Goal: Task Accomplishment & Management: Use online tool/utility

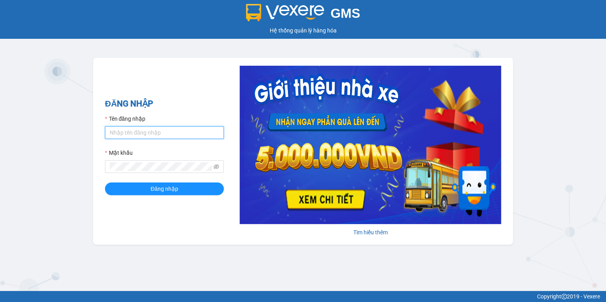
click at [124, 135] on input "Tên đăng nhập" at bounding box center [164, 132] width 119 height 13
type input "hthtrang.hhg"
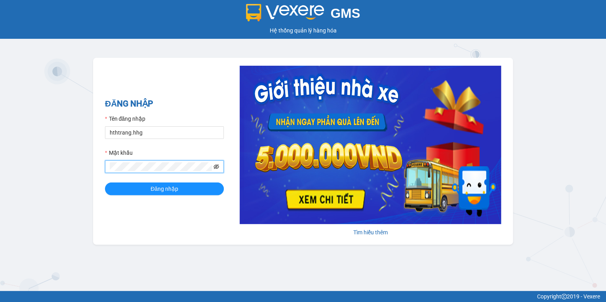
click at [217, 167] on icon "eye-invisible" at bounding box center [217, 167] width 6 height 6
click at [217, 167] on icon "eye" at bounding box center [217, 167] width 6 height 6
click at [184, 191] on button "Đăng nhập" at bounding box center [164, 189] width 119 height 13
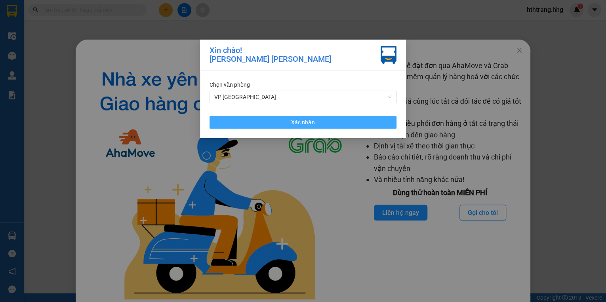
click at [303, 122] on span "Xác nhận" at bounding box center [303, 122] width 24 height 9
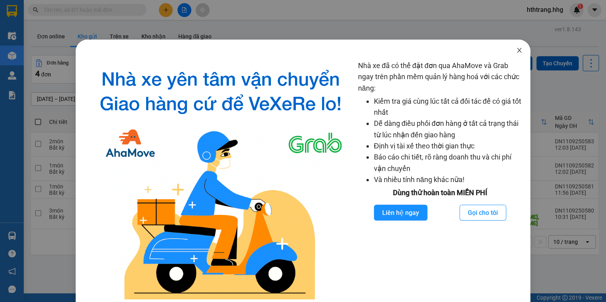
click at [516, 48] on icon "close" at bounding box center [519, 50] width 6 height 6
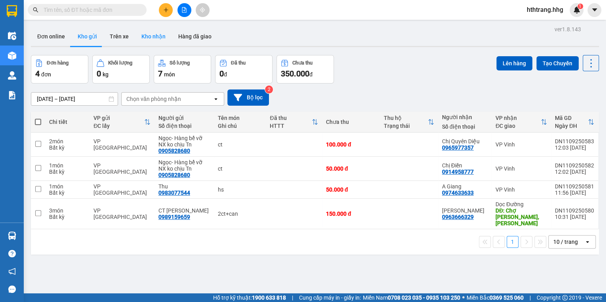
click at [149, 38] on button "Kho nhận" at bounding box center [153, 36] width 37 height 19
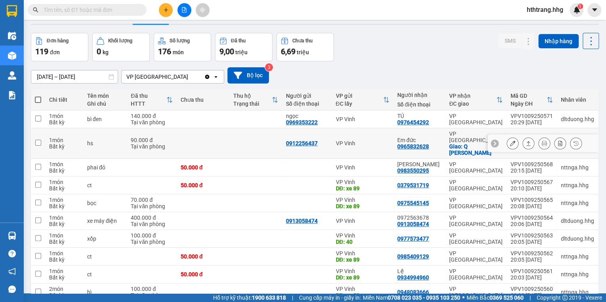
scroll to position [48, 0]
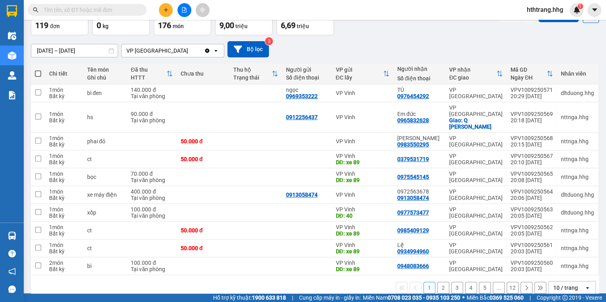
click at [584, 285] on icon "open" at bounding box center [587, 288] width 6 height 6
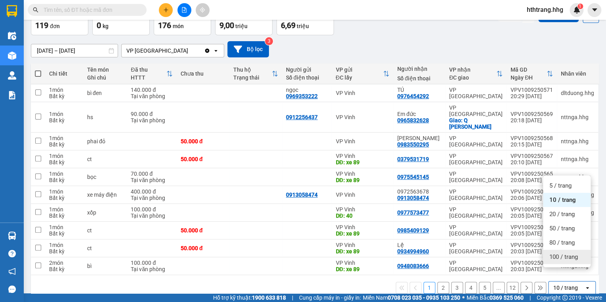
click at [568, 258] on span "100 / trang" at bounding box center [563, 257] width 29 height 8
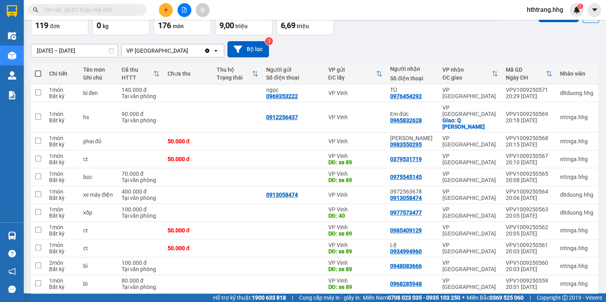
click at [66, 13] on input "text" at bounding box center [90, 10] width 93 height 9
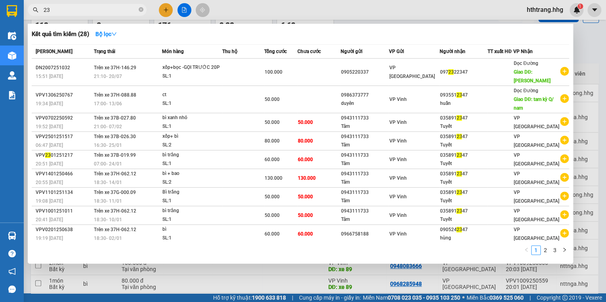
type input "2"
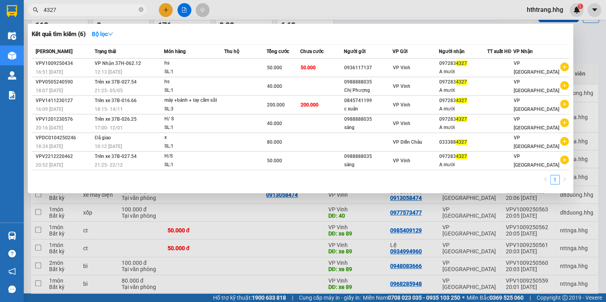
type input "4327"
click at [587, 47] on div at bounding box center [303, 151] width 606 height 302
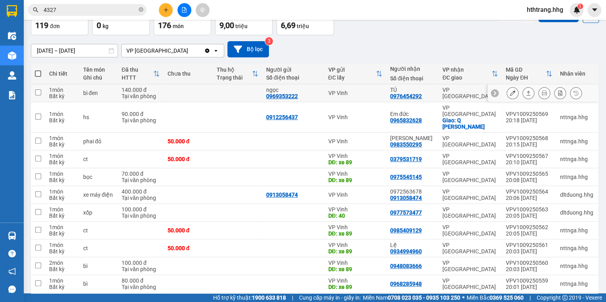
click at [368, 94] on div "VP Vinh" at bounding box center [355, 93] width 54 height 6
checkbox input "true"
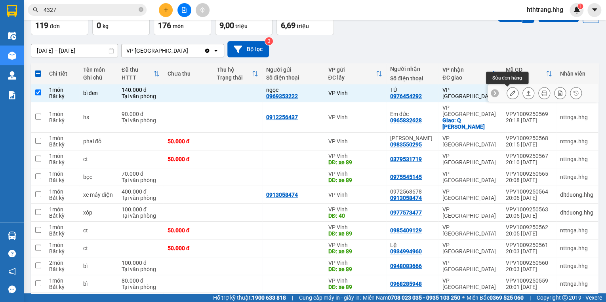
click at [510, 92] on icon at bounding box center [513, 93] width 6 height 6
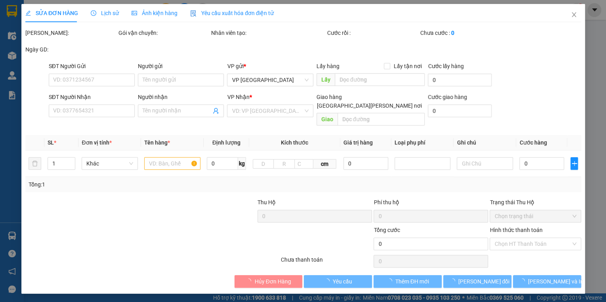
type input "0969353222"
type input "ngọc"
type input "0976454292"
type input "TÚ"
type input "140.000"
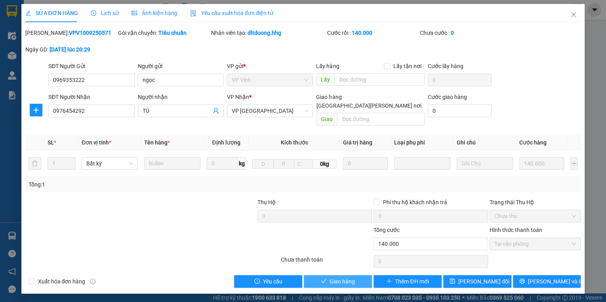
click at [352, 277] on span "Giao hàng" at bounding box center [342, 281] width 25 height 9
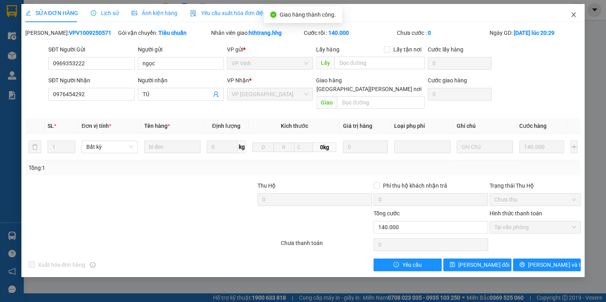
click at [575, 13] on icon "close" at bounding box center [574, 14] width 4 height 5
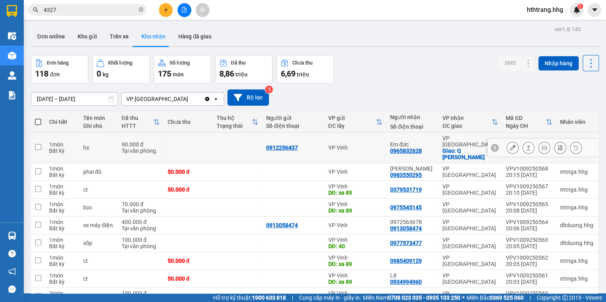
click at [433, 141] on div "Em đức" at bounding box center [412, 144] width 44 height 6
checkbox input "true"
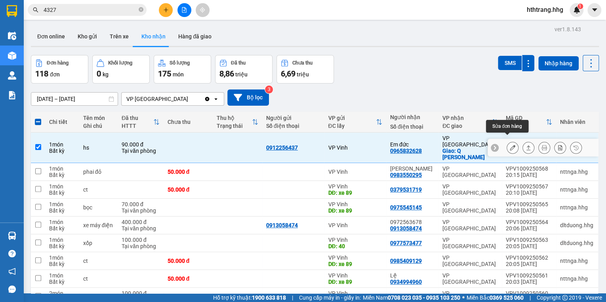
click at [510, 145] on icon at bounding box center [513, 148] width 6 height 6
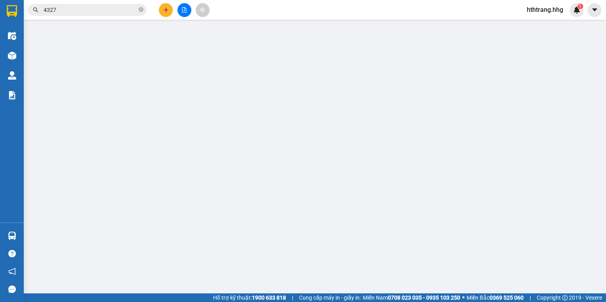
type input "0912256437"
type input "0965832628"
type input "Em đức"
checkbox input "true"
type input "Q [PERSON_NAME]"
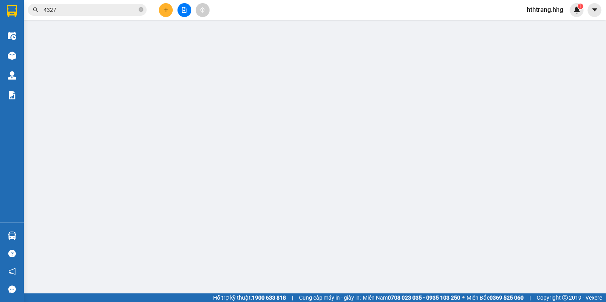
type input "90.000"
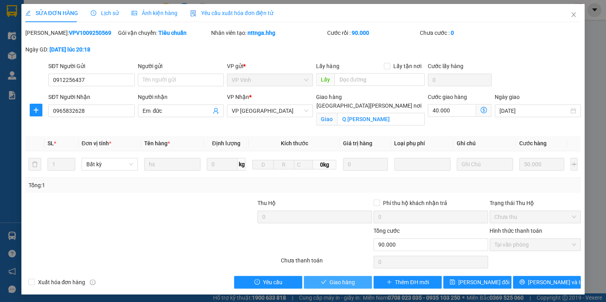
click at [359, 279] on button "Giao hàng" at bounding box center [338, 282] width 68 height 13
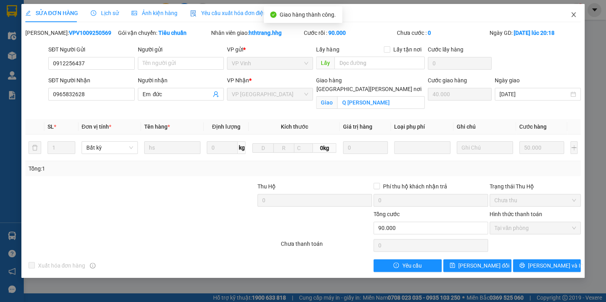
click at [571, 13] on icon "close" at bounding box center [573, 14] width 6 height 6
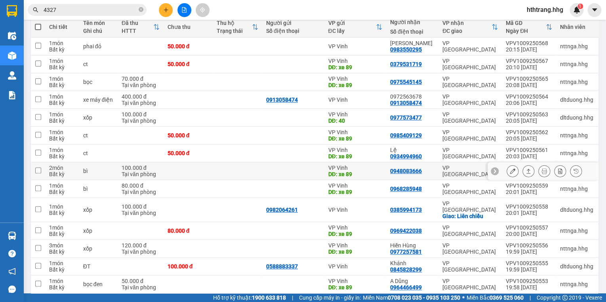
scroll to position [158, 0]
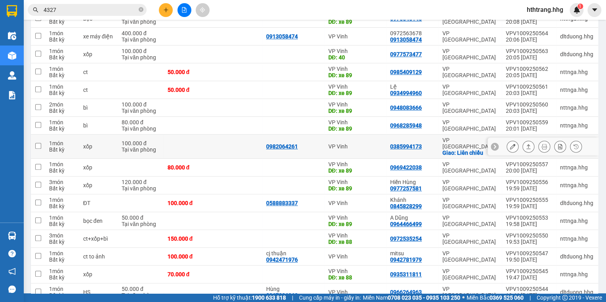
click at [459, 150] on div "Giao: Liên chiểu" at bounding box center [469, 153] width 55 height 6
checkbox input "true"
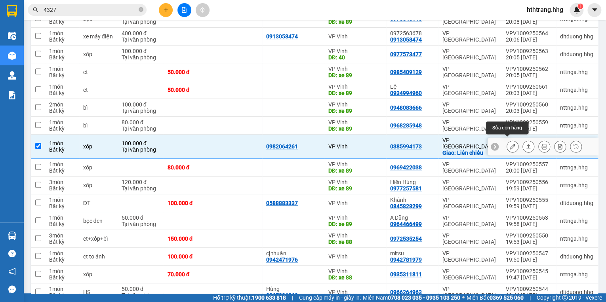
click at [510, 144] on icon at bounding box center [513, 147] width 6 height 6
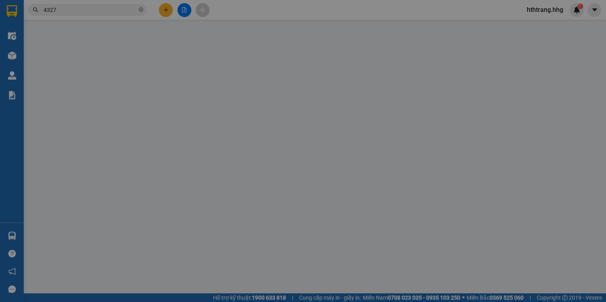
type input "0982064261"
type input "0385994173"
checkbox input "true"
type input "Liên chiểu"
type input "100.000"
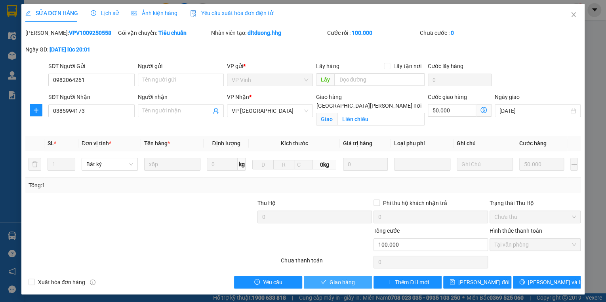
click at [349, 283] on span "Giao hàng" at bounding box center [342, 282] width 25 height 9
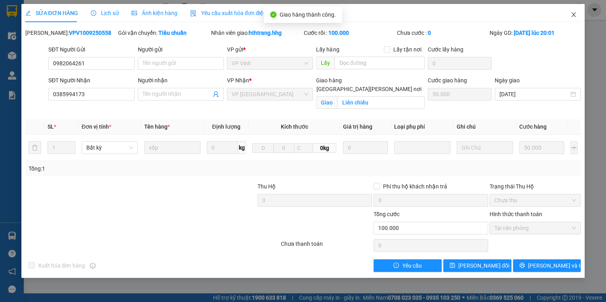
click at [574, 14] on icon "close" at bounding box center [574, 14] width 4 height 5
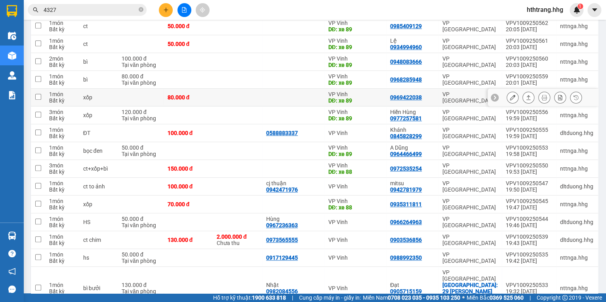
scroll to position [223, 0]
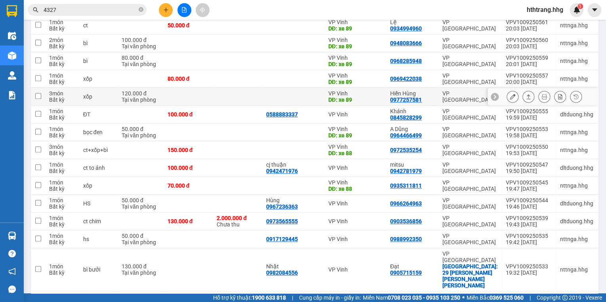
click at [450, 93] on div "VP [GEOGRAPHIC_DATA]" at bounding box center [469, 96] width 55 height 13
checkbox input "true"
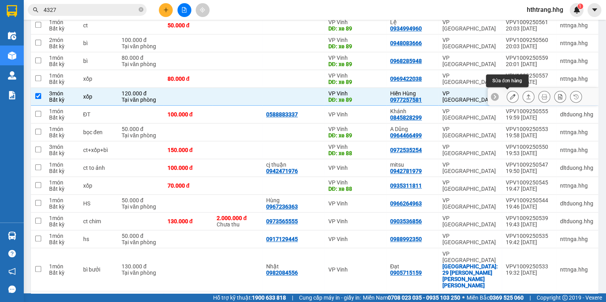
click at [510, 97] on icon at bounding box center [513, 97] width 6 height 6
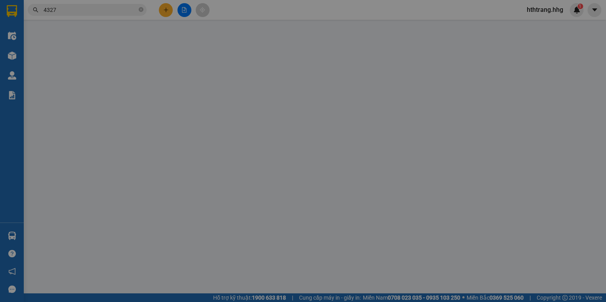
type input "xe 89"
type input "0977257581"
type input "Hiền Hùng"
type input "120.000"
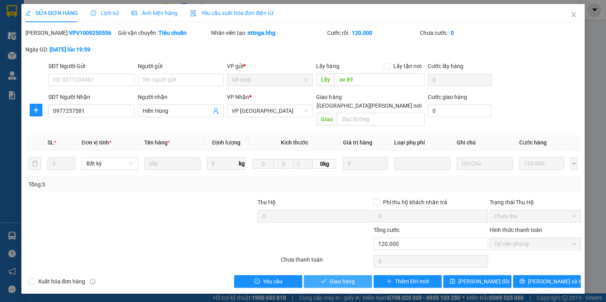
click at [354, 277] on span "Giao hàng" at bounding box center [342, 281] width 25 height 9
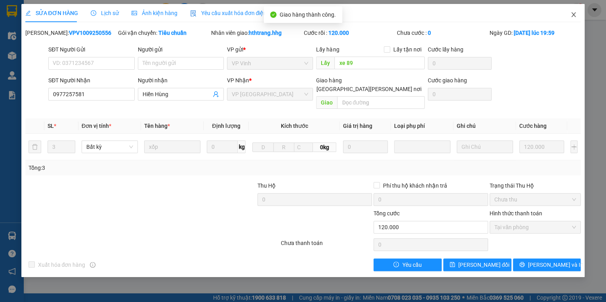
click at [572, 14] on icon "close" at bounding box center [573, 14] width 6 height 6
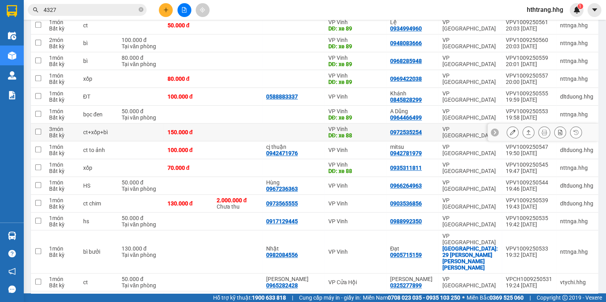
scroll to position [255, 0]
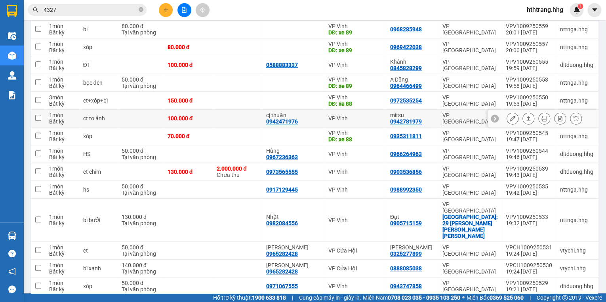
click at [438, 114] on td "mitsu 0942781979" at bounding box center [412, 119] width 52 height 18
checkbox input "true"
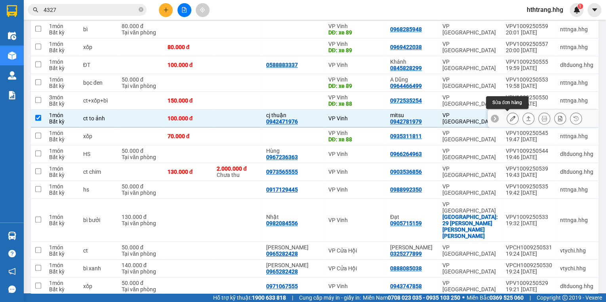
click at [510, 116] on icon at bounding box center [513, 119] width 6 height 6
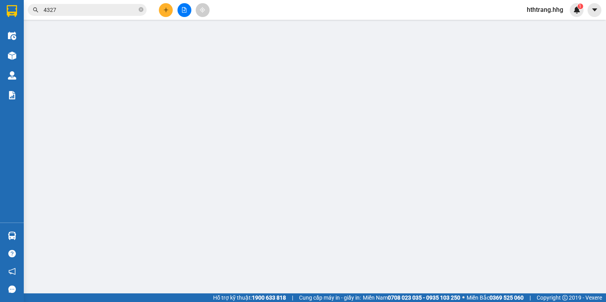
type input "0942471976"
type input "cj thuận"
type input "0942781979"
type input "mitsu"
type input "100.000"
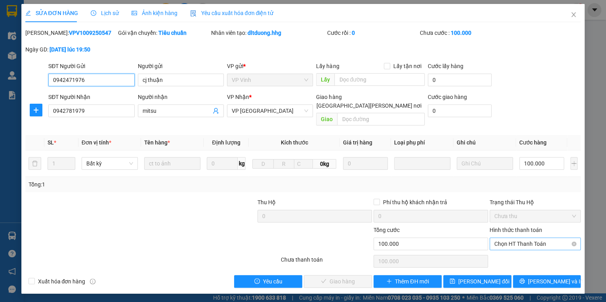
click at [535, 238] on span "Chọn HT Thanh Toán" at bounding box center [535, 244] width 82 height 12
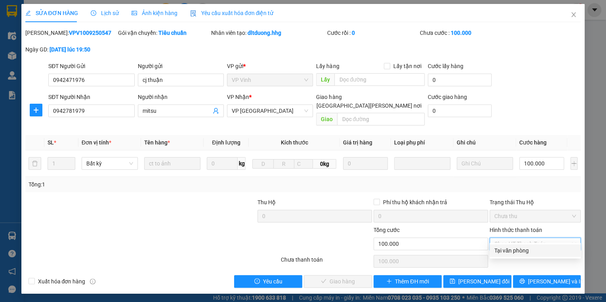
drag, startPoint x: 534, startPoint y: 248, endPoint x: 528, endPoint y: 248, distance: 6.0
click at [533, 248] on div "Tại văn phòng" at bounding box center [535, 250] width 82 height 9
type input "0"
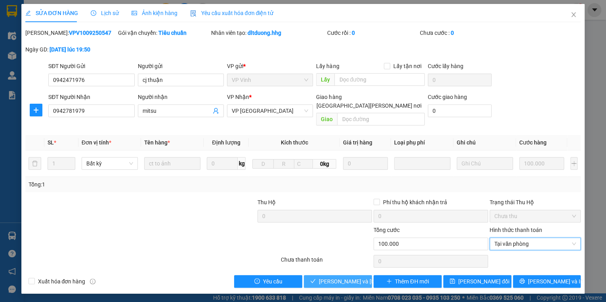
drag, startPoint x: 366, startPoint y: 269, endPoint x: 368, endPoint y: 241, distance: 28.2
click at [366, 275] on button "[PERSON_NAME] và Giao hàng" at bounding box center [338, 281] width 68 height 13
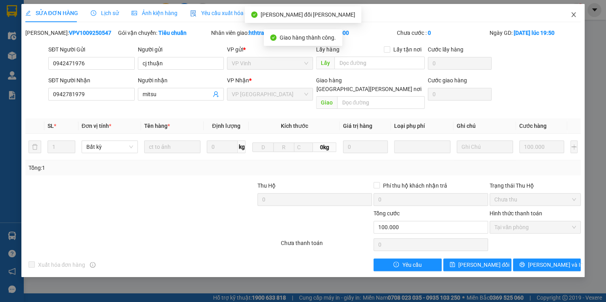
click at [572, 13] on icon "close" at bounding box center [574, 14] width 4 height 5
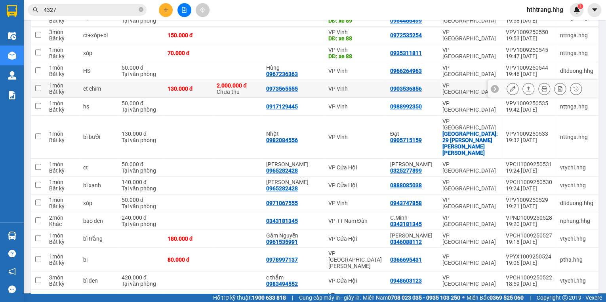
scroll to position [349, 0]
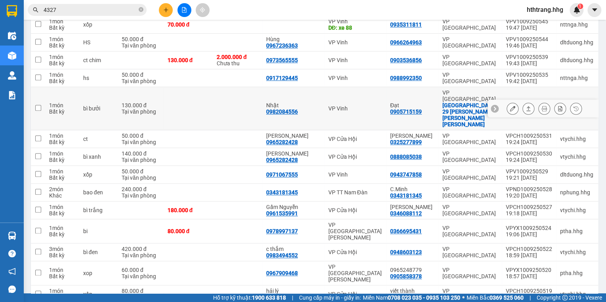
click at [429, 102] on div "Đạt 0905715159" at bounding box center [412, 108] width 44 height 13
checkbox input "true"
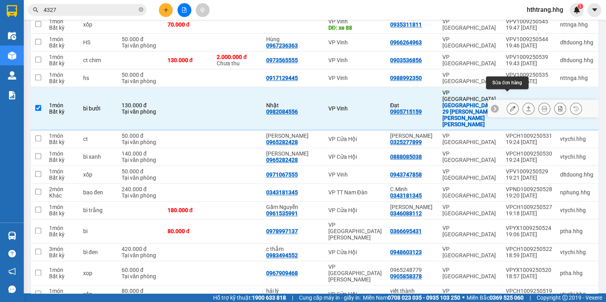
click at [510, 106] on icon at bounding box center [513, 109] width 6 height 6
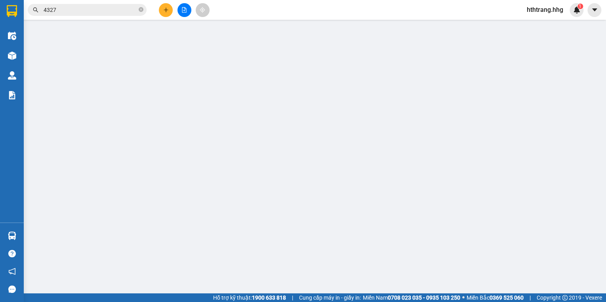
type input "0982084556"
type input "Nhật"
type input "0905715159"
type input "Đạt"
checkbox input "true"
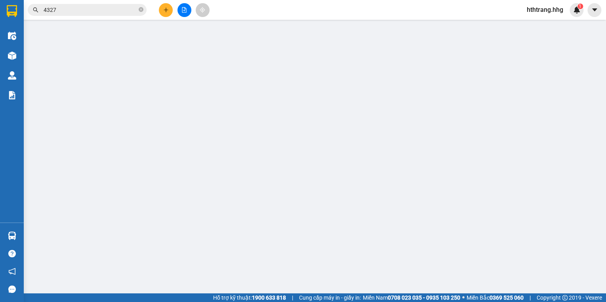
type input "29 Lê Vĩnh Huy quận hải châu"
type input "130.000"
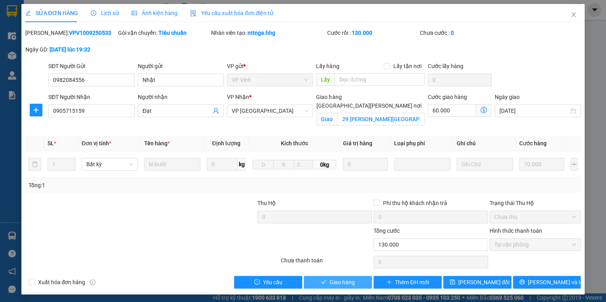
click at [350, 282] on span "Giao hàng" at bounding box center [342, 282] width 25 height 9
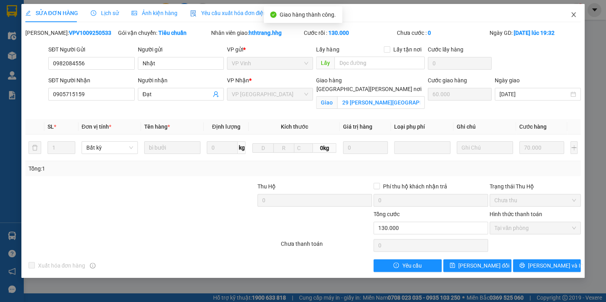
click at [574, 12] on icon "close" at bounding box center [573, 14] width 6 height 6
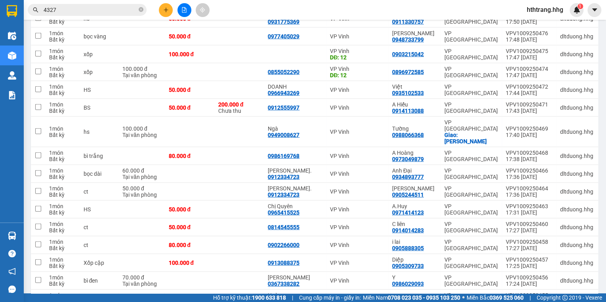
scroll to position [951, 0]
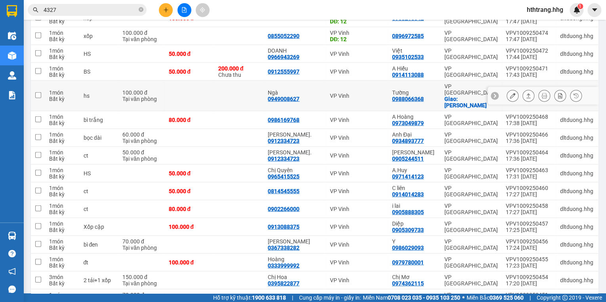
click at [384, 93] on div "VP Vinh" at bounding box center [357, 96] width 54 height 6
checkbox input "true"
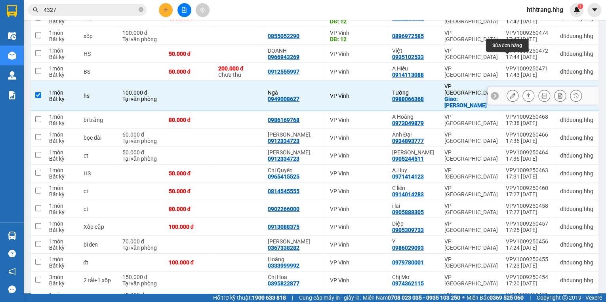
click at [510, 93] on icon at bounding box center [513, 96] width 6 height 6
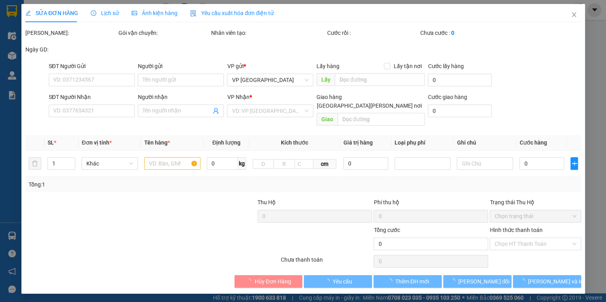
type input "0949008627"
type input "Ngà"
type input "0988066368"
type input "Tường"
checkbox input "true"
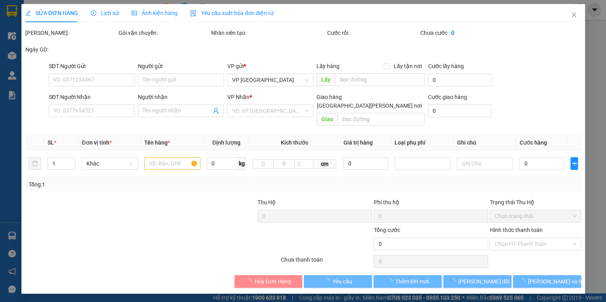
type input "sơn trà"
type input "100.000"
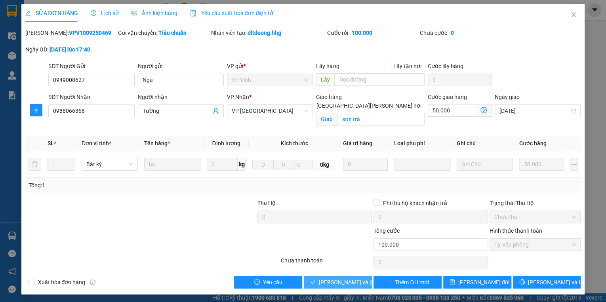
click at [359, 281] on span "Lưu và Giao hàng" at bounding box center [372, 282] width 107 height 9
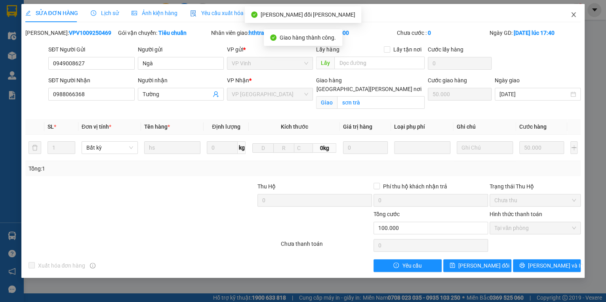
click at [574, 14] on icon "close" at bounding box center [573, 14] width 6 height 6
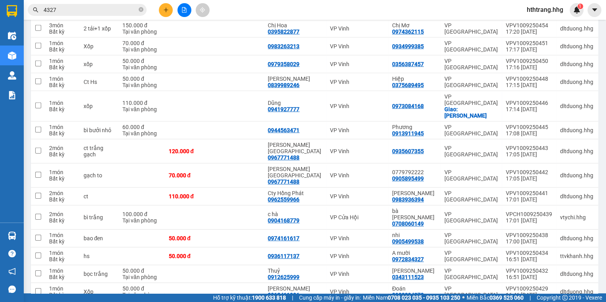
scroll to position [1174, 0]
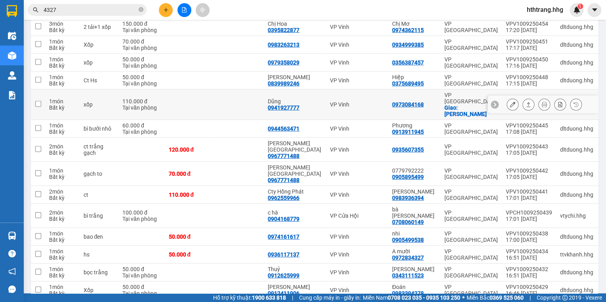
click at [433, 101] on div "0973084168" at bounding box center [414, 104] width 44 height 6
checkbox input "true"
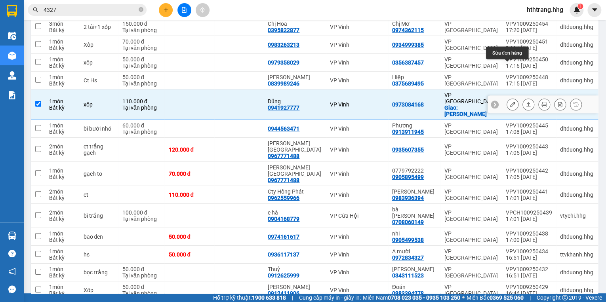
click at [507, 98] on button at bounding box center [512, 105] width 11 height 14
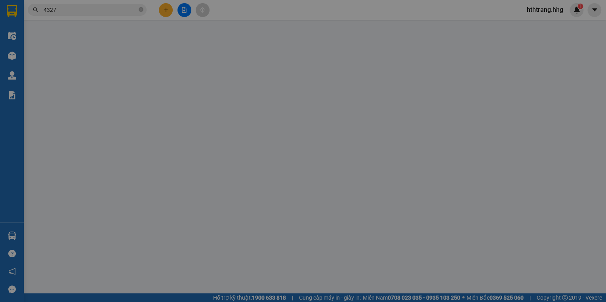
type input "0941927777"
type input "Dũng"
type input "0973084168"
checkbox input "true"
type input "Hải Châu"
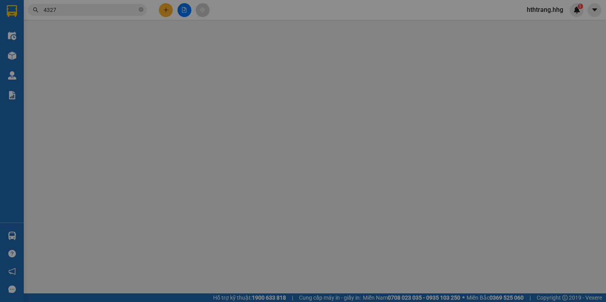
type input "110.000"
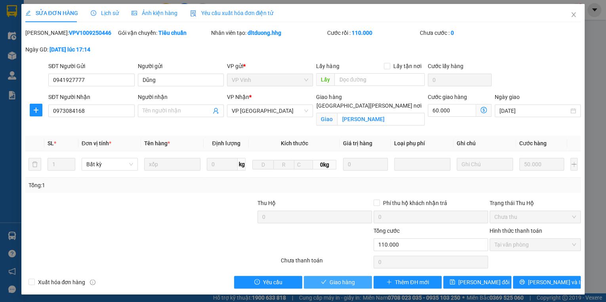
click at [361, 279] on button "Giao hàng" at bounding box center [338, 282] width 68 height 13
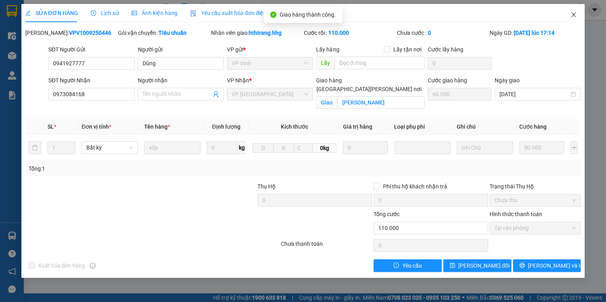
click at [572, 15] on icon "close" at bounding box center [573, 14] width 6 height 6
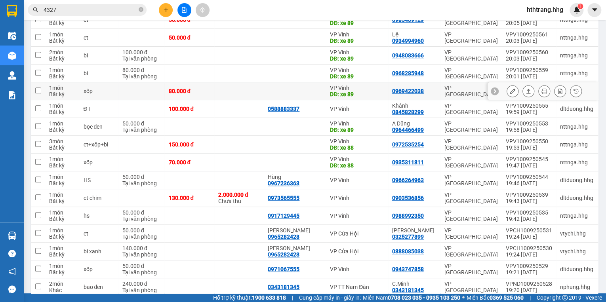
scroll to position [222, 0]
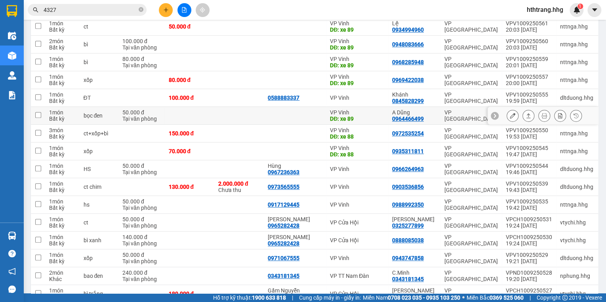
click at [382, 118] on div "DĐ: xe 89" at bounding box center [357, 119] width 54 height 6
checkbox input "true"
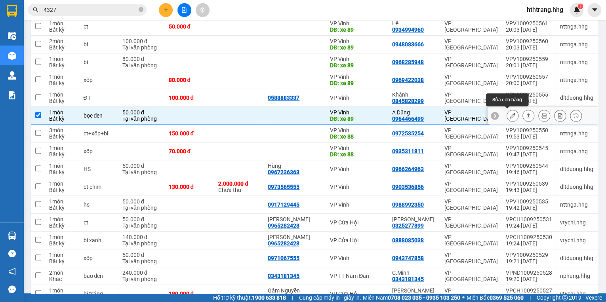
click at [510, 113] on icon at bounding box center [513, 116] width 6 height 6
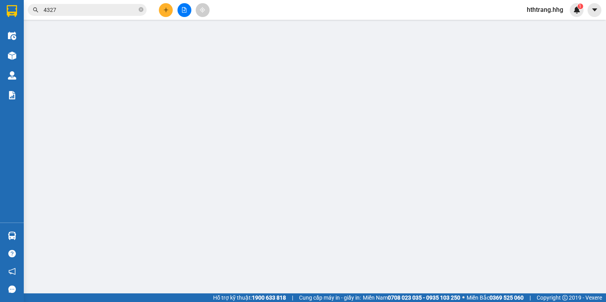
type input "xe 89"
type input "0964466499"
type input "A Dũng"
type input "50.000"
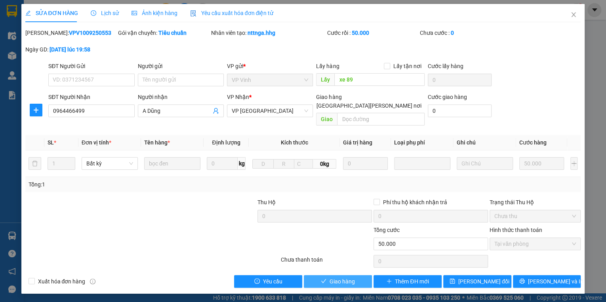
click at [347, 277] on span "Giao hàng" at bounding box center [342, 281] width 25 height 9
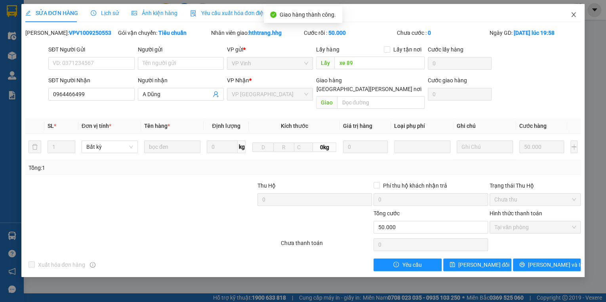
click at [573, 11] on span "Close" at bounding box center [574, 15] width 22 height 22
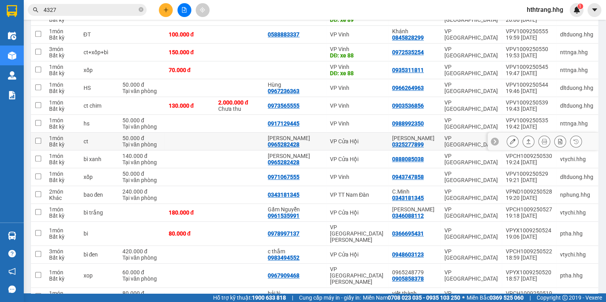
scroll to position [317, 0]
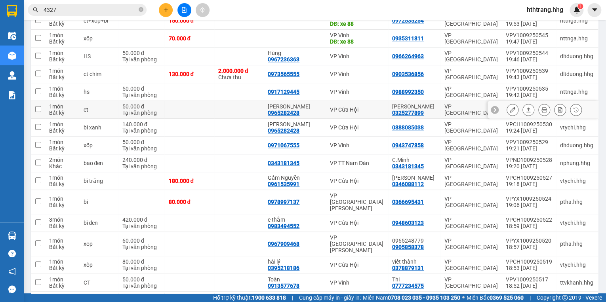
click at [420, 106] on div "như quỳnh" at bounding box center [414, 106] width 44 height 6
checkbox input "true"
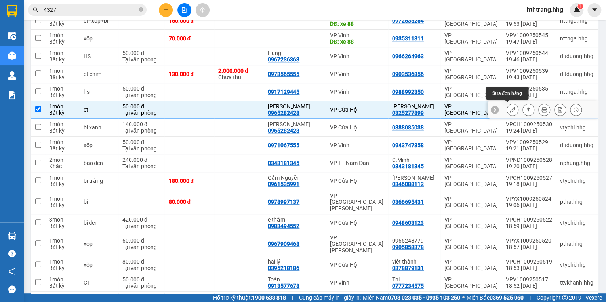
click at [510, 108] on icon at bounding box center [513, 110] width 6 height 6
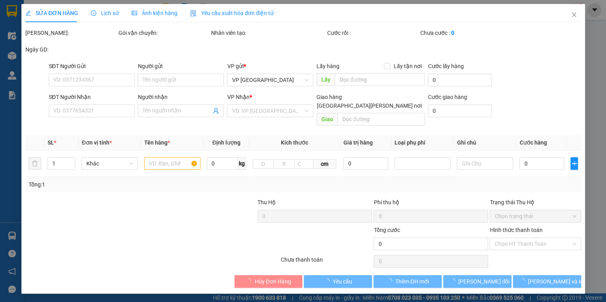
type input "0965282428"
type input "anh dũng"
type input "0325277899"
type input "như quỳnh"
type input "50.000"
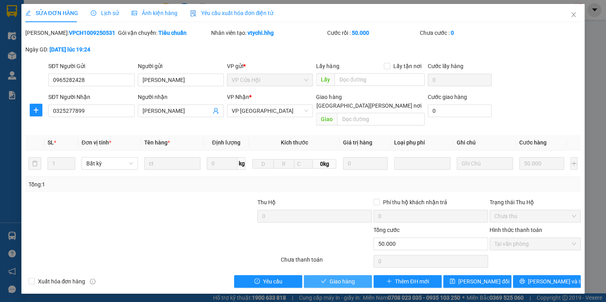
drag, startPoint x: 355, startPoint y: 271, endPoint x: 358, endPoint y: 257, distance: 13.8
click at [355, 275] on button "Giao hàng" at bounding box center [338, 281] width 68 height 13
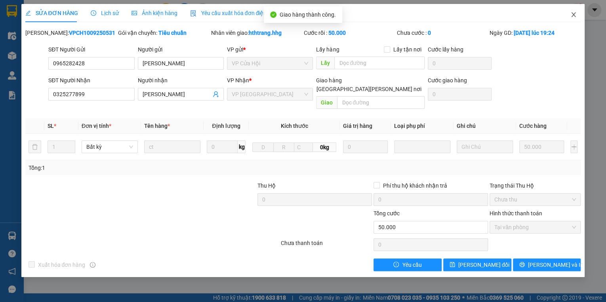
click at [572, 15] on icon "close" at bounding box center [573, 14] width 6 height 6
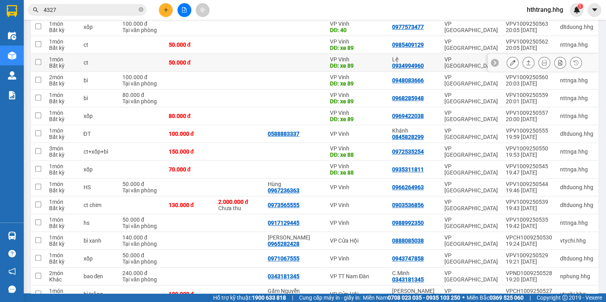
scroll to position [190, 0]
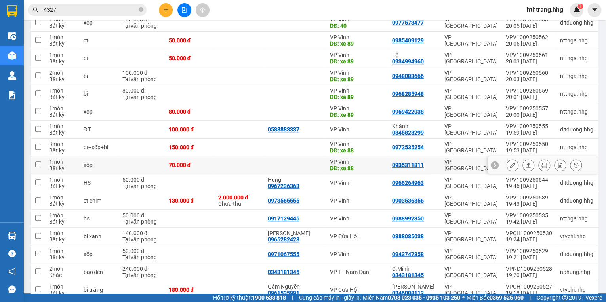
click at [363, 160] on div "VP Vinh" at bounding box center [357, 162] width 54 height 6
checkbox input "true"
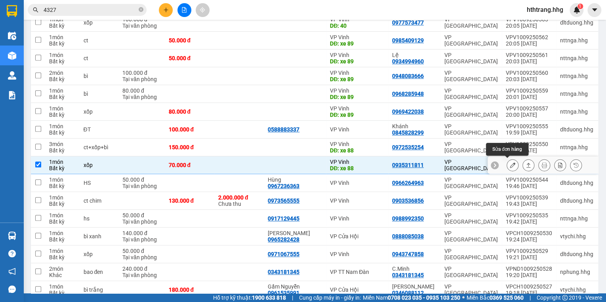
click at [510, 163] on icon at bounding box center [513, 165] width 6 height 6
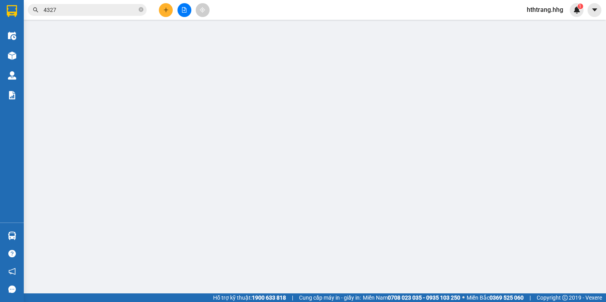
type input "xe 88"
type input "0935311811"
type input "70.000"
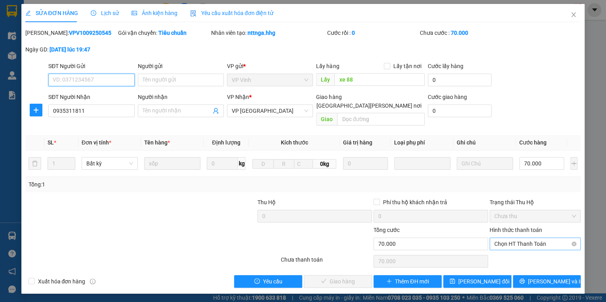
click at [509, 238] on span "Chọn HT Thanh Toán" at bounding box center [535, 244] width 82 height 12
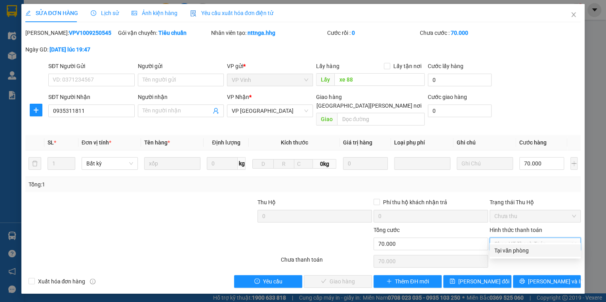
drag, startPoint x: 511, startPoint y: 247, endPoint x: 446, endPoint y: 242, distance: 65.1
click at [511, 247] on div "Tại văn phòng" at bounding box center [535, 250] width 82 height 9
type input "0"
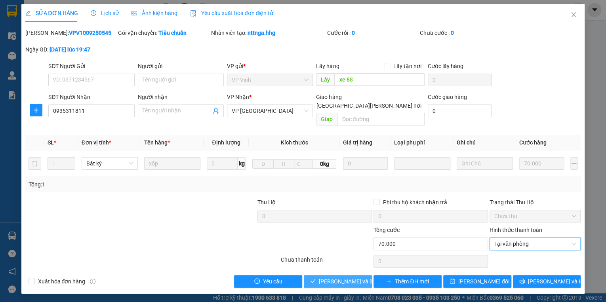
click at [338, 277] on span "Lưu và Giao hàng" at bounding box center [372, 281] width 107 height 9
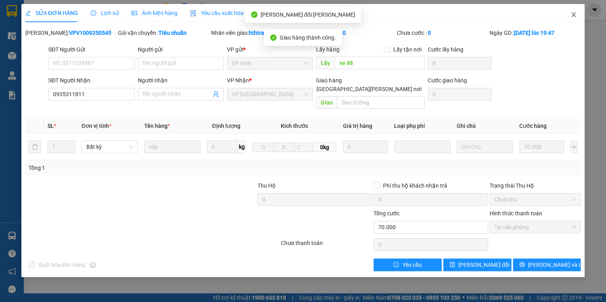
click at [574, 13] on icon "close" at bounding box center [573, 14] width 6 height 6
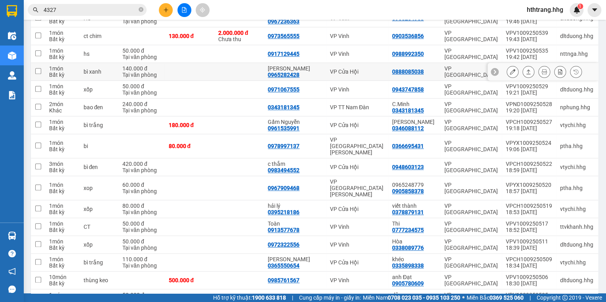
scroll to position [349, 0]
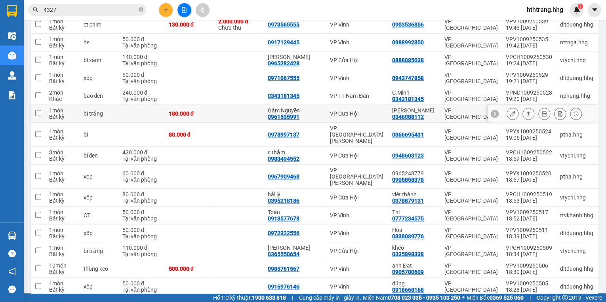
click at [439, 112] on td "Phúc vân 0346088112" at bounding box center [414, 114] width 52 height 18
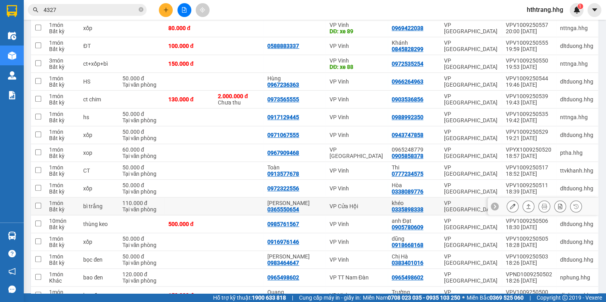
scroll to position [285, 0]
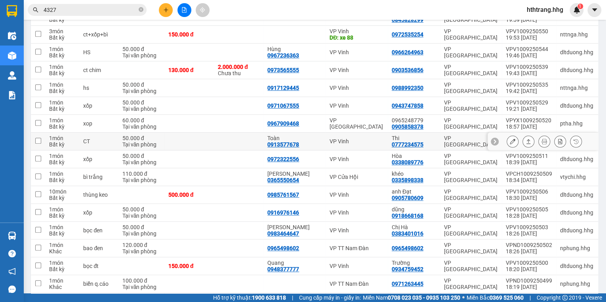
click at [388, 135] on td "VP Vinh" at bounding box center [357, 142] width 62 height 18
checkbox input "true"
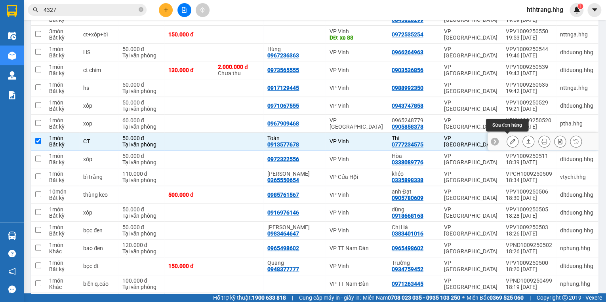
click at [507, 138] on button at bounding box center [512, 142] width 11 height 14
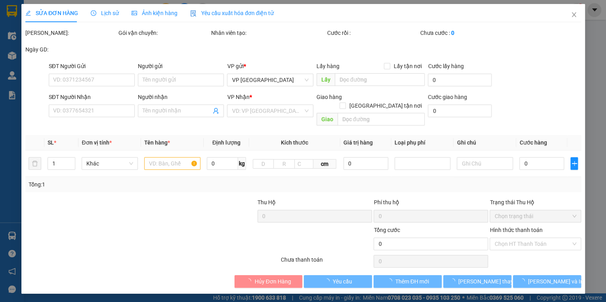
type input "0913577678"
type input "Toàn"
type input "0777234575"
type input "Thi"
type input "50.000"
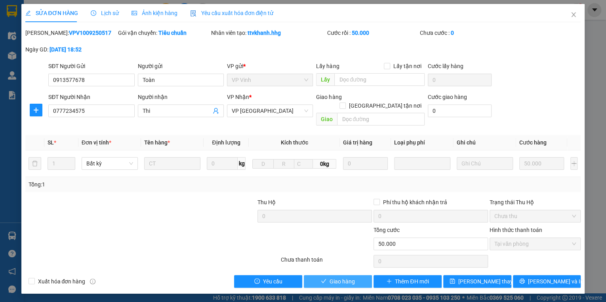
click at [345, 277] on span "Giao hàng" at bounding box center [342, 281] width 25 height 9
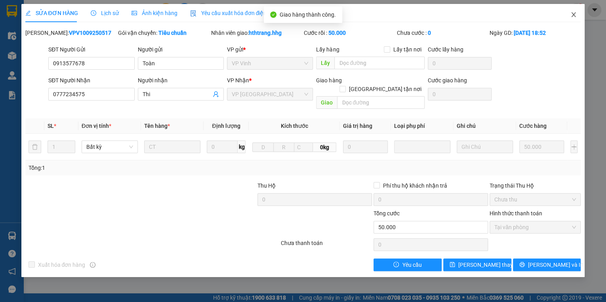
click at [573, 15] on icon "close" at bounding box center [574, 14] width 4 height 5
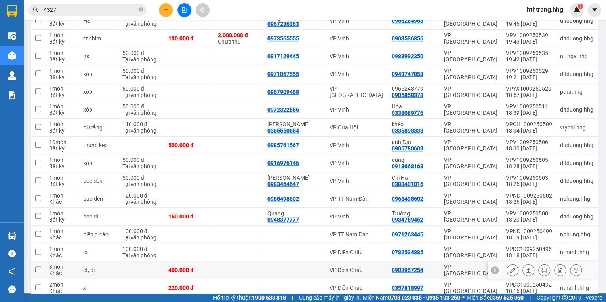
scroll to position [380, 0]
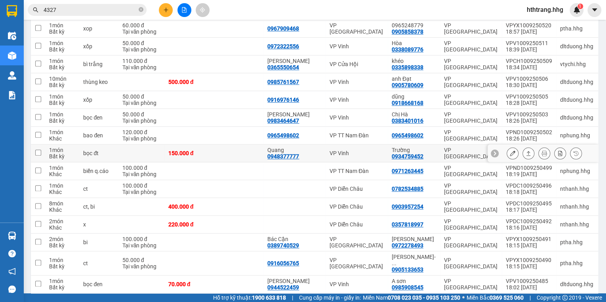
click at [322, 147] on div "Quang" at bounding box center [294, 150] width 54 height 6
checkbox input "true"
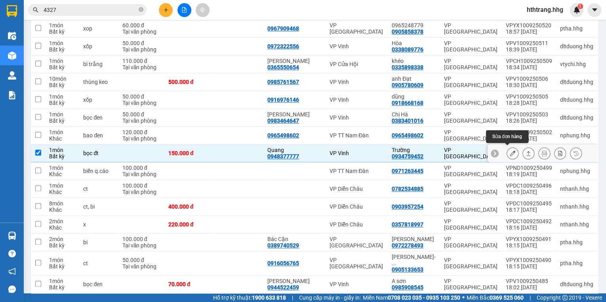
click at [507, 147] on button at bounding box center [512, 154] width 11 height 14
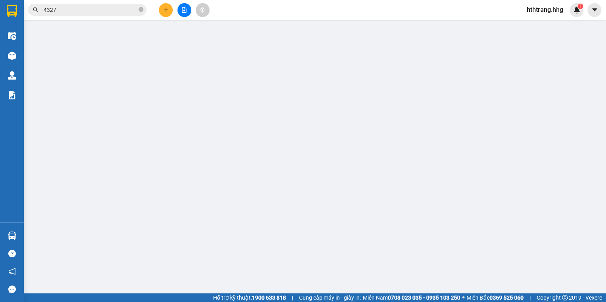
type input "0948377777"
type input "Quang"
type input "0934759452"
type input "Trường"
type input "150.000"
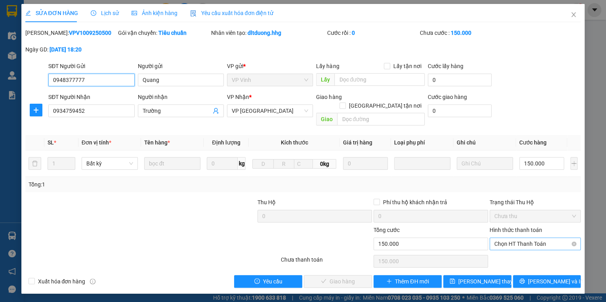
click at [503, 238] on span "Chọn HT Thanh Toán" at bounding box center [535, 244] width 82 height 12
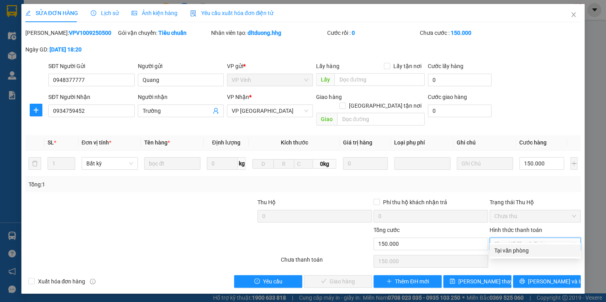
click at [504, 249] on div "Tại văn phòng" at bounding box center [535, 250] width 82 height 9
type input "0"
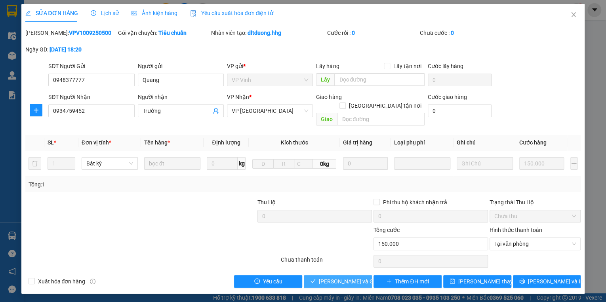
click at [349, 277] on span "[PERSON_NAME] và [PERSON_NAME] hàng" at bounding box center [357, 281] width 76 height 9
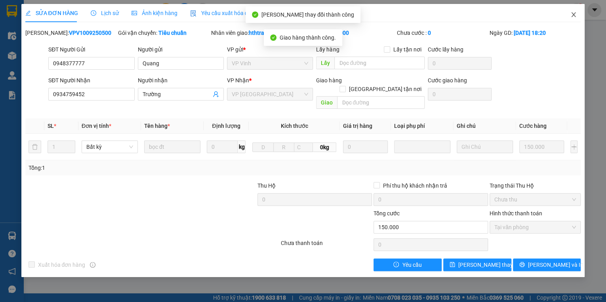
click at [573, 14] on icon "close" at bounding box center [574, 14] width 4 height 5
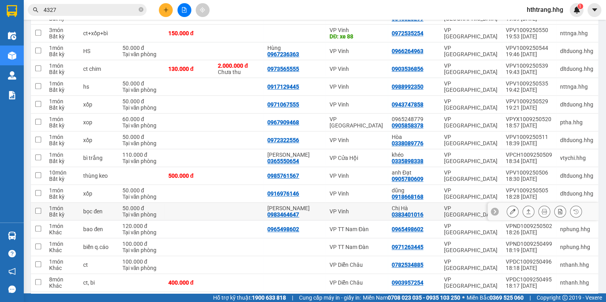
scroll to position [318, 0]
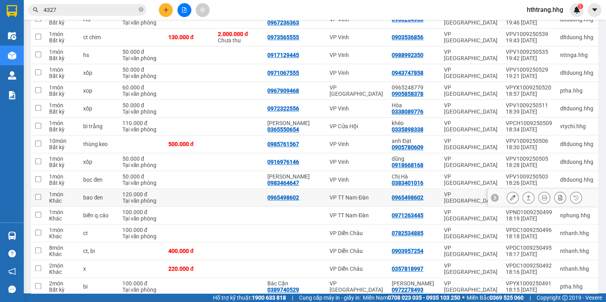
click at [377, 197] on div "VP TT Nam Đàn" at bounding box center [357, 198] width 54 height 6
checkbox input "true"
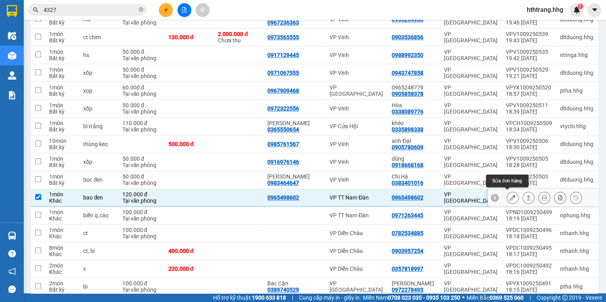
click at [510, 195] on button at bounding box center [512, 198] width 11 height 14
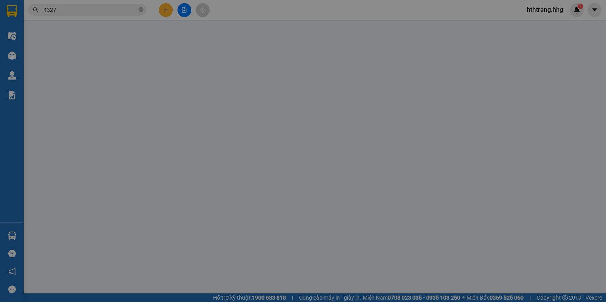
type input "0965498602"
type input "120.000"
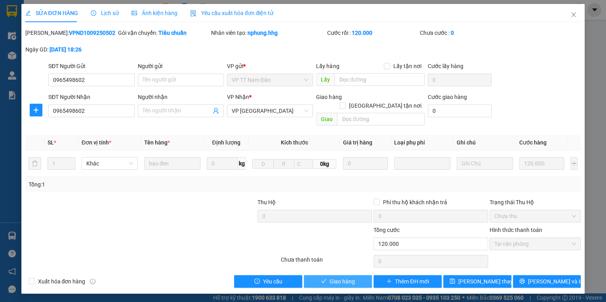
click at [342, 277] on span "Giao hàng" at bounding box center [342, 281] width 25 height 9
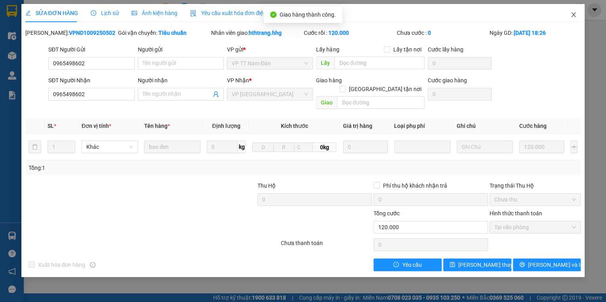
click at [571, 15] on icon "close" at bounding box center [573, 14] width 6 height 6
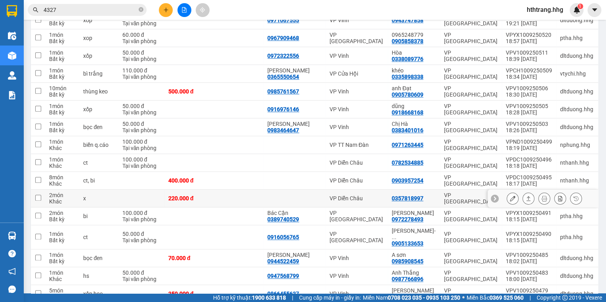
scroll to position [380, 0]
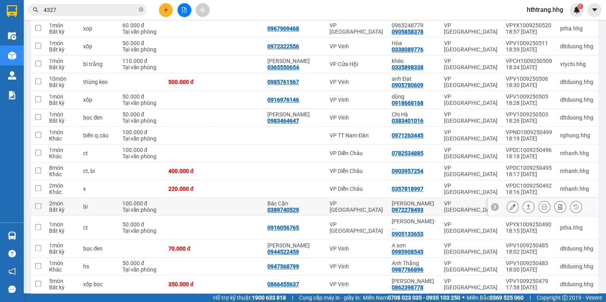
click at [393, 204] on td "Chị Vân 0972278493" at bounding box center [414, 207] width 52 height 18
checkbox input "true"
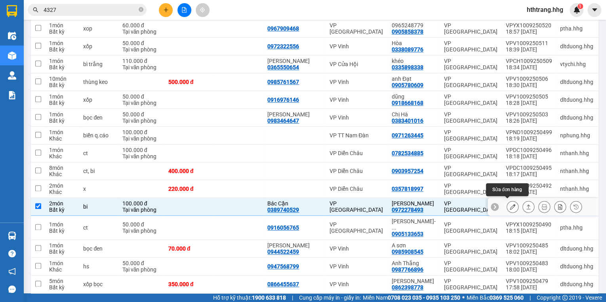
click at [507, 202] on button at bounding box center [512, 207] width 11 height 14
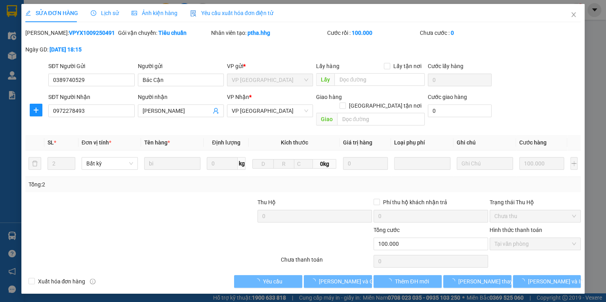
type input "0389740529"
type input "Bác Cận"
type input "0972278493"
type input "[PERSON_NAME]"
type input "100.000"
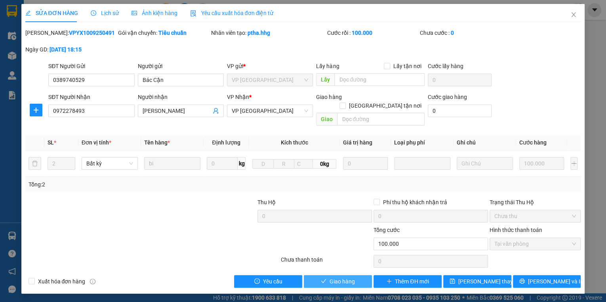
click at [359, 275] on button "Giao hàng" at bounding box center [338, 281] width 68 height 13
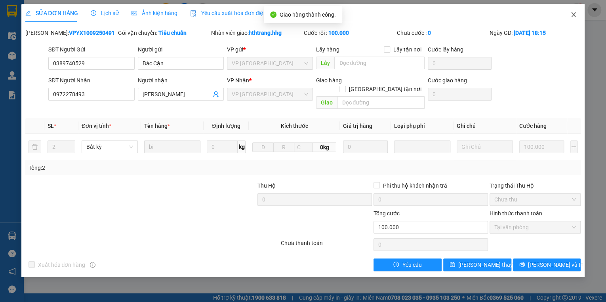
click at [574, 14] on icon "close" at bounding box center [574, 14] width 4 height 5
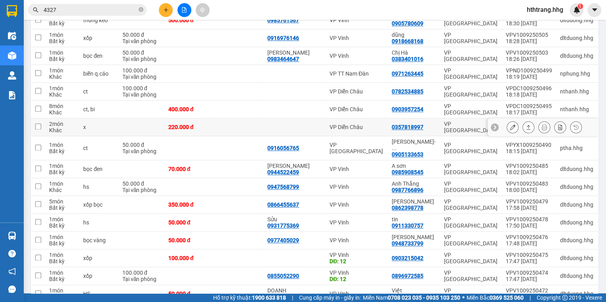
scroll to position [445, 0]
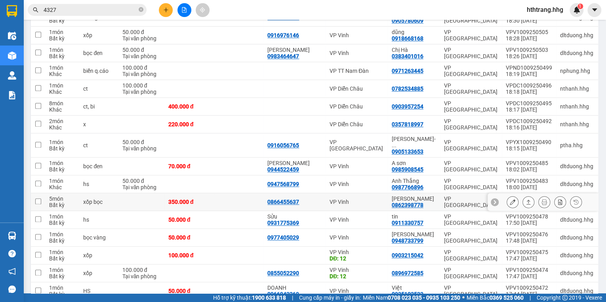
click at [429, 196] on div "[PERSON_NAME]" at bounding box center [414, 199] width 44 height 6
checkbox input "true"
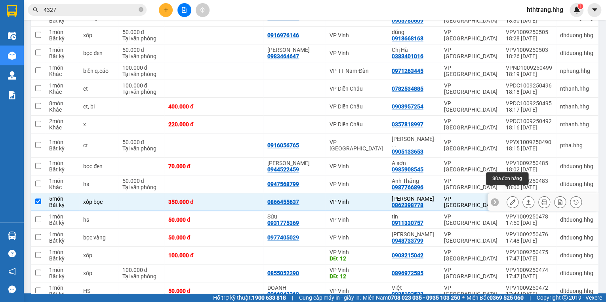
click at [510, 199] on icon at bounding box center [513, 202] width 6 height 6
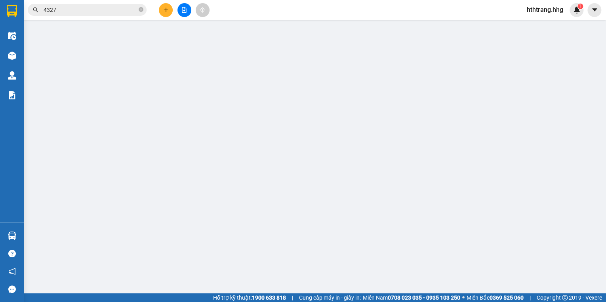
type input "0866455637"
type input "0862398778"
type input "[PERSON_NAME]"
type input "350.000"
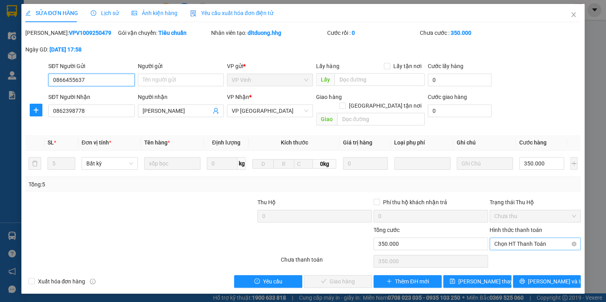
click at [502, 238] on span "Chọn HT Thanh Toán" at bounding box center [535, 244] width 82 height 12
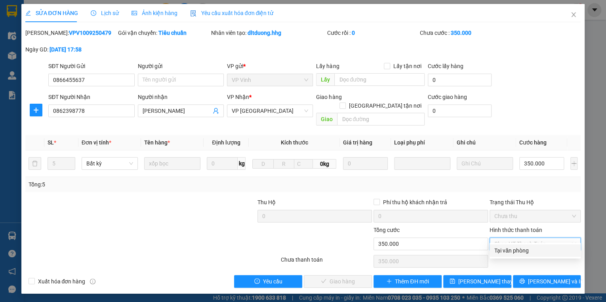
click at [503, 252] on div "Tại văn phòng" at bounding box center [535, 250] width 82 height 9
type input "0"
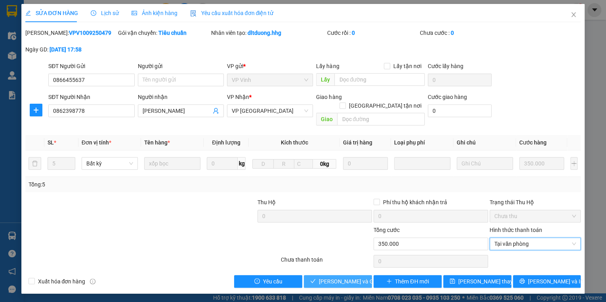
click at [359, 277] on span "[PERSON_NAME] và [PERSON_NAME] hàng" at bounding box center [357, 281] width 76 height 9
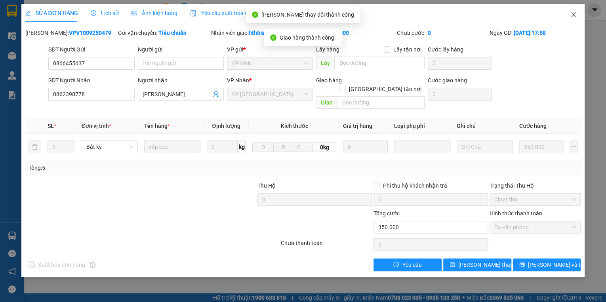
click at [573, 12] on icon "close" at bounding box center [573, 14] width 6 height 6
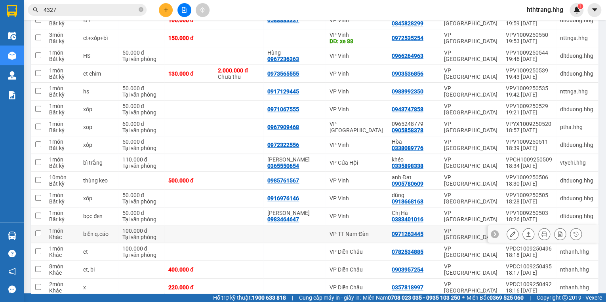
scroll to position [318, 0]
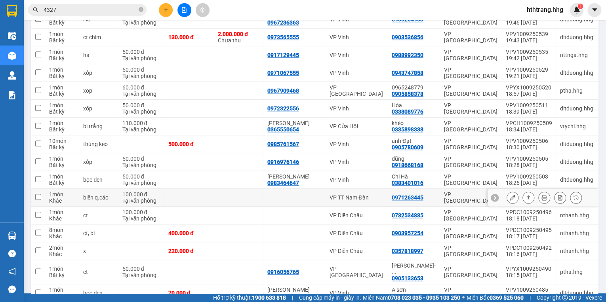
click at [353, 196] on div "VP TT Nam Đàn" at bounding box center [357, 198] width 54 height 6
checkbox input "true"
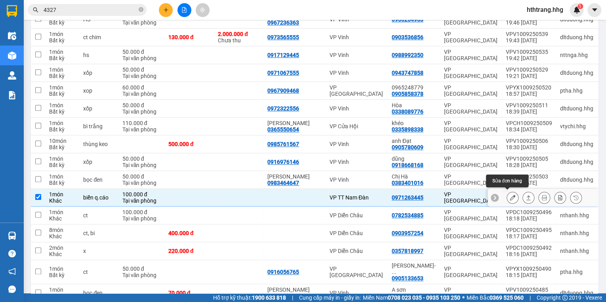
click at [510, 195] on icon at bounding box center [513, 198] width 6 height 6
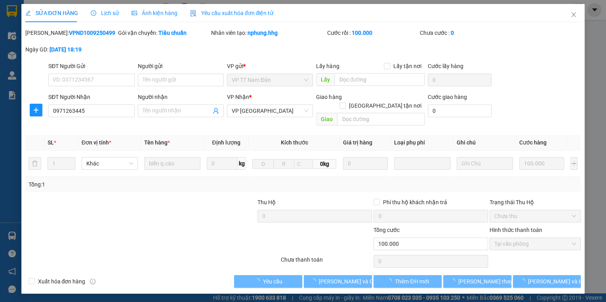
type input "0971263445"
type input "100.000"
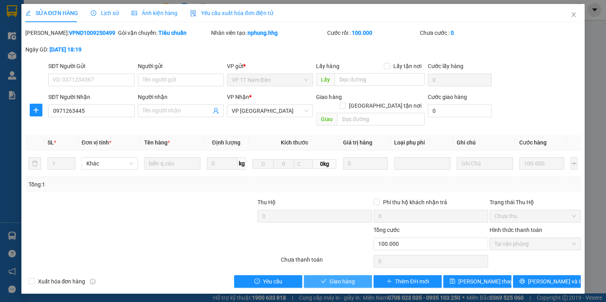
click at [349, 277] on span "Giao hàng" at bounding box center [342, 281] width 25 height 9
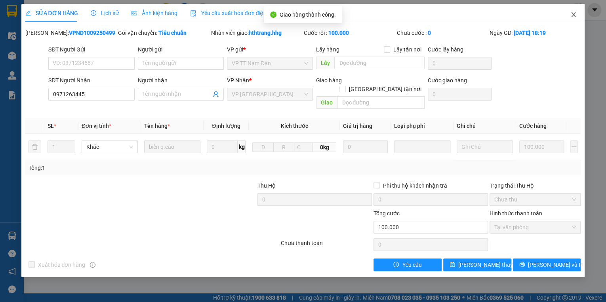
click at [573, 14] on icon "close" at bounding box center [573, 14] width 6 height 6
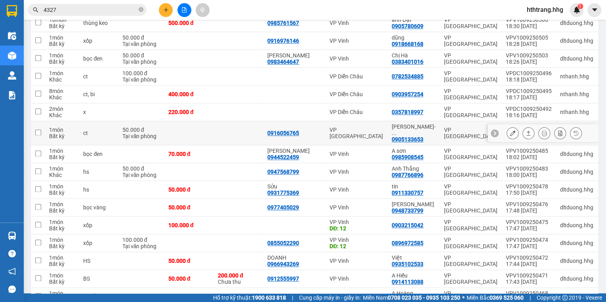
scroll to position [445, 0]
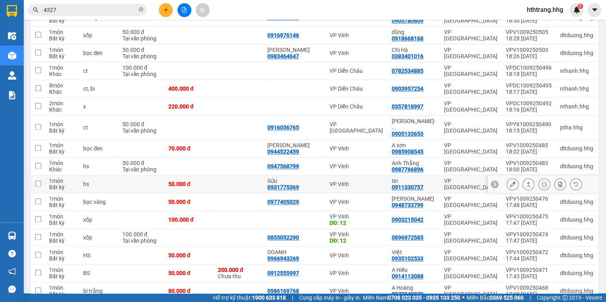
click at [370, 175] on td "VP Vinh" at bounding box center [357, 184] width 62 height 18
checkbox input "true"
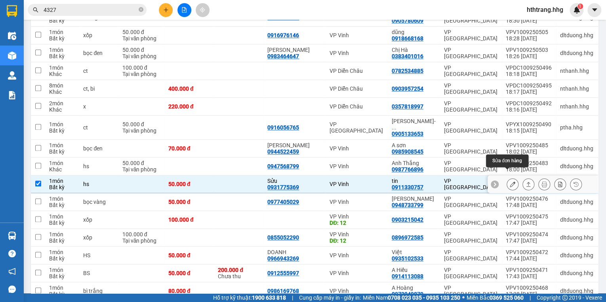
click at [510, 181] on icon at bounding box center [513, 184] width 6 height 6
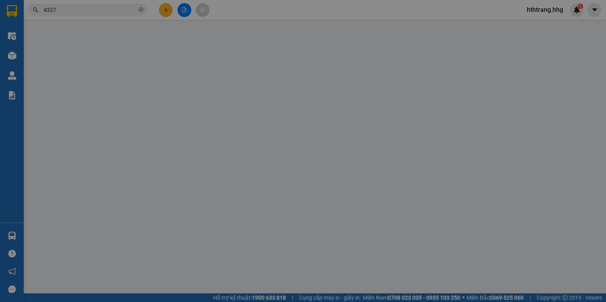
type input "0931775369"
type input "Sửu"
type input "0911330757"
type input "tin"
type input "50.000"
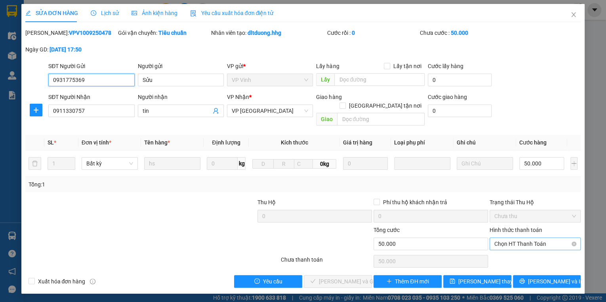
click at [502, 238] on span "Chọn HT Thanh Toán" at bounding box center [535, 244] width 82 height 12
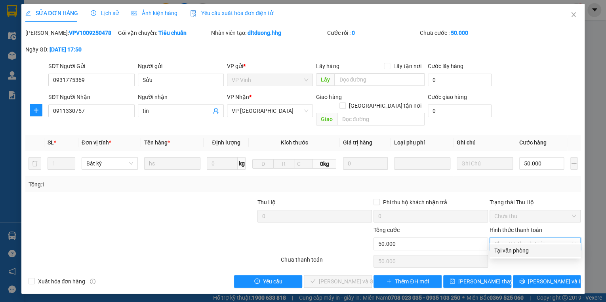
drag, startPoint x: 511, startPoint y: 250, endPoint x: 474, endPoint y: 252, distance: 37.7
click at [511, 250] on div "Tại văn phòng" at bounding box center [535, 250] width 82 height 9
type input "0"
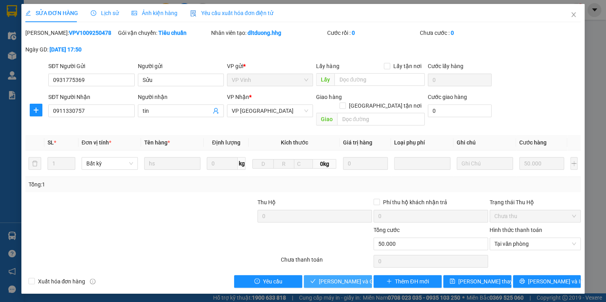
drag, startPoint x: 343, startPoint y: 272, endPoint x: 226, endPoint y: 157, distance: 163.9
click at [342, 277] on span "[PERSON_NAME] và [PERSON_NAME] hàng" at bounding box center [357, 281] width 76 height 9
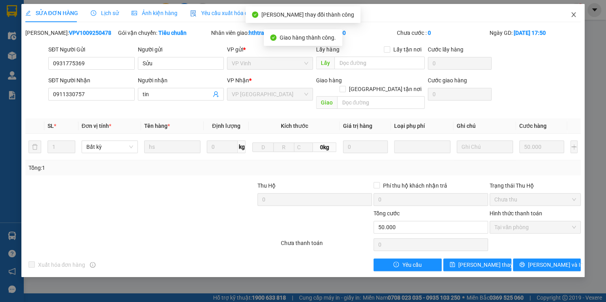
click at [574, 11] on span "Close" at bounding box center [574, 15] width 22 height 22
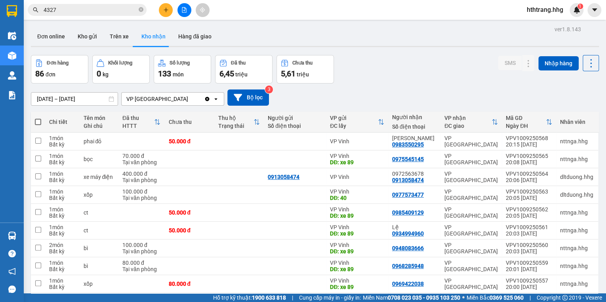
scroll to position [1078, 0]
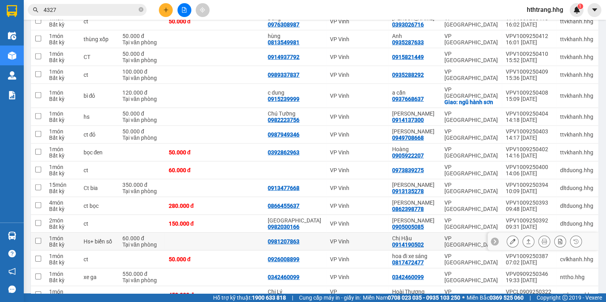
click at [384, 238] on div "VP Vinh" at bounding box center [357, 241] width 54 height 6
checkbox input "true"
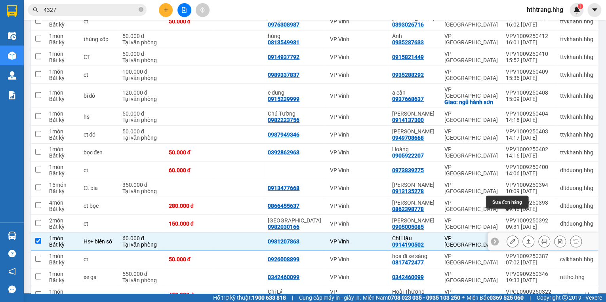
click at [510, 239] on icon at bounding box center [513, 242] width 6 height 6
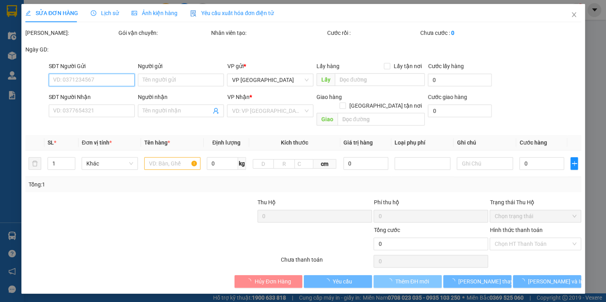
type input "0981207863"
type input "0914190502"
type input "Chị Hậu"
type input "60.000"
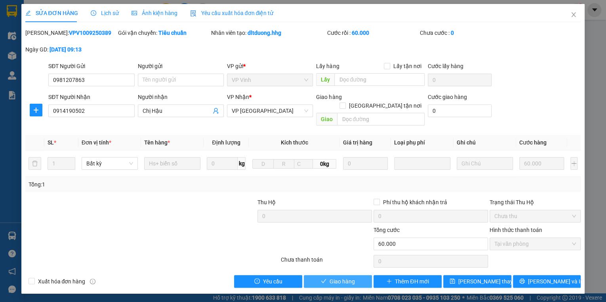
click at [357, 275] on button "Giao hàng" at bounding box center [338, 281] width 68 height 13
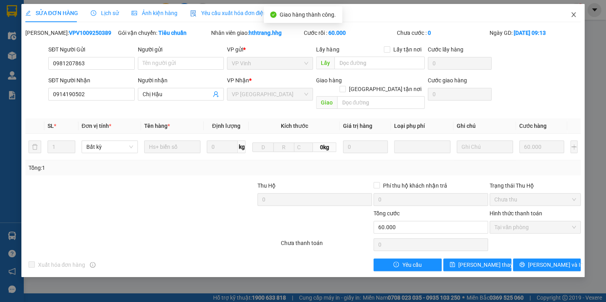
click at [574, 12] on icon "close" at bounding box center [573, 14] width 6 height 6
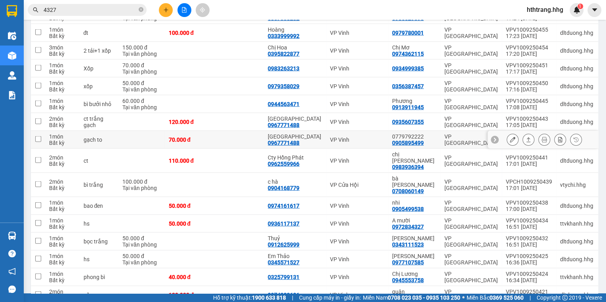
scroll to position [762, 0]
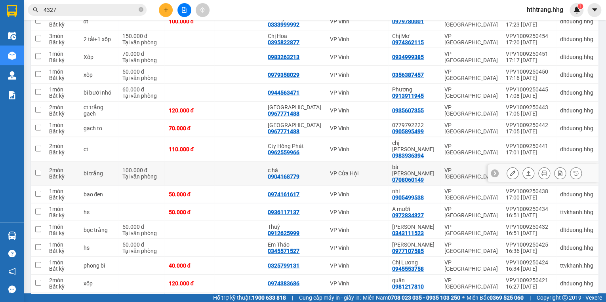
click at [414, 164] on div "bà [PERSON_NAME]" at bounding box center [414, 170] width 44 height 13
checkbox input "true"
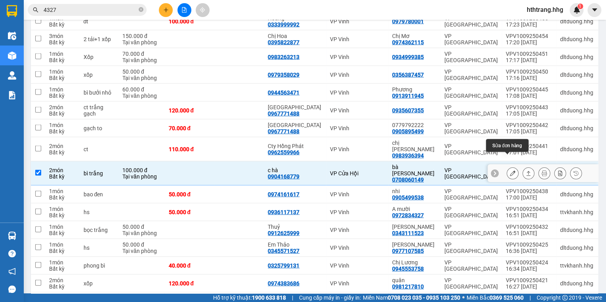
click at [509, 167] on button at bounding box center [512, 174] width 11 height 14
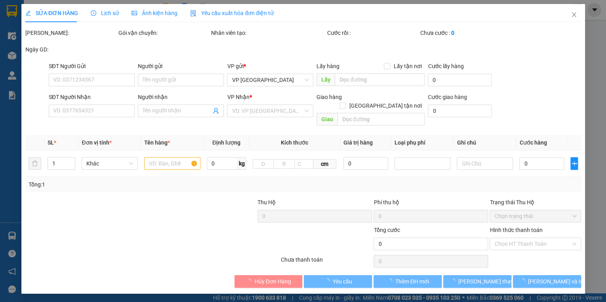
type input "0904168779"
type input "c hà"
type input "0708060149"
type input "bà [PERSON_NAME]"
type input "100.000"
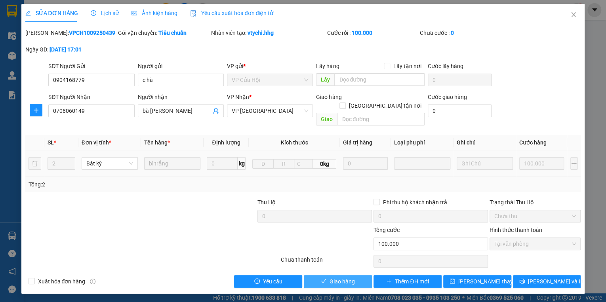
click at [359, 275] on button "Giao hàng" at bounding box center [338, 281] width 68 height 13
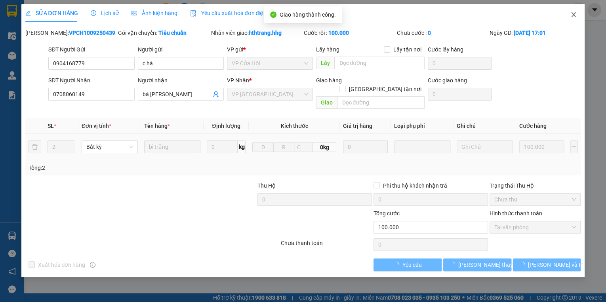
click at [574, 13] on icon "close" at bounding box center [573, 14] width 6 height 6
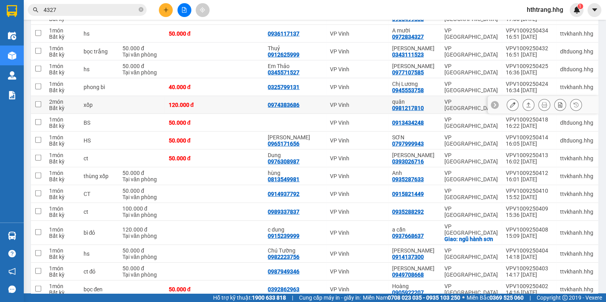
scroll to position [920, 0]
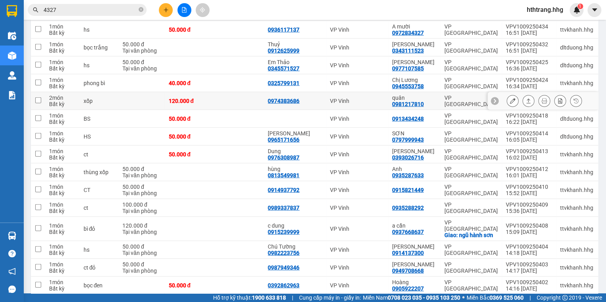
click at [442, 92] on td "VP [GEOGRAPHIC_DATA]" at bounding box center [471, 101] width 61 height 18
checkbox input "true"
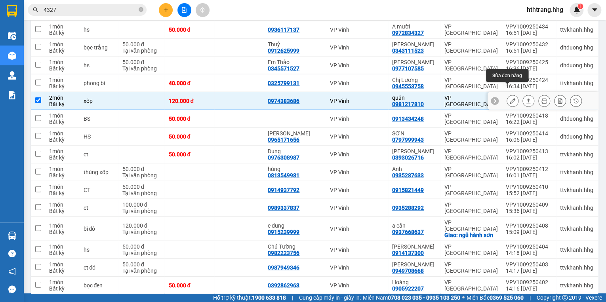
click at [510, 98] on icon at bounding box center [513, 101] width 6 height 6
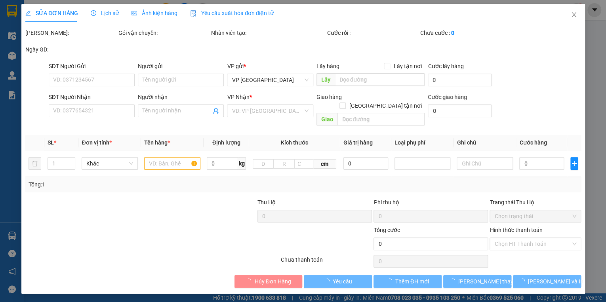
type input "0974383686"
type input "0981217810"
type input "quân"
type input "120.000"
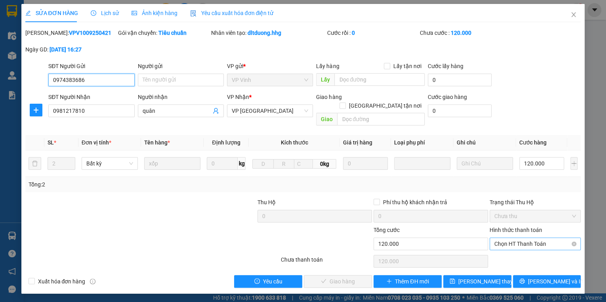
click at [513, 238] on span "Chọn HT Thanh Toán" at bounding box center [535, 244] width 82 height 12
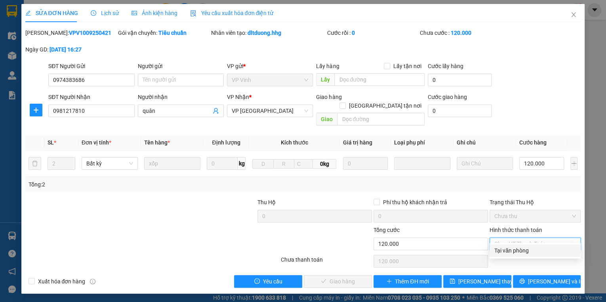
click at [516, 249] on div "Tại văn phòng" at bounding box center [535, 250] width 82 height 9
type input "0"
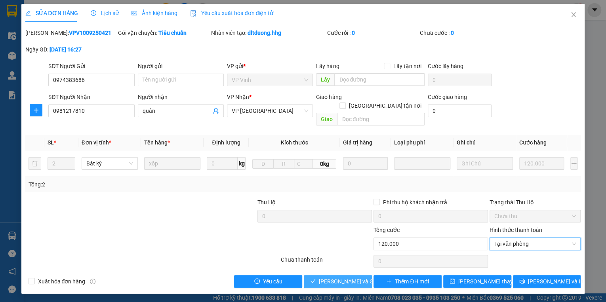
click at [350, 277] on span "[PERSON_NAME] và [PERSON_NAME] hàng" at bounding box center [357, 281] width 76 height 9
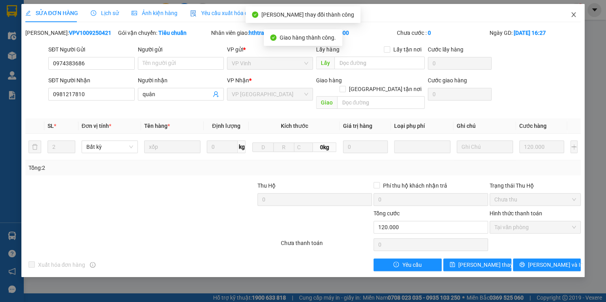
click at [572, 13] on icon "close" at bounding box center [574, 14] width 4 height 5
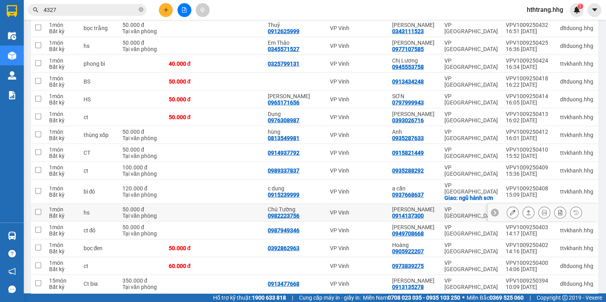
scroll to position [951, 0]
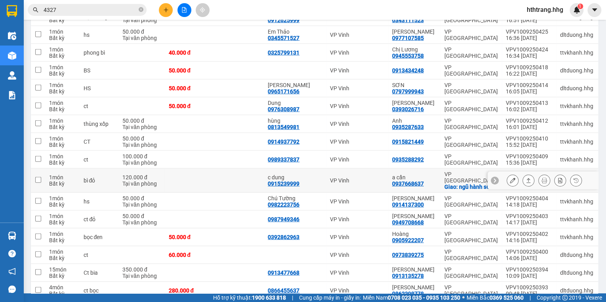
click at [442, 169] on td "VP Đà Nẵng Giao: ngũ hành sơn" at bounding box center [471, 181] width 61 height 24
checkbox input "true"
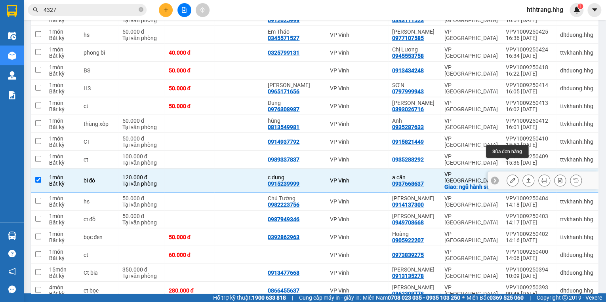
click at [510, 178] on icon at bounding box center [513, 181] width 6 height 6
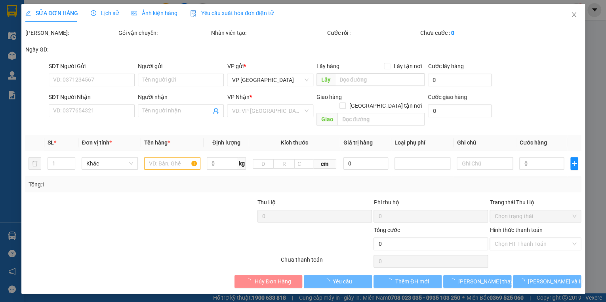
type input "0915239999"
type input "c dung"
type input "0937668637"
type input "a cẩn"
checkbox input "true"
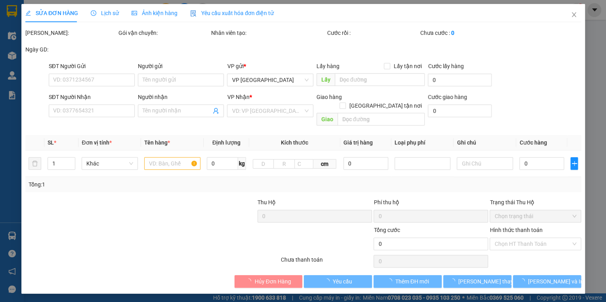
type input "ngũ hành sơn"
type input "120.000"
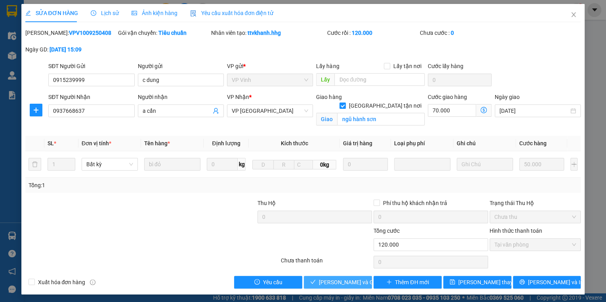
click at [353, 281] on span "[PERSON_NAME] và [PERSON_NAME] hàng" at bounding box center [357, 282] width 76 height 9
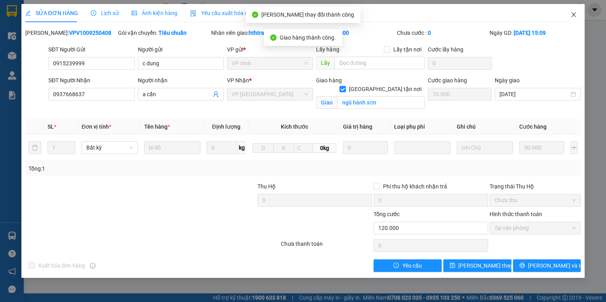
click at [572, 13] on icon "close" at bounding box center [574, 14] width 4 height 5
click at [574, 13] on img at bounding box center [576, 9] width 7 height 7
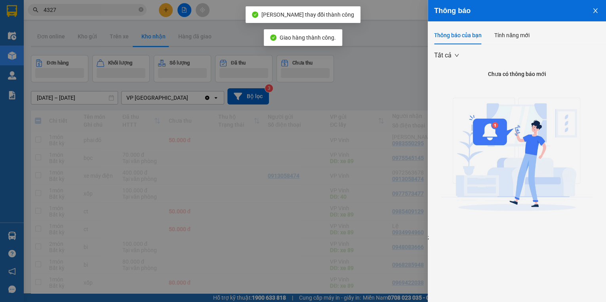
click at [389, 58] on div at bounding box center [303, 151] width 606 height 302
click at [404, 74] on div "Thông báo Thông báo của bạn Tính năng mới Tất cả Chưa có thông báo mới ;" at bounding box center [303, 151] width 606 height 302
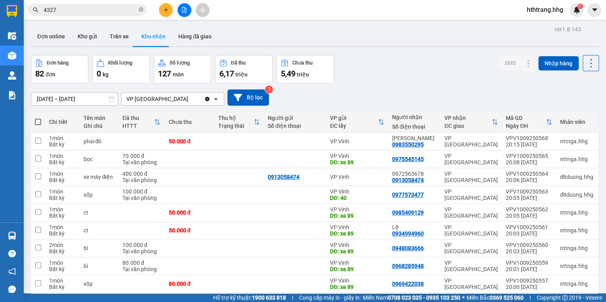
click at [437, 74] on div "Đơn hàng 82 đơn Khối lượng 0 kg Số lượng 127 món Đã thu 6,17 triệu Chưa thu 5,4…" at bounding box center [315, 69] width 568 height 29
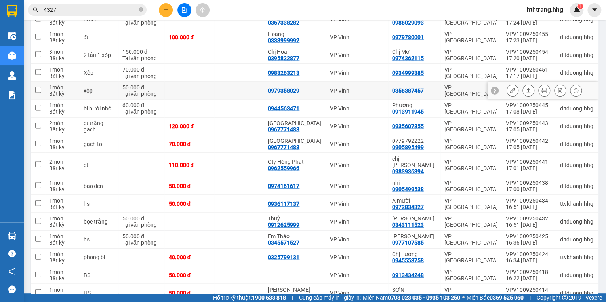
scroll to position [761, 0]
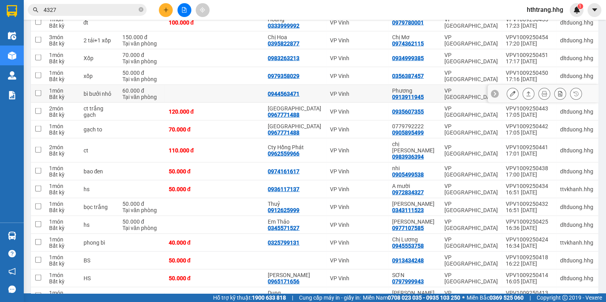
click at [447, 90] on div "VP [GEOGRAPHIC_DATA]" at bounding box center [470, 94] width 53 height 13
checkbox input "true"
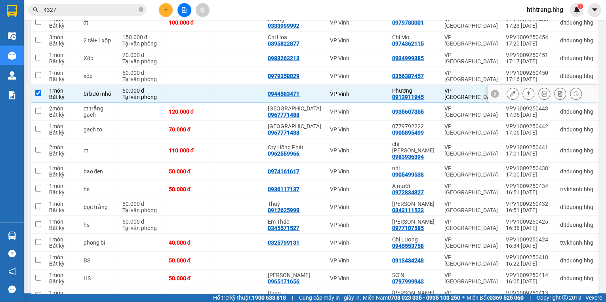
click at [510, 91] on icon at bounding box center [513, 94] width 6 height 6
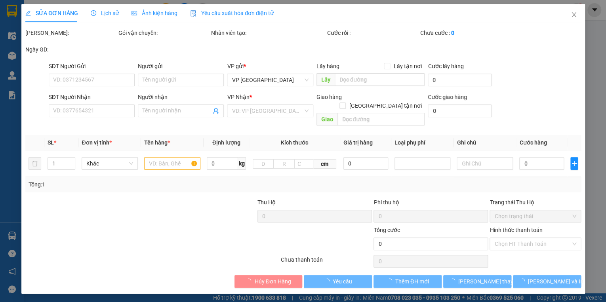
type input "0944563471"
type input "0913911945"
type input "Phương"
type input "60.000"
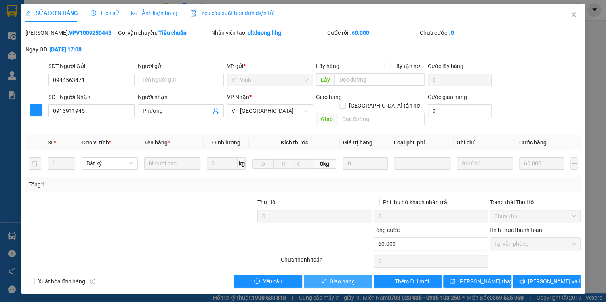
click at [357, 275] on button "Giao hàng" at bounding box center [338, 281] width 68 height 13
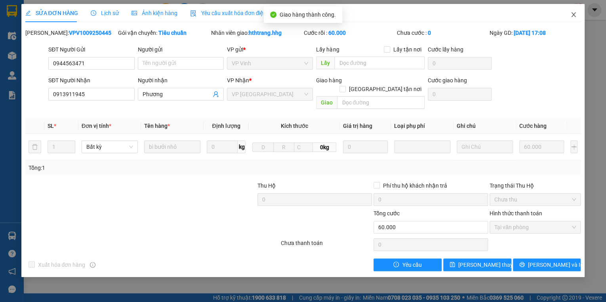
click at [574, 12] on icon "close" at bounding box center [573, 14] width 6 height 6
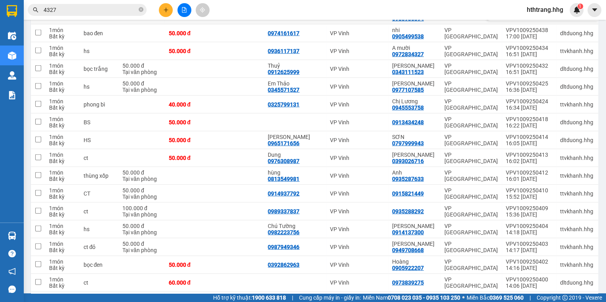
scroll to position [952, 0]
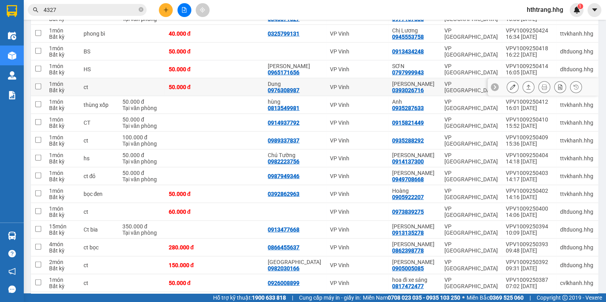
click at [445, 81] on div "VP [GEOGRAPHIC_DATA]" at bounding box center [470, 87] width 53 height 13
checkbox input "true"
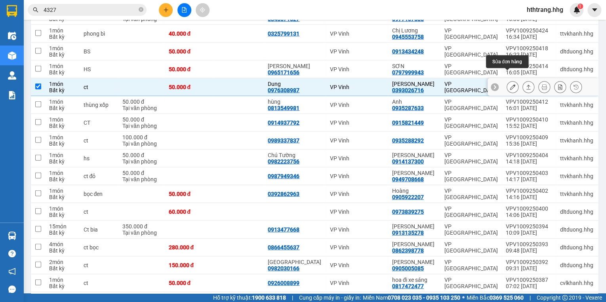
click at [510, 84] on icon at bounding box center [513, 87] width 6 height 6
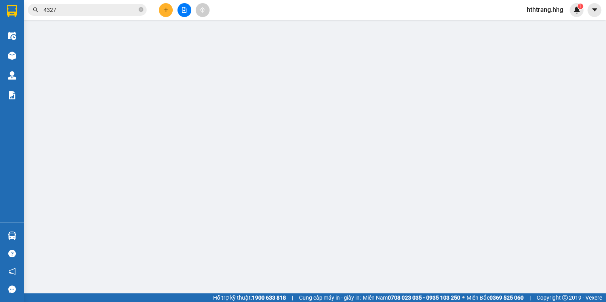
type input "0976308987"
type input "Dung"
type input "0393026716"
type input "[PERSON_NAME]"
type input "50.000"
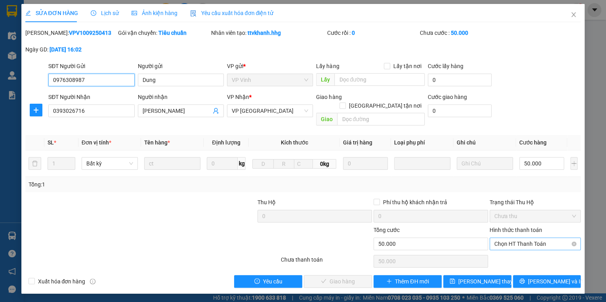
click at [517, 238] on span "Chọn HT Thanh Toán" at bounding box center [535, 244] width 82 height 12
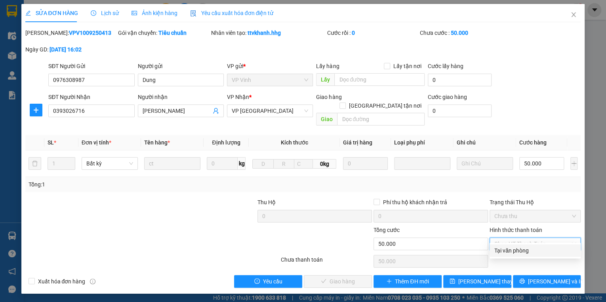
click at [517, 250] on div "Tại văn phòng" at bounding box center [535, 250] width 82 height 9
type input "0"
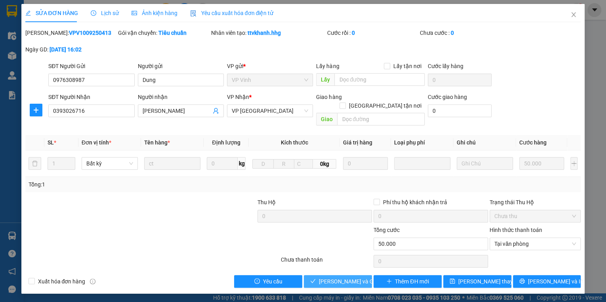
click at [359, 277] on span "[PERSON_NAME] và [PERSON_NAME] hàng" at bounding box center [357, 281] width 76 height 9
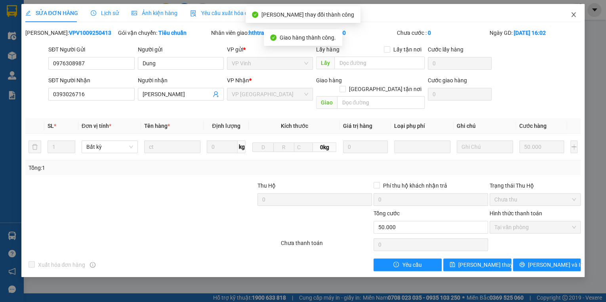
click at [573, 13] on icon "close" at bounding box center [573, 14] width 6 height 6
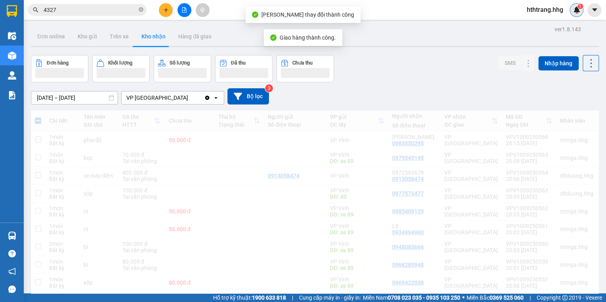
click at [575, 13] on img at bounding box center [576, 9] width 7 height 7
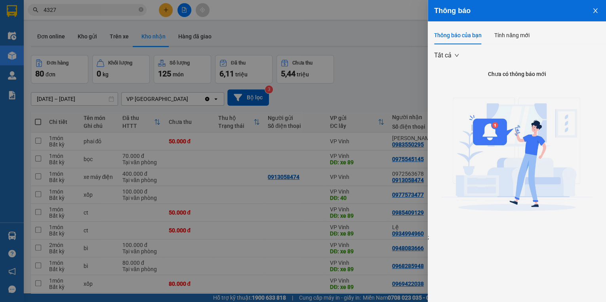
click at [414, 49] on div at bounding box center [303, 151] width 606 height 302
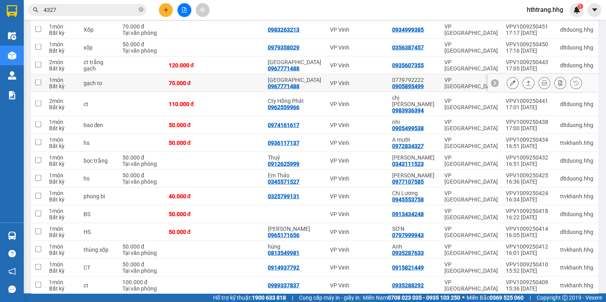
scroll to position [790, 0]
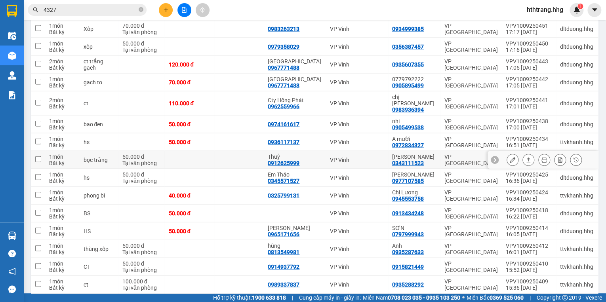
click at [235, 151] on td at bounding box center [239, 160] width 50 height 18
checkbox input "true"
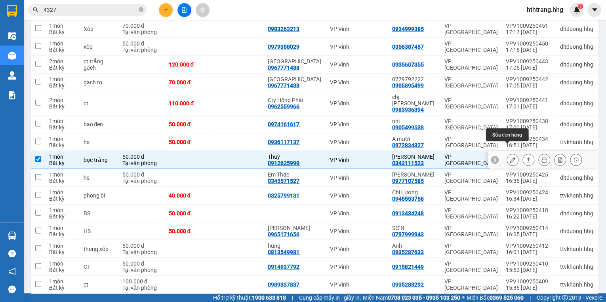
click at [510, 157] on icon at bounding box center [513, 160] width 6 height 6
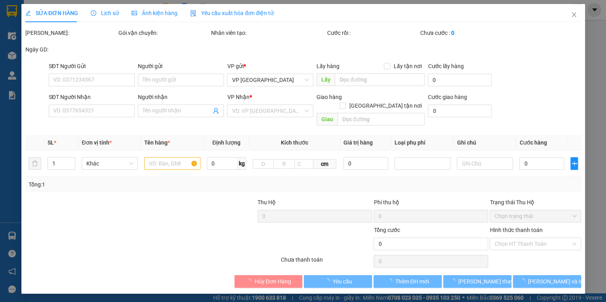
type input "0912625999"
type input "Thuỷ"
type input "0343111523"
type input "[PERSON_NAME]"
type input "50.000"
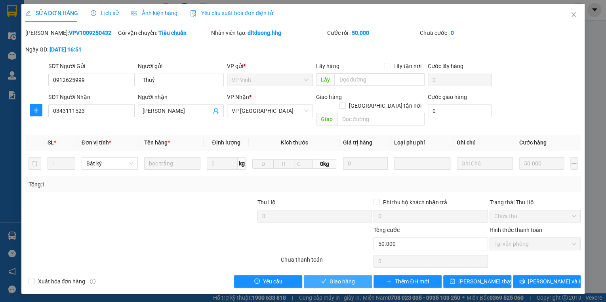
click at [334, 277] on span "Giao hàng" at bounding box center [342, 281] width 25 height 9
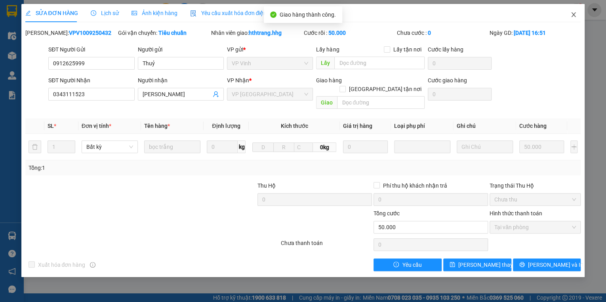
click at [574, 12] on icon "close" at bounding box center [573, 14] width 6 height 6
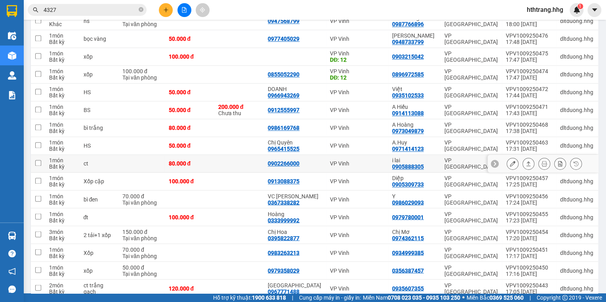
scroll to position [570, 0]
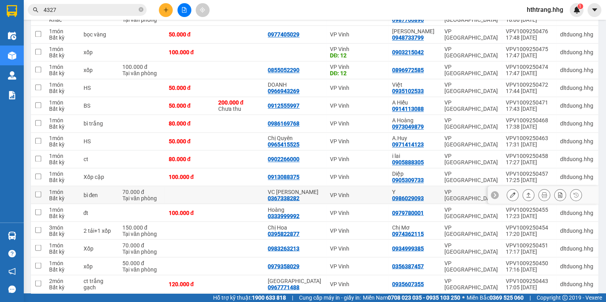
click at [434, 191] on div "Y" at bounding box center [414, 192] width 44 height 6
checkbox input "true"
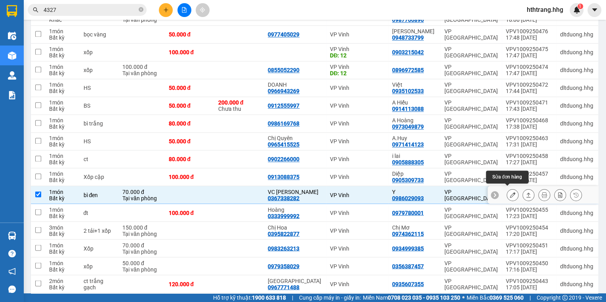
click at [510, 192] on icon at bounding box center [513, 195] width 6 height 6
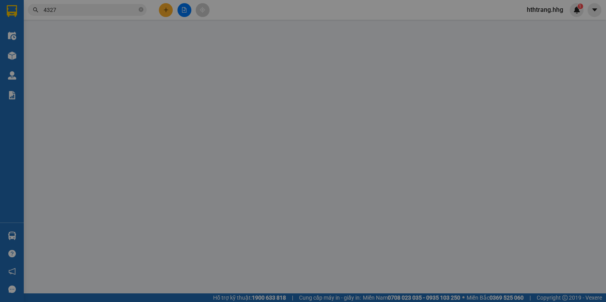
type input "0367338282"
type input "[PERSON_NAME]"
type input "0986029093"
type input "Y"
type input "70.000"
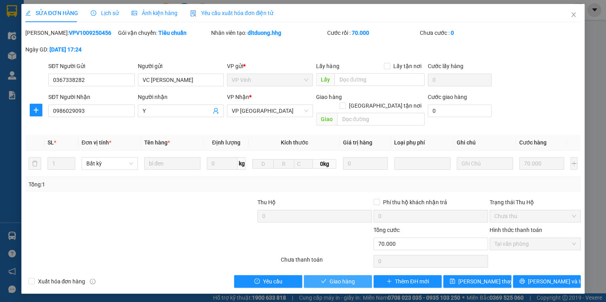
click at [358, 275] on button "Giao hàng" at bounding box center [338, 281] width 68 height 13
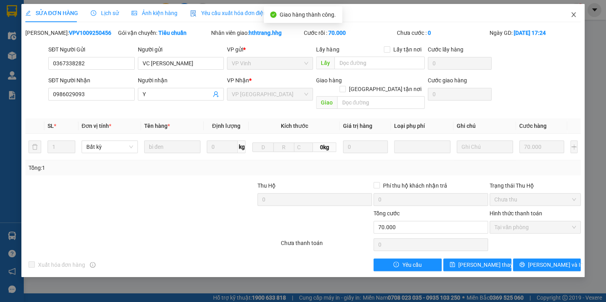
click at [573, 14] on icon "close" at bounding box center [574, 14] width 4 height 5
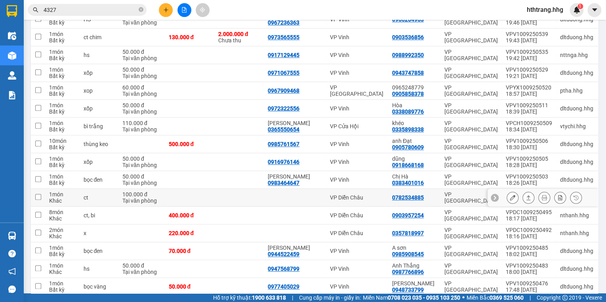
scroll to position [350, 0]
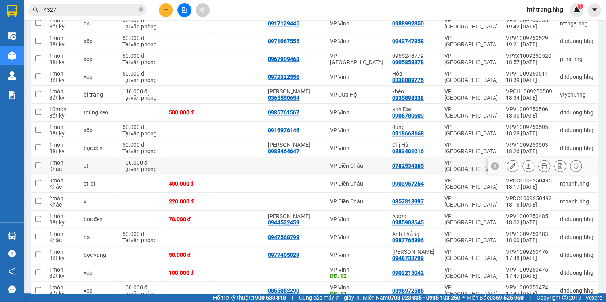
click at [440, 165] on td "0782534885" at bounding box center [414, 166] width 52 height 18
checkbox input "true"
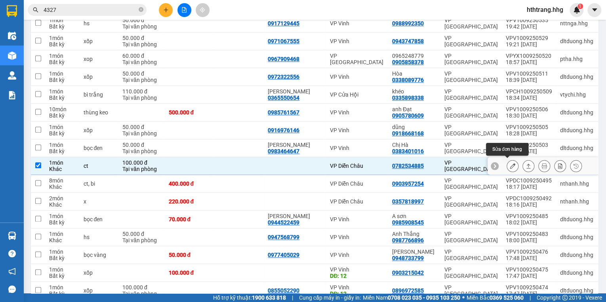
click at [510, 163] on icon at bounding box center [513, 166] width 6 height 6
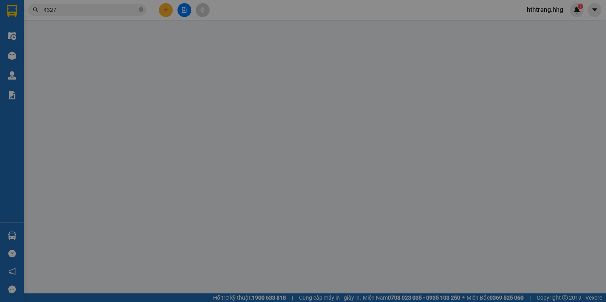
type input "0782534885"
type input "100.000"
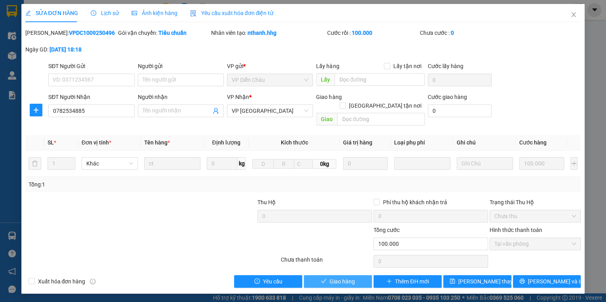
click at [347, 277] on span "Giao hàng" at bounding box center [342, 281] width 25 height 9
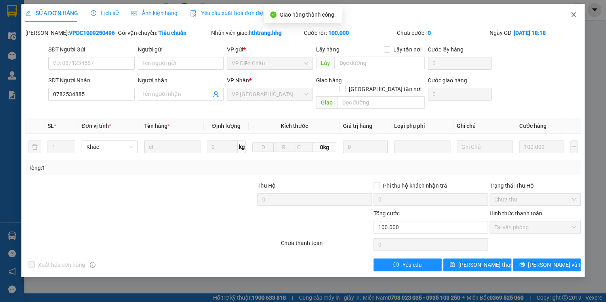
click at [573, 13] on icon "close" at bounding box center [573, 14] width 6 height 6
click at [572, 13] on div "1" at bounding box center [577, 10] width 14 height 14
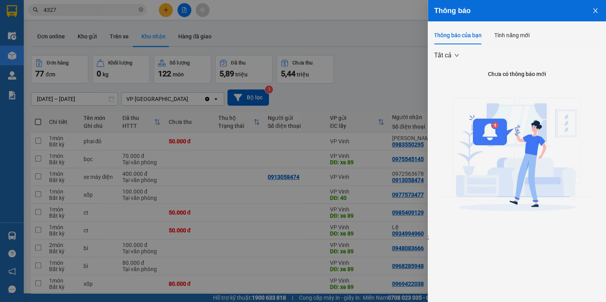
click at [404, 72] on div at bounding box center [303, 151] width 606 height 302
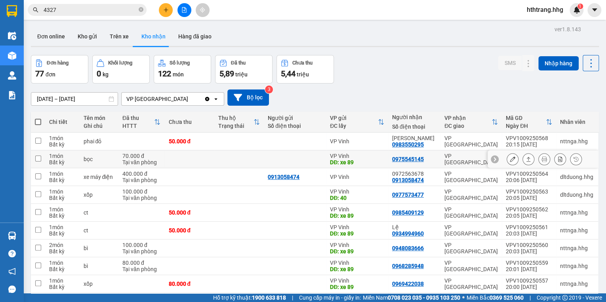
click at [382, 161] on div "DĐ: xe 89" at bounding box center [357, 162] width 54 height 6
checkbox input "true"
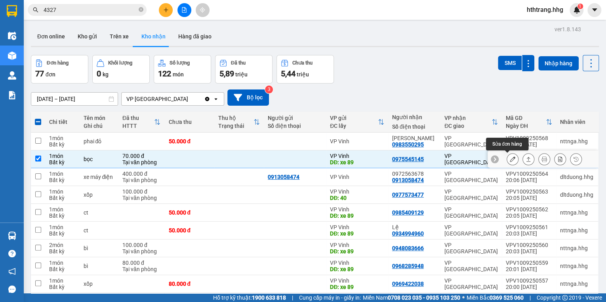
click at [510, 157] on icon at bounding box center [513, 159] width 6 height 6
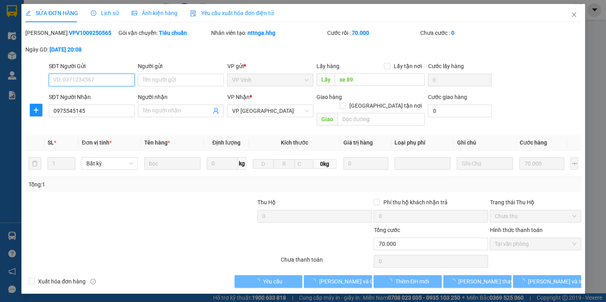
type input "xe 89"
type input "0975545145"
type input "70.000"
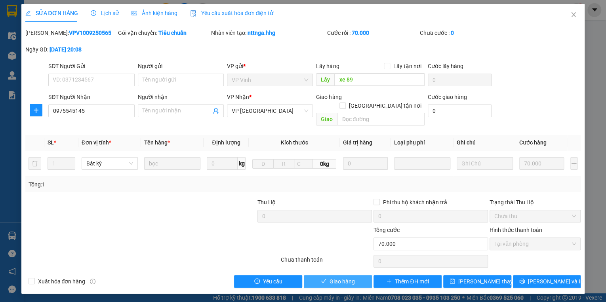
click at [350, 277] on span "Giao hàng" at bounding box center [342, 281] width 25 height 9
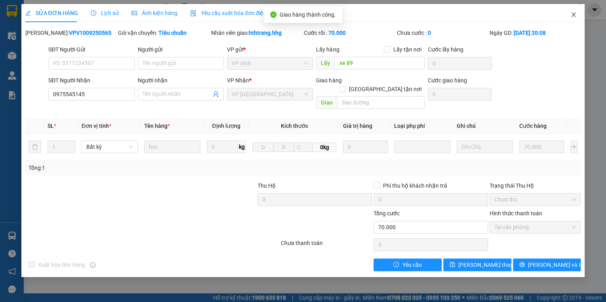
click at [574, 13] on icon "close" at bounding box center [573, 14] width 6 height 6
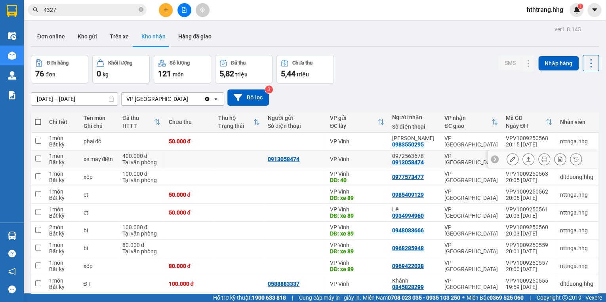
click at [372, 160] on div "VP Vinh" at bounding box center [357, 159] width 54 height 6
checkbox input "true"
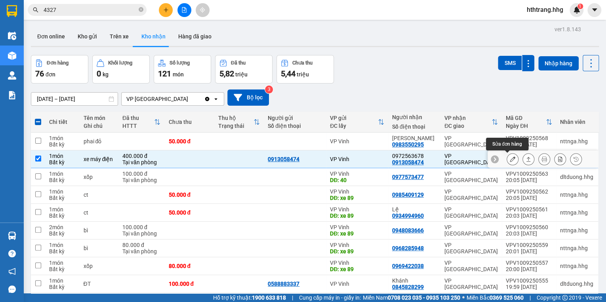
click at [510, 158] on icon at bounding box center [513, 159] width 6 height 6
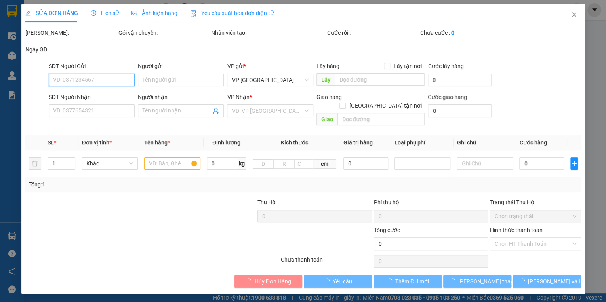
type input "0913058474"
type input "0972563678"
type input "400.000"
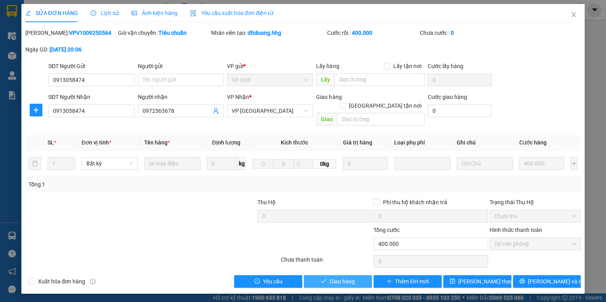
click at [354, 277] on span "Giao hàng" at bounding box center [342, 281] width 25 height 9
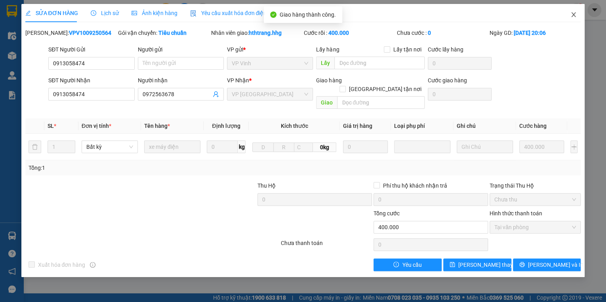
click at [574, 13] on icon "close" at bounding box center [573, 14] width 6 height 6
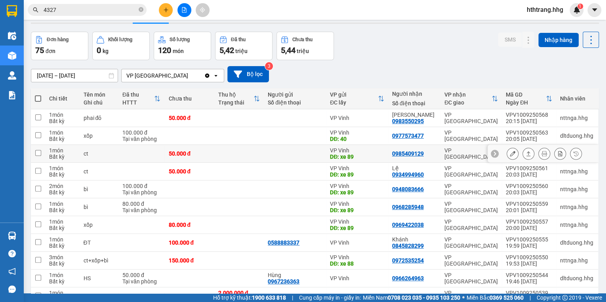
scroll to position [82, 0]
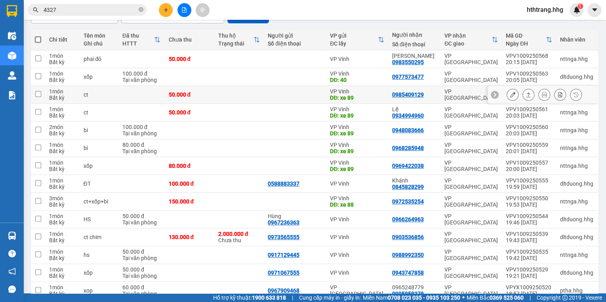
click at [442, 124] on td "VP [GEOGRAPHIC_DATA]" at bounding box center [471, 131] width 61 height 18
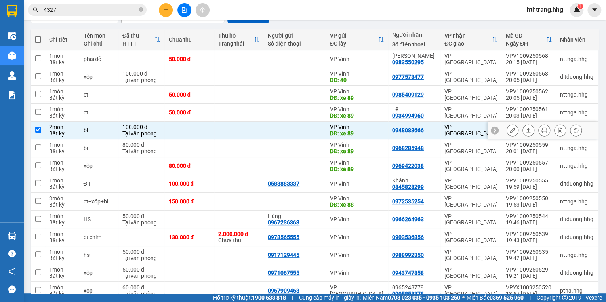
checkbox input "true"
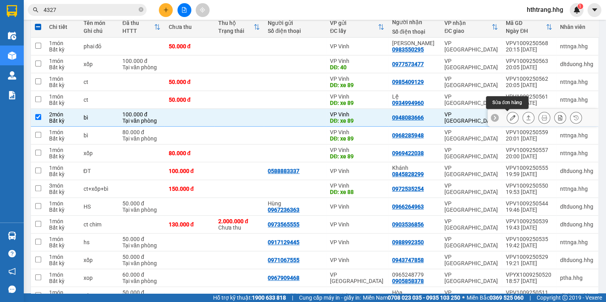
click at [510, 115] on icon at bounding box center [513, 118] width 6 height 6
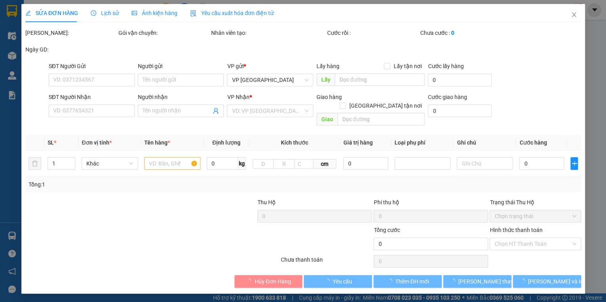
type input "xe 89"
type input "0948083666"
type input "100.000"
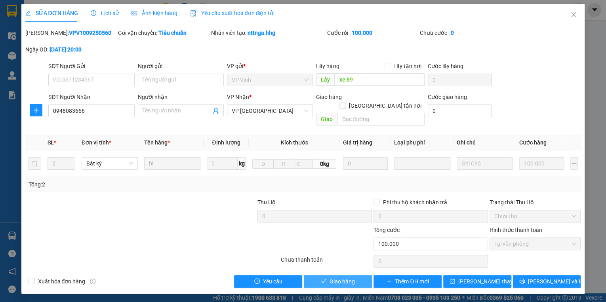
click at [361, 275] on button "Giao hàng" at bounding box center [338, 281] width 68 height 13
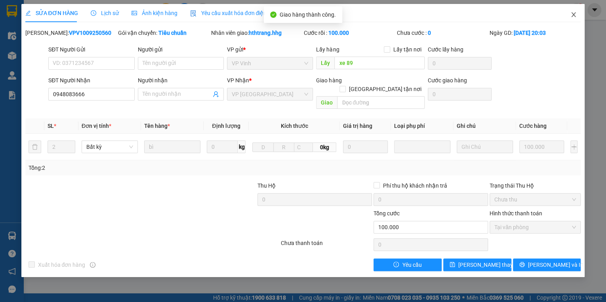
click at [574, 13] on icon "close" at bounding box center [573, 14] width 6 height 6
click at [573, 12] on img at bounding box center [576, 9] width 7 height 7
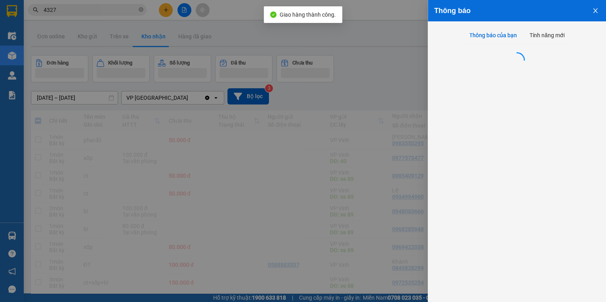
click at [402, 61] on div at bounding box center [303, 151] width 606 height 302
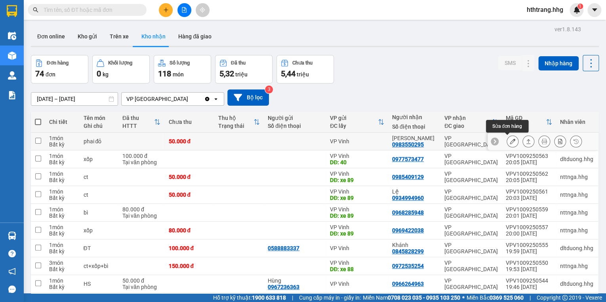
click at [510, 141] on icon at bounding box center [513, 142] width 6 height 6
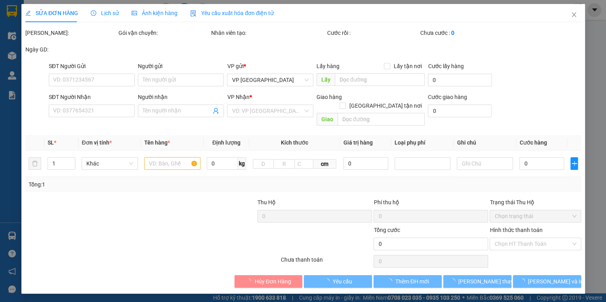
type input "0983550295"
type input "[PERSON_NAME]"
type input "50.000"
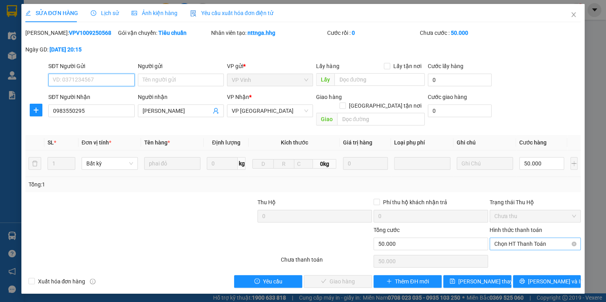
click at [495, 238] on span "Chọn HT Thanh Toán" at bounding box center [535, 244] width 82 height 12
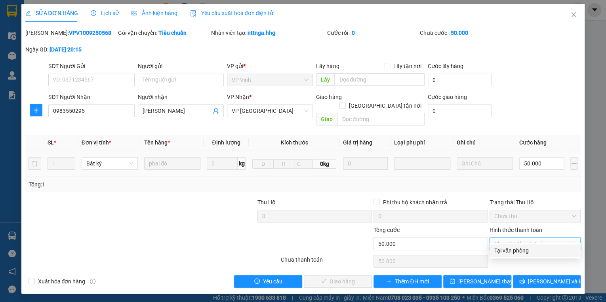
click at [497, 245] on div "Tại văn phòng" at bounding box center [535, 250] width 91 height 13
type input "0"
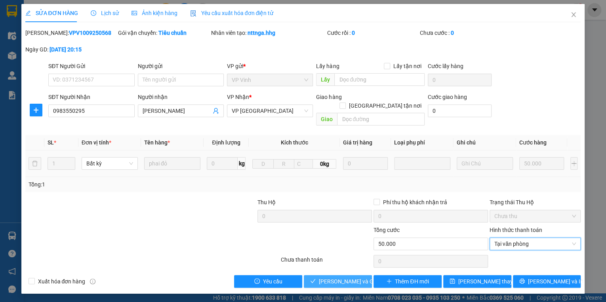
click at [324, 277] on span "[PERSON_NAME] và [PERSON_NAME] hàng" at bounding box center [357, 281] width 76 height 9
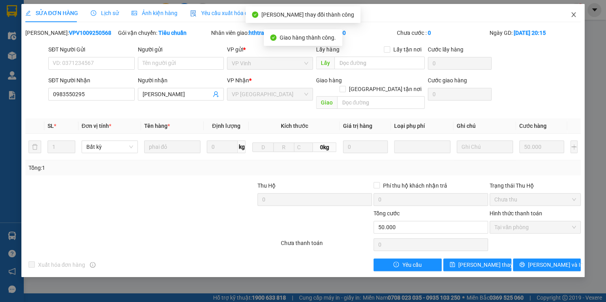
click at [575, 13] on icon "close" at bounding box center [574, 14] width 4 height 5
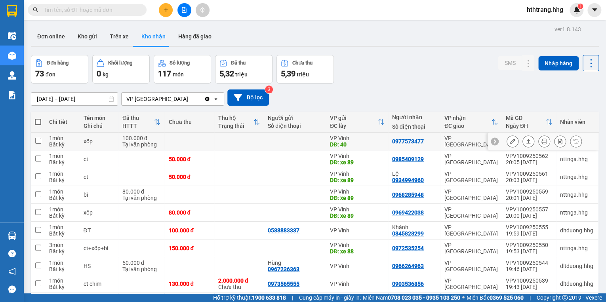
click at [423, 139] on div "0977573477" at bounding box center [408, 141] width 32 height 6
click at [463, 143] on div "VP [GEOGRAPHIC_DATA]" at bounding box center [470, 141] width 53 height 13
checkbox input "true"
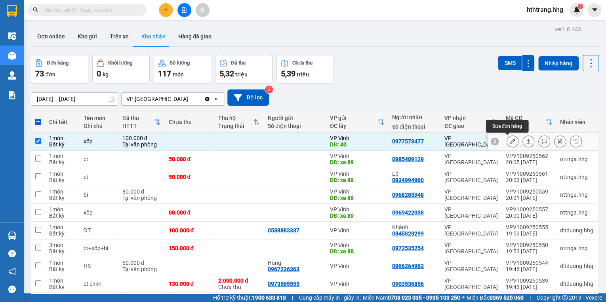
click at [510, 139] on icon at bounding box center [513, 142] width 6 height 6
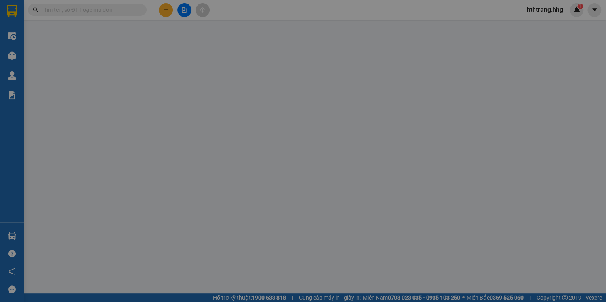
type input "40"
type input "0977573477"
type input "100.000"
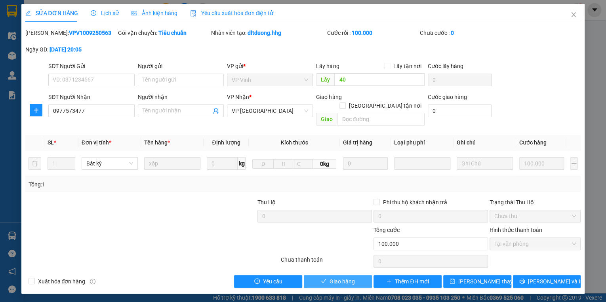
click at [360, 275] on button "Giao hàng" at bounding box center [338, 281] width 68 height 13
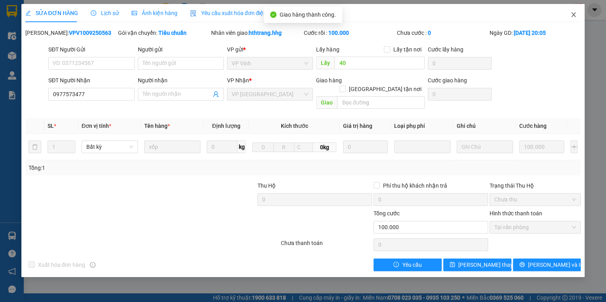
click at [575, 14] on icon "close" at bounding box center [573, 14] width 6 height 6
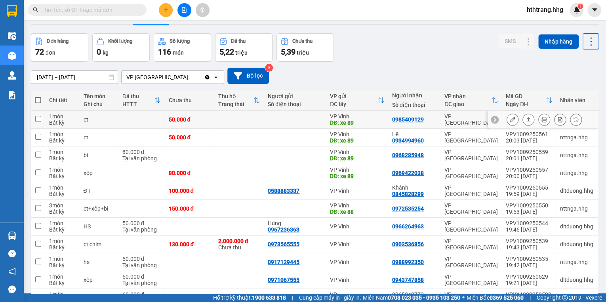
scroll to position [63, 0]
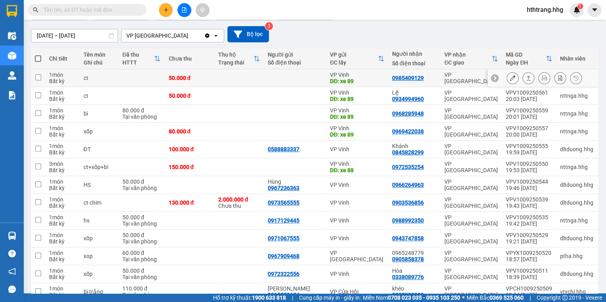
click at [442, 80] on td "VP [GEOGRAPHIC_DATA]" at bounding box center [471, 78] width 61 height 18
checkbox input "true"
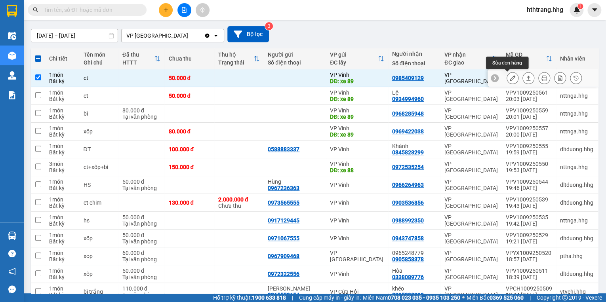
click at [510, 80] on icon at bounding box center [513, 78] width 6 height 6
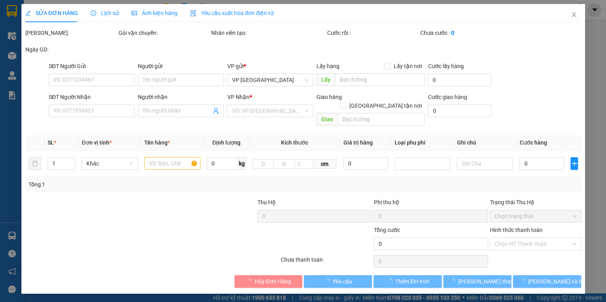
type input "xe 89"
type input "0985409129"
type input "50.000"
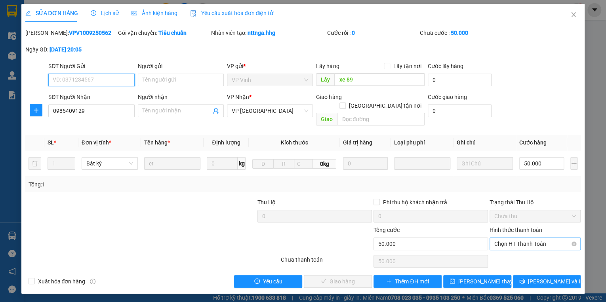
click at [505, 238] on span "Chọn HT Thanh Toán" at bounding box center [535, 244] width 82 height 12
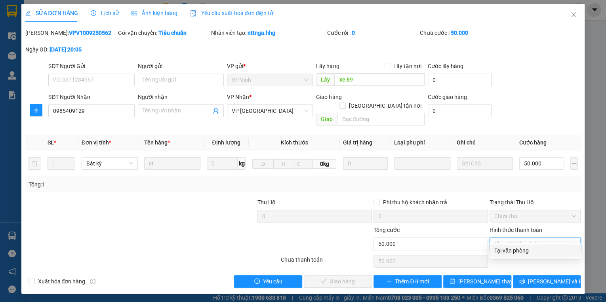
click at [516, 252] on div "Tại văn phòng" at bounding box center [535, 250] width 82 height 9
type input "0"
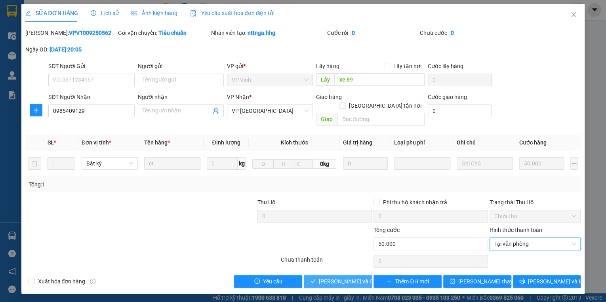
click at [360, 277] on span "[PERSON_NAME] và [PERSON_NAME] hàng" at bounding box center [357, 281] width 76 height 9
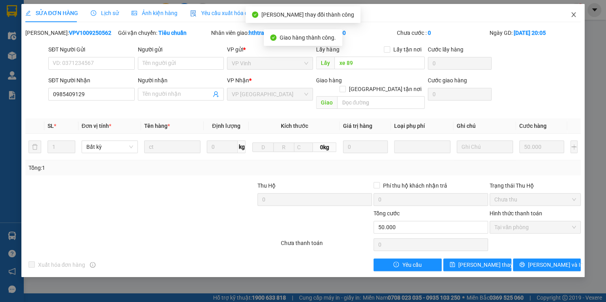
click at [571, 13] on icon "close" at bounding box center [573, 14] width 6 height 6
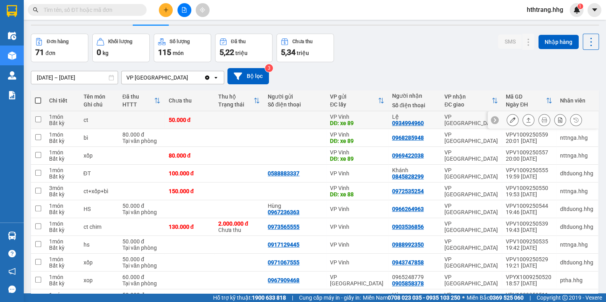
scroll to position [32, 0]
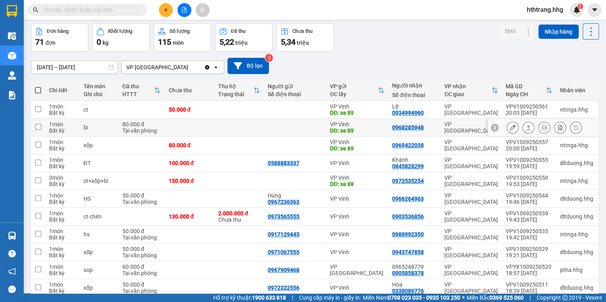
click at [437, 129] on td "0968285948" at bounding box center [414, 128] width 52 height 18
checkbox input "true"
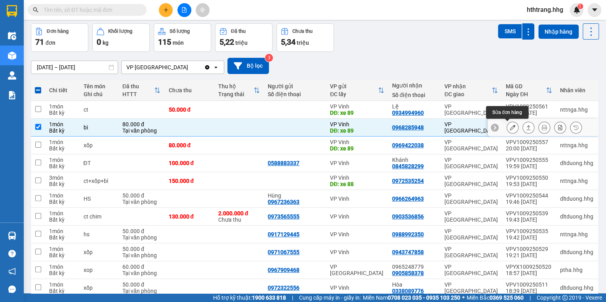
click at [510, 127] on icon at bounding box center [513, 128] width 6 height 6
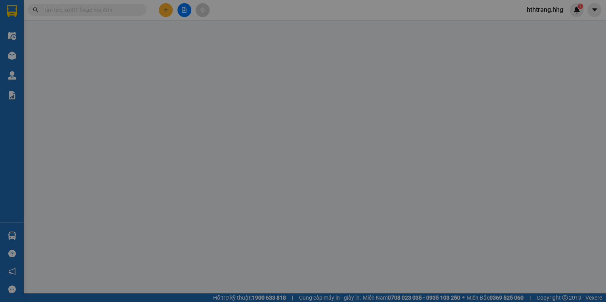
type input "xe 89"
type input "0968285948"
type input "80.000"
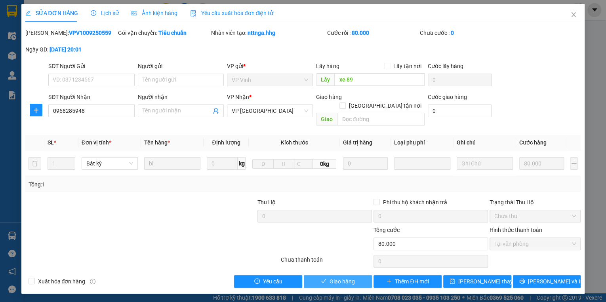
click at [349, 277] on span "Giao hàng" at bounding box center [342, 281] width 25 height 9
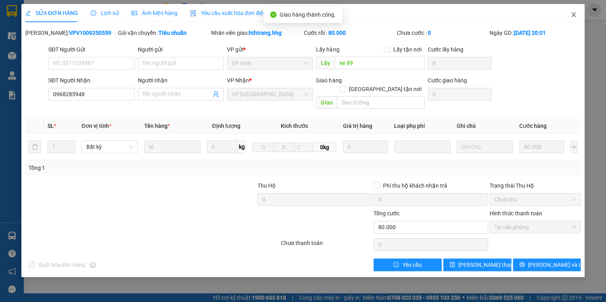
click at [574, 13] on icon "close" at bounding box center [573, 14] width 6 height 6
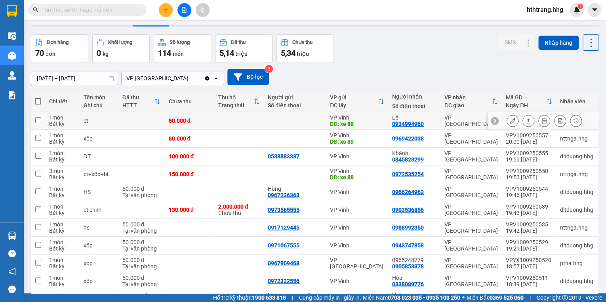
scroll to position [32, 0]
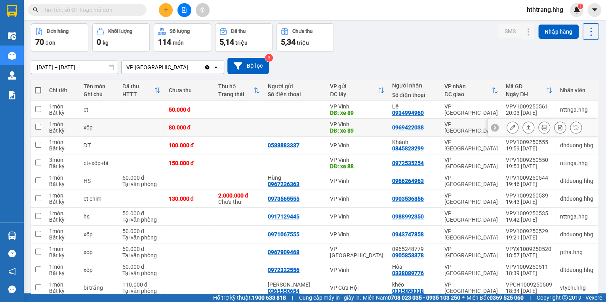
click at [441, 128] on td "VP [GEOGRAPHIC_DATA]" at bounding box center [471, 128] width 61 height 18
checkbox input "true"
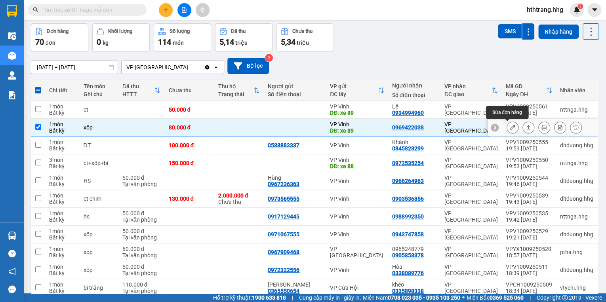
click at [510, 127] on icon at bounding box center [513, 128] width 6 height 6
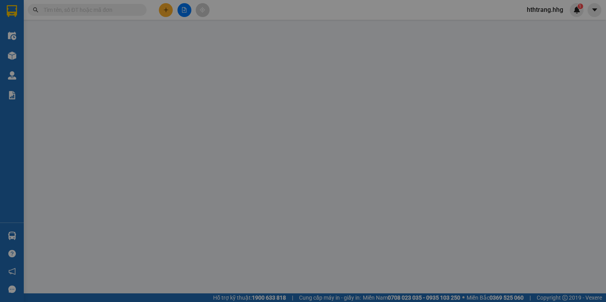
type input "xe 89"
type input "0969422038"
type input "80.000"
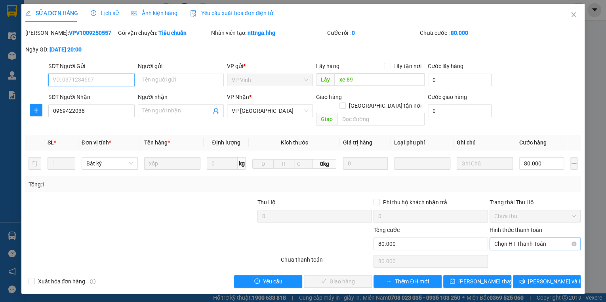
click at [499, 238] on span "Chọn HT Thanh Toán" at bounding box center [535, 244] width 82 height 12
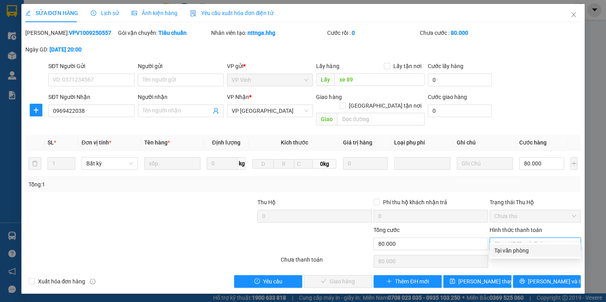
click at [499, 253] on div "Tại văn phòng" at bounding box center [535, 250] width 82 height 9
type input "0"
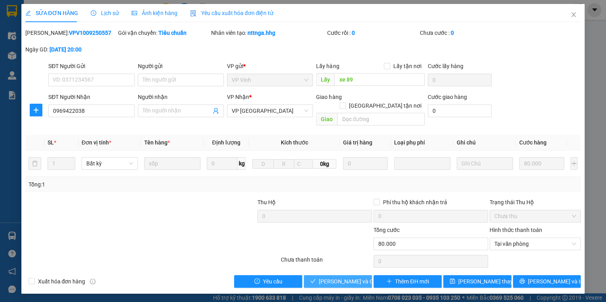
click at [356, 277] on span "[PERSON_NAME] và [PERSON_NAME] hàng" at bounding box center [357, 281] width 76 height 9
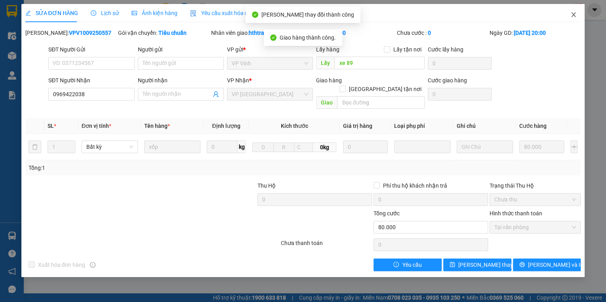
click at [574, 12] on icon "close" at bounding box center [573, 14] width 6 height 6
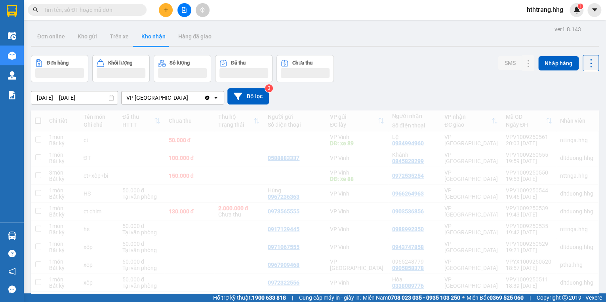
scroll to position [63, 0]
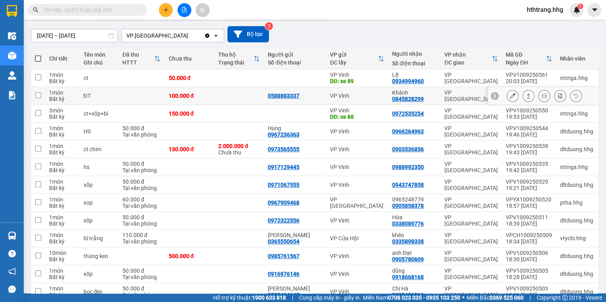
click at [437, 96] on td "Khánh 0845828299" at bounding box center [414, 96] width 52 height 18
checkbox input "true"
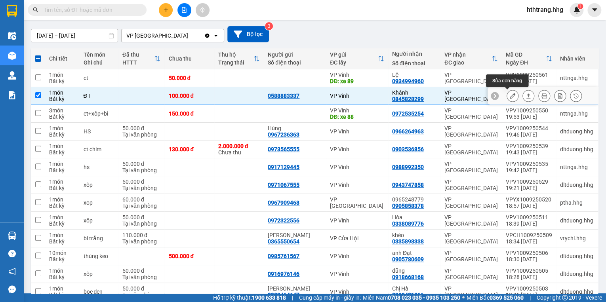
click at [510, 95] on icon at bounding box center [513, 96] width 6 height 6
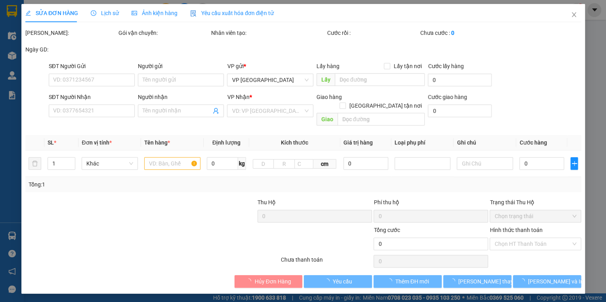
type input "0588883337"
type input "0845828299"
type input "Khánh"
type input "100.000"
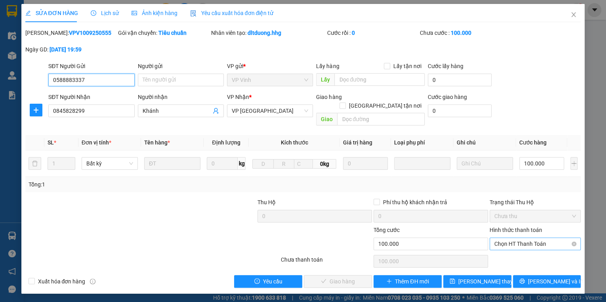
click at [501, 238] on span "Chọn HT Thanh Toán" at bounding box center [535, 244] width 82 height 12
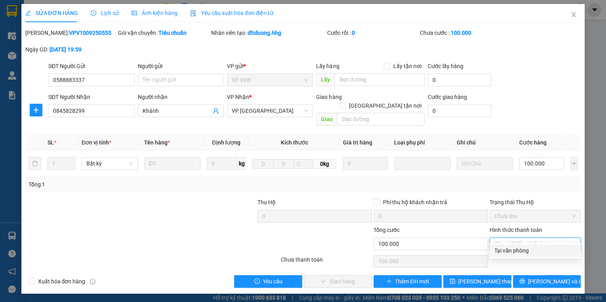
click at [504, 249] on div "Tại văn phòng" at bounding box center [535, 250] width 82 height 9
type input "0"
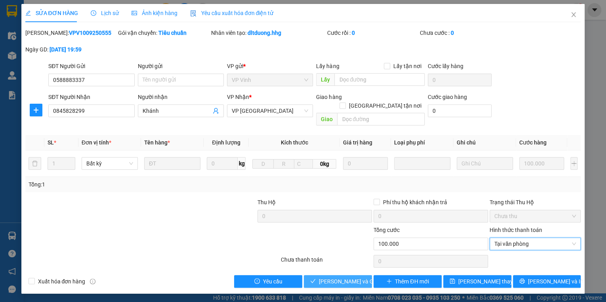
click at [354, 277] on span "[PERSON_NAME] và [PERSON_NAME] hàng" at bounding box center [357, 281] width 76 height 9
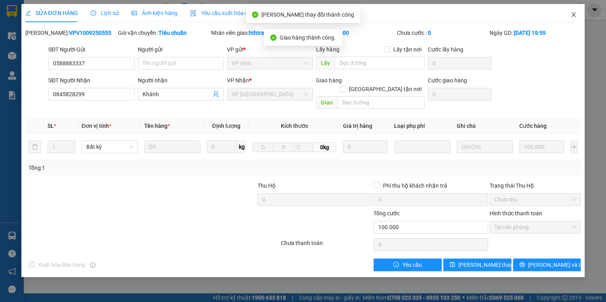
click at [574, 14] on icon "close" at bounding box center [573, 14] width 6 height 6
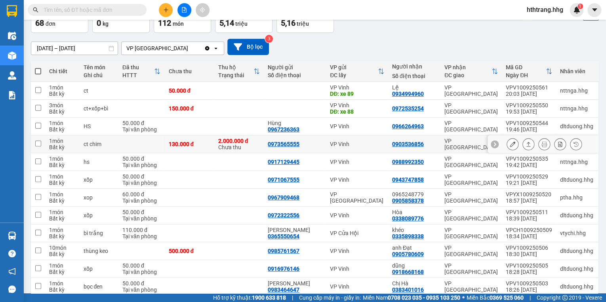
scroll to position [63, 0]
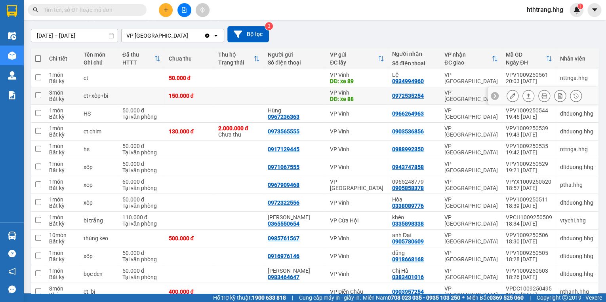
click at [434, 96] on div "0972535254" at bounding box center [414, 96] width 44 height 6
checkbox input "true"
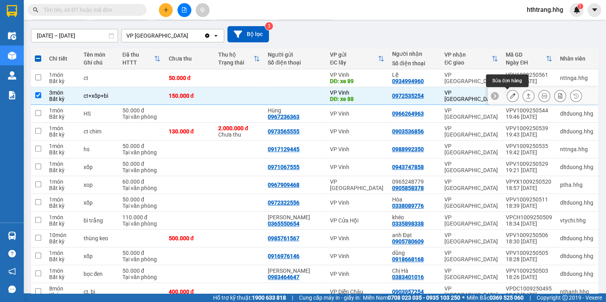
click at [507, 93] on button at bounding box center [512, 96] width 11 height 14
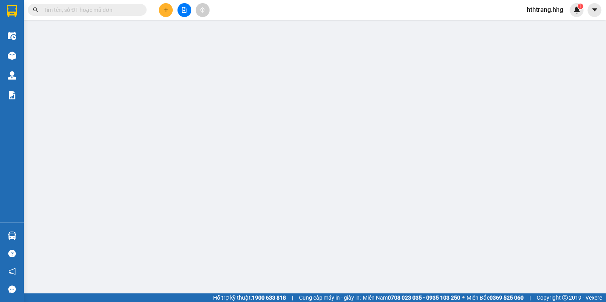
type input "xe 88"
type input "0972535254"
type input "150.000"
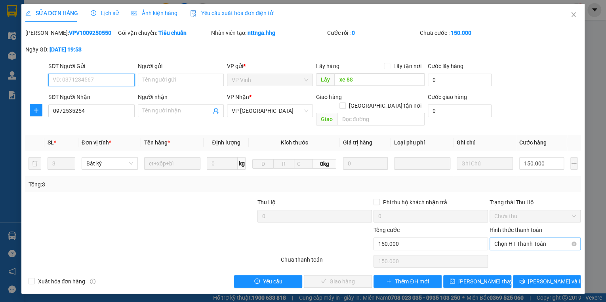
click at [505, 238] on span "Chọn HT Thanh Toán" at bounding box center [535, 244] width 82 height 12
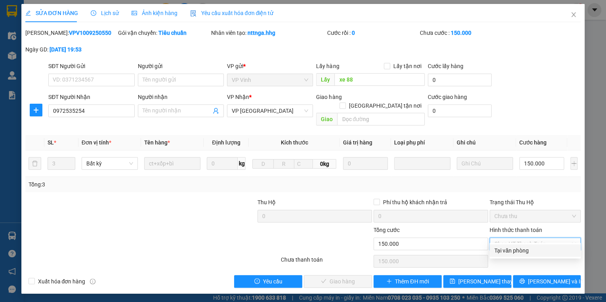
click at [510, 250] on div "Tại văn phòng" at bounding box center [535, 250] width 82 height 9
type input "0"
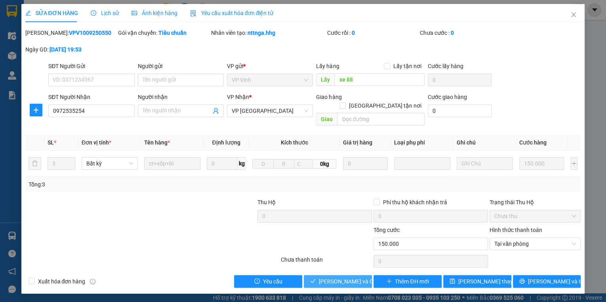
click at [347, 277] on span "[PERSON_NAME] và [PERSON_NAME] hàng" at bounding box center [357, 281] width 76 height 9
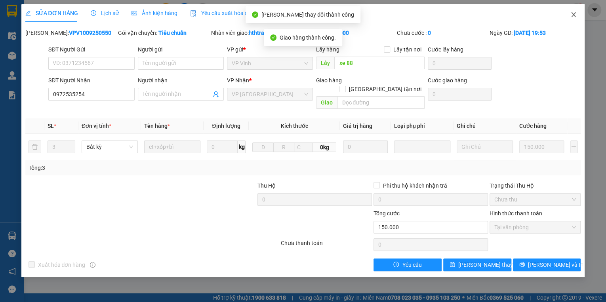
click at [573, 14] on icon "close" at bounding box center [574, 14] width 4 height 5
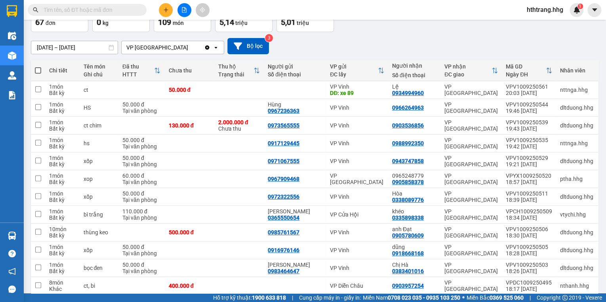
scroll to position [63, 0]
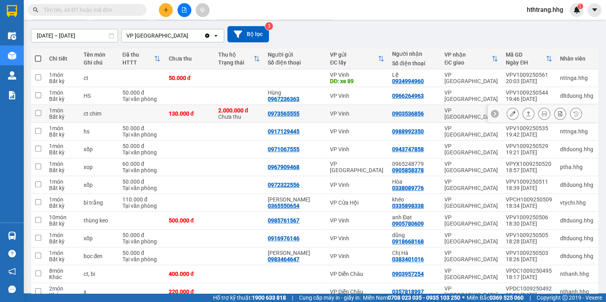
click at [438, 112] on td "0903536856" at bounding box center [414, 114] width 52 height 18
checkbox input "true"
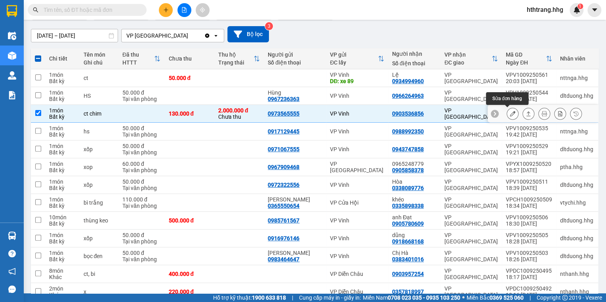
click at [510, 112] on icon at bounding box center [513, 114] width 6 height 6
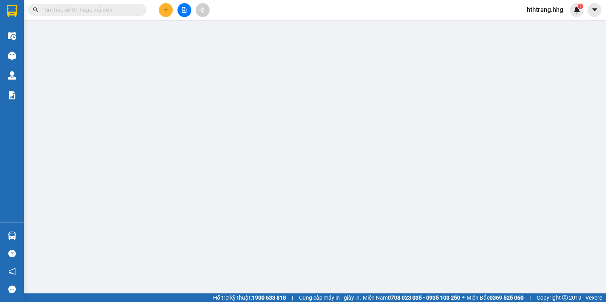
type input "0973565555"
type input "0903536856"
type input "30.000"
type input "130.000"
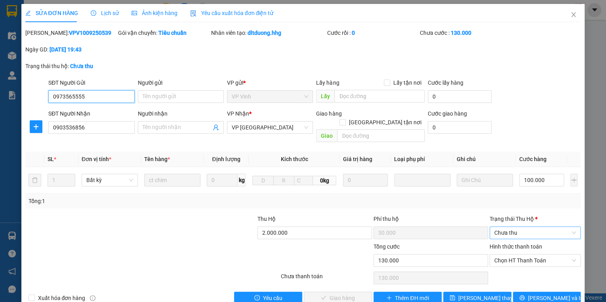
click at [515, 227] on span "Chưa thu" at bounding box center [535, 233] width 82 height 12
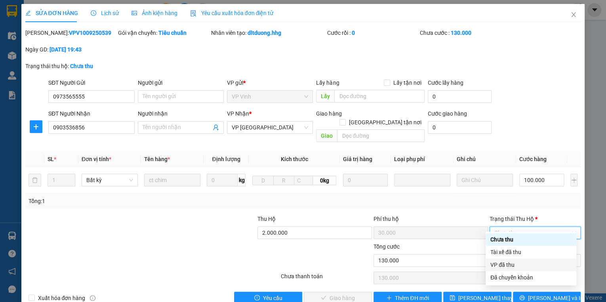
click at [512, 265] on div "VP đã thu" at bounding box center [530, 265] width 81 height 9
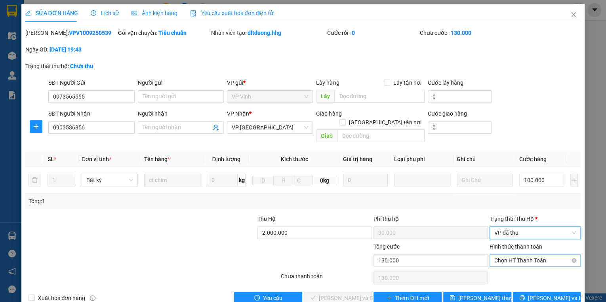
click at [528, 255] on span "Chọn HT Thanh Toán" at bounding box center [535, 261] width 82 height 12
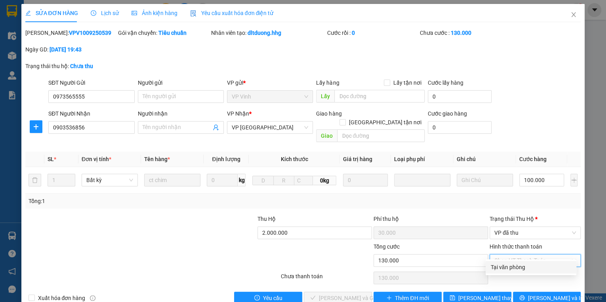
click at [530, 265] on div "Tại văn phòng" at bounding box center [530, 267] width 81 height 9
type input "0"
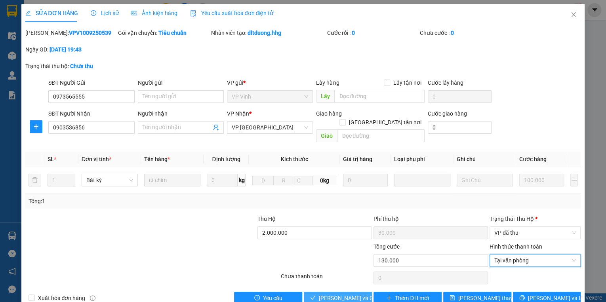
click at [339, 294] on span "[PERSON_NAME] và [PERSON_NAME] hàng" at bounding box center [357, 298] width 76 height 9
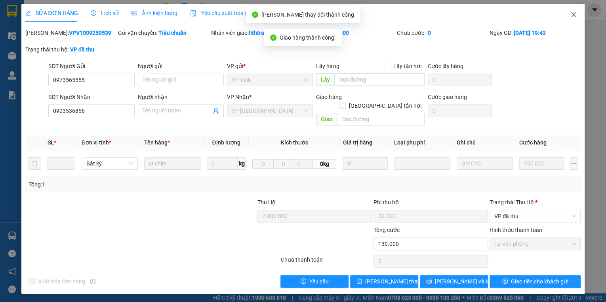
click at [573, 13] on icon "close" at bounding box center [573, 14] width 6 height 6
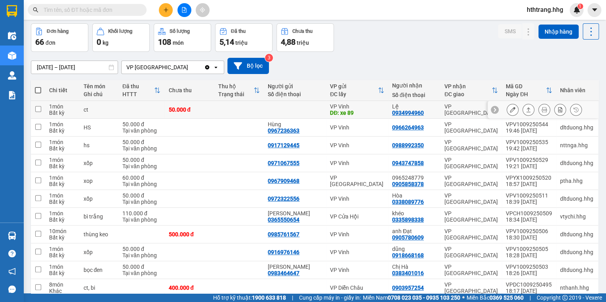
scroll to position [63, 0]
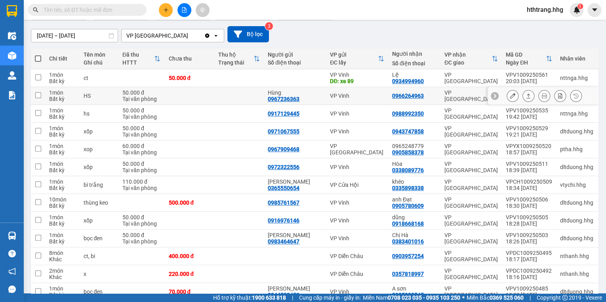
click at [450, 93] on div "VP [GEOGRAPHIC_DATA]" at bounding box center [470, 96] width 53 height 13
checkbox input "true"
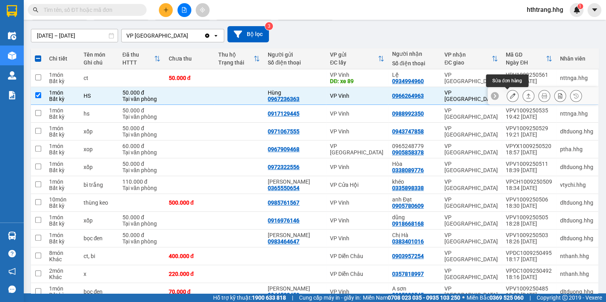
click at [510, 95] on icon at bounding box center [513, 96] width 6 height 6
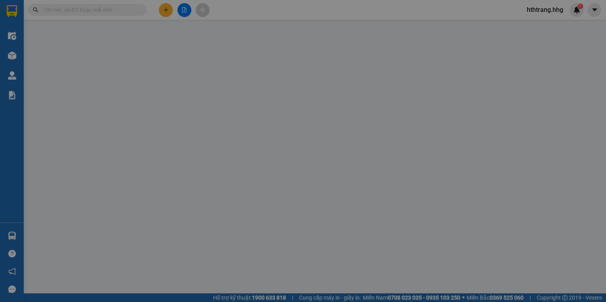
type input "0967236363"
type input "Hùng"
type input "0966264963"
type input "50.000"
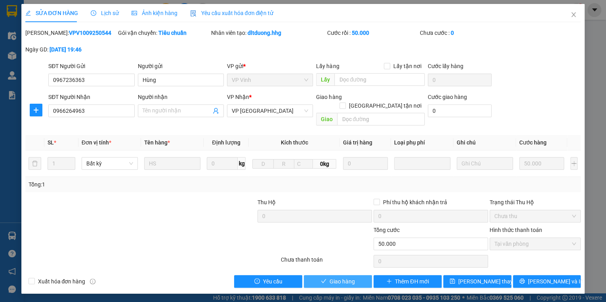
click at [350, 277] on span "Giao hàng" at bounding box center [342, 281] width 25 height 9
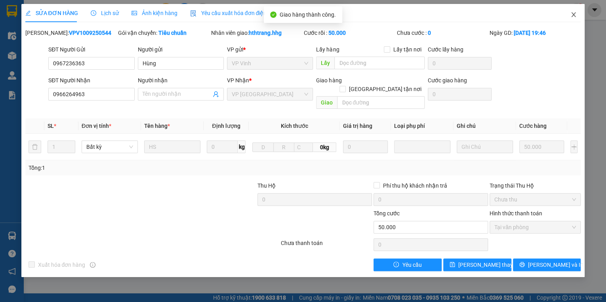
click at [574, 14] on icon "close" at bounding box center [573, 14] width 6 height 6
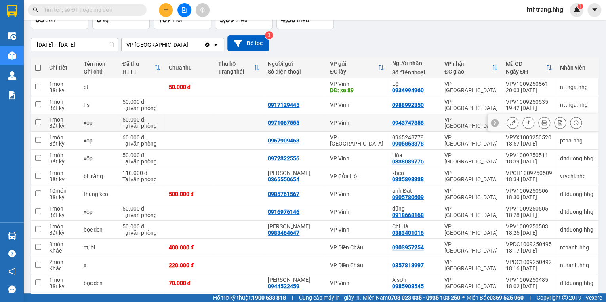
scroll to position [95, 0]
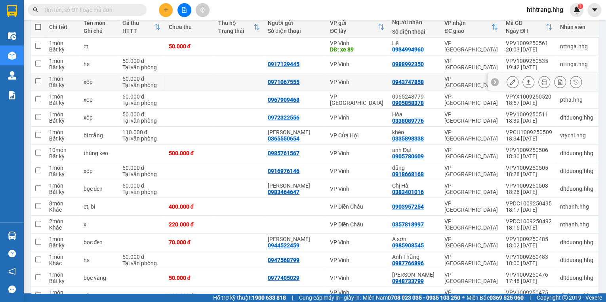
click at [441, 80] on td "VP [GEOGRAPHIC_DATA]" at bounding box center [471, 82] width 61 height 18
checkbox input "true"
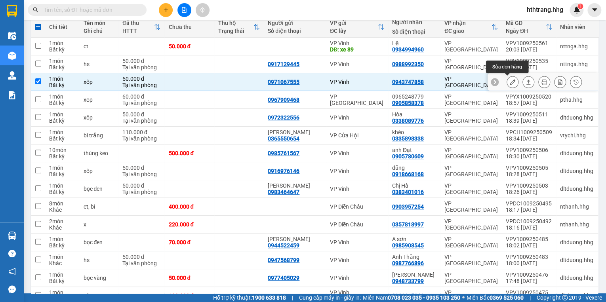
click at [510, 82] on icon at bounding box center [513, 82] width 6 height 6
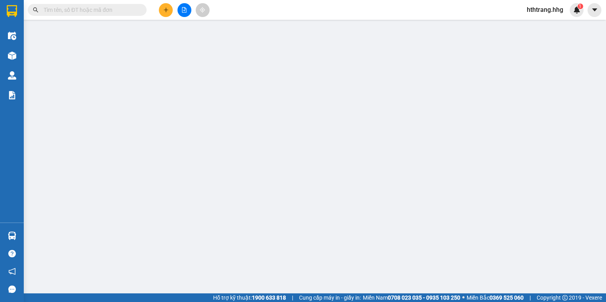
type input "0971067555"
type input "0943747858"
type input "50.000"
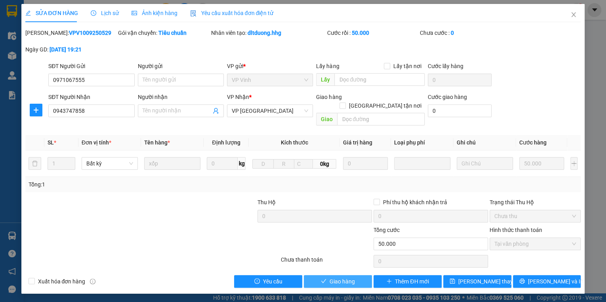
click at [351, 277] on span "Giao hàng" at bounding box center [342, 281] width 25 height 9
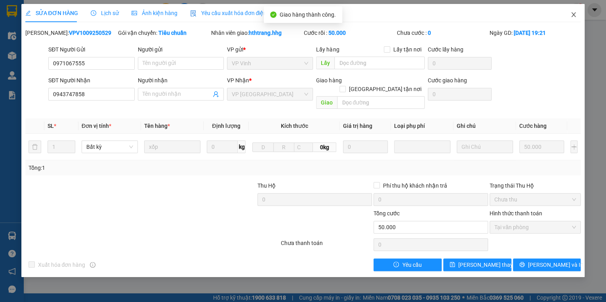
drag, startPoint x: 575, startPoint y: 14, endPoint x: 566, endPoint y: 14, distance: 8.7
click at [566, 14] on span "Close" at bounding box center [574, 15] width 22 height 22
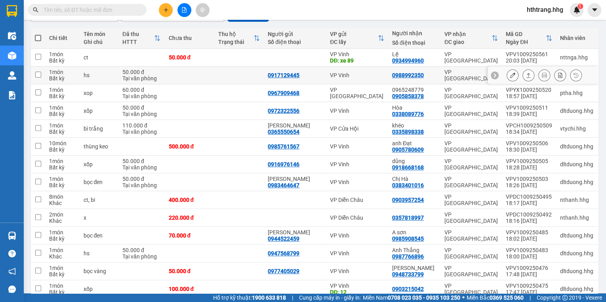
scroll to position [95, 0]
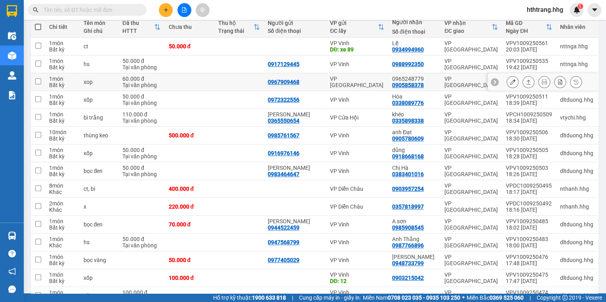
click at [382, 84] on div "VP [GEOGRAPHIC_DATA]" at bounding box center [357, 82] width 54 height 13
checkbox input "true"
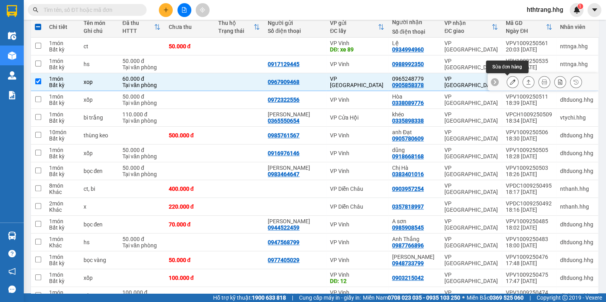
click at [510, 83] on icon at bounding box center [513, 82] width 6 height 6
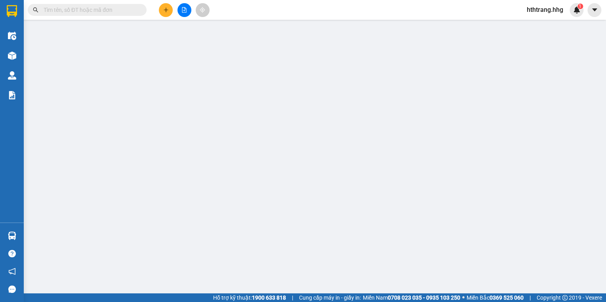
type input "0967909468"
type input "0905858378"
type input "0965248779"
type input "60.000"
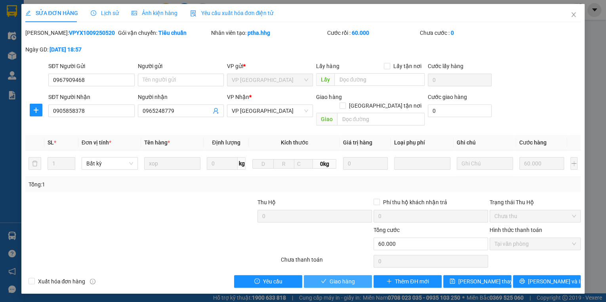
click at [336, 277] on span "Giao hàng" at bounding box center [342, 281] width 25 height 9
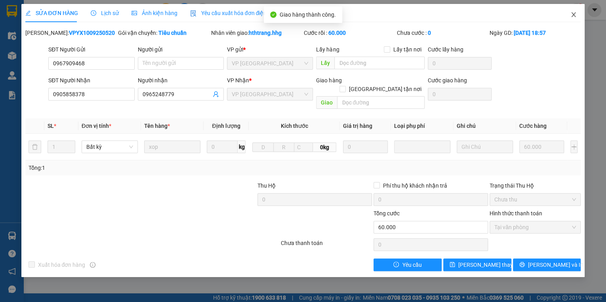
click at [572, 13] on icon "close" at bounding box center [573, 14] width 6 height 6
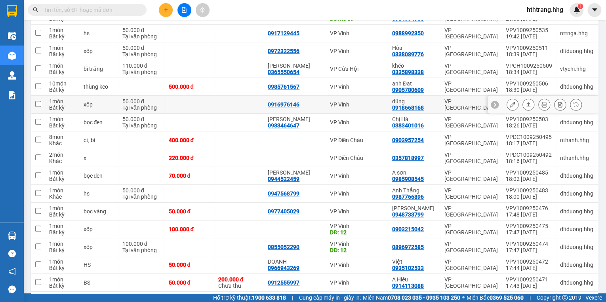
scroll to position [127, 0]
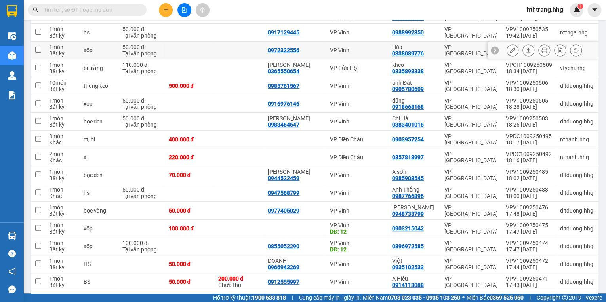
click at [373, 48] on div "VP Vinh" at bounding box center [357, 50] width 54 height 6
checkbox input "true"
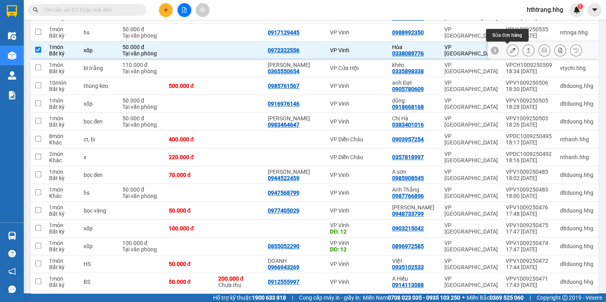
click at [510, 50] on icon at bounding box center [513, 51] width 6 height 6
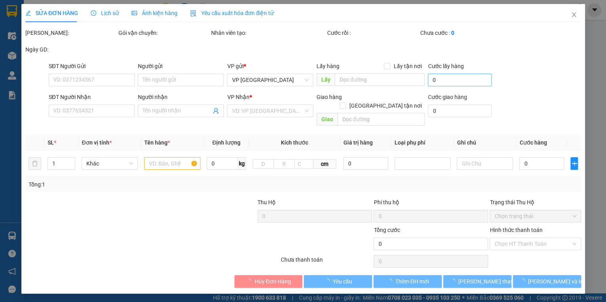
type input "0972322556"
type input "0338089776"
type input "Hòa"
type input "50.000"
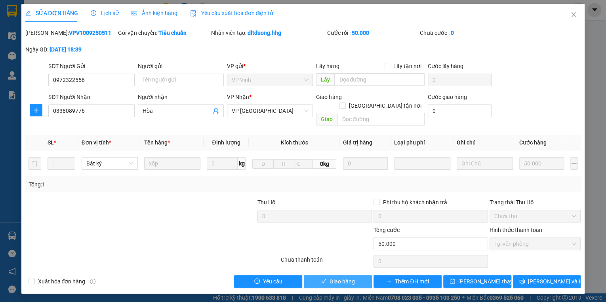
click at [352, 277] on span "Giao hàng" at bounding box center [342, 281] width 25 height 9
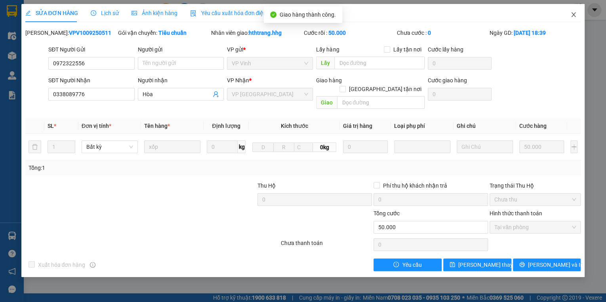
click at [575, 12] on icon "close" at bounding box center [573, 14] width 6 height 6
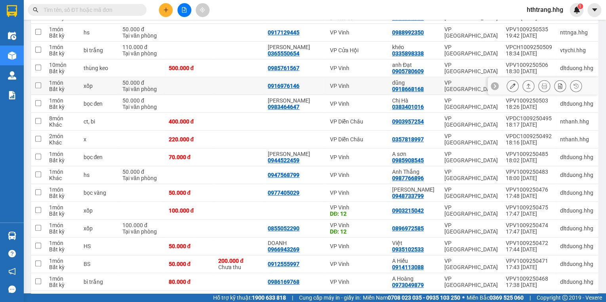
scroll to position [158, 0]
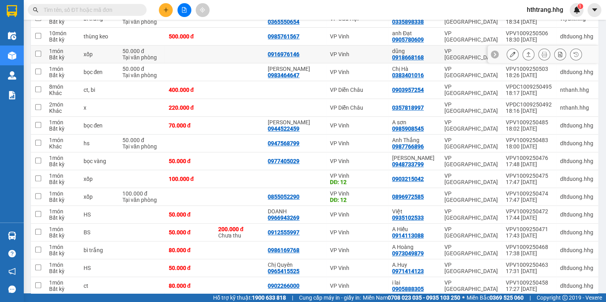
click at [441, 53] on td "VP [GEOGRAPHIC_DATA]" at bounding box center [471, 55] width 61 height 18
checkbox input "true"
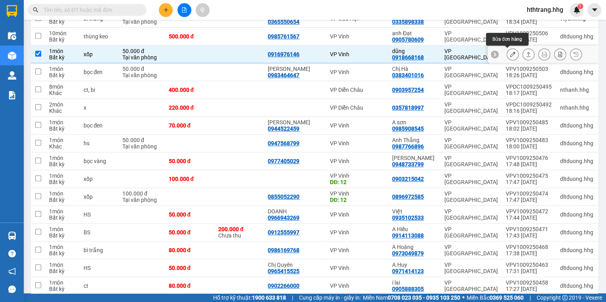
click at [510, 53] on icon at bounding box center [513, 54] width 6 height 6
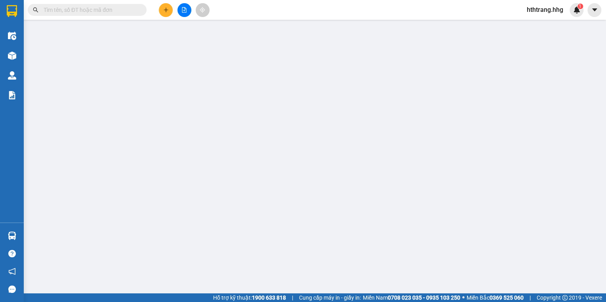
type input "0916976146"
type input "0918668168"
type input "dũng"
type input "50.000"
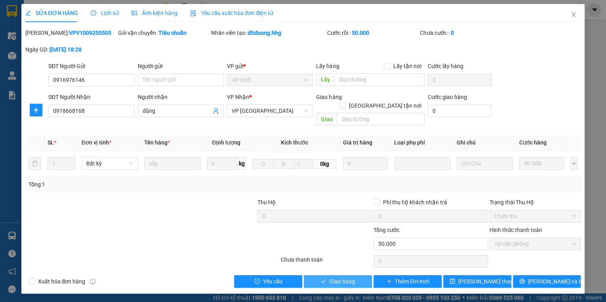
click at [364, 275] on button "Giao hàng" at bounding box center [338, 281] width 68 height 13
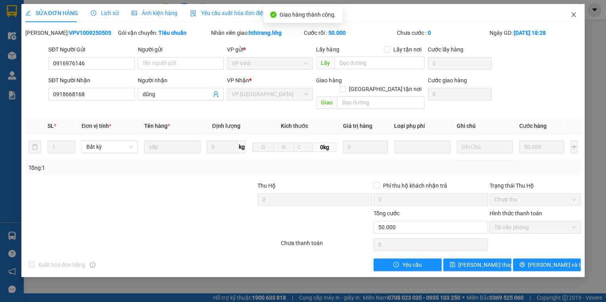
click at [574, 13] on icon "close" at bounding box center [573, 14] width 6 height 6
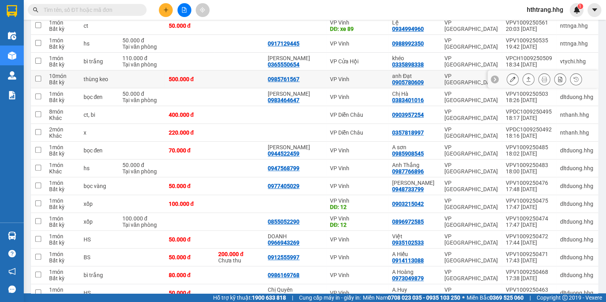
scroll to position [127, 0]
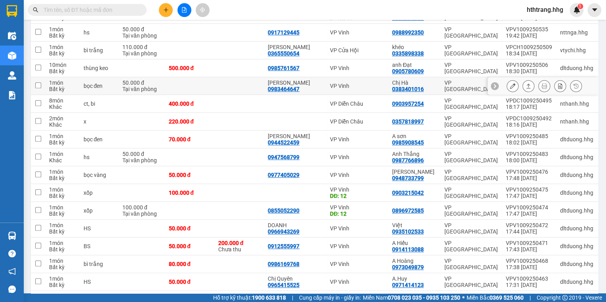
click at [441, 84] on td "VP [GEOGRAPHIC_DATA]" at bounding box center [471, 86] width 61 height 18
checkbox input "true"
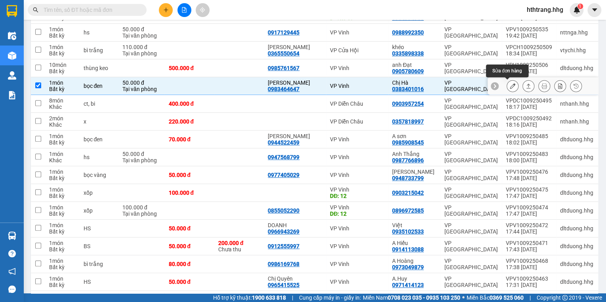
click at [507, 82] on button at bounding box center [512, 86] width 11 height 14
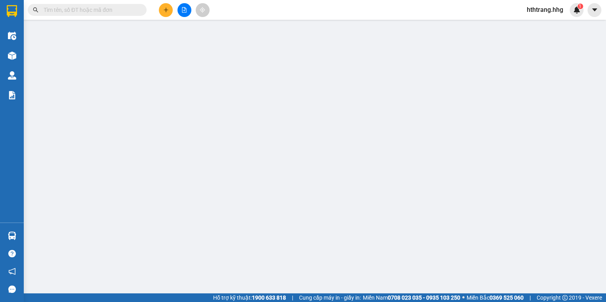
type input "0983464647"
type input "Lê Na"
type input "0383401016"
type input "Chị Hà"
type input "50.000"
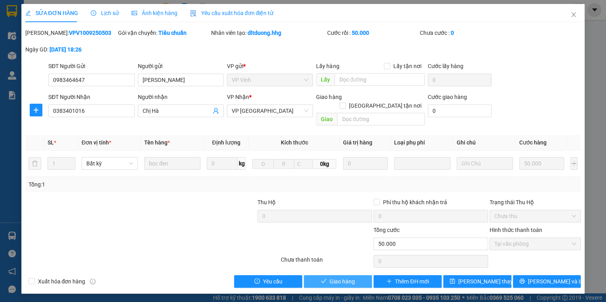
click at [357, 275] on button "Giao hàng" at bounding box center [338, 281] width 68 height 13
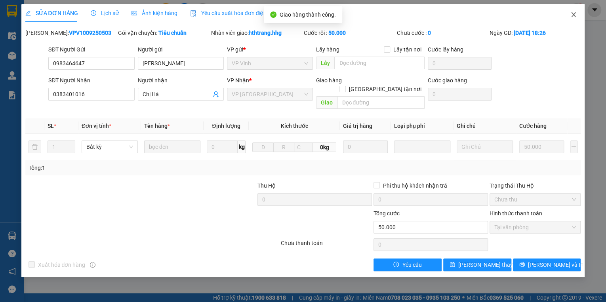
click at [572, 11] on span "Close" at bounding box center [574, 15] width 22 height 22
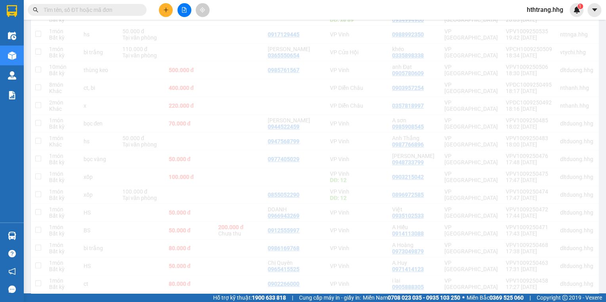
scroll to position [128, 0]
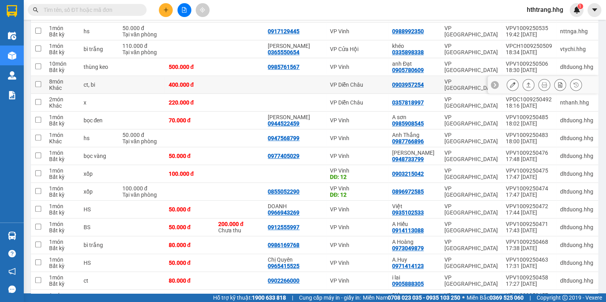
click at [443, 84] on td "VP [GEOGRAPHIC_DATA]" at bounding box center [471, 85] width 61 height 18
checkbox input "true"
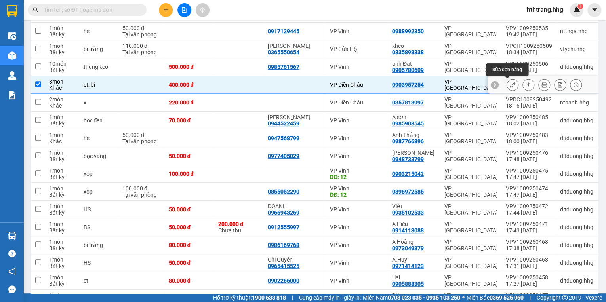
click at [507, 83] on button at bounding box center [512, 85] width 11 height 14
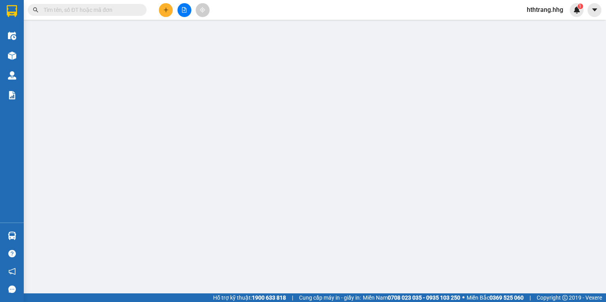
type input "0903957254"
type input "400.000"
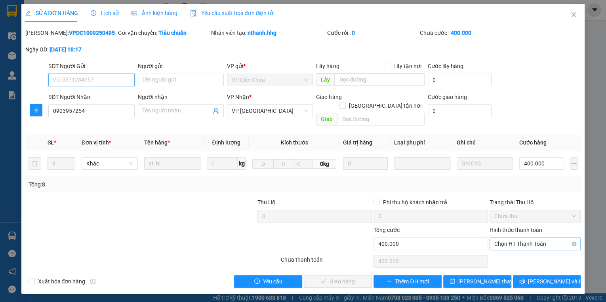
click at [503, 238] on span "Chọn HT Thanh Toán" at bounding box center [535, 244] width 82 height 12
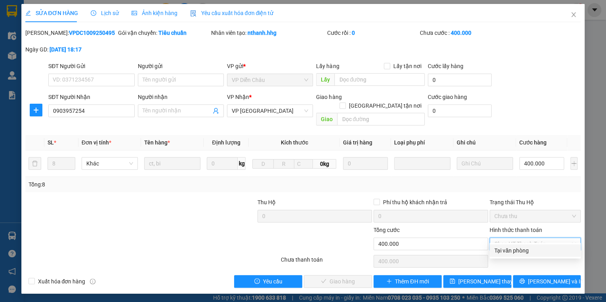
click at [509, 252] on div "Tại văn phòng" at bounding box center [535, 250] width 82 height 9
type input "0"
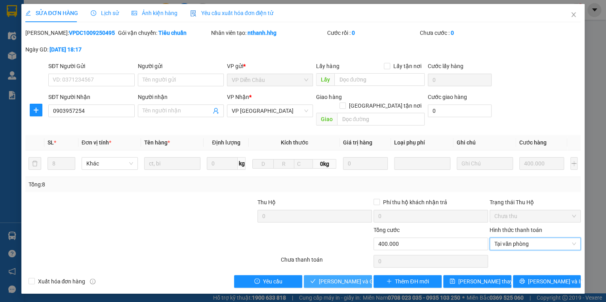
click at [348, 277] on span "[PERSON_NAME] và Giao hàng" at bounding box center [357, 281] width 76 height 9
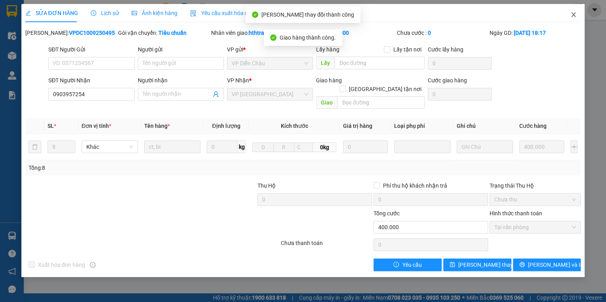
click at [573, 14] on icon "close" at bounding box center [573, 14] width 6 height 6
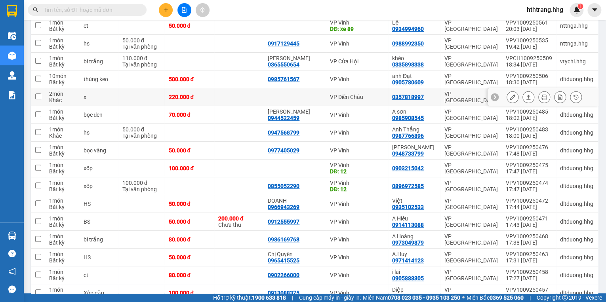
scroll to position [127, 0]
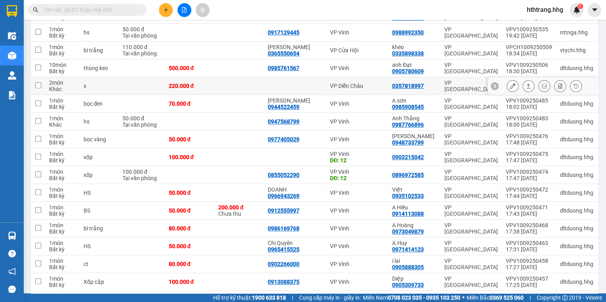
click at [378, 88] on div "VP Diễn Châu" at bounding box center [357, 86] width 54 height 6
checkbox input "true"
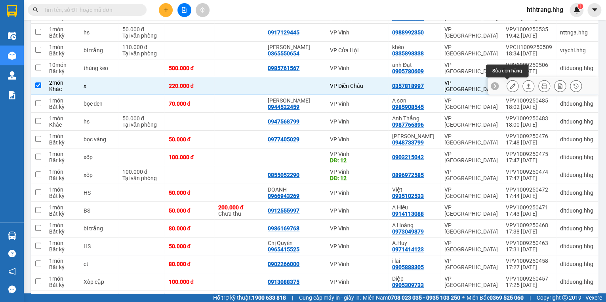
click at [510, 86] on icon at bounding box center [513, 86] width 6 height 6
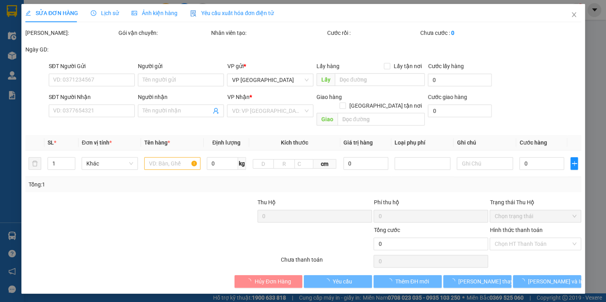
type input "0357818997"
type input "220.000"
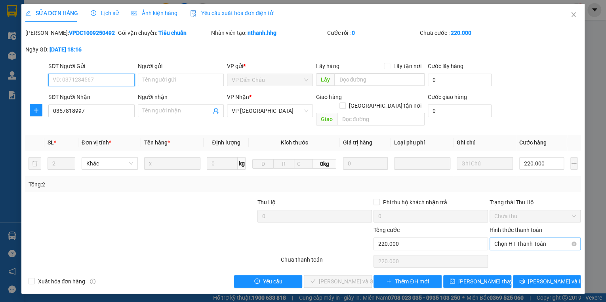
click at [513, 238] on span "Chọn HT Thanh Toán" at bounding box center [535, 244] width 82 height 12
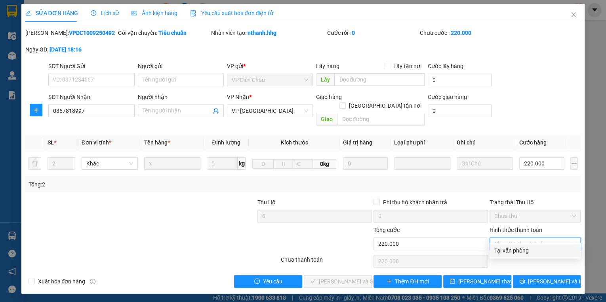
click at [513, 249] on div "Tại văn phòng" at bounding box center [535, 250] width 82 height 9
type input "0"
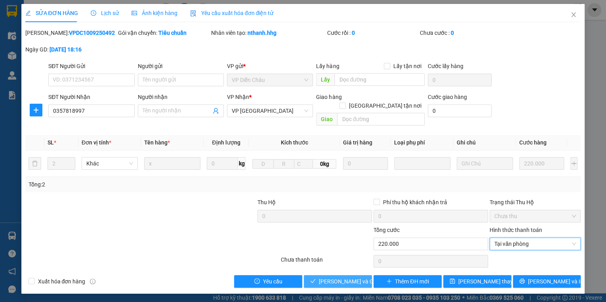
click at [334, 277] on span "[PERSON_NAME] và Giao hàng" at bounding box center [357, 281] width 76 height 9
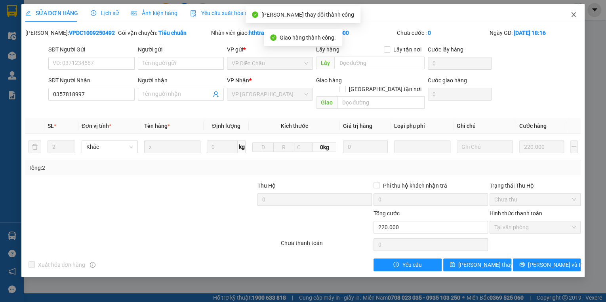
click at [575, 13] on icon "close" at bounding box center [574, 14] width 4 height 5
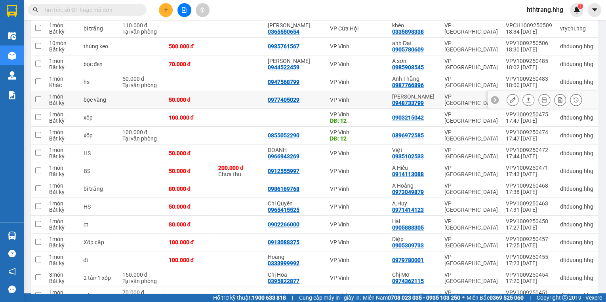
scroll to position [158, 0]
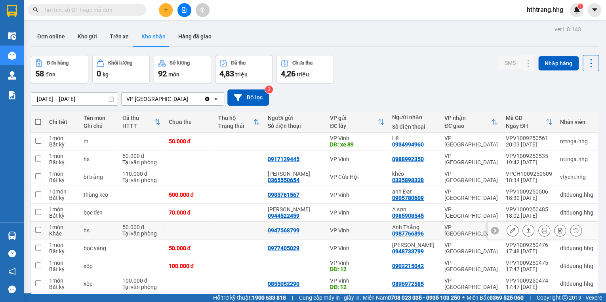
scroll to position [158, 0]
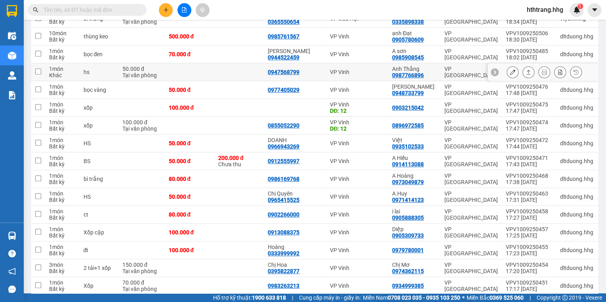
click at [439, 71] on td "Anh Thắng 0987766896" at bounding box center [414, 72] width 52 height 18
checkbox input "true"
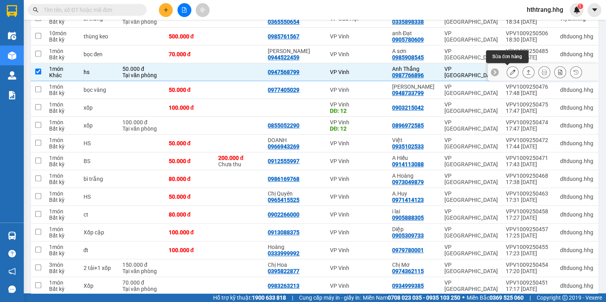
click at [510, 72] on icon at bounding box center [513, 72] width 6 height 6
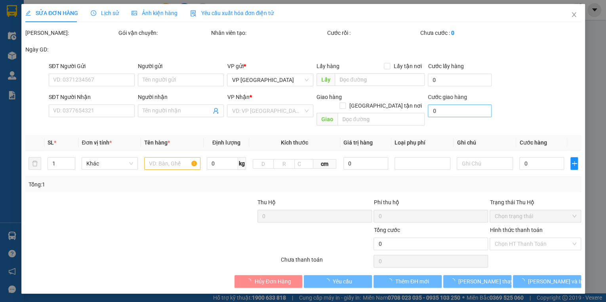
type input "0947568799"
type input "0987766896"
type input "Anh Thắng"
type input "50.000"
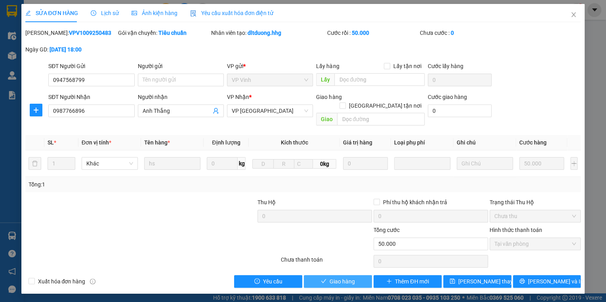
click at [351, 277] on span "Giao hàng" at bounding box center [342, 281] width 25 height 9
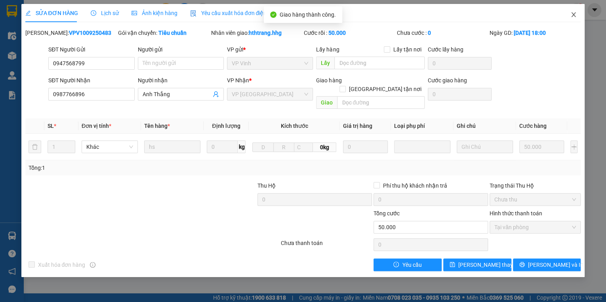
click at [575, 14] on icon "close" at bounding box center [574, 14] width 4 height 5
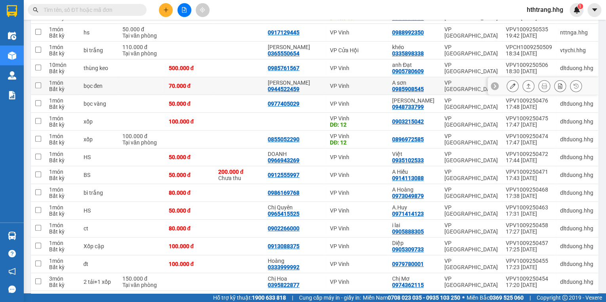
scroll to position [158, 0]
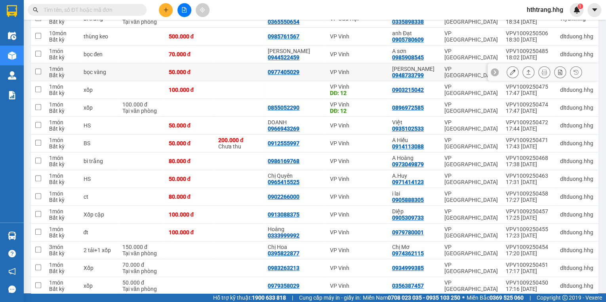
click at [438, 70] on td "Anh [GEOGRAPHIC_DATA] 0948733799" at bounding box center [414, 72] width 52 height 18
checkbox input "true"
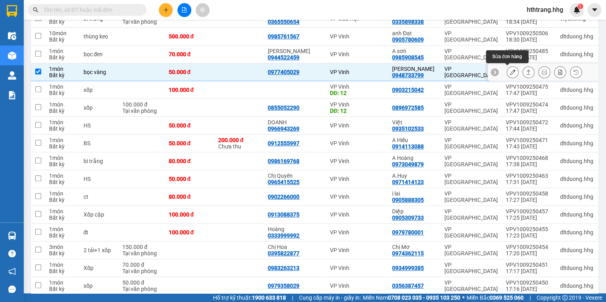
click at [510, 72] on icon at bounding box center [513, 72] width 6 height 6
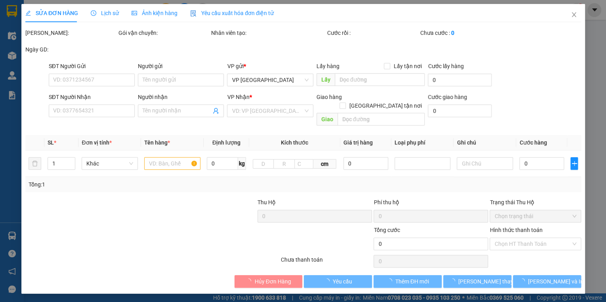
type input "0977405029"
type input "0948733799"
type input "[PERSON_NAME]"
type input "50.000"
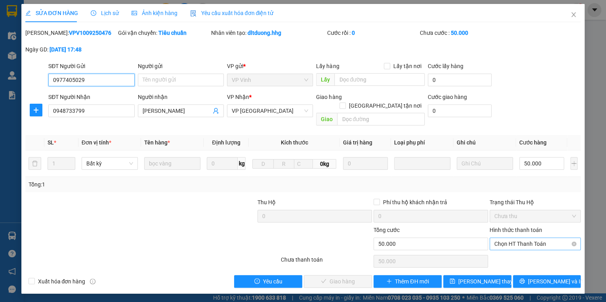
click at [503, 238] on span "Chọn HT Thanh Toán" at bounding box center [535, 244] width 82 height 12
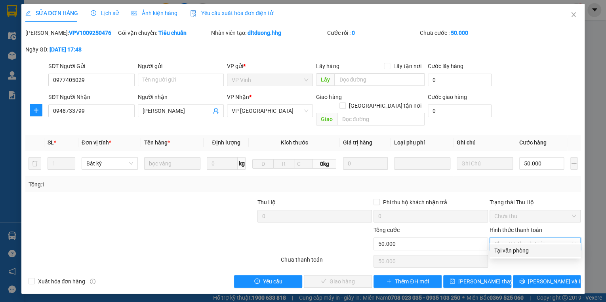
click at [505, 252] on div "Tại văn phòng" at bounding box center [535, 250] width 82 height 9
type input "0"
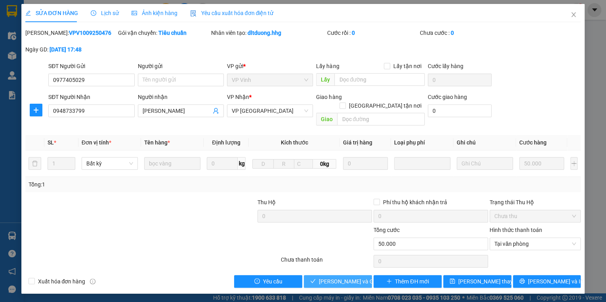
drag, startPoint x: 347, startPoint y: 271, endPoint x: 404, endPoint y: 147, distance: 136.3
click at [348, 277] on span "[PERSON_NAME] và Giao hàng" at bounding box center [357, 281] width 76 height 9
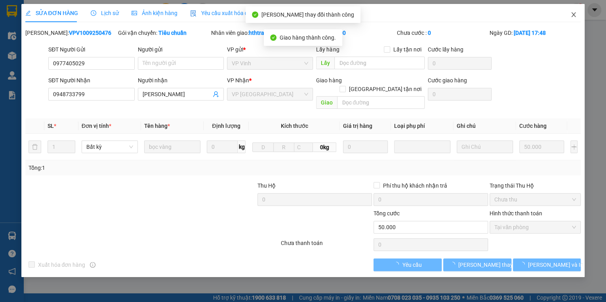
click at [573, 13] on icon "close" at bounding box center [573, 14] width 6 height 6
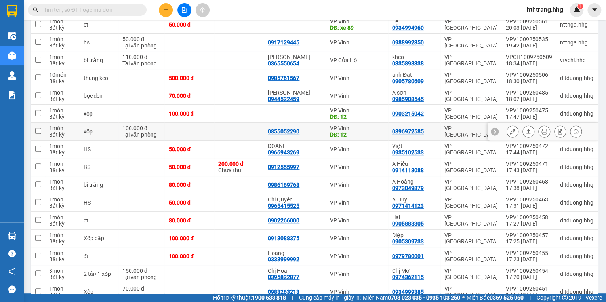
scroll to position [127, 0]
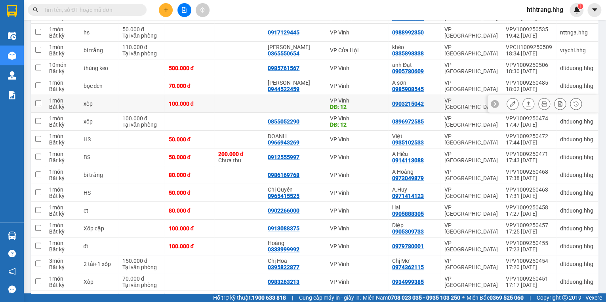
click at [440, 100] on td "0903215042" at bounding box center [414, 104] width 52 height 18
checkbox input "true"
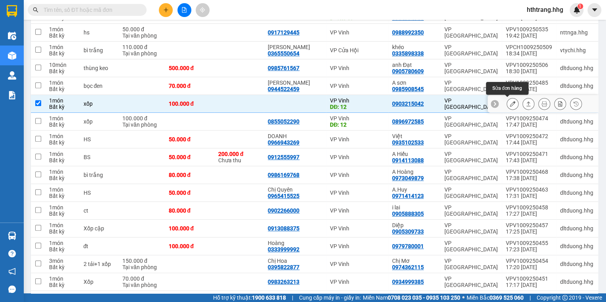
click at [510, 103] on icon at bounding box center [513, 104] width 6 height 6
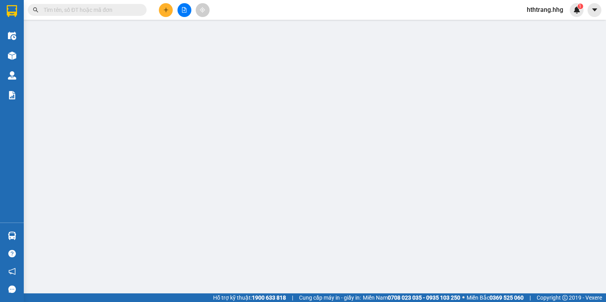
type input "12"
type input "0903215042"
type input "100.000"
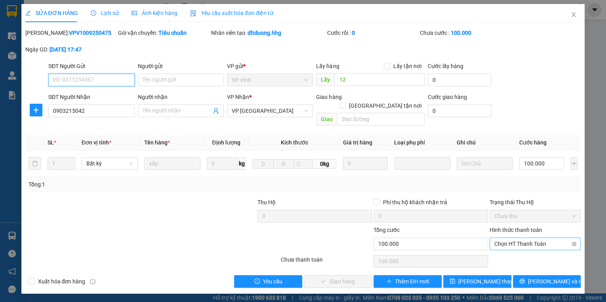
click at [508, 238] on span "Chọn HT Thanh Toán" at bounding box center [535, 244] width 82 height 12
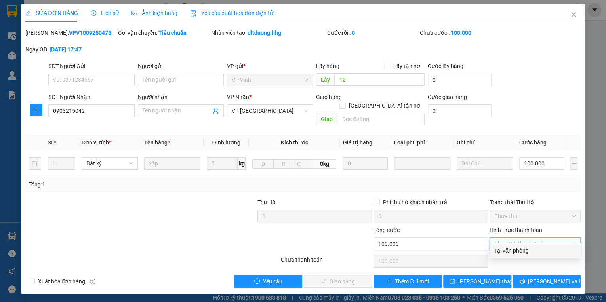
click at [511, 249] on div "Tại văn phòng" at bounding box center [535, 250] width 82 height 9
type input "0"
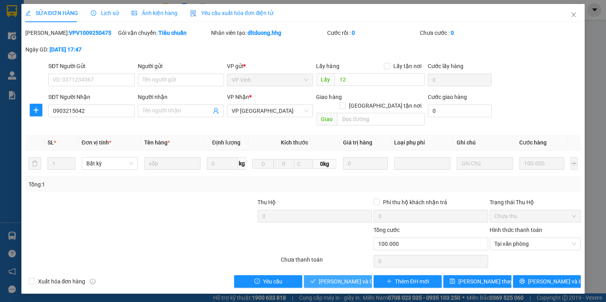
click at [349, 277] on span "[PERSON_NAME] và Giao hàng" at bounding box center [357, 281] width 76 height 9
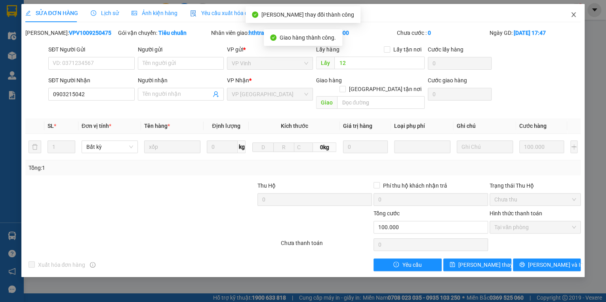
click at [572, 13] on icon "close" at bounding box center [573, 14] width 6 height 6
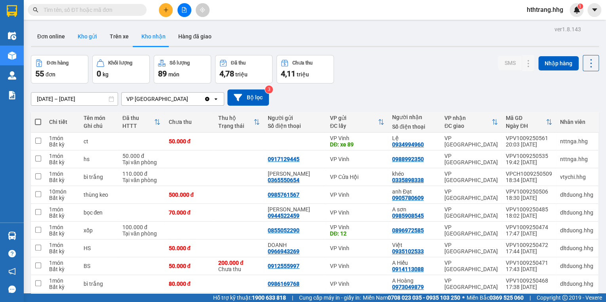
click at [84, 40] on button "Kho gửi" at bounding box center [87, 36] width 32 height 19
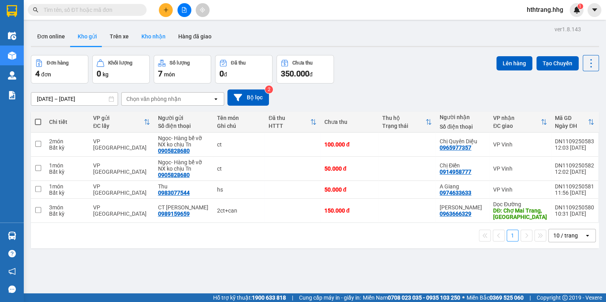
click at [152, 35] on button "Kho nhận" at bounding box center [153, 36] width 37 height 19
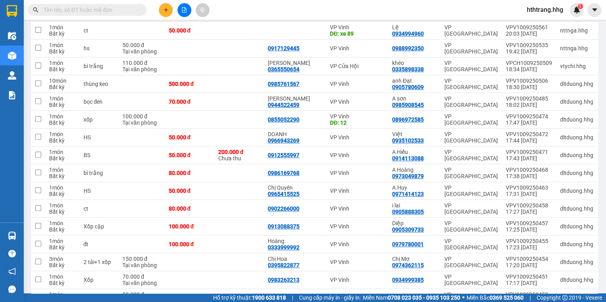
scroll to position [158, 0]
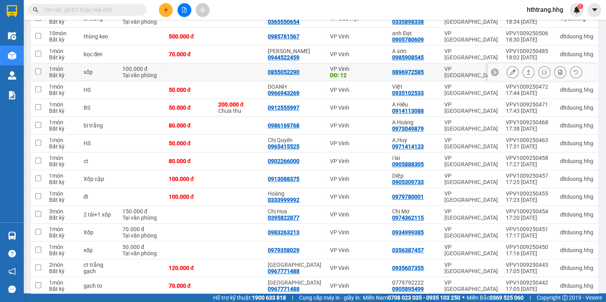
click at [432, 71] on div "0896972585" at bounding box center [414, 72] width 44 height 6
checkbox input "true"
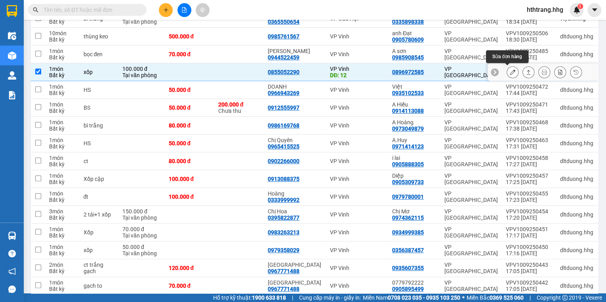
click at [510, 72] on icon at bounding box center [513, 72] width 6 height 6
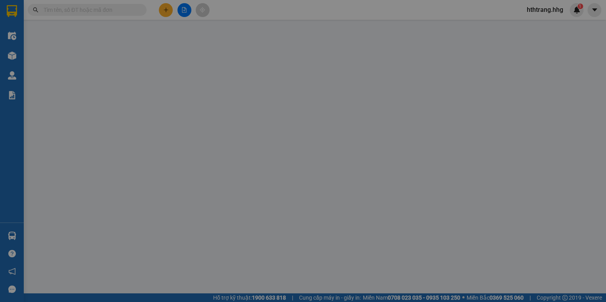
type input "0855052290"
type input "12"
type input "0896972585"
type input "100.000"
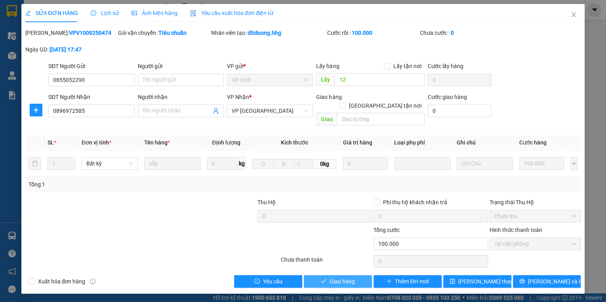
click at [366, 275] on button "Giao hàng" at bounding box center [338, 281] width 68 height 13
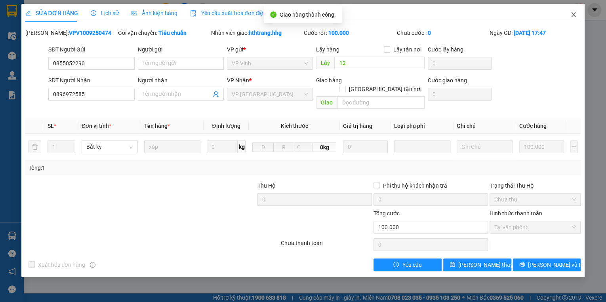
click at [573, 13] on icon "close" at bounding box center [573, 14] width 6 height 6
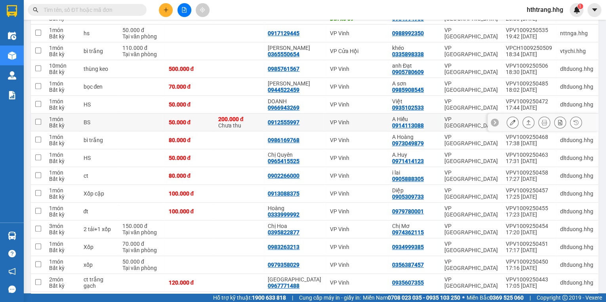
scroll to position [127, 0]
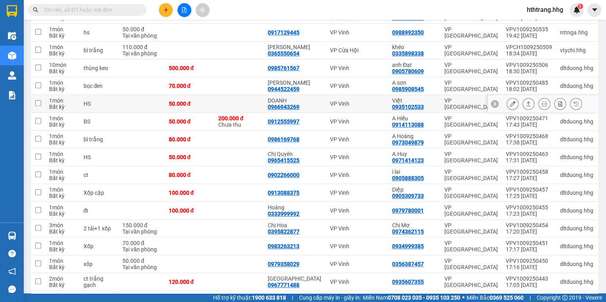
click at [434, 103] on div "Việt 0935102533" at bounding box center [414, 103] width 44 height 13
checkbox input "true"
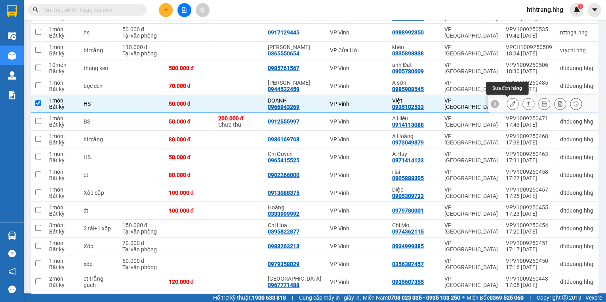
click at [510, 101] on icon at bounding box center [513, 104] width 6 height 6
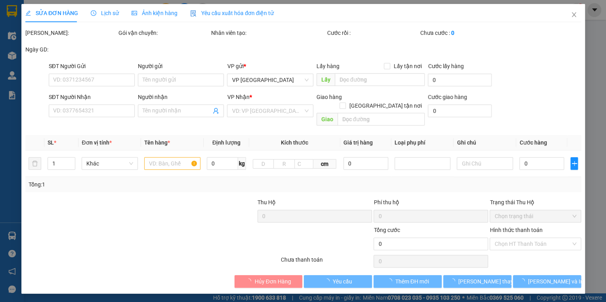
type input "0966943269"
type input "DOANH"
type input "0935102533"
type input "Việt"
type input "50.000"
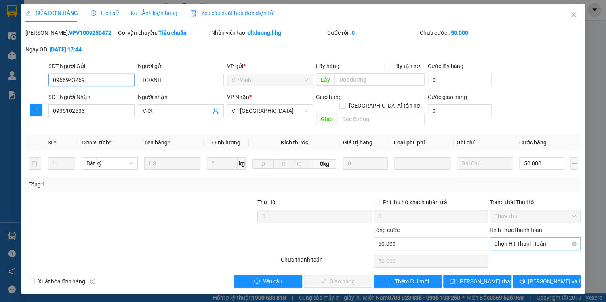
click at [525, 238] on span "Chọn HT Thanh Toán" at bounding box center [535, 244] width 82 height 12
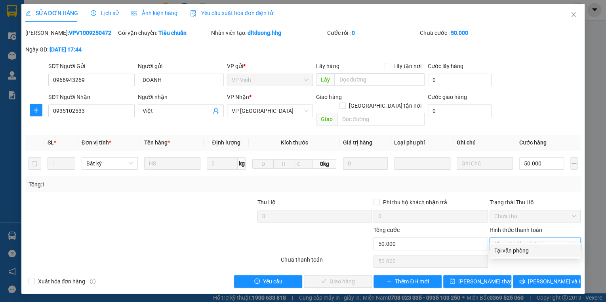
click at [524, 248] on div "Tại văn phòng" at bounding box center [535, 250] width 82 height 9
type input "0"
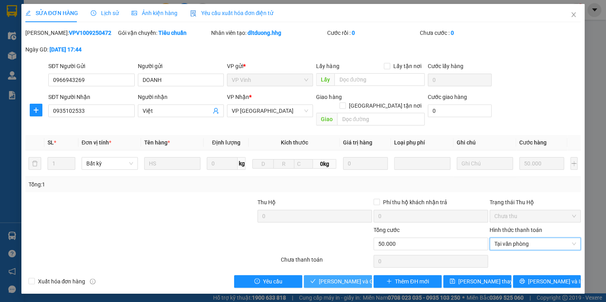
click at [349, 277] on span "[PERSON_NAME] và Giao hàng" at bounding box center [357, 281] width 76 height 9
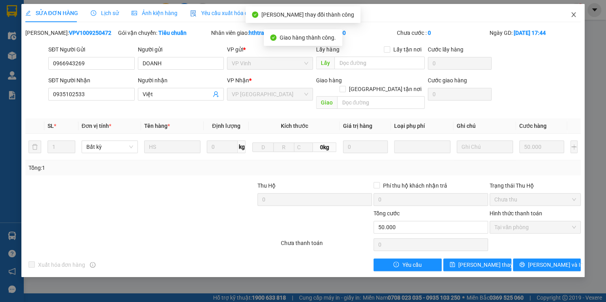
click at [573, 13] on icon "close" at bounding box center [573, 14] width 6 height 6
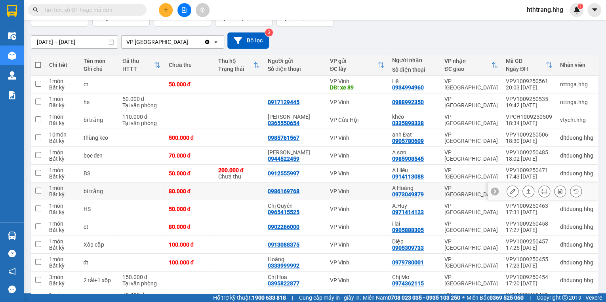
scroll to position [63, 0]
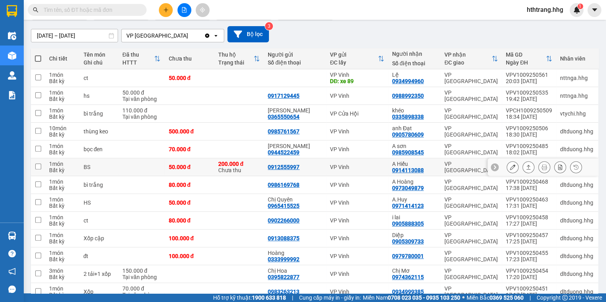
click at [444, 166] on div "VP [GEOGRAPHIC_DATA]" at bounding box center [470, 167] width 53 height 13
checkbox input "true"
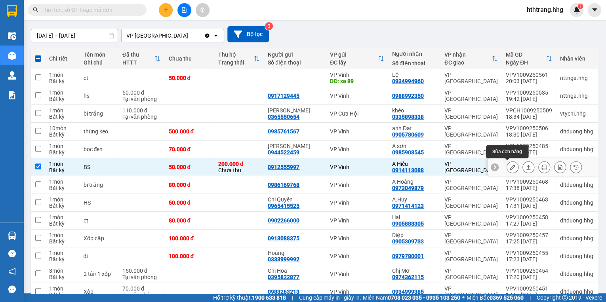
click at [510, 165] on icon at bounding box center [513, 167] width 6 height 6
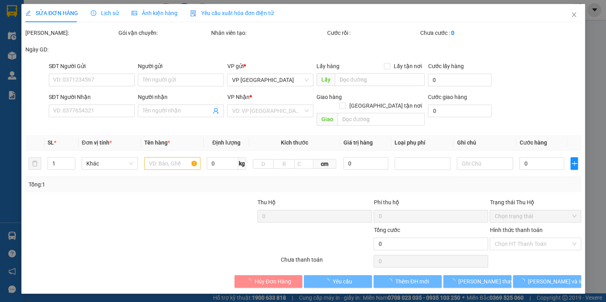
type input "0912555997"
type input "0914113088"
type input "A Hiếu"
type input "50.000"
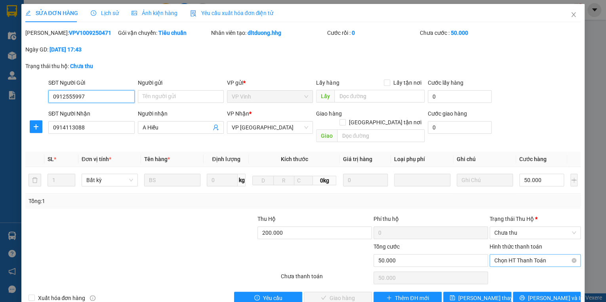
click at [520, 255] on span "Chọn HT Thanh Toán" at bounding box center [535, 261] width 82 height 12
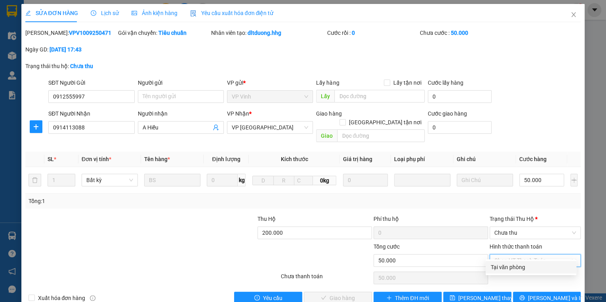
click at [521, 268] on div "Tại văn phòng" at bounding box center [530, 267] width 81 height 9
type input "0"
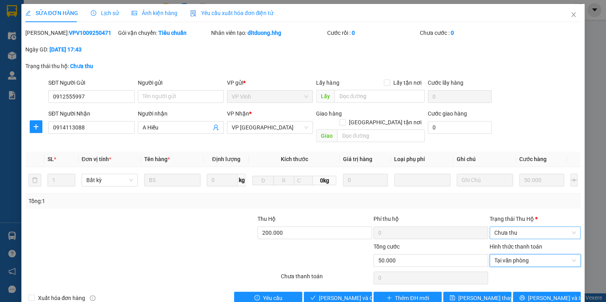
click at [512, 227] on span "Chưa thu" at bounding box center [535, 233] width 82 height 12
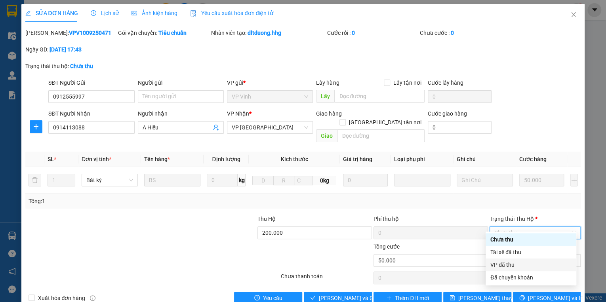
click at [511, 263] on div "VP đã thu" at bounding box center [530, 265] width 81 height 9
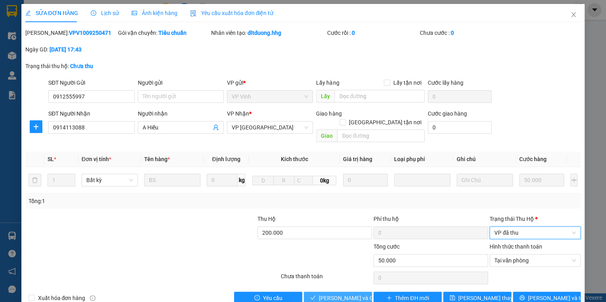
click at [342, 294] on span "[PERSON_NAME] và Giao hàng" at bounding box center [357, 298] width 76 height 9
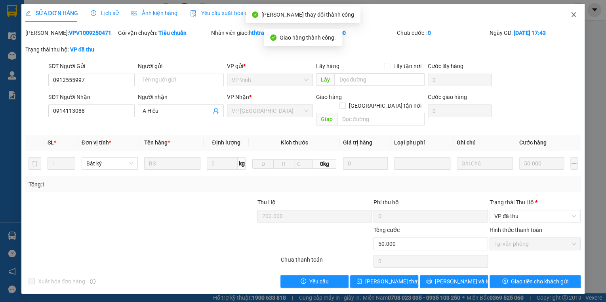
click at [574, 13] on icon "close" at bounding box center [573, 14] width 6 height 6
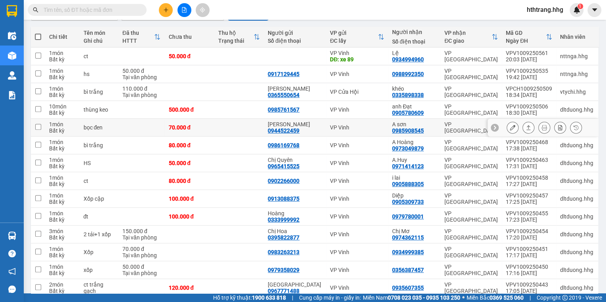
scroll to position [127, 0]
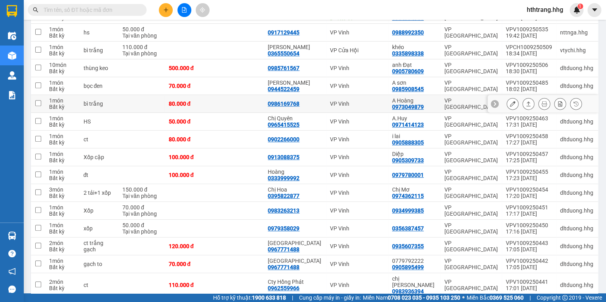
click at [441, 99] on td "VP [GEOGRAPHIC_DATA]" at bounding box center [471, 104] width 61 height 18
checkbox input "true"
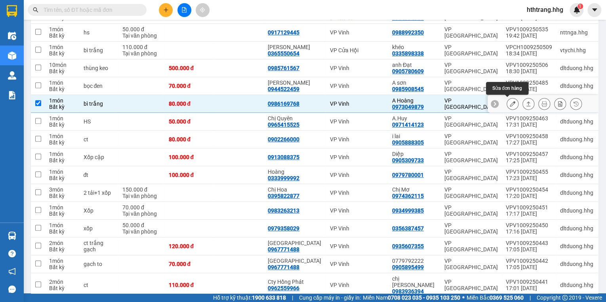
click at [510, 104] on icon at bounding box center [513, 104] width 6 height 6
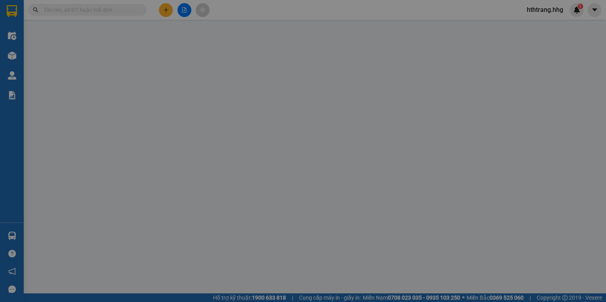
type input "0986169768"
type input "0973049879"
type input "A Hoàng"
type input "80.000"
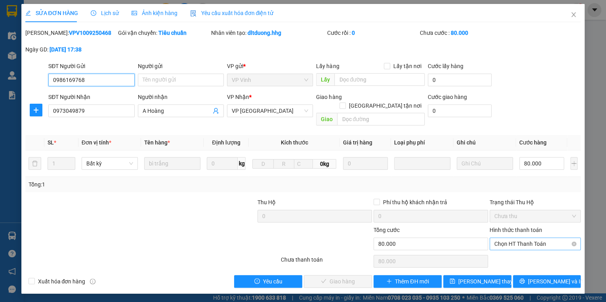
click at [512, 238] on span "Chọn HT Thanh Toán" at bounding box center [535, 244] width 82 height 12
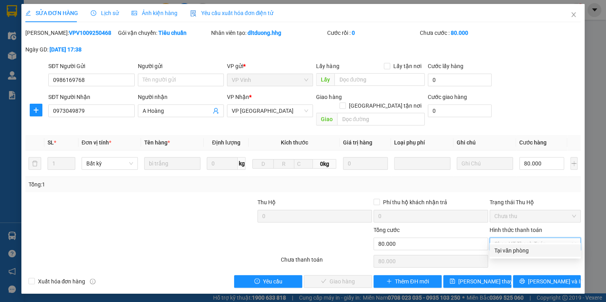
drag, startPoint x: 511, startPoint y: 248, endPoint x: 503, endPoint y: 248, distance: 8.3
click at [511, 248] on div "Tại văn phòng" at bounding box center [535, 250] width 82 height 9
type input "0"
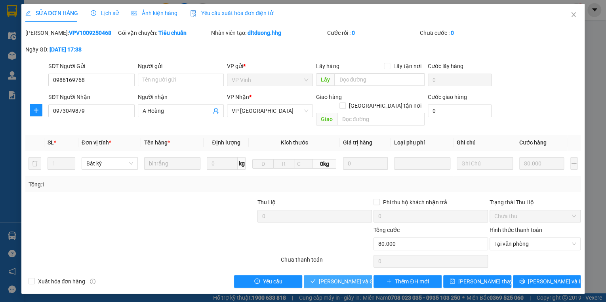
click at [352, 277] on span "[PERSON_NAME] và Giao hàng" at bounding box center [357, 281] width 76 height 9
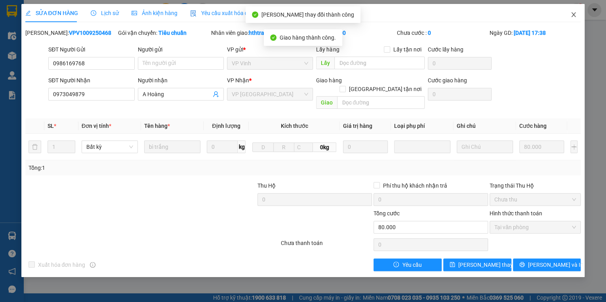
click at [575, 14] on icon "close" at bounding box center [573, 14] width 6 height 6
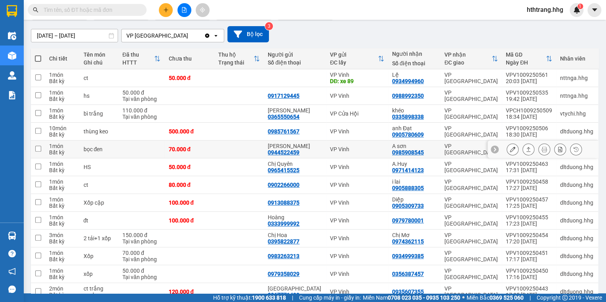
scroll to position [95, 0]
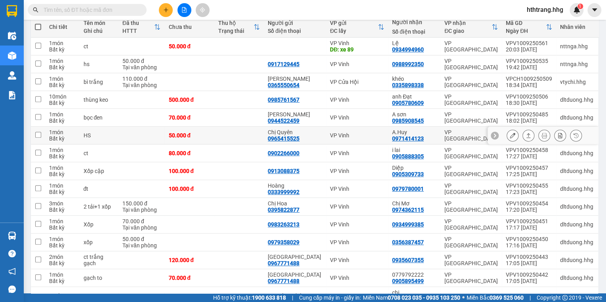
click at [440, 135] on td "A.Huy 0971414123" at bounding box center [414, 136] width 52 height 18
checkbox input "true"
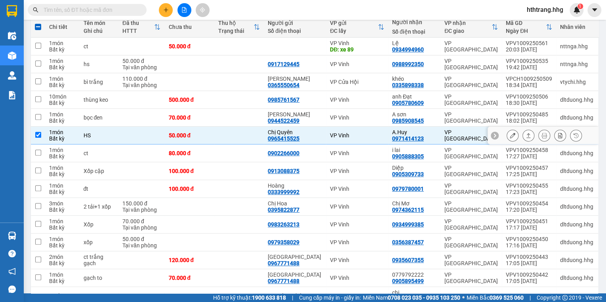
click at [510, 133] on icon at bounding box center [513, 136] width 6 height 6
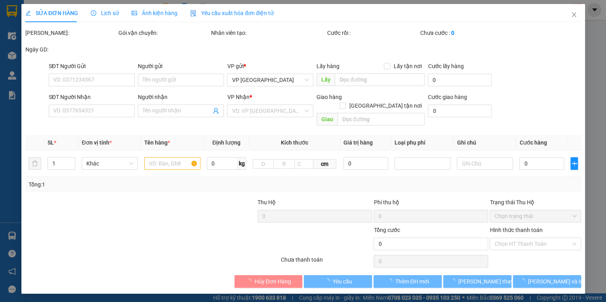
type input "0965415525"
type input "Chị Quyên"
type input "0971414123"
type input "A.Huy"
type input "50.000"
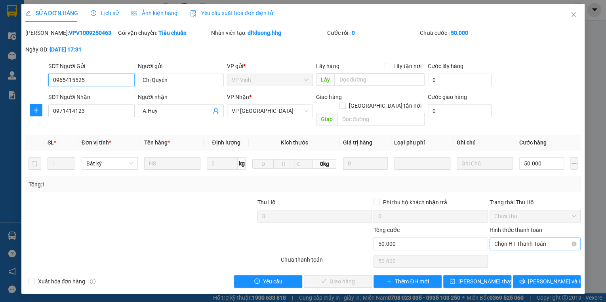
click at [507, 238] on span "Chọn HT Thanh Toán" at bounding box center [535, 244] width 82 height 12
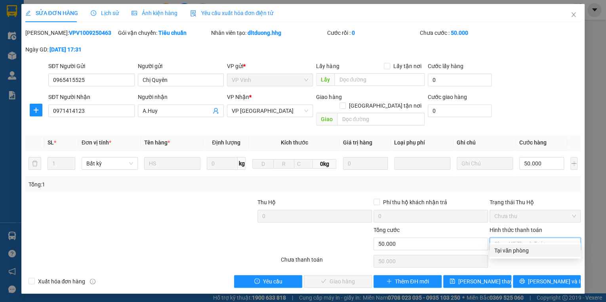
click at [507, 249] on div "Tại văn phòng" at bounding box center [535, 250] width 82 height 9
type input "0"
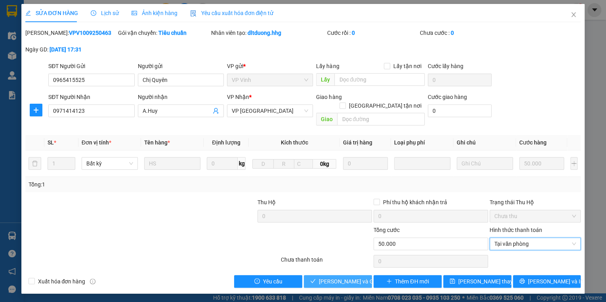
click at [357, 277] on span "[PERSON_NAME] và Giao hàng" at bounding box center [357, 281] width 76 height 9
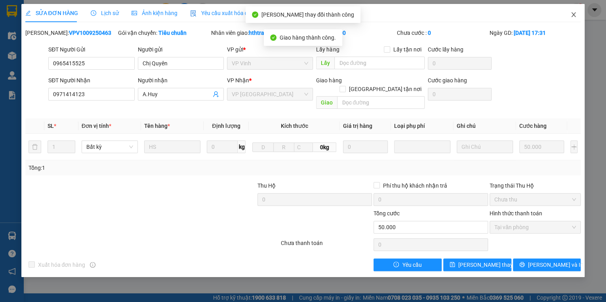
click at [574, 15] on icon "close" at bounding box center [574, 14] width 4 height 5
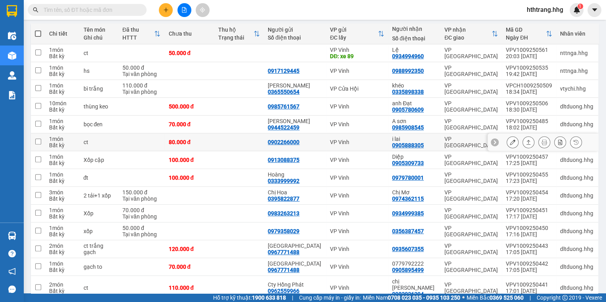
scroll to position [127, 0]
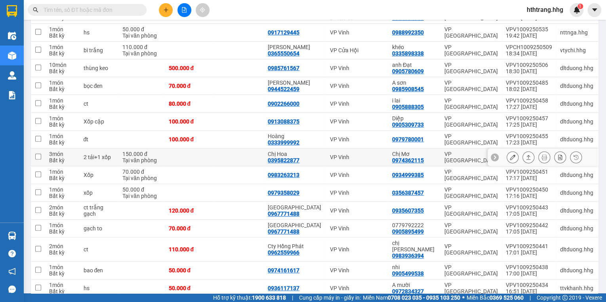
click at [442, 157] on td "VP [GEOGRAPHIC_DATA]" at bounding box center [471, 158] width 61 height 18
checkbox input "true"
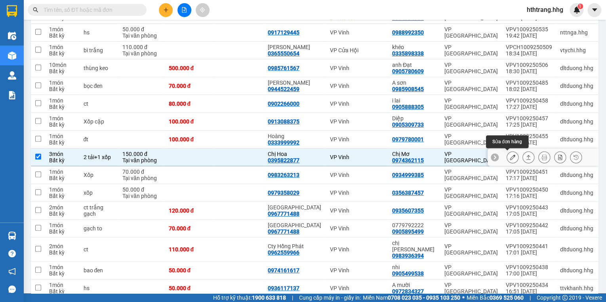
click at [510, 156] on icon at bounding box center [513, 157] width 6 height 6
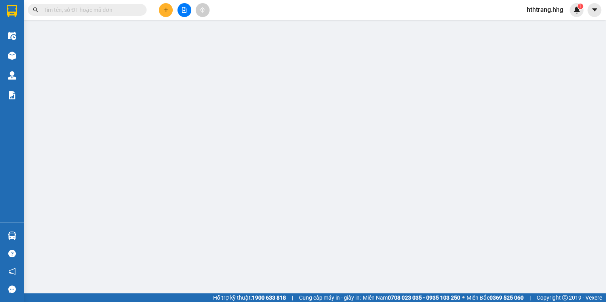
type input "0395822877"
type input "Chị Hoa"
type input "0974362115"
type input "Chị Mơ"
type input "150.000"
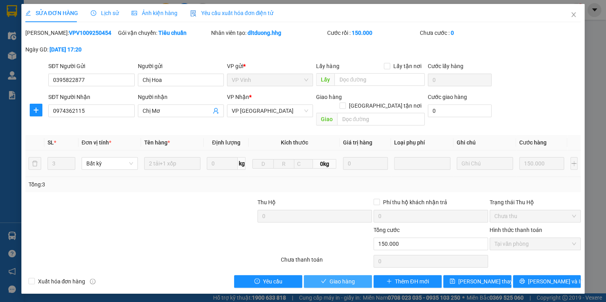
click at [350, 277] on span "Giao hàng" at bounding box center [342, 281] width 25 height 9
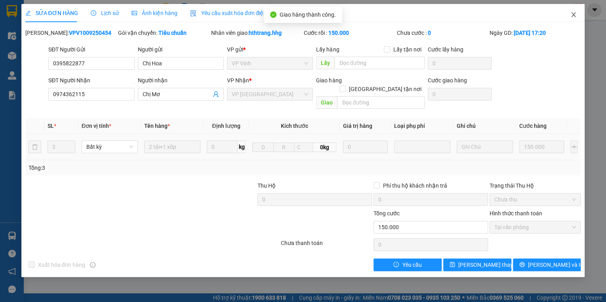
click at [572, 13] on icon "close" at bounding box center [573, 14] width 6 height 6
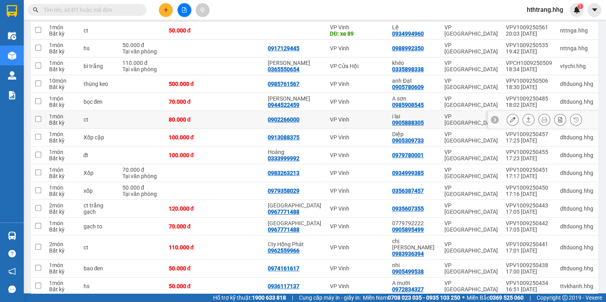
scroll to position [127, 0]
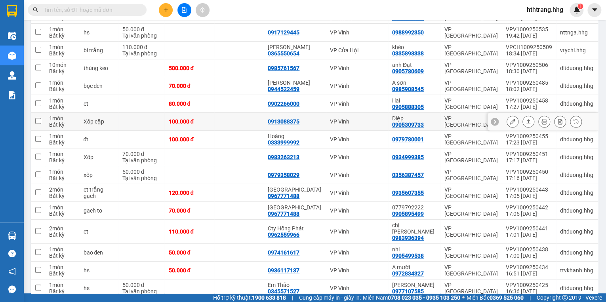
click at [446, 122] on div "VP [GEOGRAPHIC_DATA]" at bounding box center [470, 121] width 53 height 13
checkbox input "true"
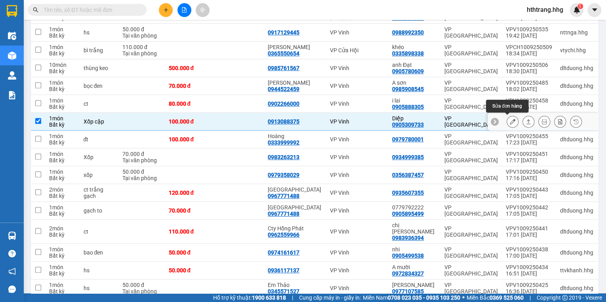
click at [510, 120] on icon at bounding box center [513, 122] width 6 height 6
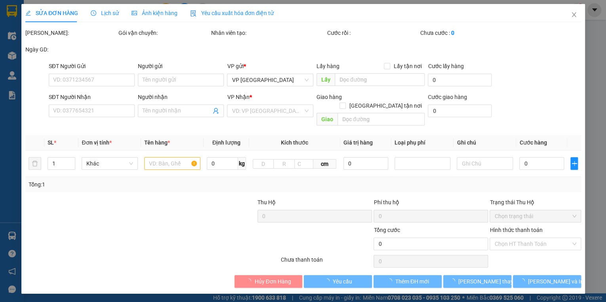
type input "0913088375"
type input "0905309733"
type input "Diệp"
type input "100.000"
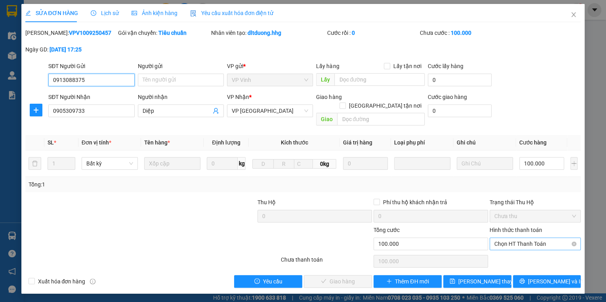
click at [500, 238] on span "Chọn HT Thanh Toán" at bounding box center [535, 244] width 82 height 12
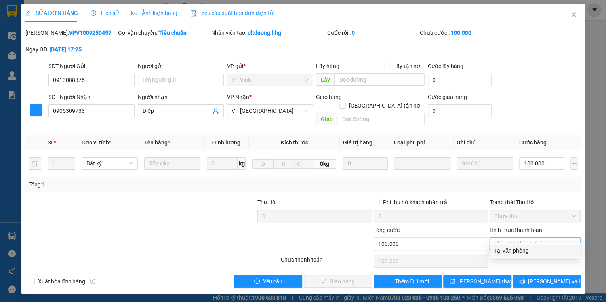
click at [503, 249] on div "Tại văn phòng" at bounding box center [535, 250] width 82 height 9
type input "0"
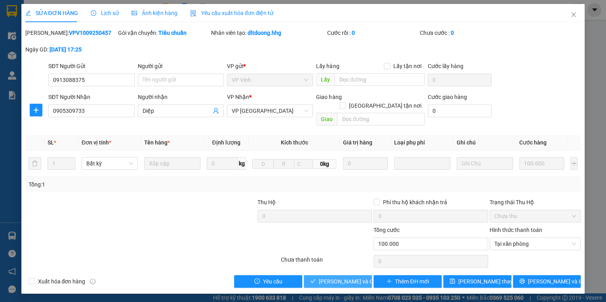
drag, startPoint x: 354, startPoint y: 269, endPoint x: 371, endPoint y: 228, distance: 44.9
click at [353, 277] on span "[PERSON_NAME] và Giao hàng" at bounding box center [357, 281] width 76 height 9
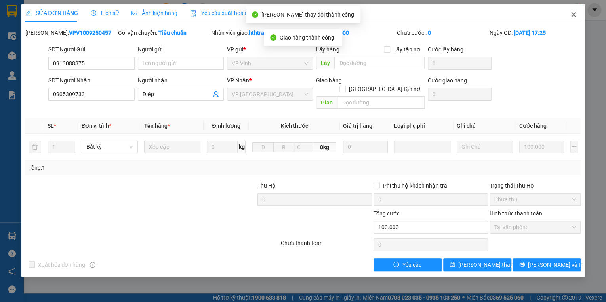
click at [574, 13] on icon "close" at bounding box center [573, 14] width 6 height 6
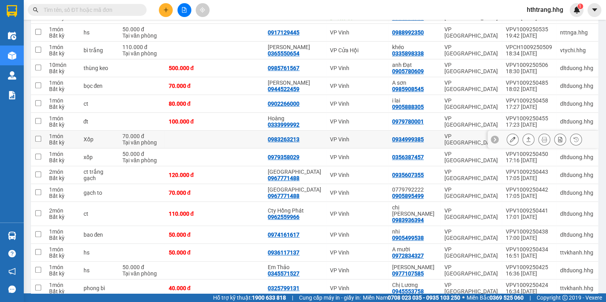
scroll to position [190, 0]
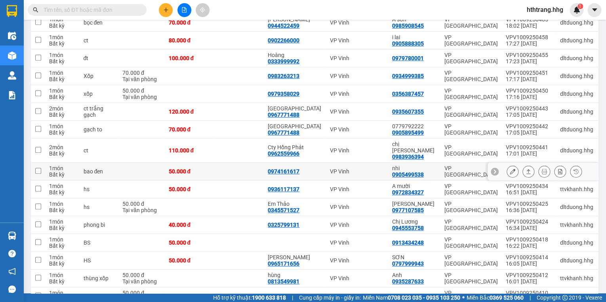
click at [430, 165] on div "nhi" at bounding box center [414, 168] width 44 height 6
checkbox input "true"
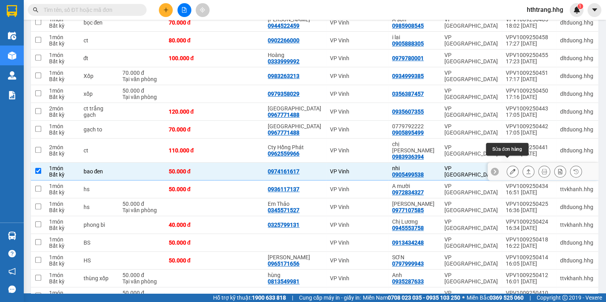
click at [510, 169] on icon at bounding box center [513, 172] width 6 height 6
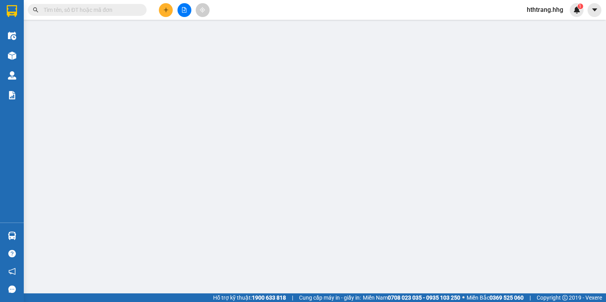
type input "0974161617"
type input "0905499538"
type input "nhi"
type input "50.000"
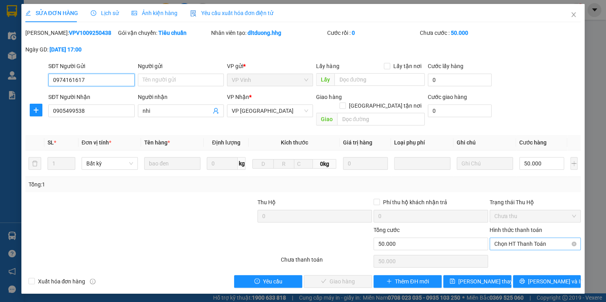
click at [504, 238] on span "Chọn HT Thanh Toán" at bounding box center [535, 244] width 82 height 12
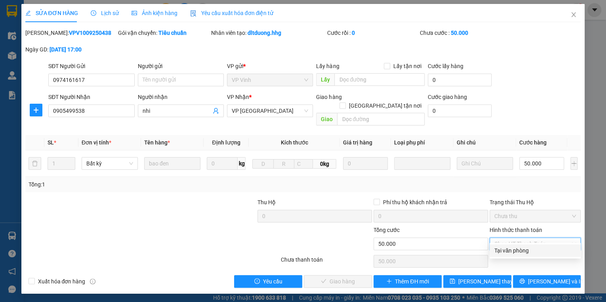
click at [509, 248] on div "Tại văn phòng" at bounding box center [535, 250] width 82 height 9
type input "0"
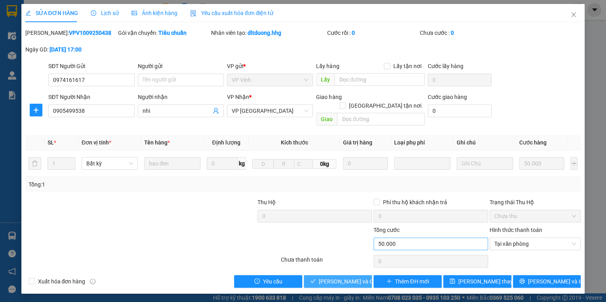
drag, startPoint x: 355, startPoint y: 273, endPoint x: 374, endPoint y: 230, distance: 46.7
click at [355, 277] on span "Lưu và Giao hàng" at bounding box center [357, 281] width 76 height 9
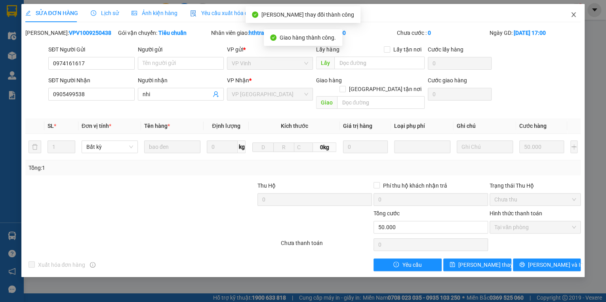
click at [573, 14] on icon "close" at bounding box center [573, 14] width 6 height 6
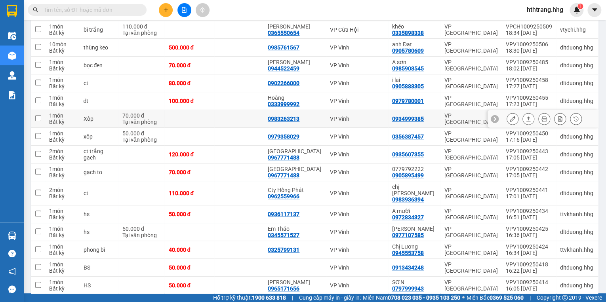
scroll to position [158, 0]
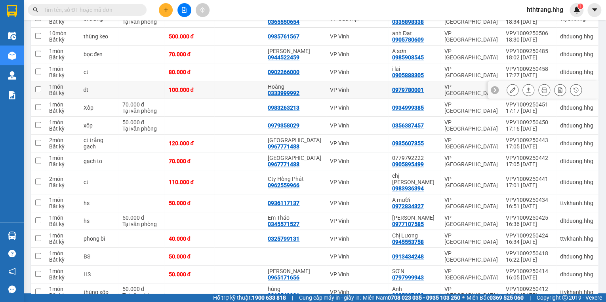
click at [443, 89] on td "VP [GEOGRAPHIC_DATA]" at bounding box center [471, 90] width 61 height 18
checkbox input "true"
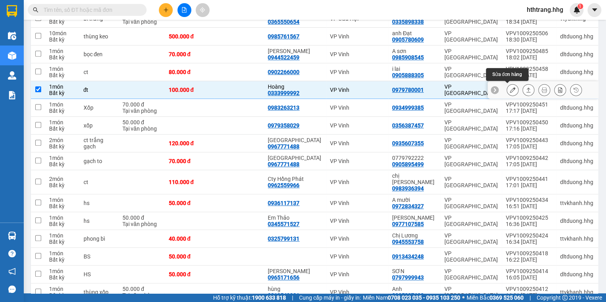
click at [507, 87] on button at bounding box center [512, 90] width 11 height 14
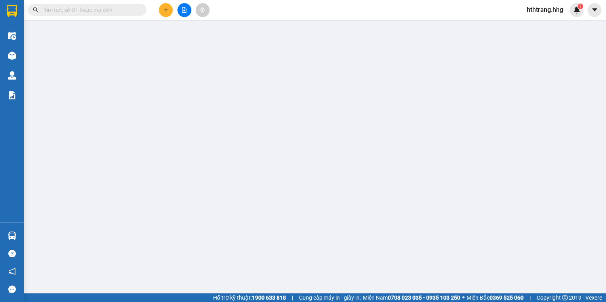
type input "0333999992"
type input "Hoàng"
type input "0979780001"
type input "100.000"
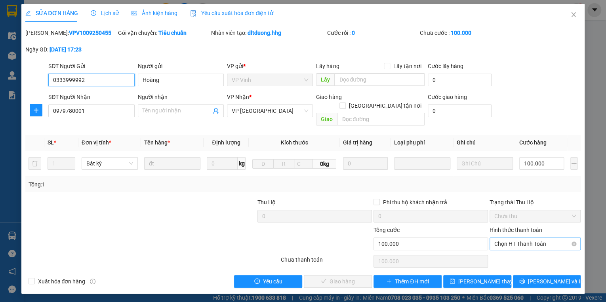
click at [507, 238] on span "Chọn HT Thanh Toán" at bounding box center [535, 244] width 82 height 12
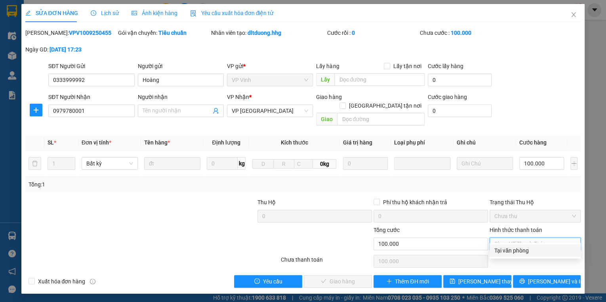
drag, startPoint x: 507, startPoint y: 252, endPoint x: 441, endPoint y: 249, distance: 67.0
click at [507, 250] on div "Tại văn phòng" at bounding box center [535, 250] width 82 height 9
type input "0"
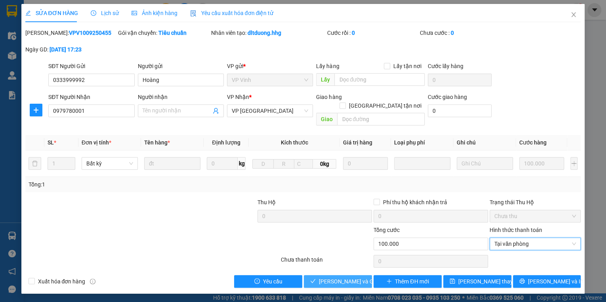
drag, startPoint x: 359, startPoint y: 269, endPoint x: 360, endPoint y: 256, distance: 13.6
click at [359, 277] on span "Lưu và Giao hàng" at bounding box center [357, 281] width 76 height 9
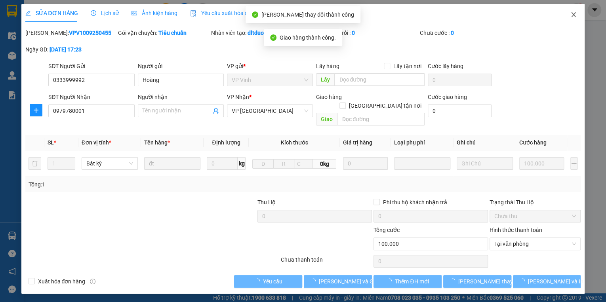
click at [573, 12] on icon "close" at bounding box center [573, 14] width 6 height 6
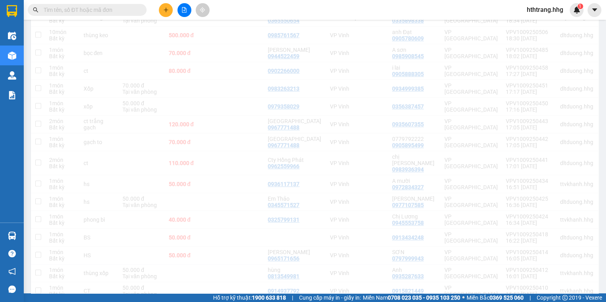
scroll to position [160, 0]
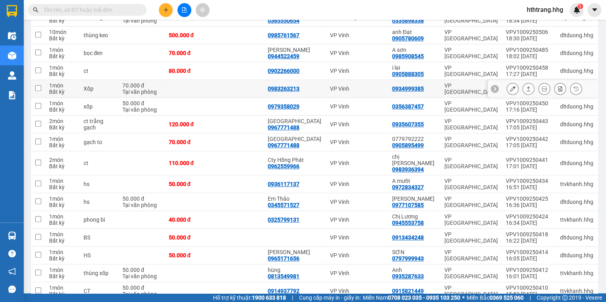
click at [444, 85] on div "VP [GEOGRAPHIC_DATA]" at bounding box center [470, 88] width 53 height 13
checkbox input "true"
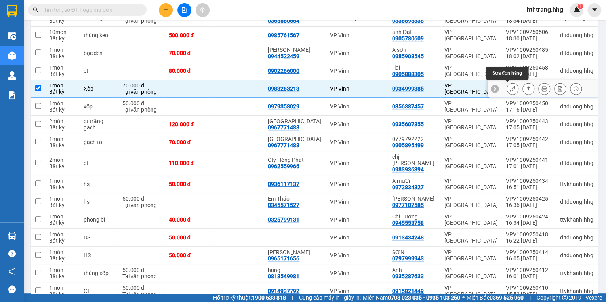
click at [510, 87] on icon at bounding box center [513, 89] width 6 height 6
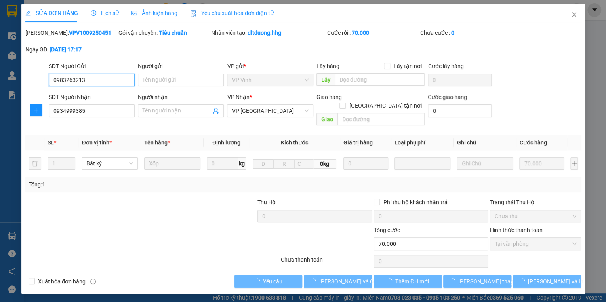
type input "0983263213"
type input "0934999385"
type input "70.000"
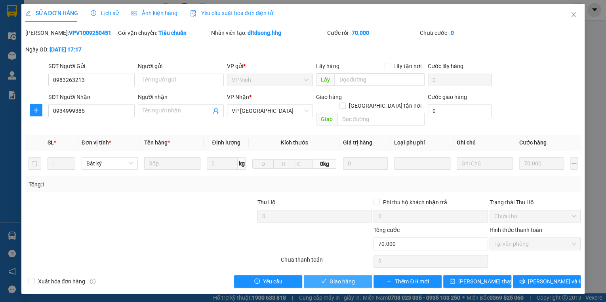
drag, startPoint x: 355, startPoint y: 271, endPoint x: 355, endPoint y: 267, distance: 4.4
click at [355, 275] on button "Giao hàng" at bounding box center [338, 281] width 68 height 13
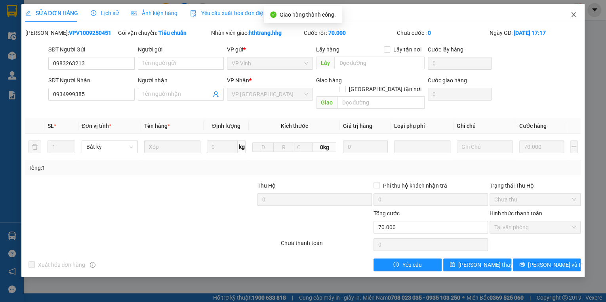
click at [572, 14] on icon "close" at bounding box center [573, 14] width 6 height 6
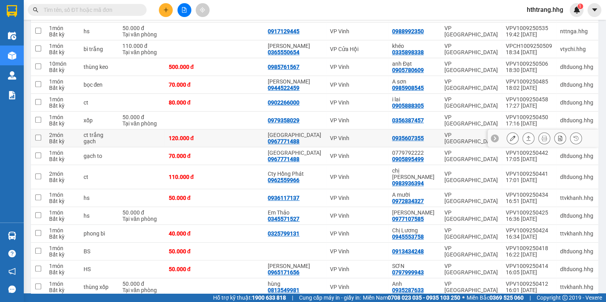
scroll to position [160, 0]
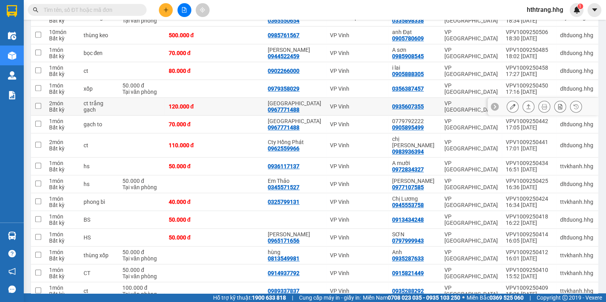
click at [434, 104] on div "0935607355" at bounding box center [414, 106] width 44 height 6
checkbox input "true"
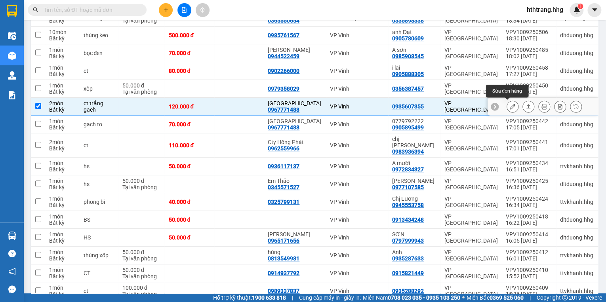
click at [510, 105] on icon at bounding box center [513, 107] width 6 height 6
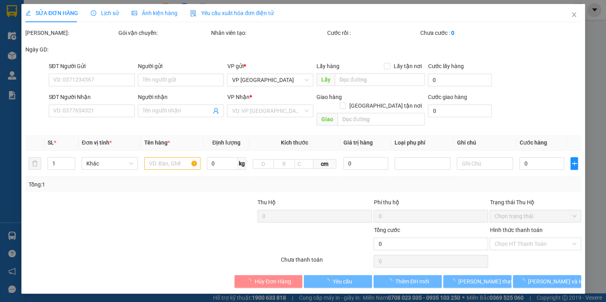
type input "0967771488"
type input "gạch đông đô"
type input "0935607355"
type input "120.000"
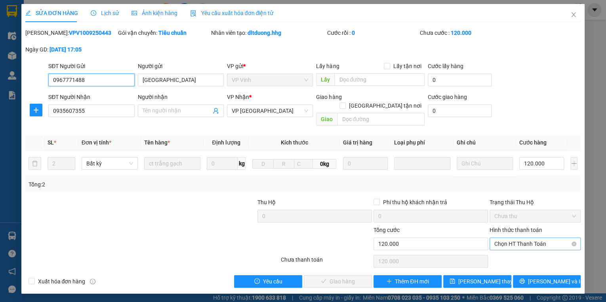
click at [509, 238] on span "Chọn HT Thanh Toán" at bounding box center [535, 244] width 82 height 12
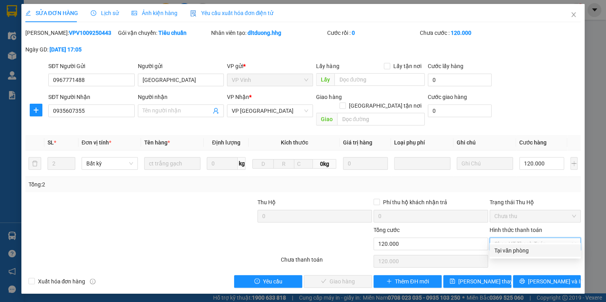
click at [510, 249] on div "Tại văn phòng" at bounding box center [535, 250] width 82 height 9
type input "0"
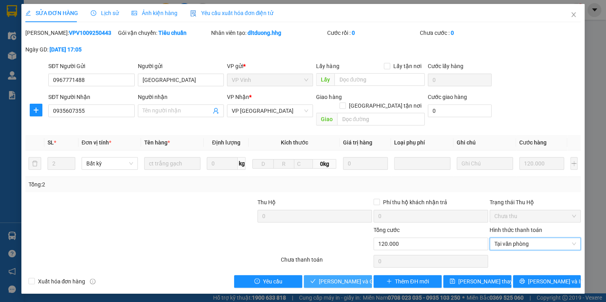
click at [357, 277] on span "Lưu và Giao hàng" at bounding box center [357, 281] width 76 height 9
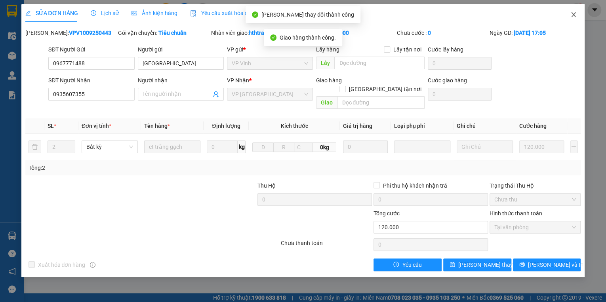
click at [572, 13] on icon "close" at bounding box center [574, 14] width 4 height 5
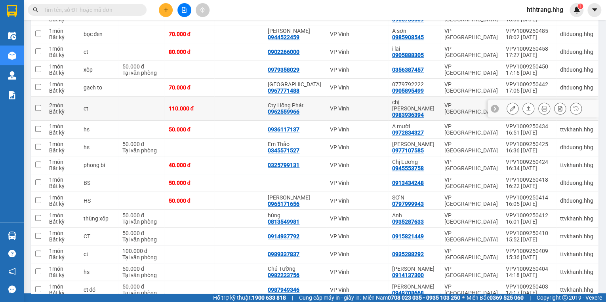
scroll to position [190, 0]
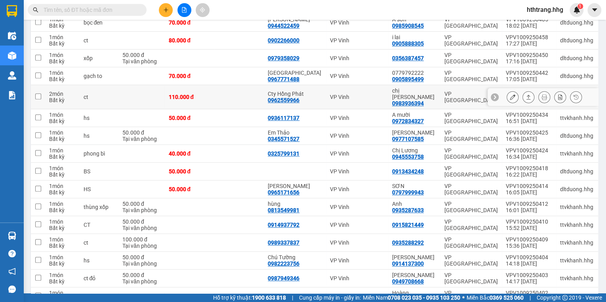
click at [438, 95] on td "chị thạch 0983936394" at bounding box center [414, 97] width 52 height 24
checkbox input "true"
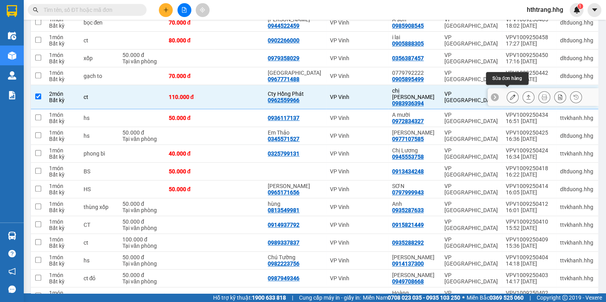
click at [510, 94] on icon at bounding box center [513, 97] width 6 height 6
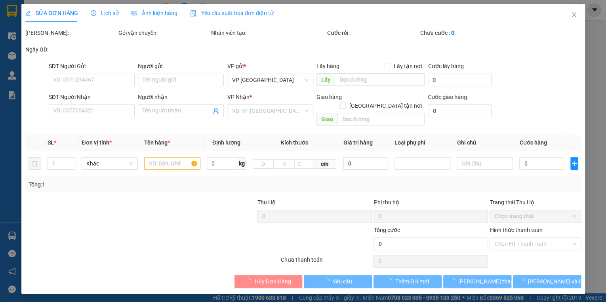
type input "0962559966"
type input "Cty Hồng Phát"
type input "0983936394"
type input "chị thạch"
type input "110.000"
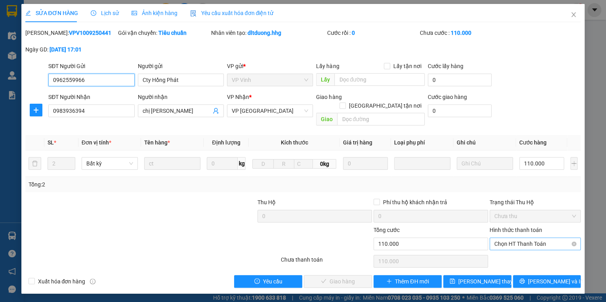
click at [499, 238] on span "Chọn HT Thanh Toán" at bounding box center [535, 244] width 82 height 12
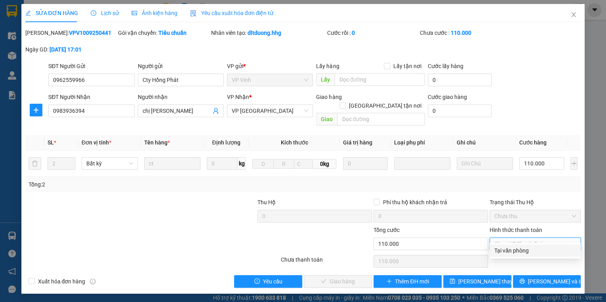
drag, startPoint x: 499, startPoint y: 248, endPoint x: 401, endPoint y: 242, distance: 98.4
click at [497, 248] on div "Tại văn phòng" at bounding box center [535, 250] width 82 height 9
type input "0"
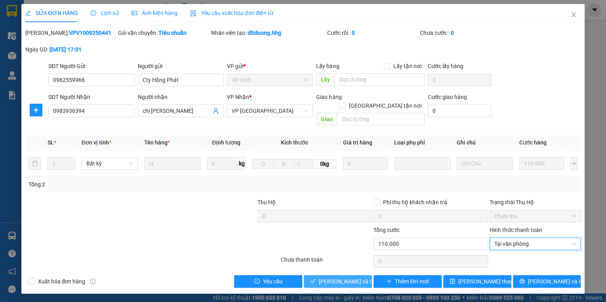
drag, startPoint x: 361, startPoint y: 271, endPoint x: 362, endPoint y: 252, distance: 19.0
click at [360, 277] on span "Lưu và Giao hàng" at bounding box center [357, 281] width 76 height 9
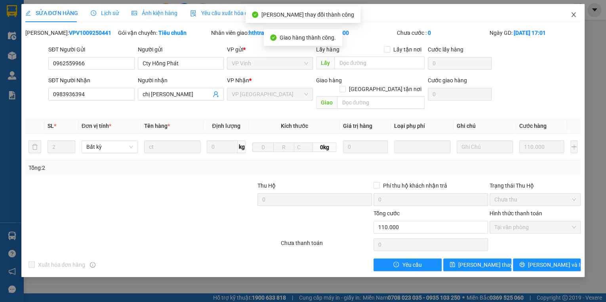
click at [575, 13] on icon "close" at bounding box center [573, 14] width 6 height 6
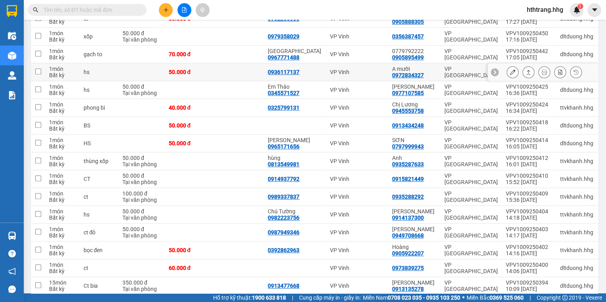
scroll to position [223, 0]
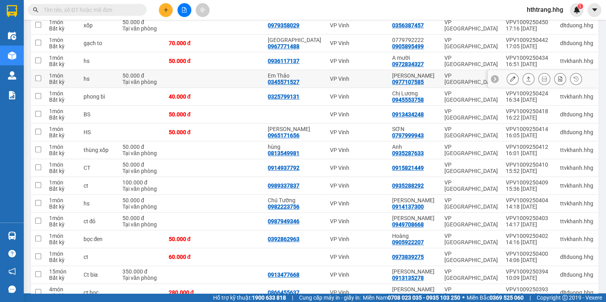
click at [433, 78] on div "Anh Quang 0977107585" at bounding box center [414, 78] width 44 height 13
checkbox input "true"
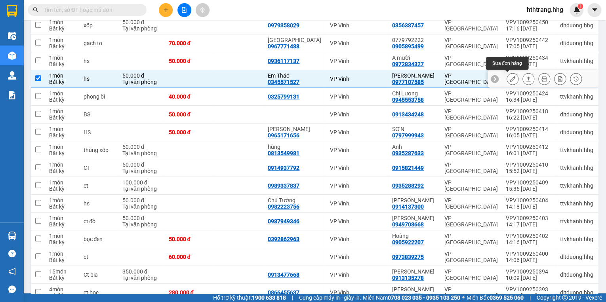
click at [510, 76] on icon at bounding box center [513, 79] width 6 height 6
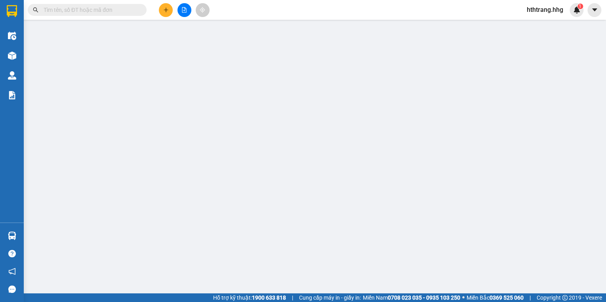
type input "0345571527"
type input "Em Thảo"
type input "0977107585"
type input "Anh Quang"
type input "50.000"
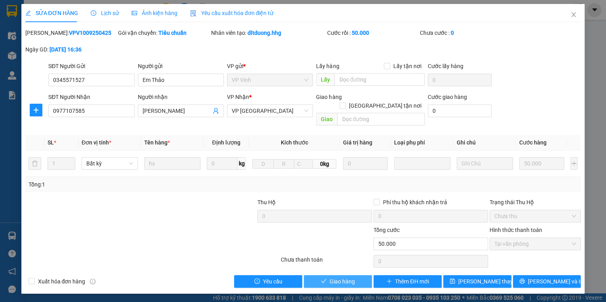
click at [355, 277] on span "Giao hàng" at bounding box center [342, 281] width 25 height 9
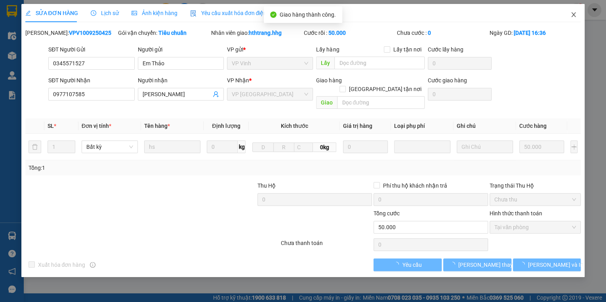
click at [572, 14] on icon "close" at bounding box center [574, 14] width 4 height 5
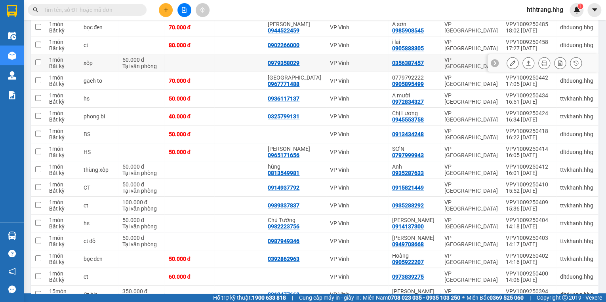
scroll to position [190, 0]
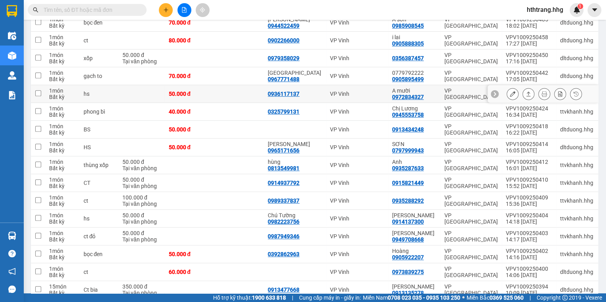
click at [435, 91] on div "A mười" at bounding box center [414, 91] width 44 height 6
checkbox input "true"
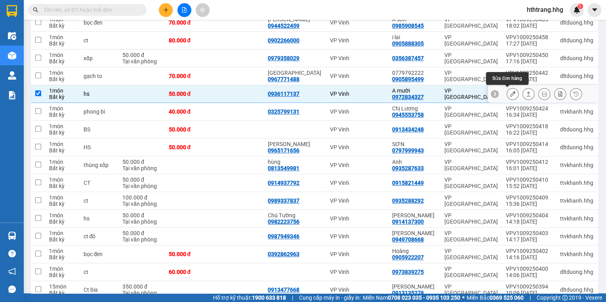
click at [510, 92] on icon at bounding box center [513, 94] width 6 height 6
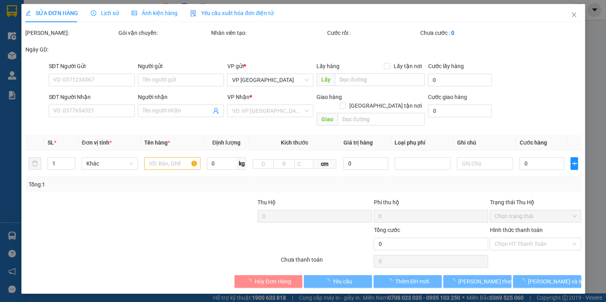
type input "0936117137"
type input "0972834327"
type input "A mười"
type input "50.000"
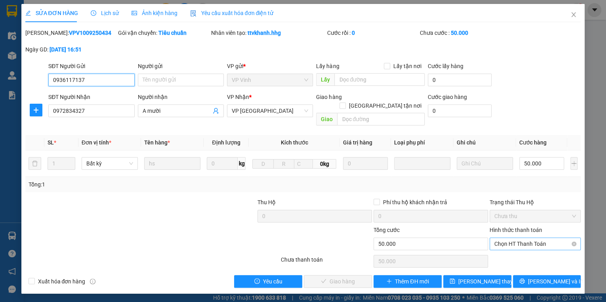
click at [504, 238] on span "Chọn HT Thanh Toán" at bounding box center [535, 244] width 82 height 12
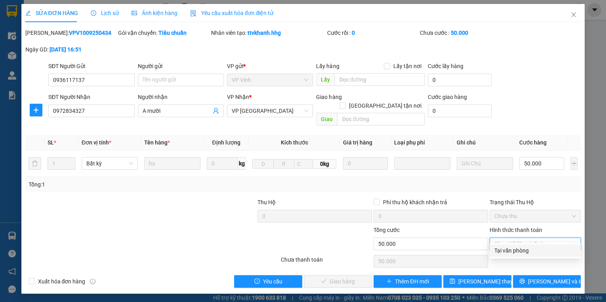
drag, startPoint x: 501, startPoint y: 252, endPoint x: 460, endPoint y: 243, distance: 41.3
click at [501, 252] on div "Tại văn phòng" at bounding box center [535, 250] width 82 height 9
type input "0"
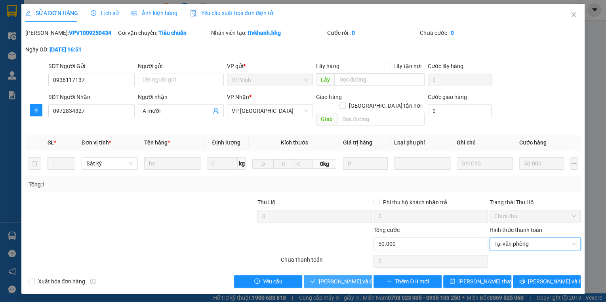
drag, startPoint x: 354, startPoint y: 271, endPoint x: 351, endPoint y: 255, distance: 16.8
click at [353, 277] on span "Lưu và Giao hàng" at bounding box center [357, 281] width 76 height 9
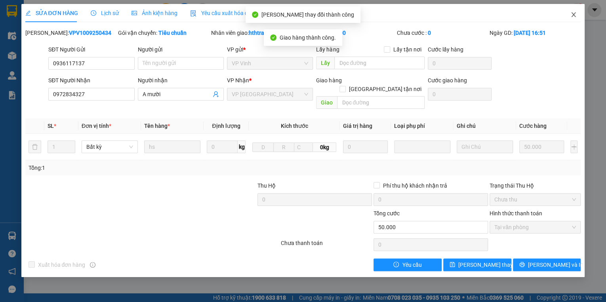
click at [574, 14] on icon "close" at bounding box center [573, 14] width 6 height 6
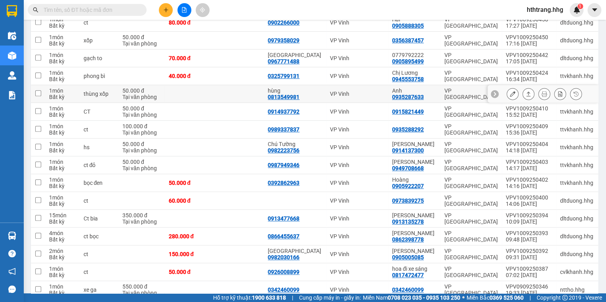
scroll to position [223, 0]
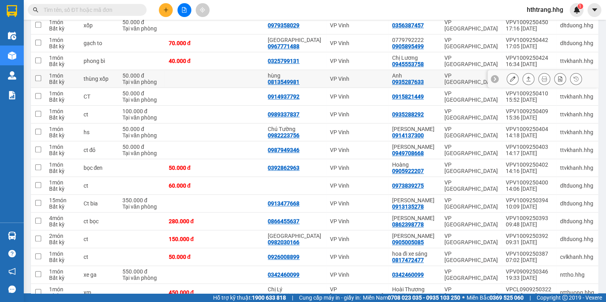
click at [378, 77] on div "VP Vinh" at bounding box center [357, 79] width 54 height 6
checkbox input "true"
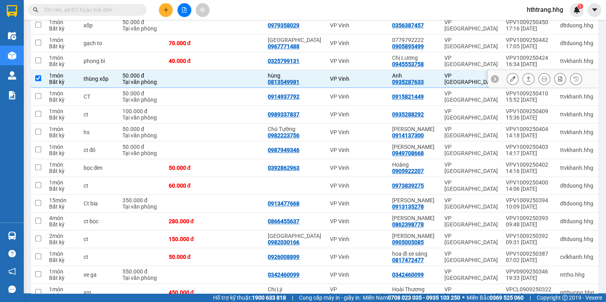
click at [510, 76] on icon at bounding box center [513, 79] width 6 height 6
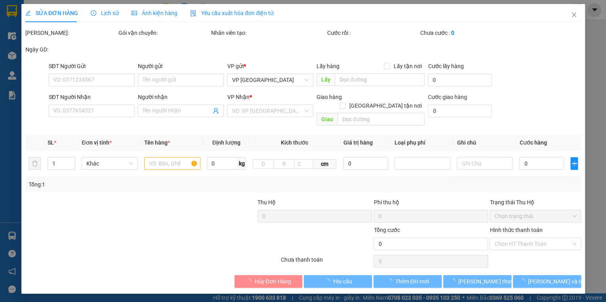
type input "0813549981"
type input "hùng"
type input "0935287633"
type input "Anh"
type input "50.000"
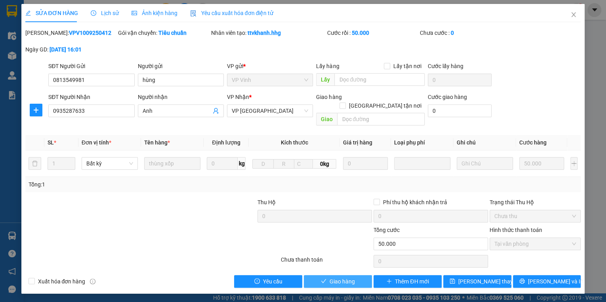
click at [332, 277] on span "Giao hàng" at bounding box center [342, 281] width 25 height 9
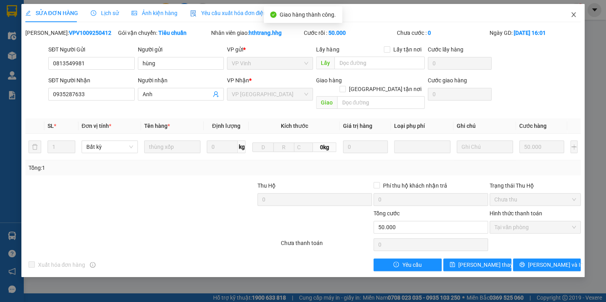
click at [574, 13] on icon "close" at bounding box center [573, 14] width 6 height 6
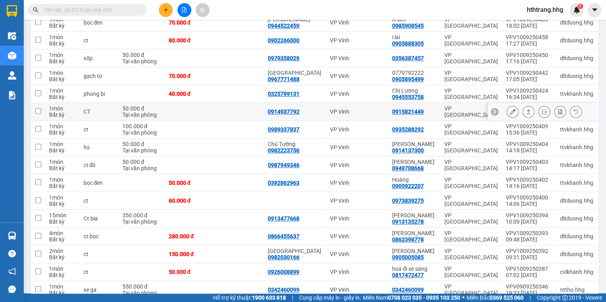
scroll to position [222, 0]
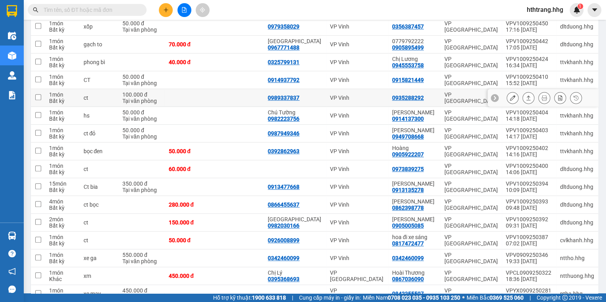
click at [363, 93] on td "VP Vinh" at bounding box center [357, 98] width 62 height 18
checkbox input "true"
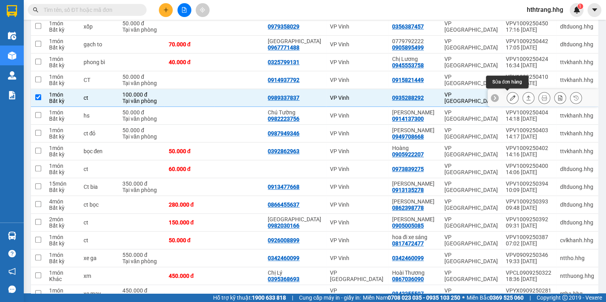
click at [507, 93] on button at bounding box center [512, 98] width 11 height 14
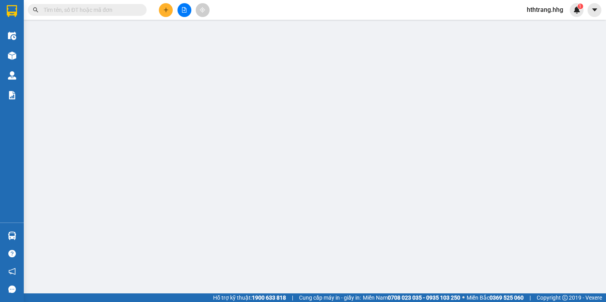
type input "0989337837"
type input "0935288292"
type input "100.000"
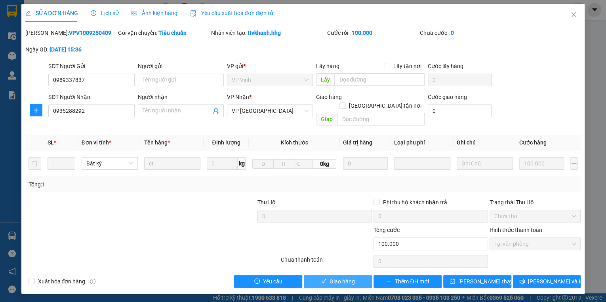
drag, startPoint x: 355, startPoint y: 271, endPoint x: 309, endPoint y: 219, distance: 69.4
click at [349, 261] on div "Total Paid Fee 100.000 Total UnPaid Fee 0 Cash Collection Total Fee Mã ĐH: VPV1…" at bounding box center [303, 158] width 556 height 259
click at [339, 277] on span "Giao hàng" at bounding box center [342, 281] width 25 height 9
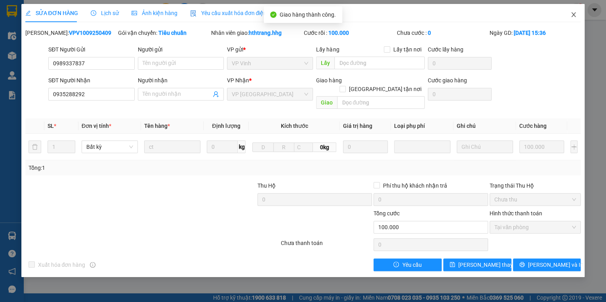
click at [572, 15] on icon "close" at bounding box center [573, 14] width 6 height 6
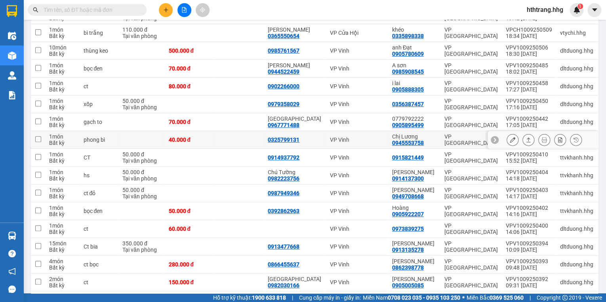
scroll to position [160, 0]
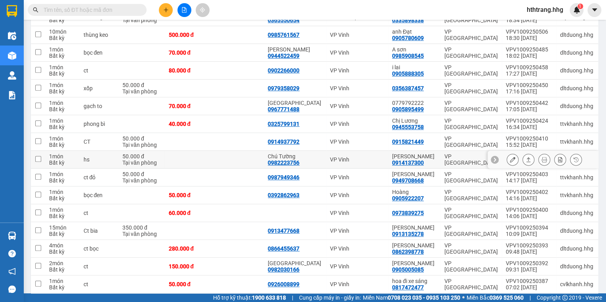
click at [384, 160] on div "VP Vinh" at bounding box center [357, 159] width 54 height 6
checkbox input "true"
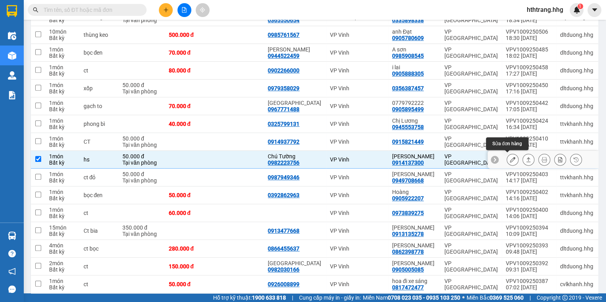
click at [508, 155] on button at bounding box center [512, 160] width 11 height 14
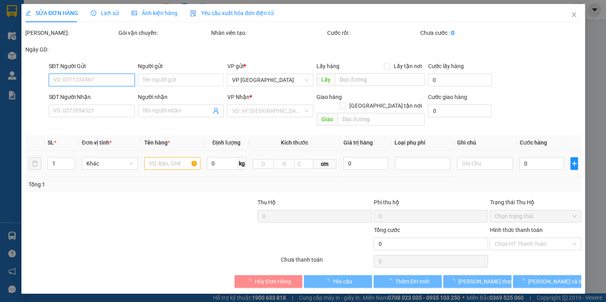
type input "0982223756"
type input "Chú Tường"
type input "0914137300"
type input "[PERSON_NAME]"
type input "50.000"
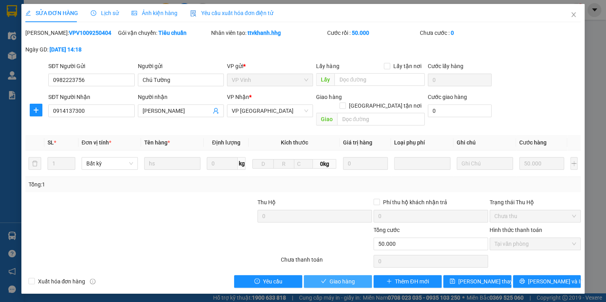
click at [355, 275] on button "Giao hàng" at bounding box center [338, 281] width 68 height 13
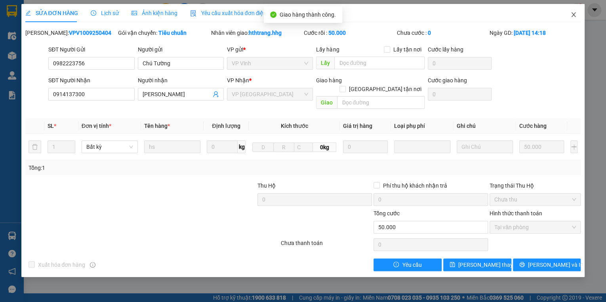
click at [574, 13] on icon "close" at bounding box center [573, 14] width 6 height 6
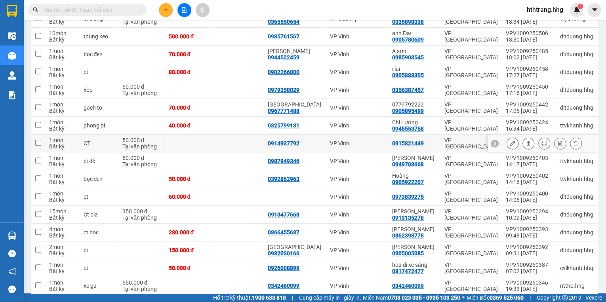
scroll to position [190, 0]
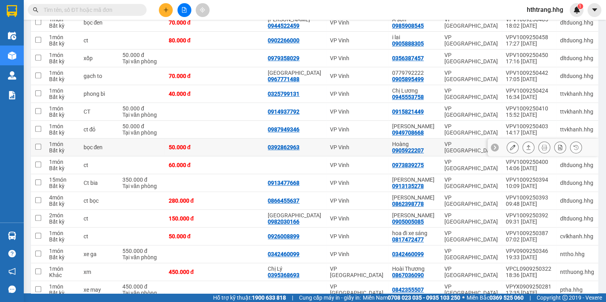
click at [377, 143] on td "VP Vinh" at bounding box center [357, 148] width 62 height 18
checkbox input "true"
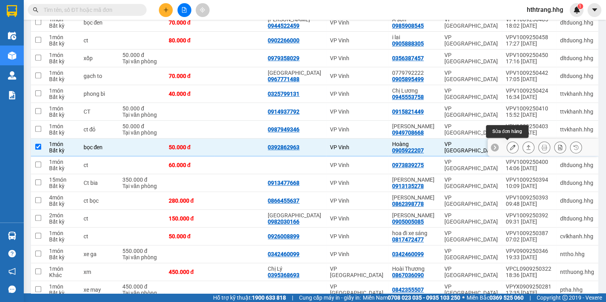
click at [510, 145] on icon at bounding box center [513, 148] width 6 height 6
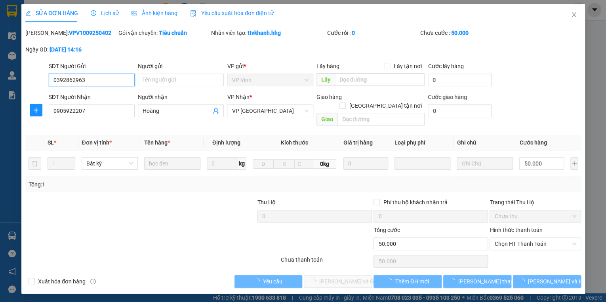
type input "0392862963"
type input "0905922207"
type input "Hoàng"
type input "50.000"
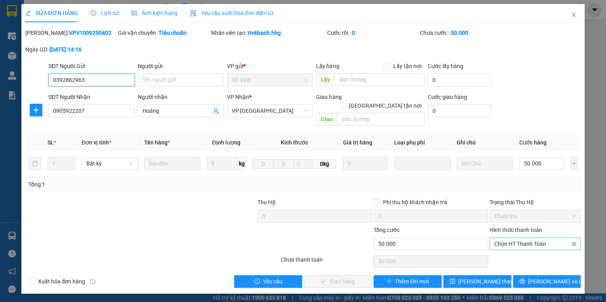
click at [505, 238] on span "Chọn HT Thanh Toán" at bounding box center [535, 244] width 82 height 12
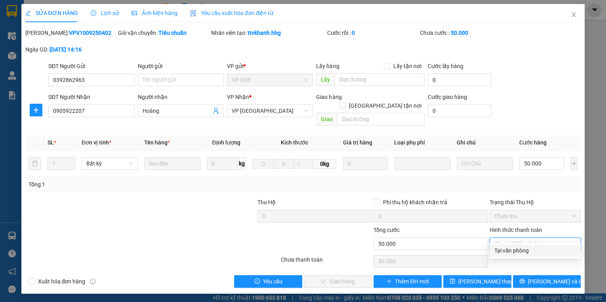
click at [510, 249] on div "Tại văn phòng" at bounding box center [535, 250] width 82 height 9
type input "0"
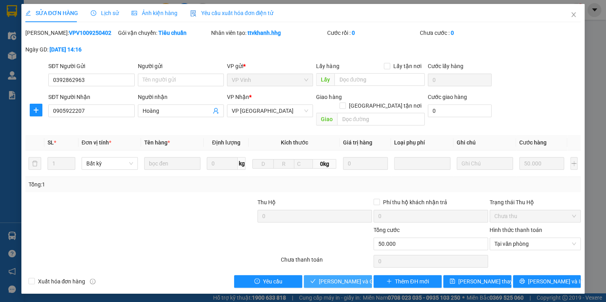
click at [356, 277] on span "[PERSON_NAME] và Giao hàng" at bounding box center [357, 281] width 76 height 9
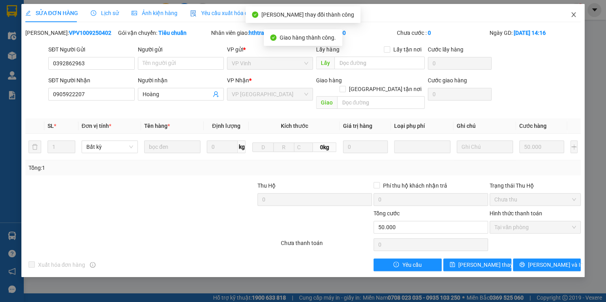
click at [575, 13] on icon "close" at bounding box center [573, 14] width 6 height 6
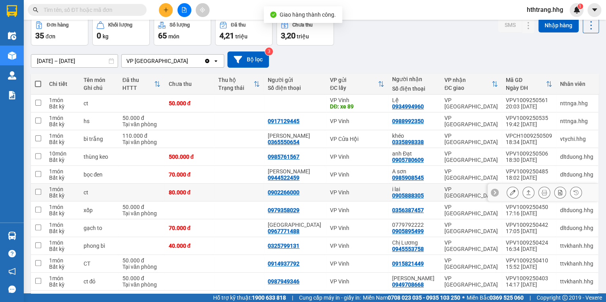
scroll to position [95, 0]
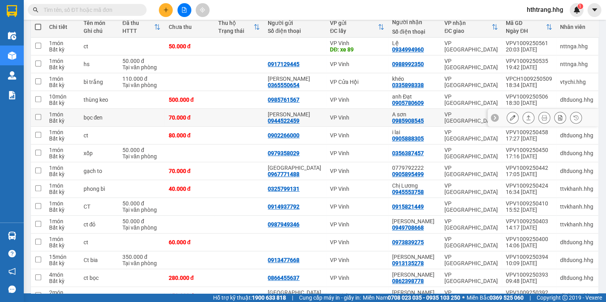
click at [442, 114] on td "VP [GEOGRAPHIC_DATA]" at bounding box center [471, 118] width 61 height 18
checkbox input "true"
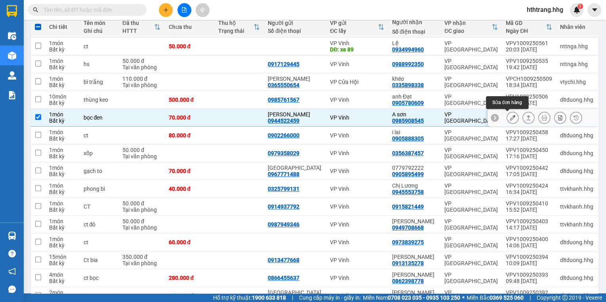
click at [507, 117] on button at bounding box center [512, 118] width 11 height 14
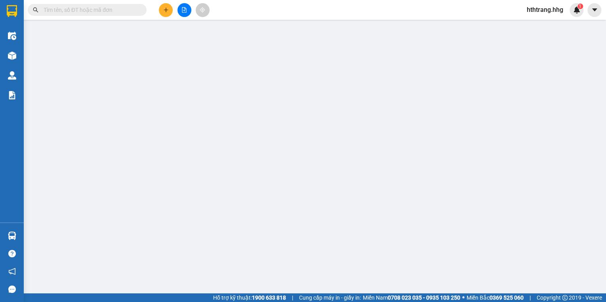
type input "0944522459"
type input "Anh Thành"
type input "0985908545"
type input "A sơn"
type input "70.000"
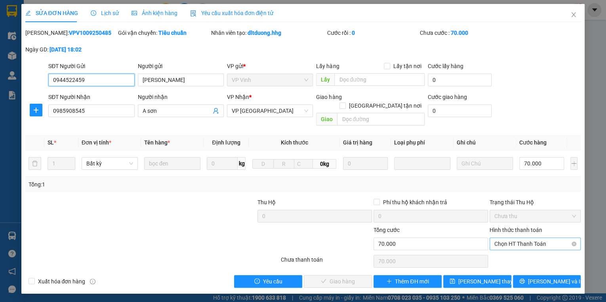
click at [501, 238] on span "Chọn HT Thanh Toán" at bounding box center [535, 244] width 82 height 12
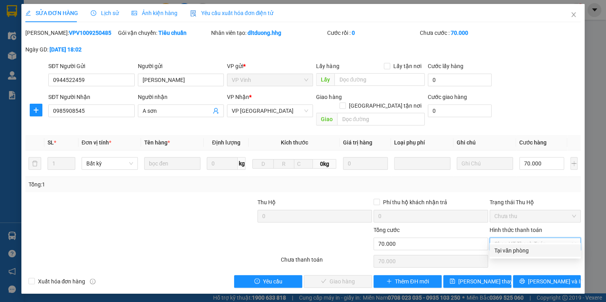
click at [502, 248] on div "Tại văn phòng" at bounding box center [535, 250] width 82 height 9
type input "0"
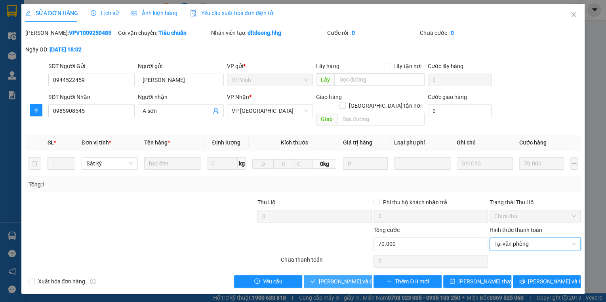
click at [355, 277] on span "Lưu và Giao hàng" at bounding box center [357, 281] width 76 height 9
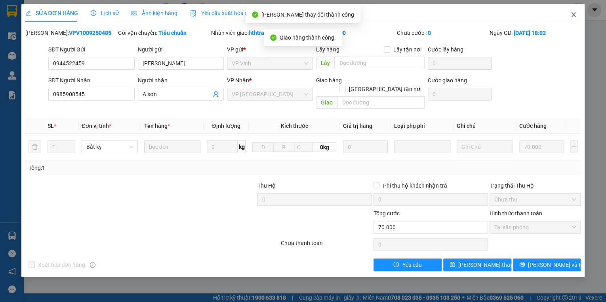
click at [576, 11] on span "Close" at bounding box center [574, 15] width 22 height 22
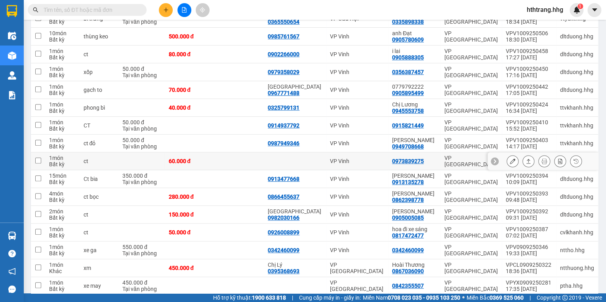
scroll to position [190, 0]
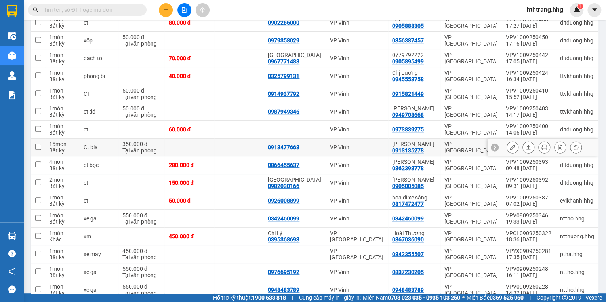
click at [431, 147] on div "Anh Quý 0913135278" at bounding box center [414, 147] width 44 height 13
checkbox input "true"
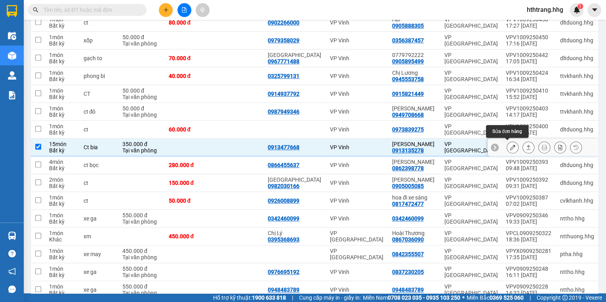
click at [510, 145] on icon at bounding box center [513, 148] width 6 height 6
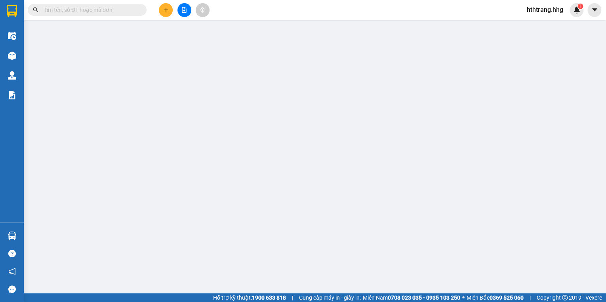
type input "0913477668"
type input "0913135278"
type input "Anh Quý"
type input "350.000"
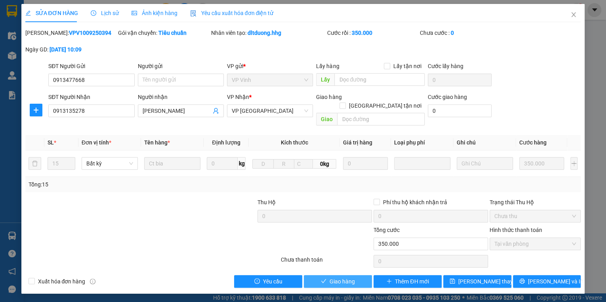
click at [358, 275] on button "Giao hàng" at bounding box center [338, 281] width 68 height 13
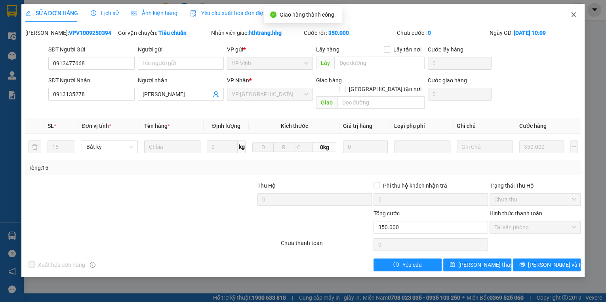
click at [574, 12] on icon "close" at bounding box center [573, 14] width 6 height 6
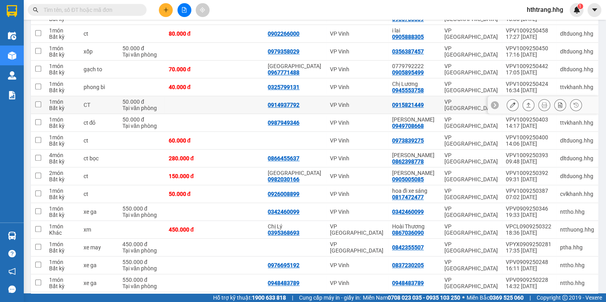
scroll to position [190, 0]
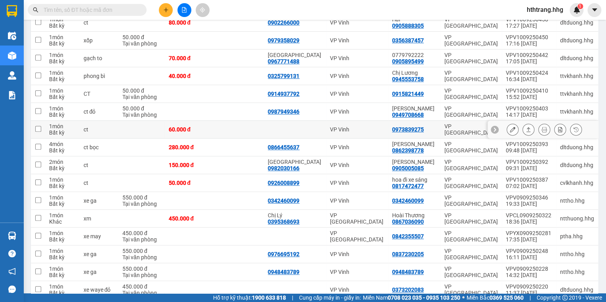
click at [439, 127] on td "0973839275" at bounding box center [414, 130] width 52 height 18
checkbox input "true"
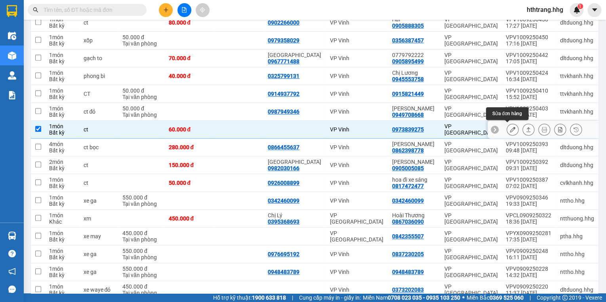
click at [510, 127] on icon at bounding box center [513, 130] width 6 height 6
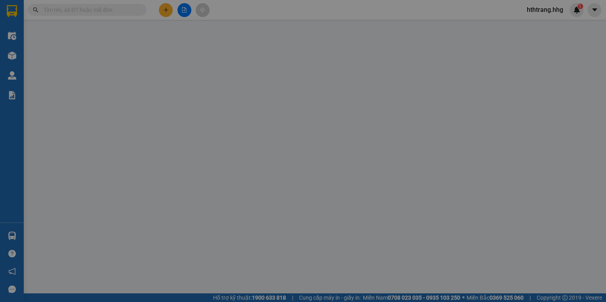
type input "0973839275"
type input "60.000"
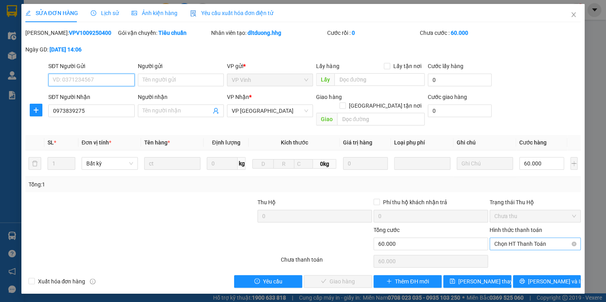
click at [513, 238] on span "Chọn HT Thanh Toán" at bounding box center [535, 244] width 82 height 12
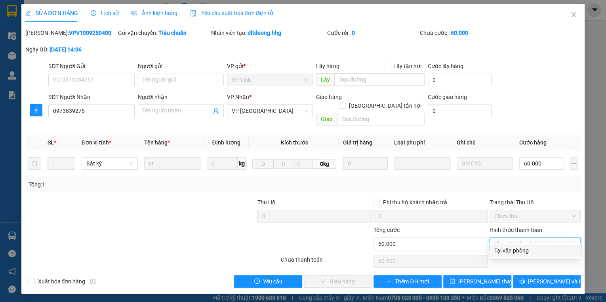
click at [512, 248] on div "Tại văn phòng" at bounding box center [535, 250] width 82 height 9
type input "0"
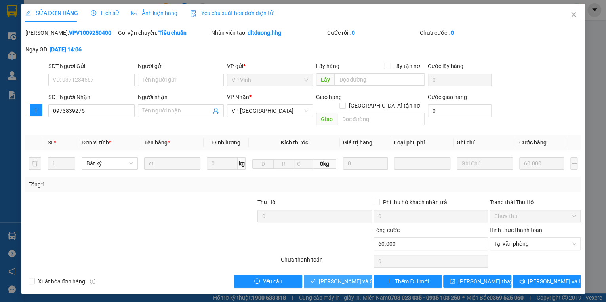
click at [350, 277] on span "Lưu và Giao hàng" at bounding box center [357, 281] width 76 height 9
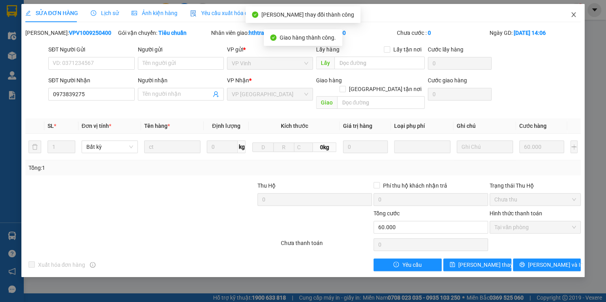
click at [574, 12] on span "Close" at bounding box center [574, 15] width 22 height 22
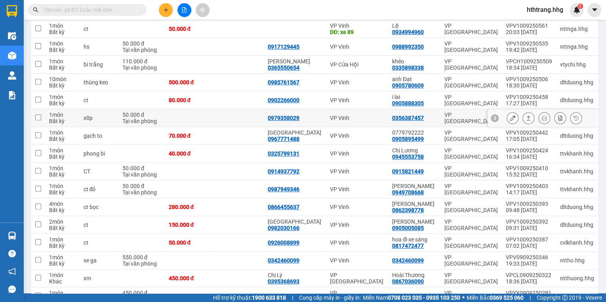
scroll to position [158, 0]
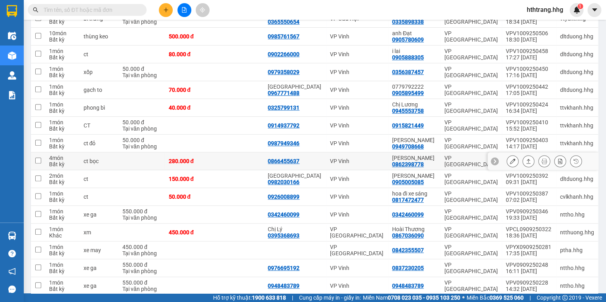
click at [436, 161] on div "Anh Dũng 0862398778" at bounding box center [414, 161] width 44 height 13
checkbox input "true"
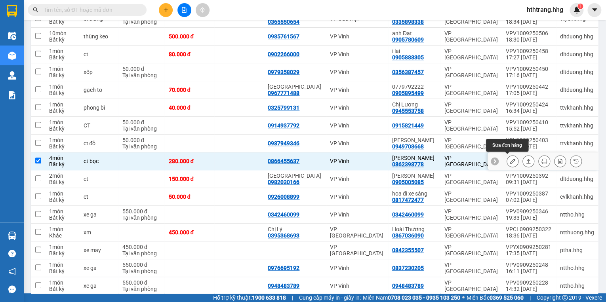
click at [510, 160] on icon at bounding box center [513, 161] width 6 height 6
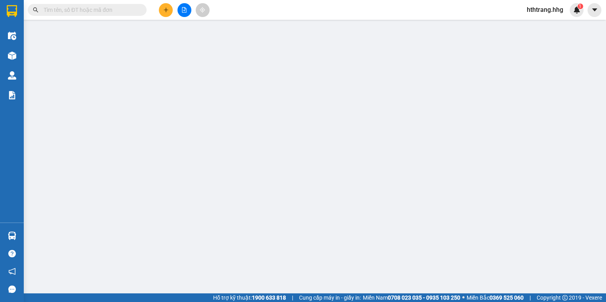
type input "0866455637"
type input "0862398778"
type input "[PERSON_NAME]"
type input "280.000"
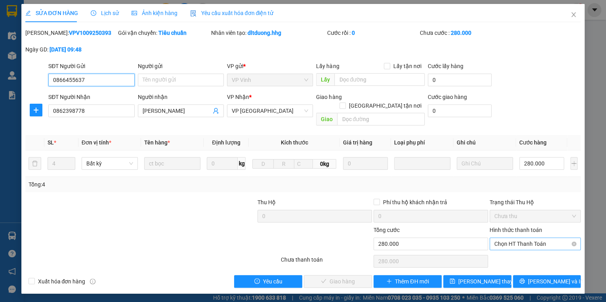
click at [497, 238] on span "Chọn HT Thanh Toán" at bounding box center [535, 244] width 82 height 12
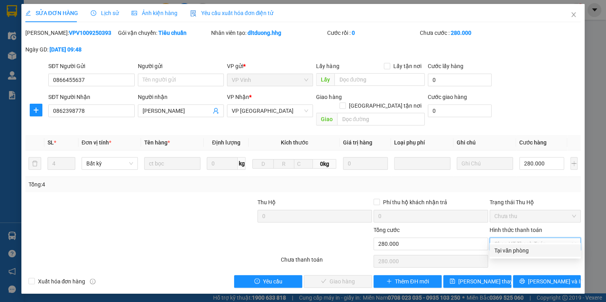
click at [504, 248] on div "Tại văn phòng" at bounding box center [535, 250] width 82 height 9
type input "0"
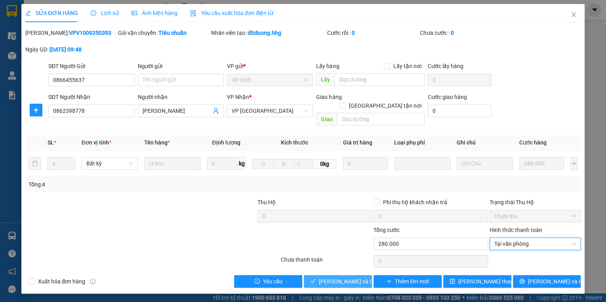
click at [357, 277] on span "Lưu và Giao hàng" at bounding box center [357, 281] width 76 height 9
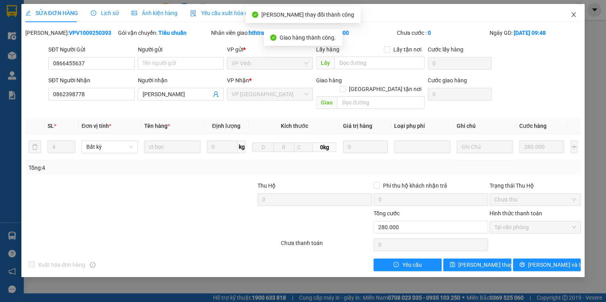
click at [571, 14] on icon "close" at bounding box center [573, 14] width 6 height 6
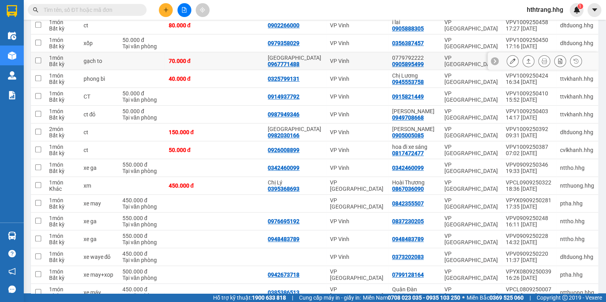
scroll to position [190, 0]
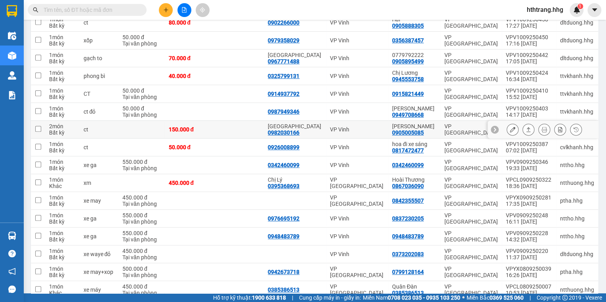
click at [432, 124] on div "Anh Mạnh" at bounding box center [414, 126] width 44 height 6
checkbox input "true"
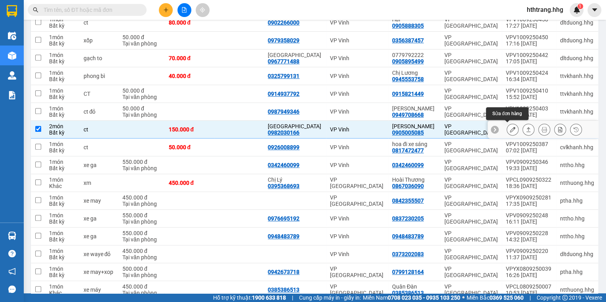
click at [507, 129] on button at bounding box center [512, 130] width 11 height 14
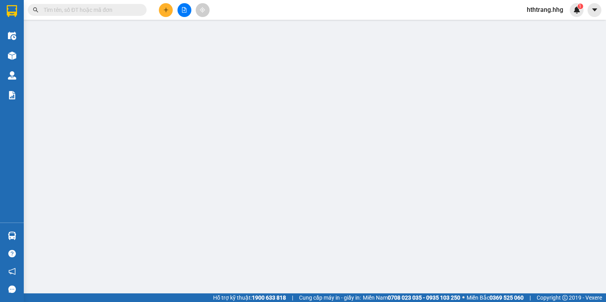
type input "0982030166"
type input "Thái Hải"
type input "0905005085"
type input "Anh Mạnh"
type input "150.000"
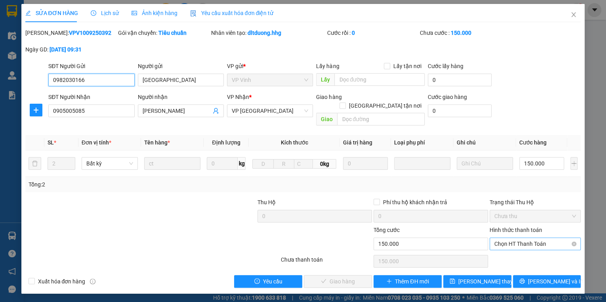
click at [508, 238] on span "Chọn HT Thanh Toán" at bounding box center [535, 244] width 82 height 12
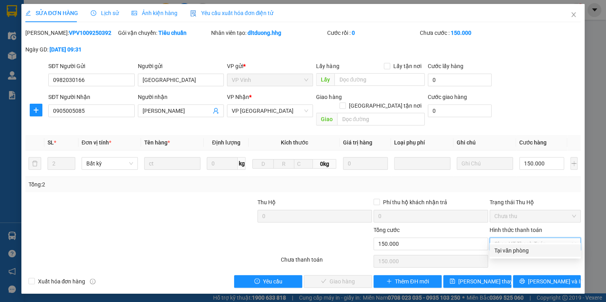
click at [510, 250] on div "Tại văn phòng" at bounding box center [535, 250] width 82 height 9
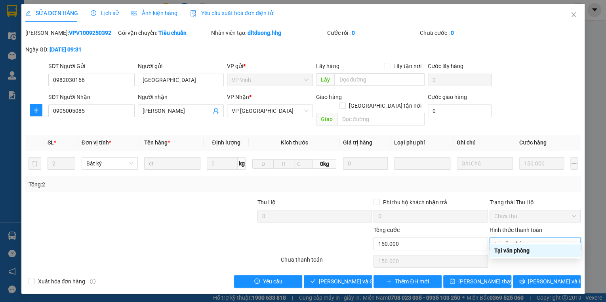
type input "0"
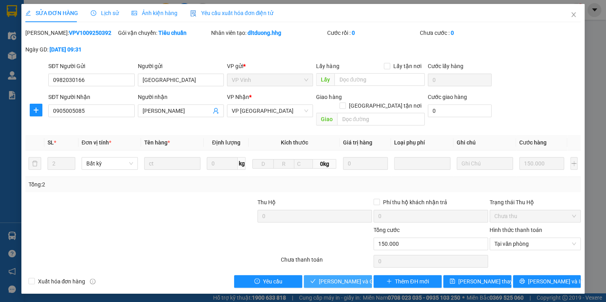
click at [360, 277] on span "Lưu và Giao hàng" at bounding box center [357, 281] width 76 height 9
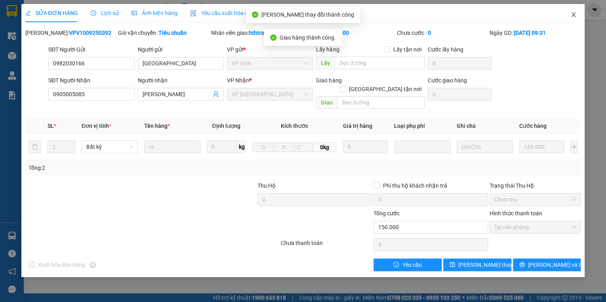
click at [574, 13] on icon "close" at bounding box center [573, 14] width 6 height 6
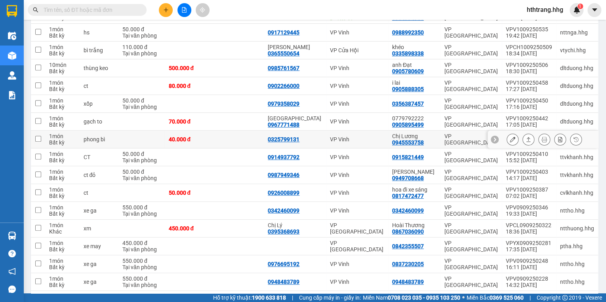
scroll to position [158, 0]
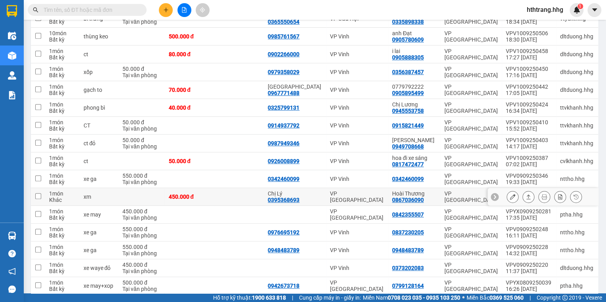
click at [438, 194] on td "Hoài Thương 0867036090" at bounding box center [414, 197] width 52 height 18
checkbox input "true"
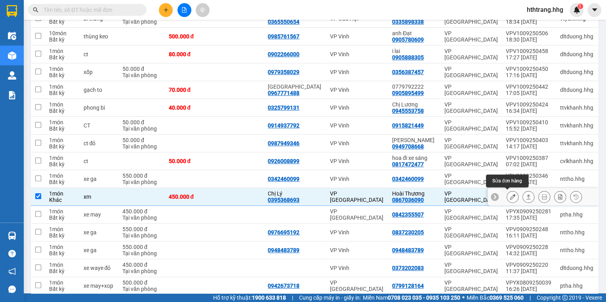
click at [510, 196] on icon at bounding box center [513, 197] width 6 height 6
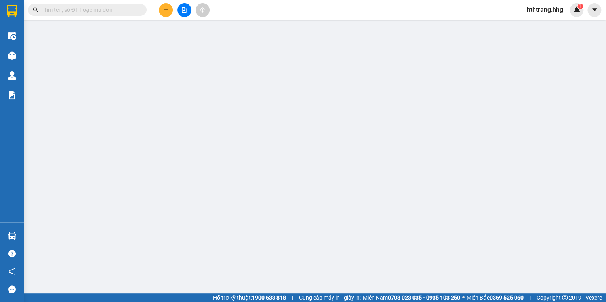
type input "0395368693"
type input "Chị Lý"
type input "0867036090"
type input "Hoài Thương"
type input "450.000"
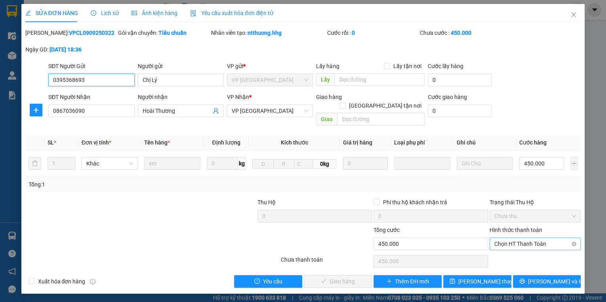
click at [517, 238] on span "Chọn HT Thanh Toán" at bounding box center [535, 244] width 82 height 12
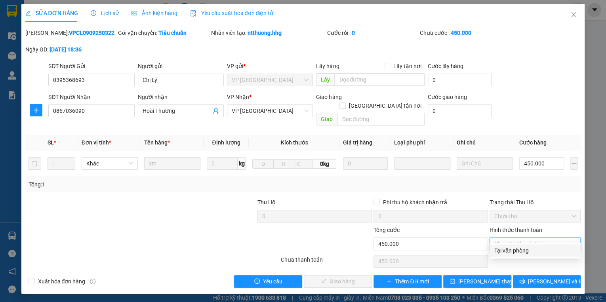
click at [512, 250] on div "Tại văn phòng" at bounding box center [535, 250] width 82 height 9
type input "0"
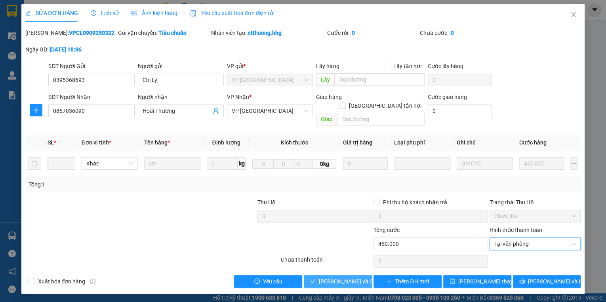
click at [345, 277] on span "Lưu và Giao hàng" at bounding box center [357, 281] width 76 height 9
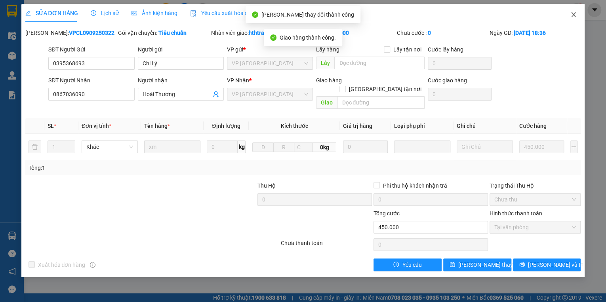
click at [573, 14] on icon "close" at bounding box center [573, 14] width 6 height 6
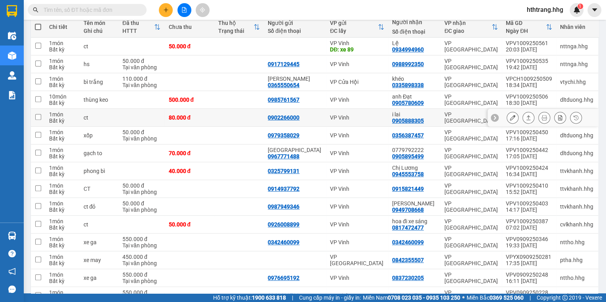
scroll to position [158, 0]
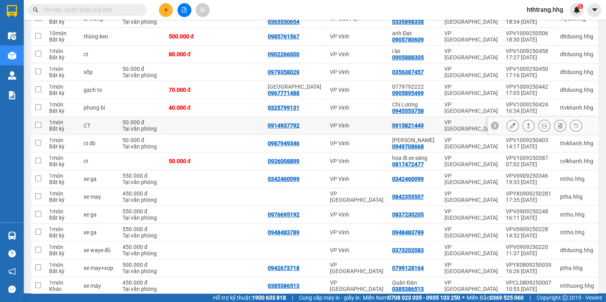
click at [442, 120] on td "VP [GEOGRAPHIC_DATA]" at bounding box center [471, 126] width 61 height 18
checkbox input "true"
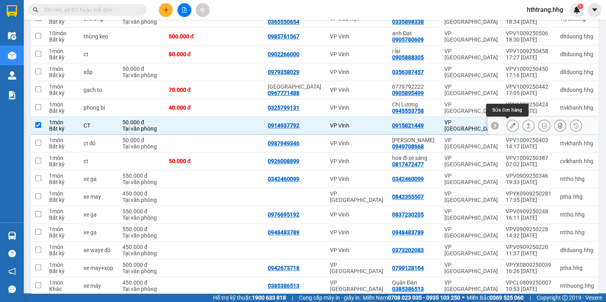
click at [510, 126] on icon at bounding box center [513, 126] width 6 height 6
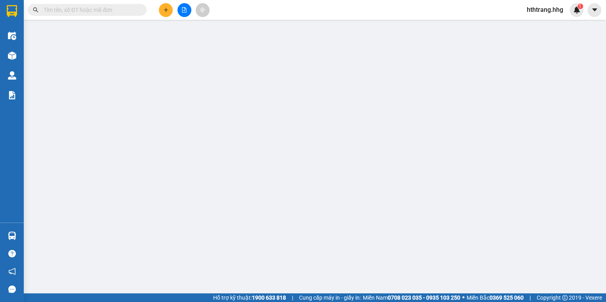
type input "0914937792"
type input "0915821449"
type input "50.000"
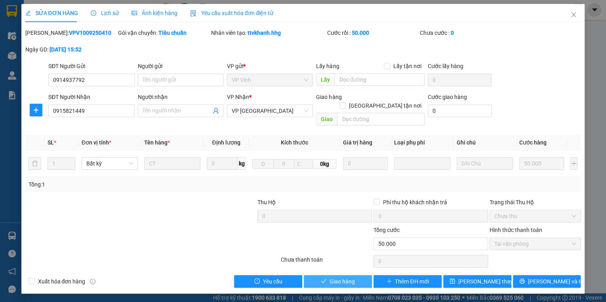
click at [350, 277] on span "Giao hàng" at bounding box center [342, 281] width 25 height 9
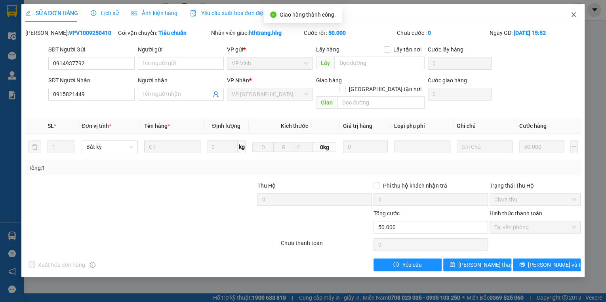
click at [571, 13] on icon "close" at bounding box center [573, 14] width 6 height 6
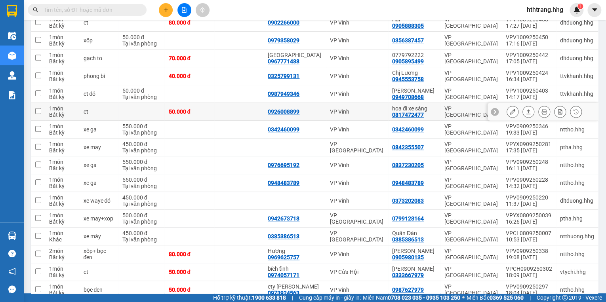
scroll to position [222, 0]
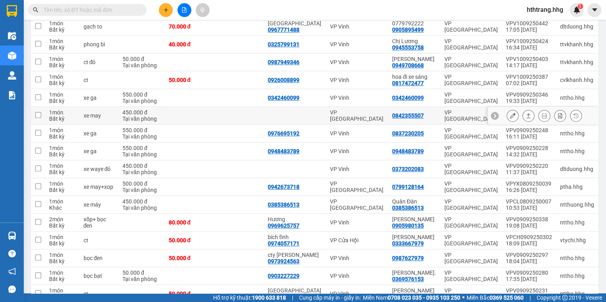
click at [448, 111] on div "VP [GEOGRAPHIC_DATA]" at bounding box center [470, 115] width 53 height 13
checkbox input "true"
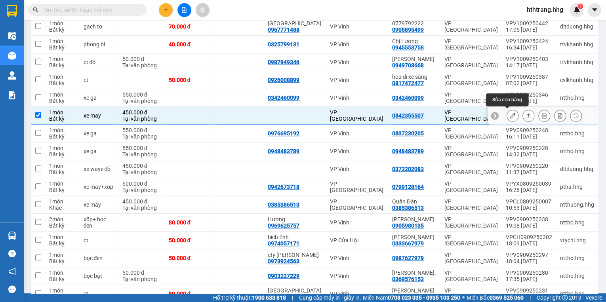
click at [510, 114] on icon at bounding box center [513, 116] width 6 height 6
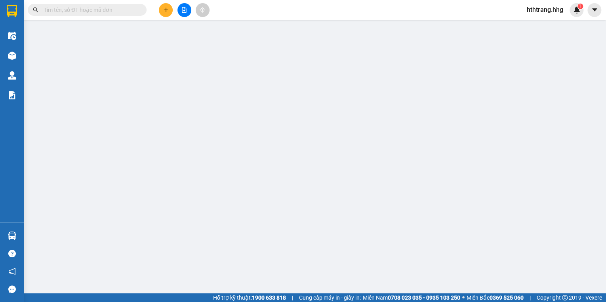
type input "0842355507"
type input "450.000"
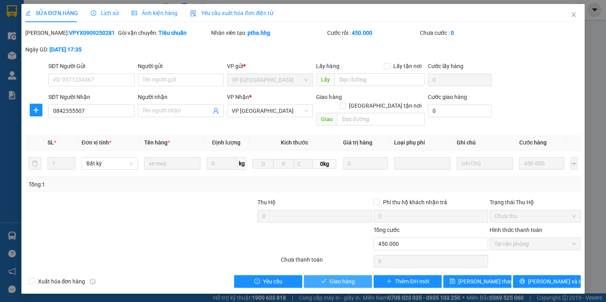
click at [359, 275] on button "Giao hàng" at bounding box center [338, 281] width 68 height 13
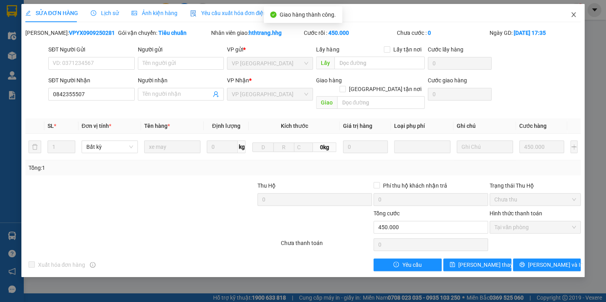
click at [574, 13] on icon "close" at bounding box center [573, 14] width 6 height 6
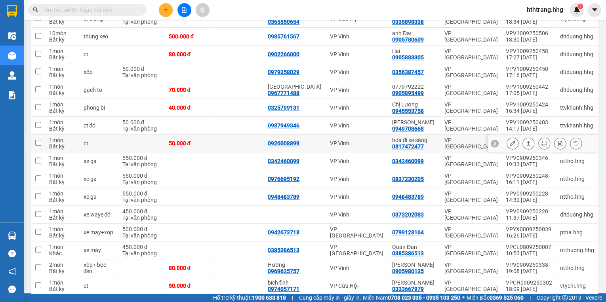
scroll to position [357, 0]
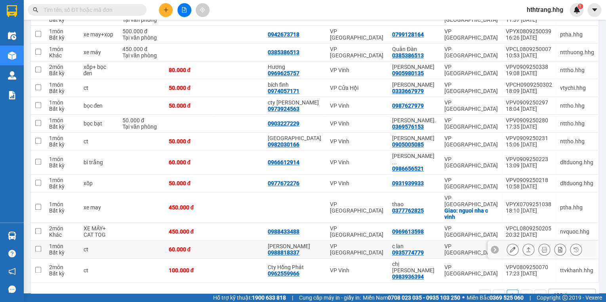
click at [441, 241] on td "VP [GEOGRAPHIC_DATA]" at bounding box center [471, 250] width 61 height 18
checkbox input "true"
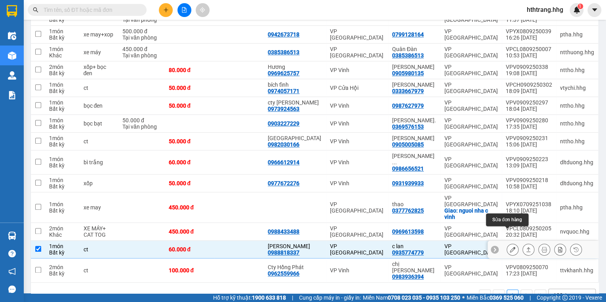
click at [510, 247] on icon at bounding box center [513, 250] width 6 height 6
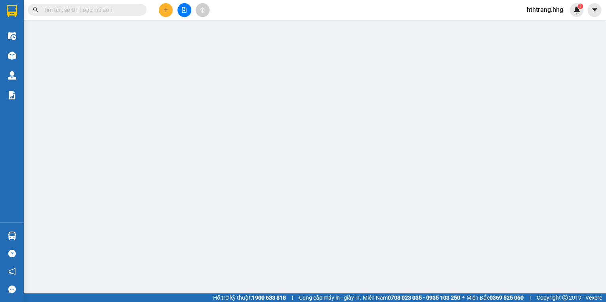
type input "0988818337"
type input "Anh Đạt"
type input "0935774779"
type input "c lan"
type input "60.000"
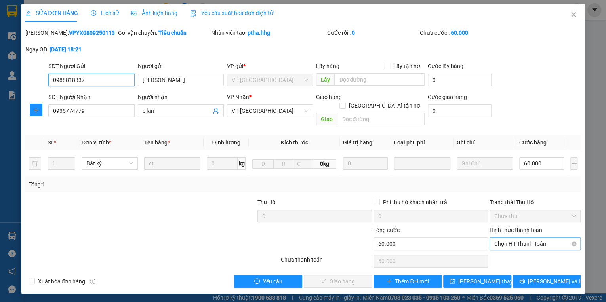
click at [505, 238] on span "Chọn HT Thanh Toán" at bounding box center [535, 244] width 82 height 12
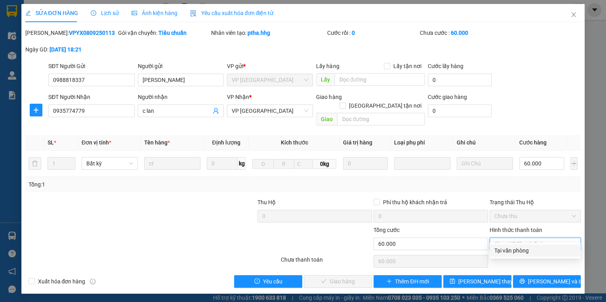
click at [507, 249] on div "Tại văn phòng" at bounding box center [535, 250] width 82 height 9
type input "0"
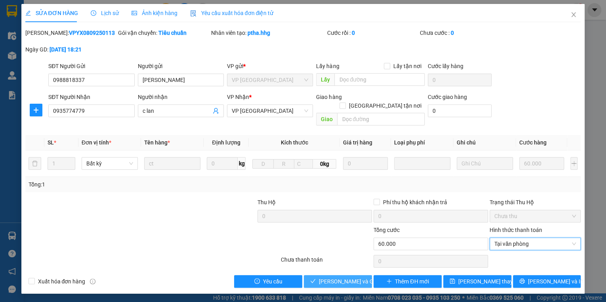
click at [349, 277] on span "Lưu và Giao hàng" at bounding box center [357, 281] width 76 height 9
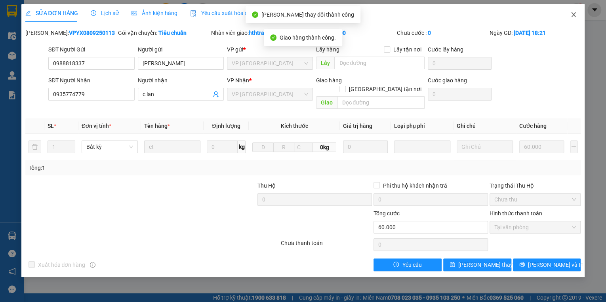
click at [574, 14] on icon "close" at bounding box center [573, 14] width 6 height 6
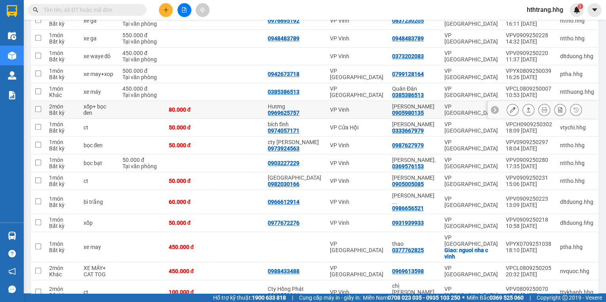
scroll to position [339, 0]
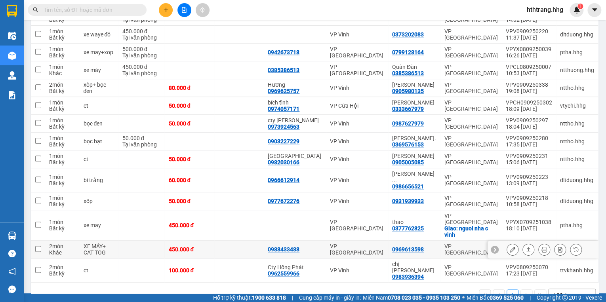
click at [434, 246] on div "0969613598" at bounding box center [414, 249] width 44 height 6
checkbox input "true"
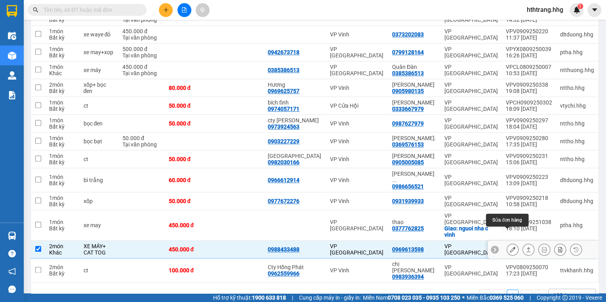
click at [510, 247] on icon at bounding box center [513, 250] width 6 height 6
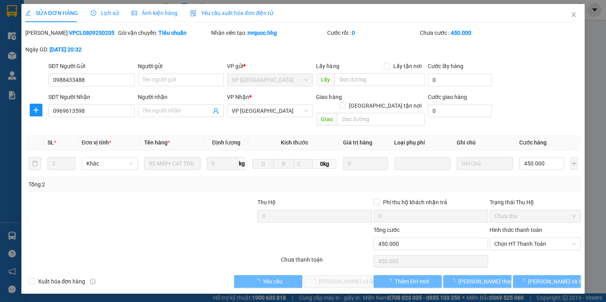
type input "0988433488"
type input "0969613598"
type input "450.000"
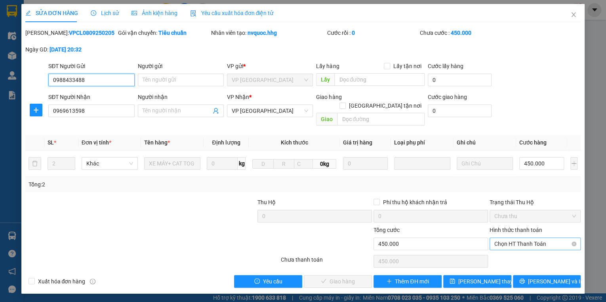
click at [515, 238] on span "Chọn HT Thanh Toán" at bounding box center [535, 244] width 82 height 12
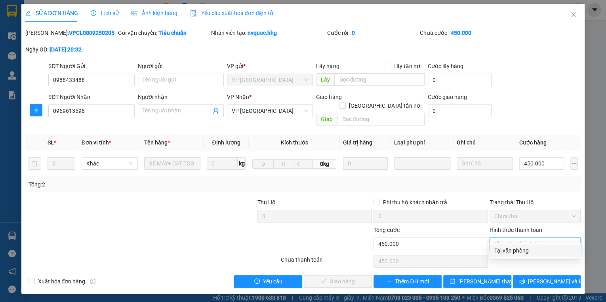
click at [513, 247] on div "Tại văn phòng" at bounding box center [535, 250] width 82 height 9
type input "0"
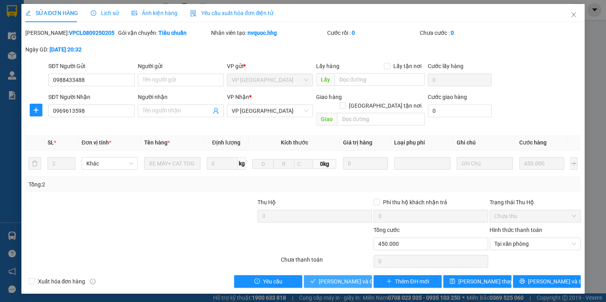
click at [334, 277] on span "Lưu và Giao hàng" at bounding box center [357, 281] width 76 height 9
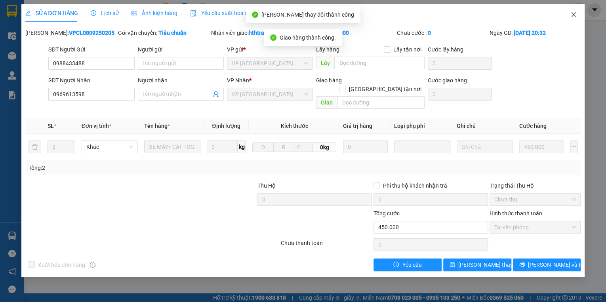
click at [575, 14] on icon "close" at bounding box center [573, 14] width 6 height 6
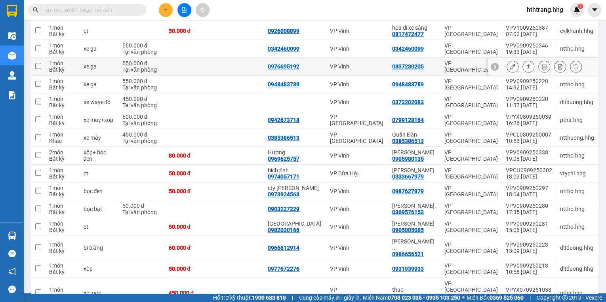
scroll to position [285, 0]
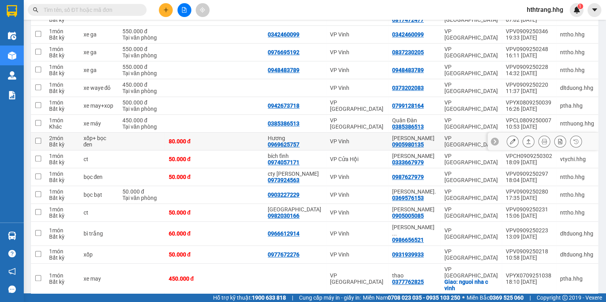
click at [442, 139] on td "VP Đà Nẵng" at bounding box center [471, 142] width 61 height 18
checkbox input "true"
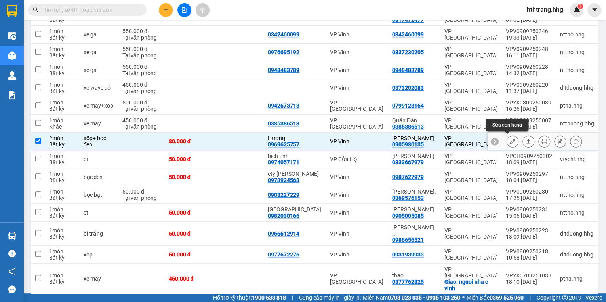
click at [510, 139] on icon at bounding box center [513, 142] width 6 height 6
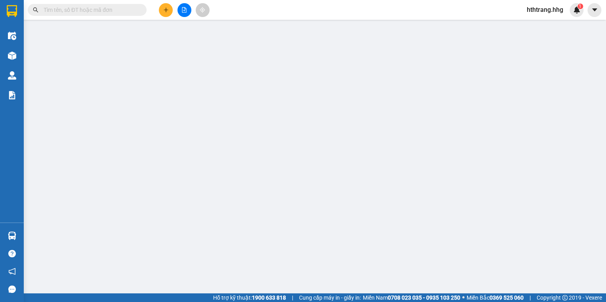
type input "0969625757"
type input "Hương"
type input "0905980135"
type input "Hoàng Anh"
type input "80.000"
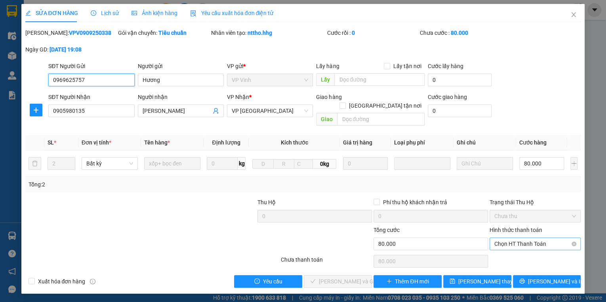
click at [524, 238] on span "Chọn HT Thanh Toán" at bounding box center [535, 244] width 82 height 12
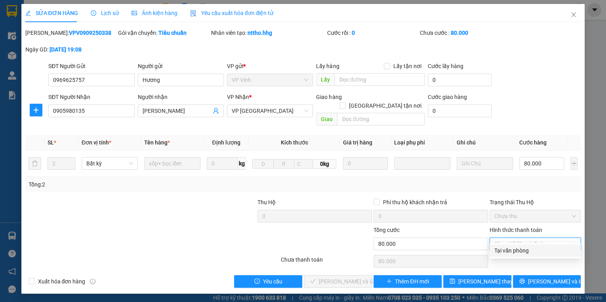
click at [521, 248] on div "Tại văn phòng" at bounding box center [535, 250] width 82 height 9
type input "0"
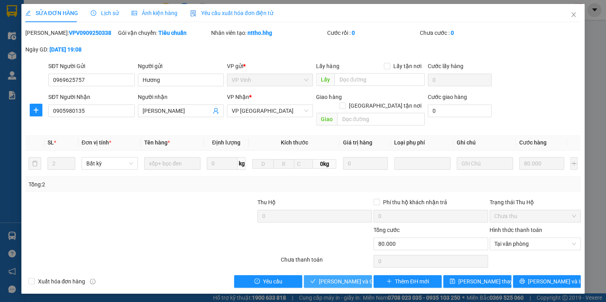
click at [347, 277] on span "Lưu và Giao hàng" at bounding box center [357, 281] width 76 height 9
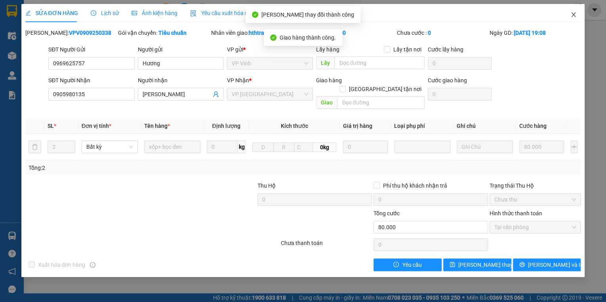
click at [571, 12] on icon "close" at bounding box center [573, 14] width 6 height 6
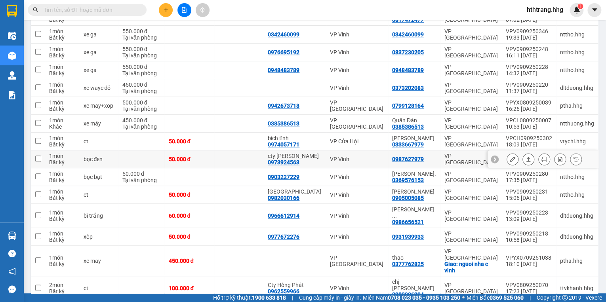
scroll to position [303, 0]
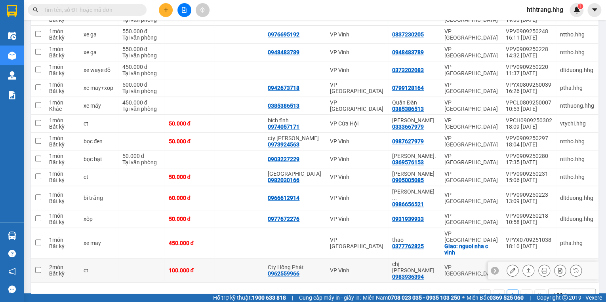
click at [432, 261] on div "chị thạch 0983936394" at bounding box center [414, 270] width 44 height 19
checkbox input "true"
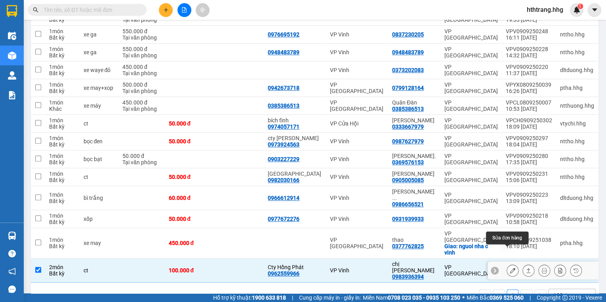
click at [510, 268] on icon at bounding box center [513, 271] width 6 height 6
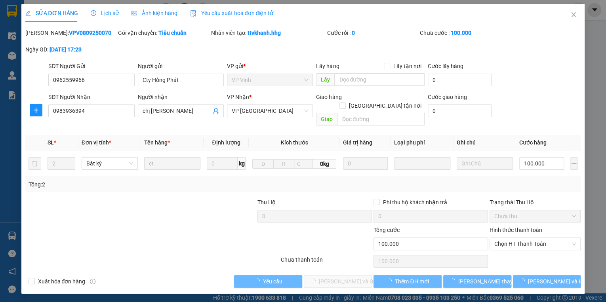
type input "0962559966"
type input "Cty Hồng Phát"
type input "0983936394"
type input "chị thạch"
type input "100.000"
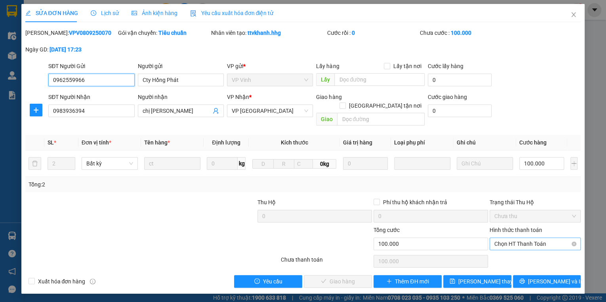
click at [503, 238] on span "Chọn HT Thanh Toán" at bounding box center [535, 244] width 82 height 12
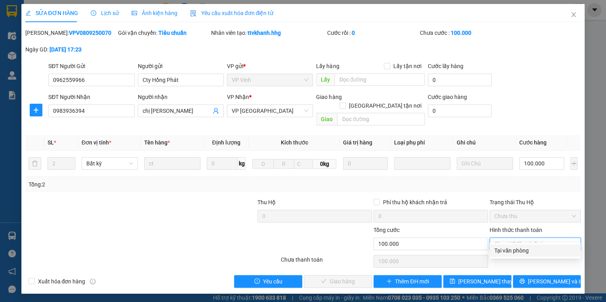
click at [504, 250] on div "Tại văn phòng" at bounding box center [535, 250] width 82 height 9
type input "0"
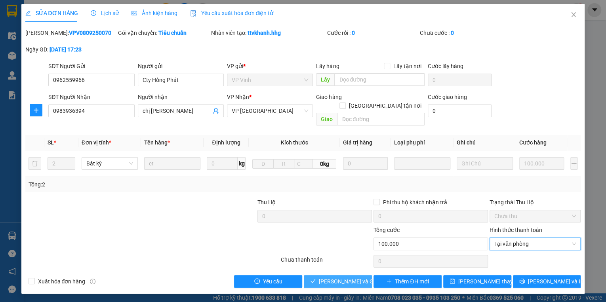
click at [350, 277] on span "Lưu và Giao hàng" at bounding box center [357, 281] width 76 height 9
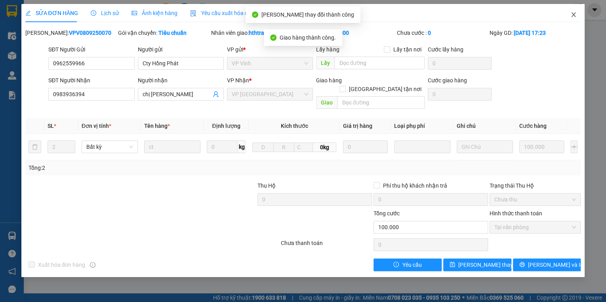
click at [575, 11] on span "Close" at bounding box center [574, 15] width 22 height 22
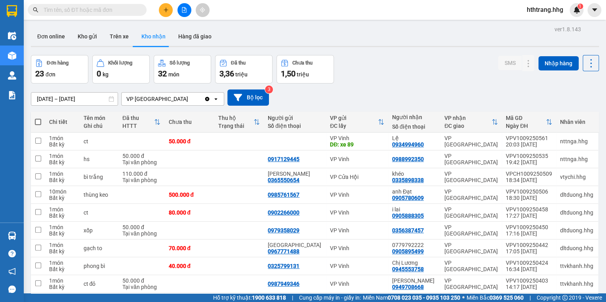
click at [51, 98] on input "09/09/2025 – 11/09/2025" at bounding box center [74, 99] width 86 height 13
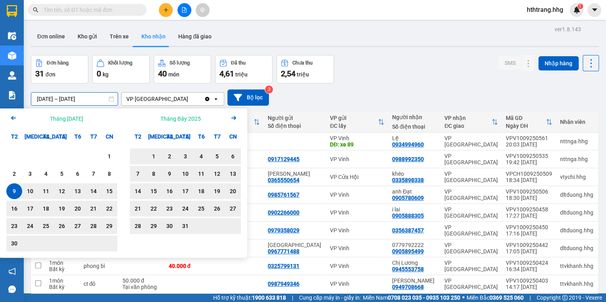
type input "09/06/2025 – 11/09/2025"
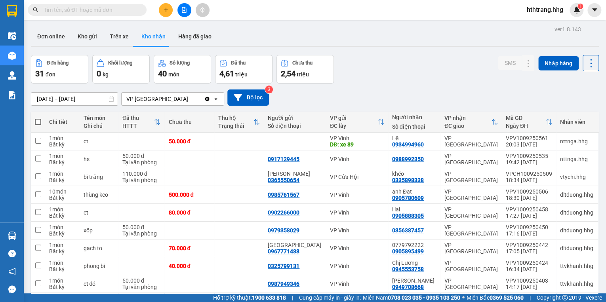
click at [460, 73] on div "Đơn hàng 31 đơn Khối lượng 0 kg Số lượng 40 món Đã thu 4,61 triệu Chưa thu 2,54…" at bounding box center [315, 69] width 568 height 29
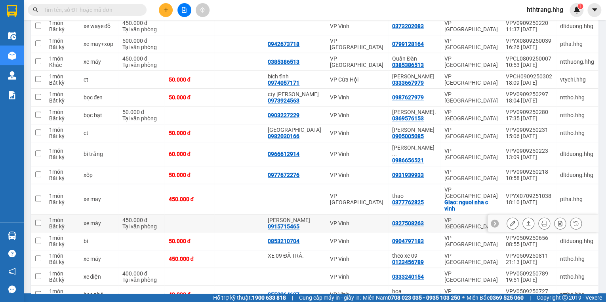
scroll to position [317, 0]
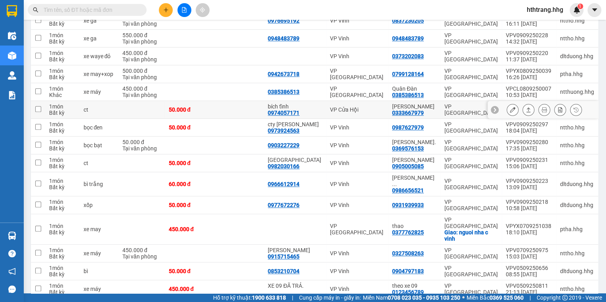
click at [435, 113] on div "nguyễn tâm 0333667979" at bounding box center [414, 109] width 44 height 13
checkbox input "true"
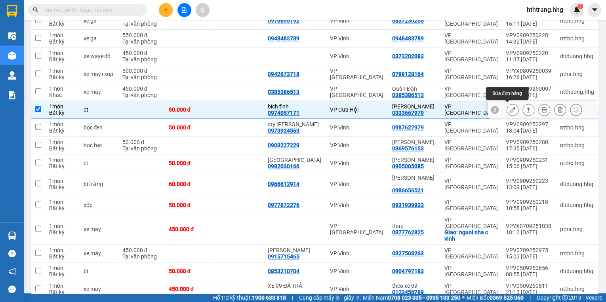
click at [510, 107] on icon at bounding box center [513, 110] width 6 height 6
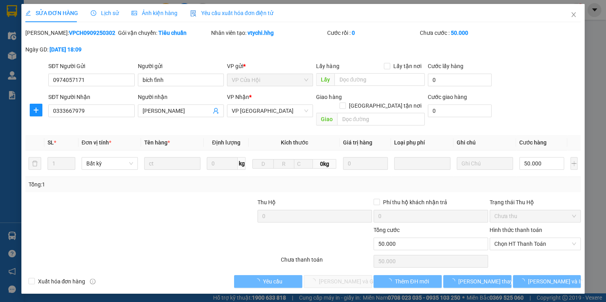
type input "0974057171"
type input "bích tĩnh"
type input "0333667979"
type input "nguyễn tâm"
type input "50.000"
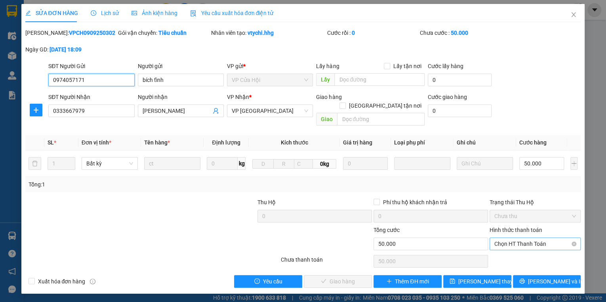
click at [514, 238] on span "Chọn HT Thanh Toán" at bounding box center [535, 244] width 82 height 12
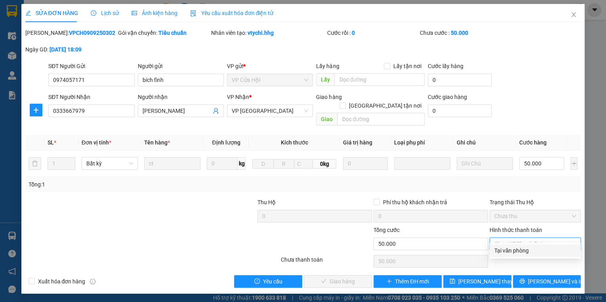
click at [513, 253] on div "Tại văn phòng" at bounding box center [535, 250] width 82 height 9
type input "0"
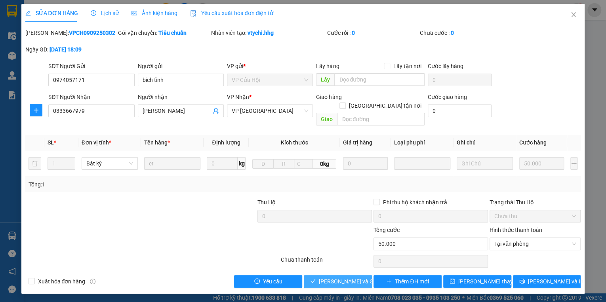
drag, startPoint x: 353, startPoint y: 269, endPoint x: 368, endPoint y: 232, distance: 40.5
click at [352, 277] on span "Lưu và Giao hàng" at bounding box center [357, 281] width 76 height 9
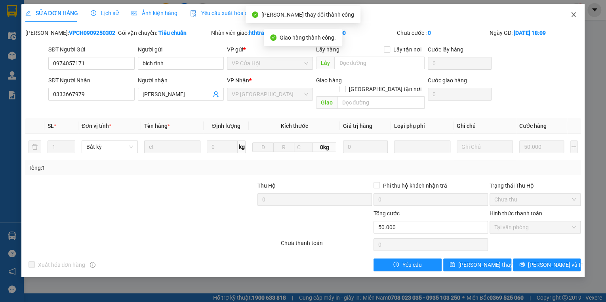
click at [575, 15] on icon "close" at bounding box center [573, 14] width 6 height 6
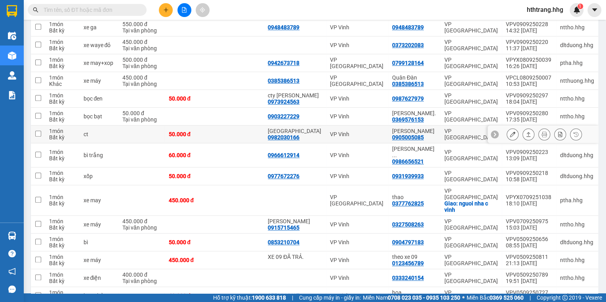
scroll to position [349, 0]
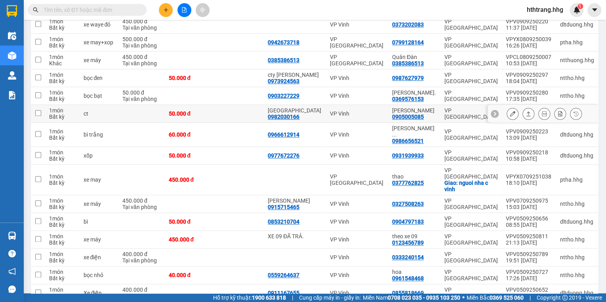
click at [431, 113] on div "Anh Mạnh 0905005085" at bounding box center [414, 113] width 44 height 13
checkbox input "true"
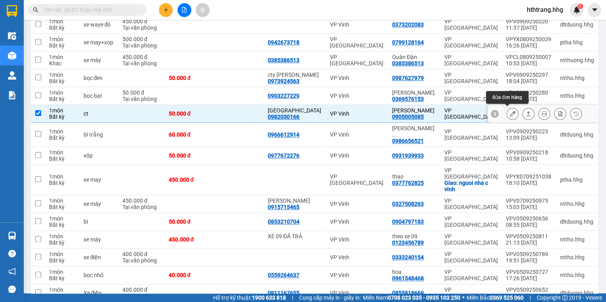
click at [510, 111] on icon at bounding box center [513, 114] width 6 height 6
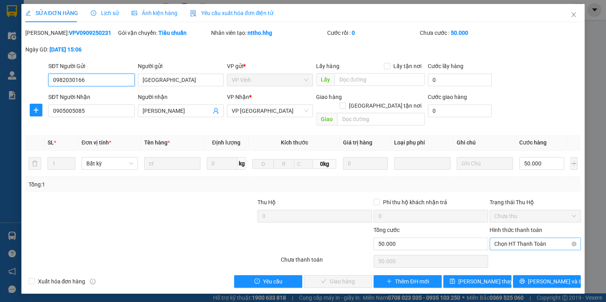
click at [497, 238] on span "Chọn HT Thanh Toán" at bounding box center [535, 244] width 82 height 12
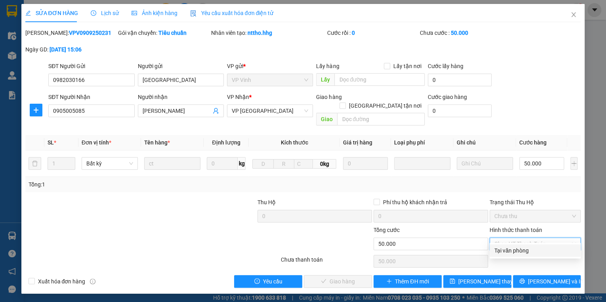
click at [494, 250] on div "Tại văn phòng" at bounding box center [535, 250] width 91 height 13
type input "0"
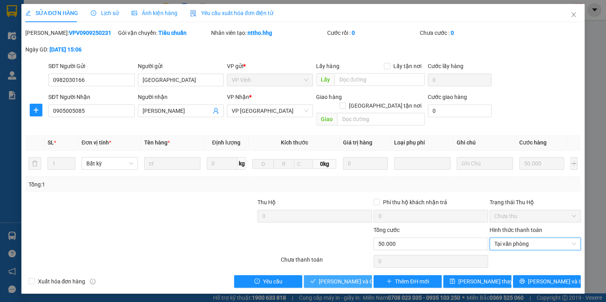
drag, startPoint x: 368, startPoint y: 271, endPoint x: 368, endPoint y: 254, distance: 17.8
click at [368, 275] on button "Lưu và Giao hàng" at bounding box center [338, 281] width 68 height 13
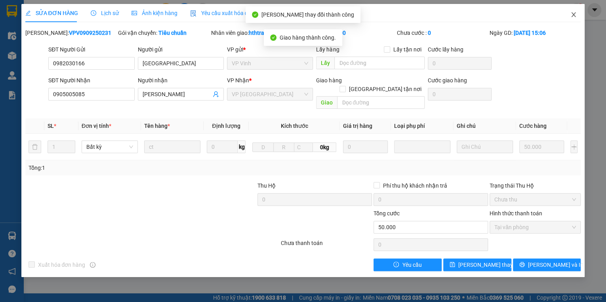
click at [572, 13] on icon "close" at bounding box center [574, 14] width 4 height 5
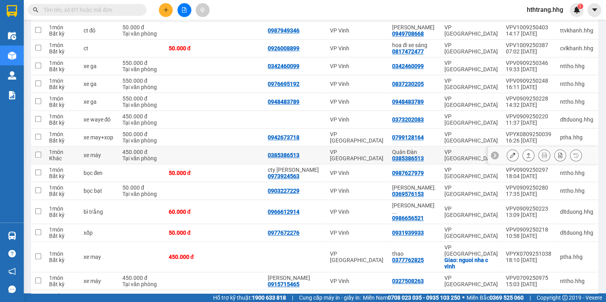
scroll to position [285, 0]
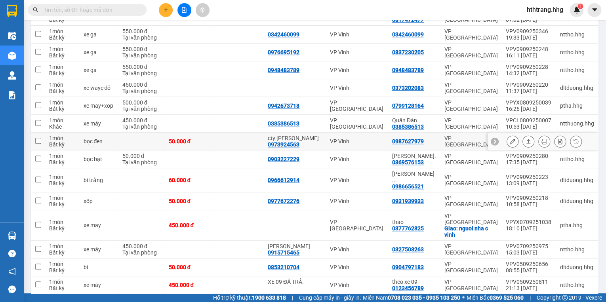
click at [434, 139] on div "0987627979" at bounding box center [414, 141] width 44 height 6
checkbox input "true"
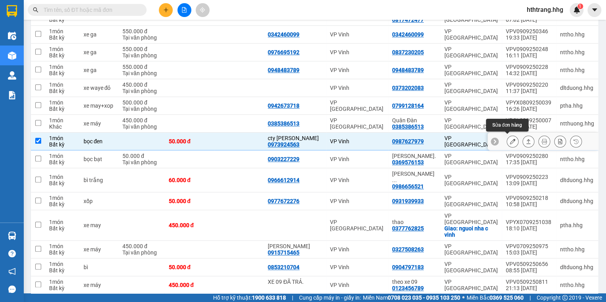
click at [510, 139] on icon at bounding box center [513, 142] width 6 height 6
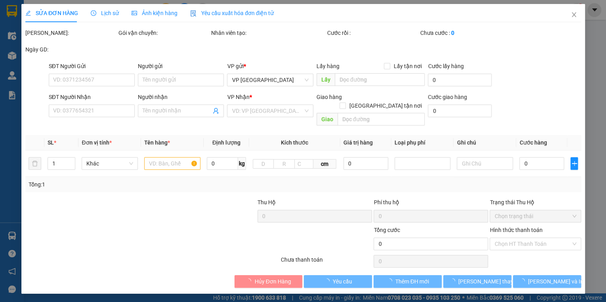
type input "0973924563"
type input "cty Hoàng Lâm"
type input "0987627979"
type input "50.000"
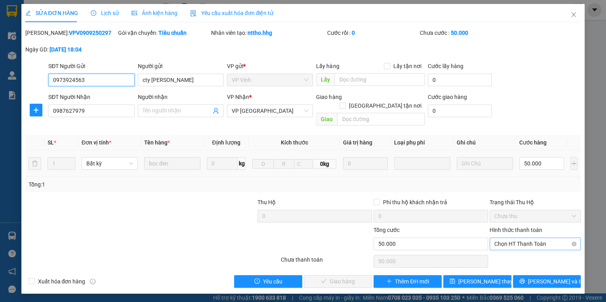
click at [535, 238] on span "Chọn HT Thanh Toán" at bounding box center [535, 244] width 82 height 12
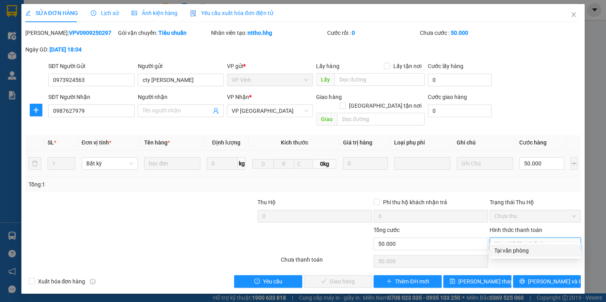
click at [534, 251] on div "Tại văn phòng" at bounding box center [535, 250] width 82 height 9
type input "0"
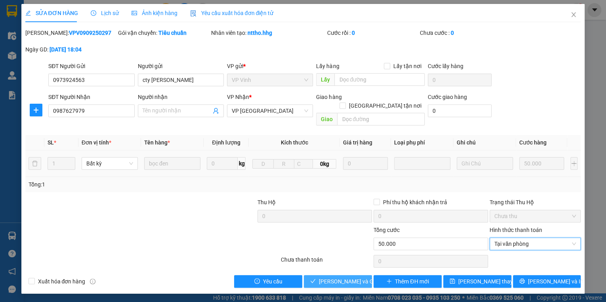
click at [353, 277] on span "Lưu và Giao hàng" at bounding box center [357, 281] width 76 height 9
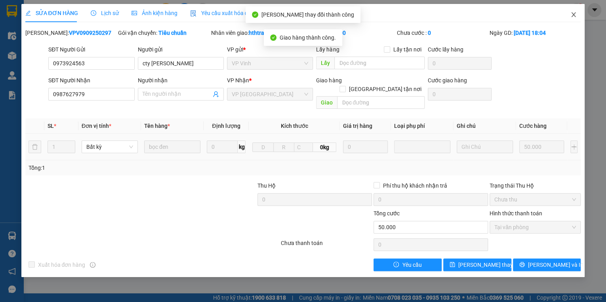
click at [572, 15] on icon "close" at bounding box center [573, 14] width 6 height 6
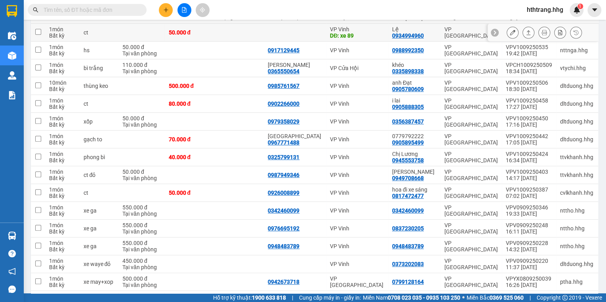
scroll to position [95, 0]
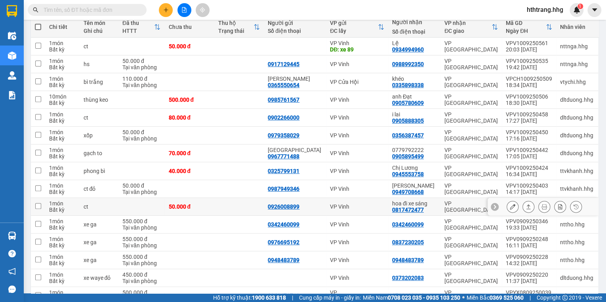
click at [436, 207] on div "hoa đi xe sáng 0817472477" at bounding box center [414, 206] width 44 height 13
checkbox input "true"
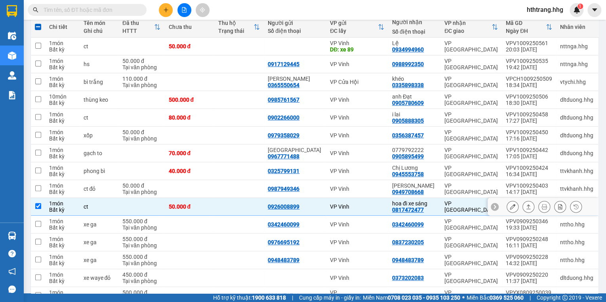
click at [510, 205] on icon at bounding box center [513, 207] width 6 height 6
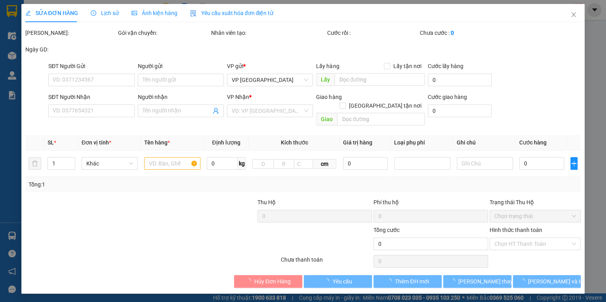
type input "0926008899"
type input "0817472477"
type input "hoa đi xe sáng"
type input "50.000"
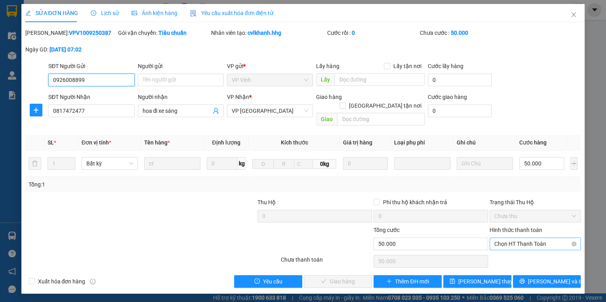
click at [529, 238] on span "Chọn HT Thanh Toán" at bounding box center [535, 244] width 82 height 12
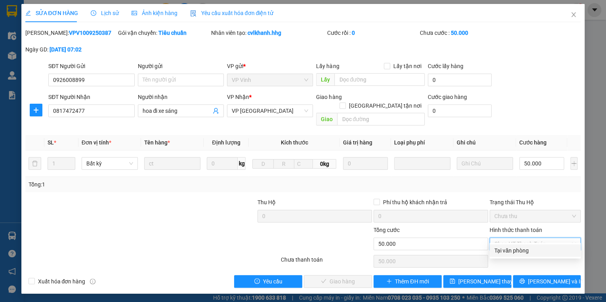
click at [530, 246] on div "Tại văn phòng" at bounding box center [535, 250] width 82 height 9
type input "0"
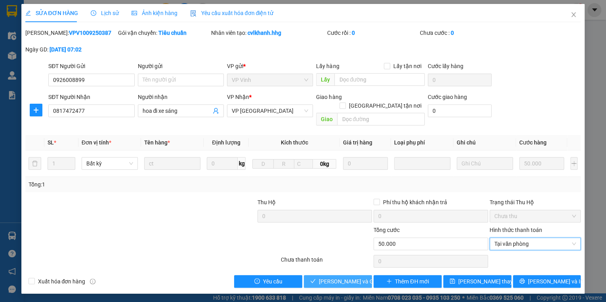
click at [358, 277] on span "Lưu và Giao hàng" at bounding box center [357, 281] width 76 height 9
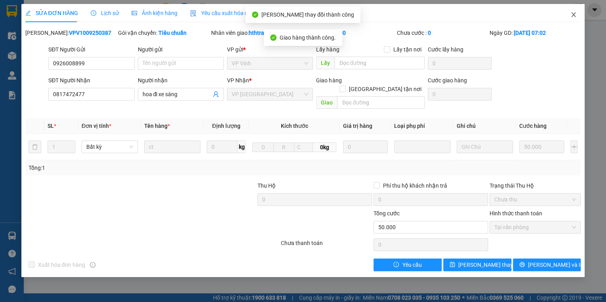
click at [572, 11] on span "Close" at bounding box center [574, 15] width 22 height 22
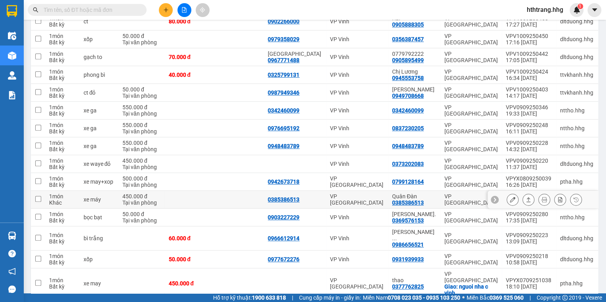
scroll to position [223, 0]
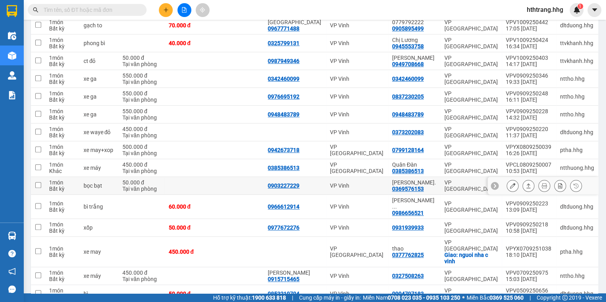
click at [436, 190] on div "Anh Hải. 0369576153" at bounding box center [414, 185] width 44 height 13
checkbox input "true"
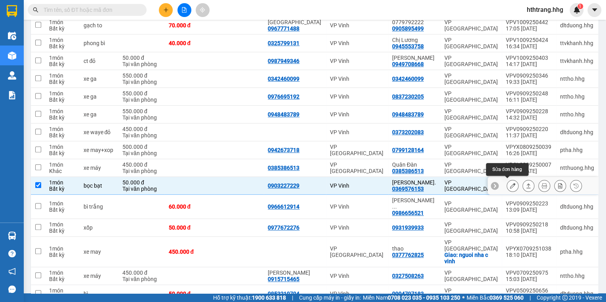
click at [510, 183] on icon at bounding box center [513, 186] width 6 height 6
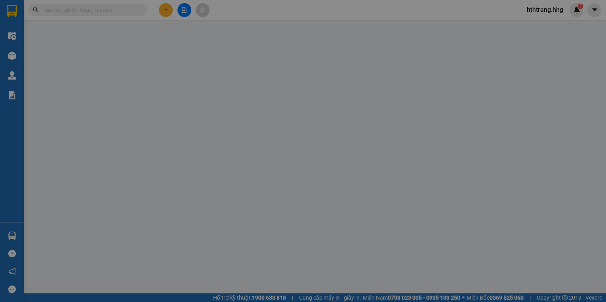
type input "0903227229"
type input "0369576153"
type input "Anh Hải."
type input "50.000"
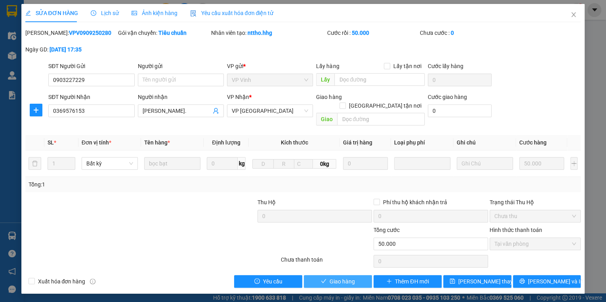
click at [361, 275] on button "Giao hàng" at bounding box center [338, 281] width 68 height 13
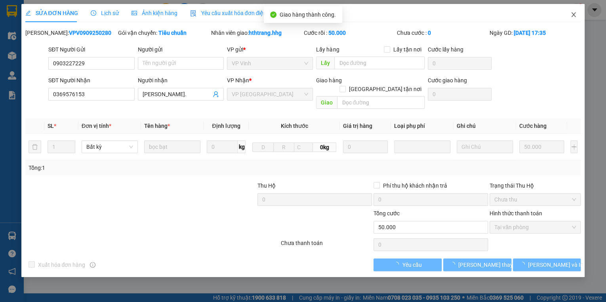
click at [572, 13] on icon "close" at bounding box center [573, 14] width 6 height 6
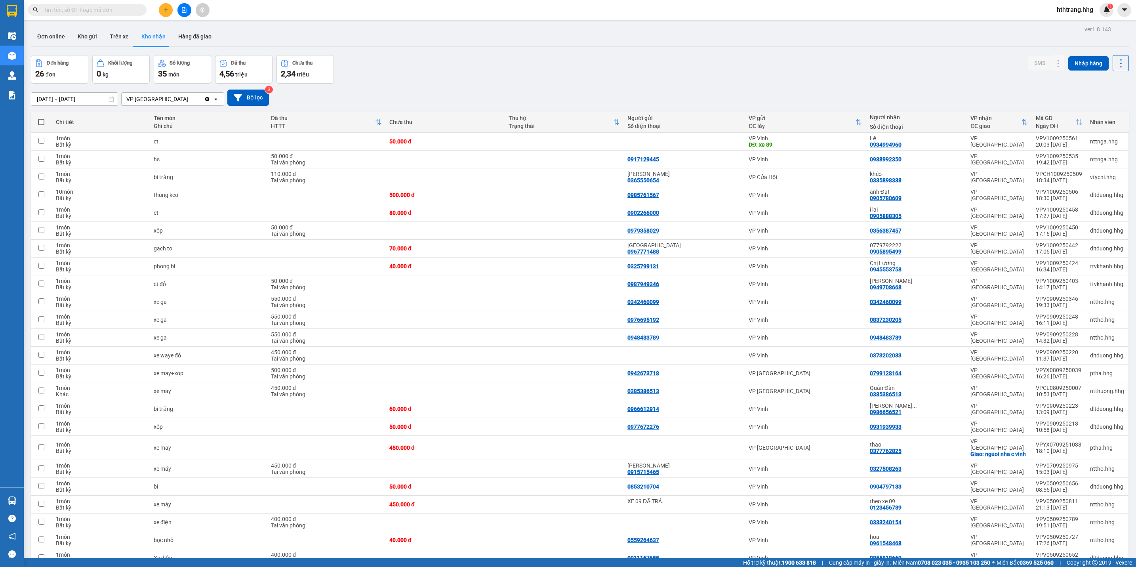
drag, startPoint x: 1456, startPoint y: 0, endPoint x: 816, endPoint y: 73, distance: 643.9
click at [606, 73] on div "Đơn hàng 26 đơn Khối lượng 0 kg Số lượng 35 món Đã thu 4,56 triệu Chưa thu 2,34…" at bounding box center [580, 69] width 1098 height 29
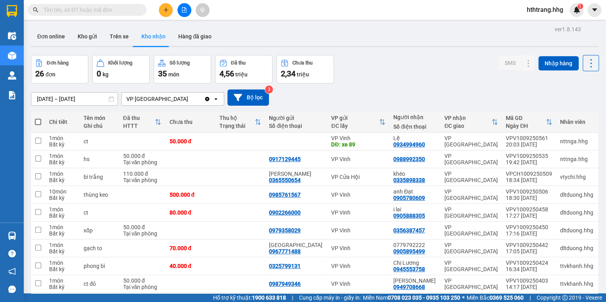
drag, startPoint x: 1135, startPoint y: 1, endPoint x: 452, endPoint y: 55, distance: 685.1
click at [452, 55] on div "Đơn hàng 26 đơn Khối lượng 0 kg Số lượng 35 món Đã thu 4,56 triệu Chưa thu 2,34…" at bounding box center [315, 69] width 568 height 29
click at [84, 35] on button "Kho gửi" at bounding box center [87, 36] width 32 height 19
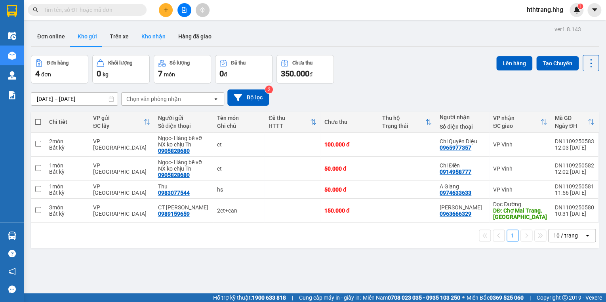
click at [154, 36] on button "Kho nhận" at bounding box center [153, 36] width 37 height 19
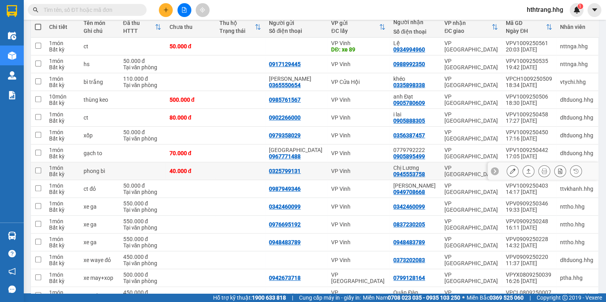
scroll to position [127, 0]
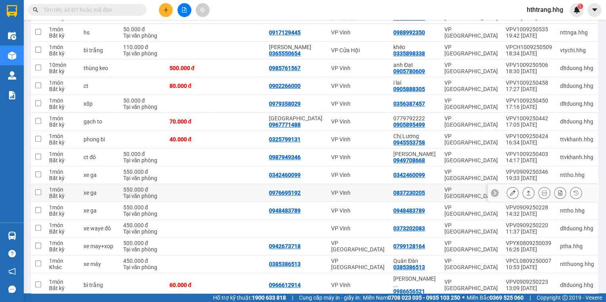
click at [368, 194] on div "VP Vinh" at bounding box center [358, 193] width 54 height 6
checkbox input "true"
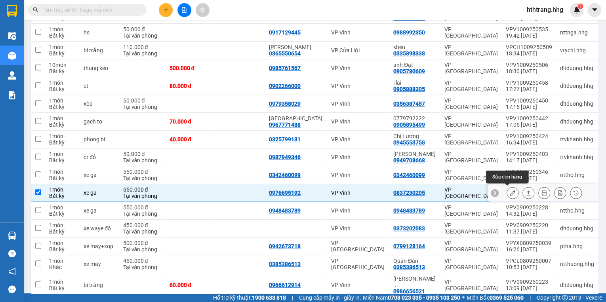
click at [507, 191] on button at bounding box center [512, 193] width 11 height 14
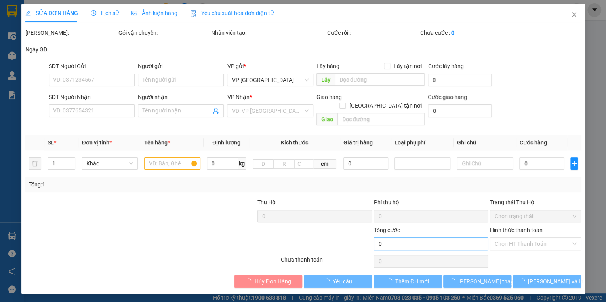
type input "0976695192"
type input "0837230205"
type input "550.000"
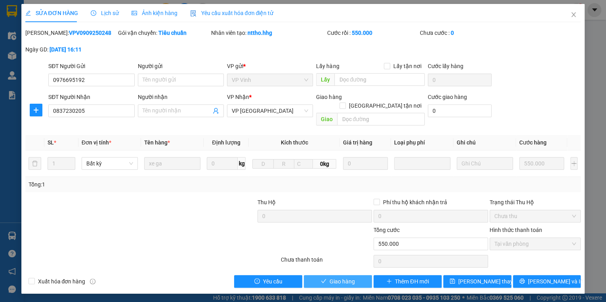
click at [351, 277] on span "Giao hàng" at bounding box center [342, 281] width 25 height 9
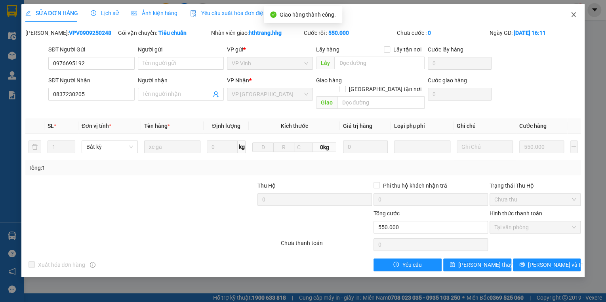
click at [572, 12] on icon "close" at bounding box center [573, 14] width 6 height 6
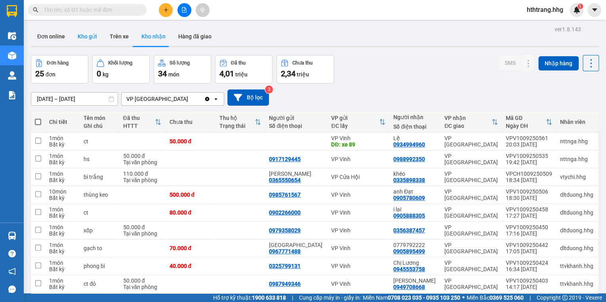
click at [86, 34] on button "Kho gửi" at bounding box center [87, 36] width 32 height 19
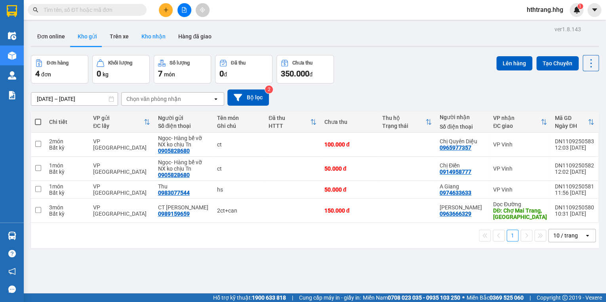
click at [153, 40] on button "Kho nhận" at bounding box center [153, 36] width 37 height 19
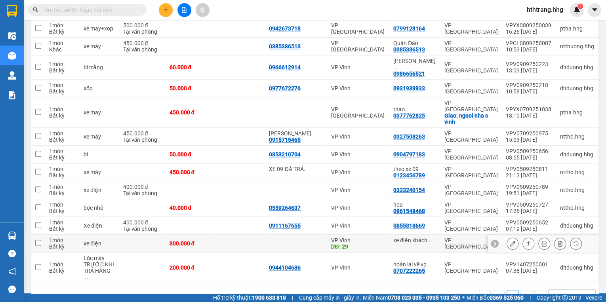
scroll to position [327, 0]
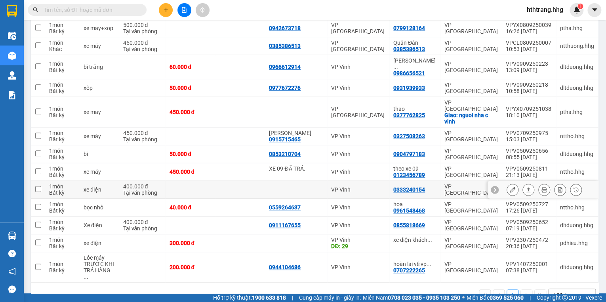
click at [438, 181] on td "0333240154" at bounding box center [414, 190] width 51 height 18
checkbox input "true"
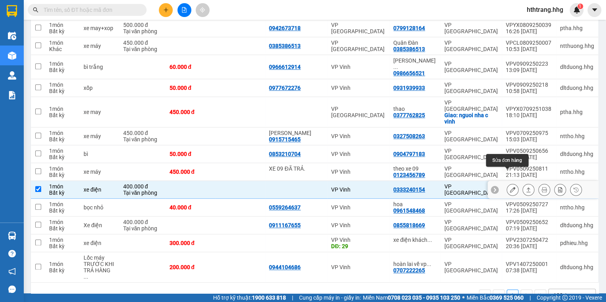
click at [510, 187] on icon at bounding box center [513, 190] width 6 height 6
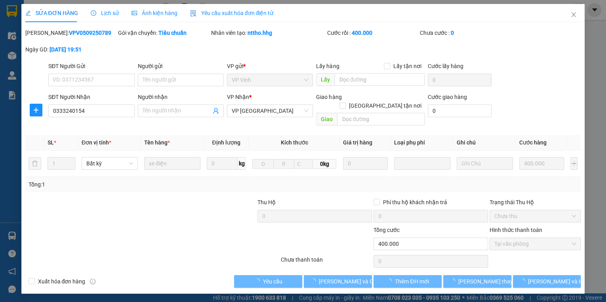
type input "0333240154"
type input "400.000"
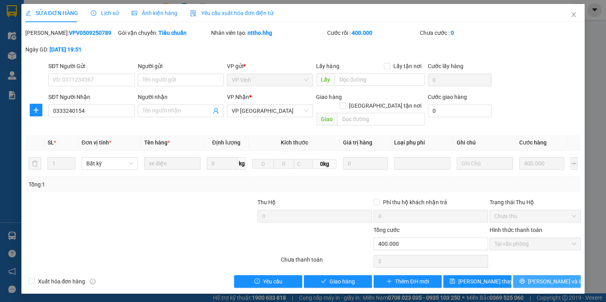
click at [552, 277] on span "Lưu và In" at bounding box center [555, 281] width 55 height 9
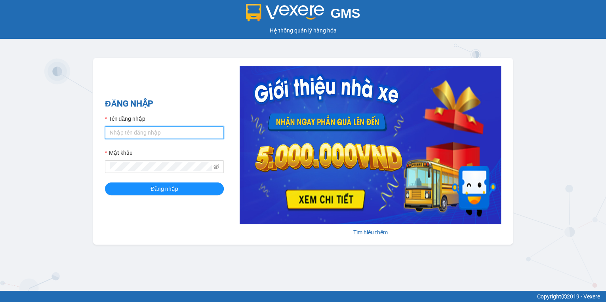
click at [132, 132] on input "Tên đăng nhập" at bounding box center [164, 132] width 119 height 13
type input "hthtrang.hhg"
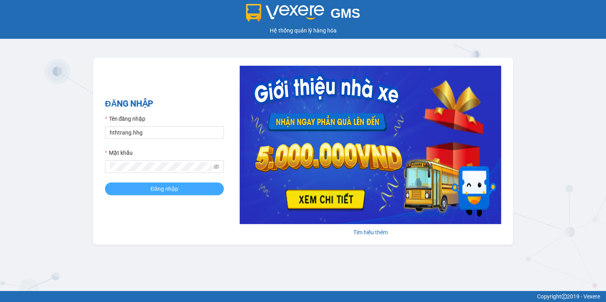
click at [197, 192] on button "Đăng nhập" at bounding box center [164, 189] width 119 height 13
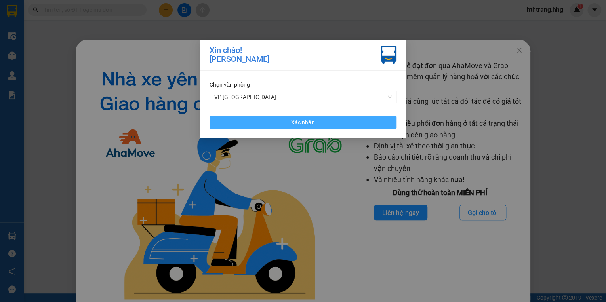
click at [367, 125] on button "Xác nhận" at bounding box center [303, 122] width 187 height 13
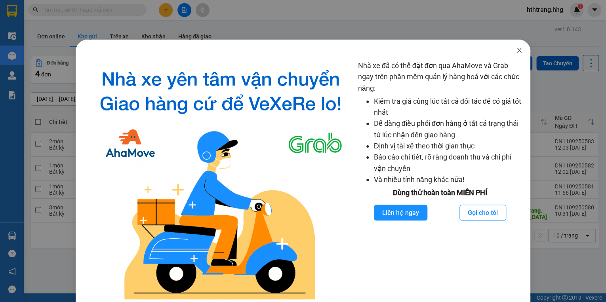
click at [516, 48] on icon "close" at bounding box center [519, 50] width 6 height 6
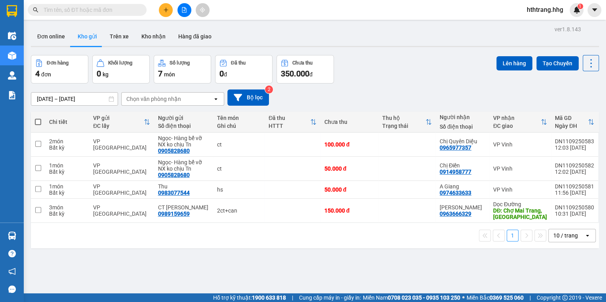
click at [99, 11] on input "text" at bounding box center [90, 10] width 93 height 9
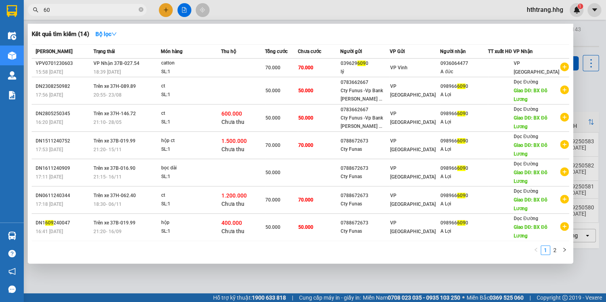
type input "6"
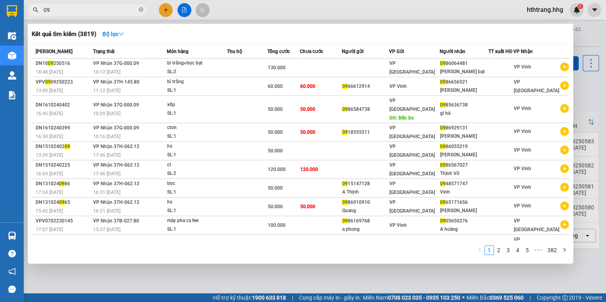
type input "0"
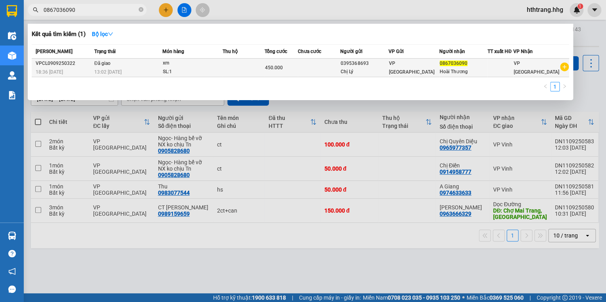
type input "0867036090"
click at [428, 63] on div "VP [GEOGRAPHIC_DATA]" at bounding box center [414, 67] width 50 height 17
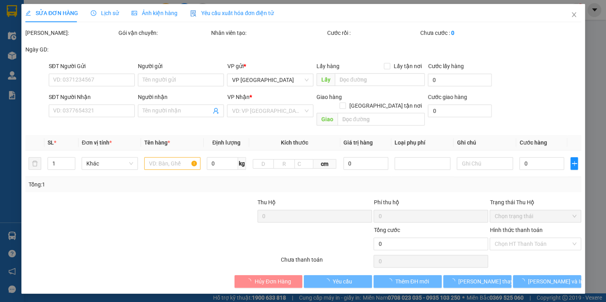
type input "0395368693"
type input "Chị Lý"
type input "0867036090"
type input "Hoài Thương"
type input "450.000"
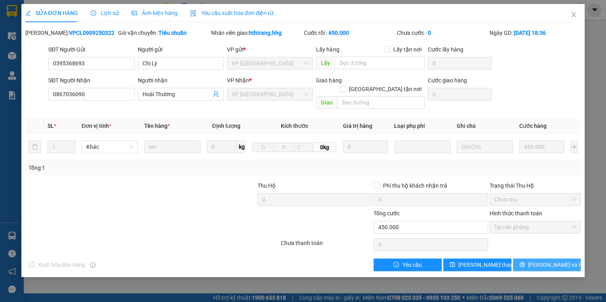
click at [542, 261] on span "[PERSON_NAME] và In" at bounding box center [555, 265] width 55 height 9
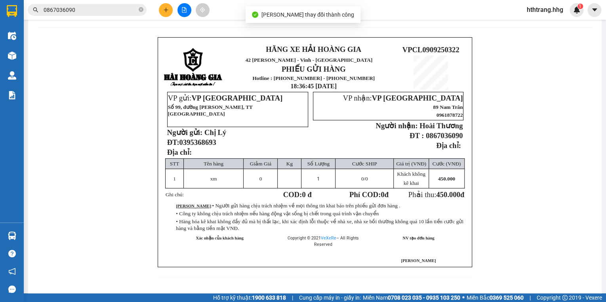
scroll to position [40, 0]
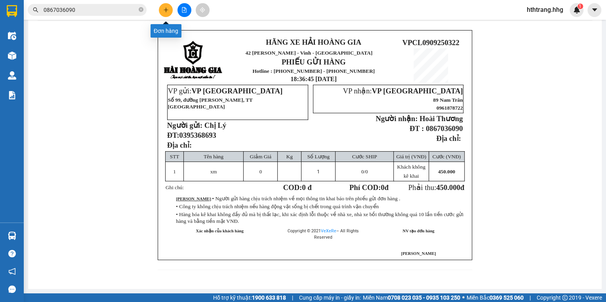
click at [169, 4] on button at bounding box center [166, 10] width 14 height 14
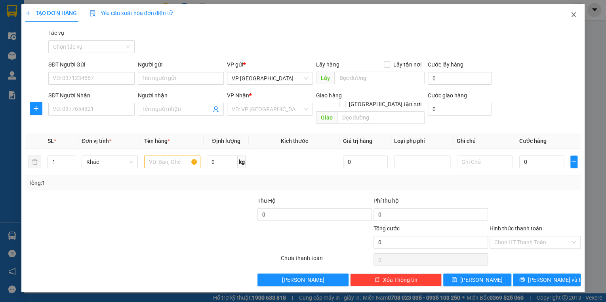
click at [570, 15] on icon "close" at bounding box center [573, 14] width 6 height 6
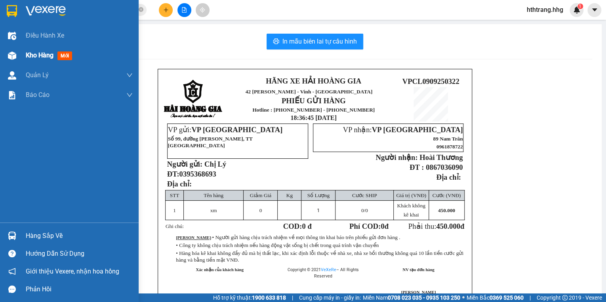
click at [29, 52] on span "Kho hàng" at bounding box center [40, 55] width 28 height 8
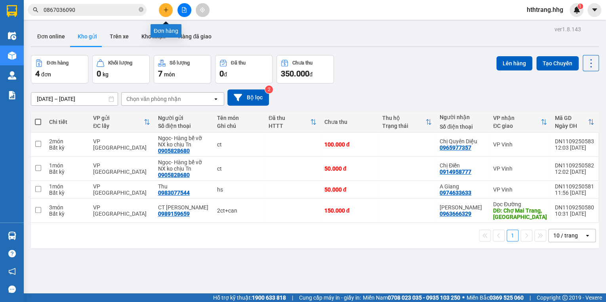
click at [166, 9] on icon "plus" at bounding box center [166, 10] width 0 height 4
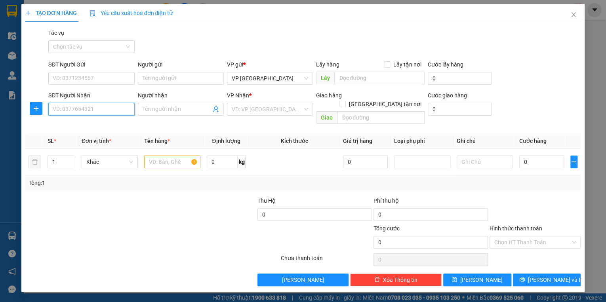
paste input "0969755369"
type input "0969755369"
click at [99, 122] on div "0969755369 - A Hưng" at bounding box center [91, 125] width 76 height 9
type input "A Hưng"
type input "VP [GEOGRAPHIC_DATA]"
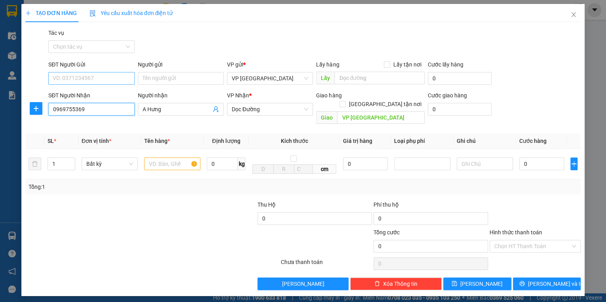
type input "0969755369"
click at [73, 78] on input "SĐT Người Gửi" at bounding box center [91, 78] width 86 height 13
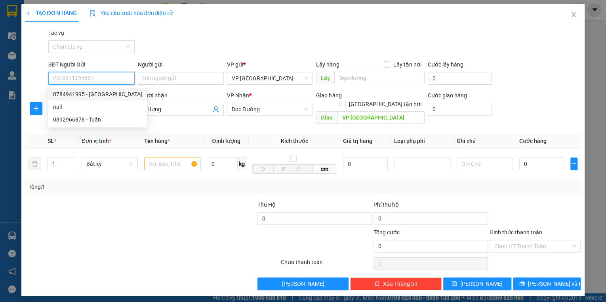
click at [92, 95] on div "0784941995 - [GEOGRAPHIC_DATA]" at bounding box center [97, 94] width 89 height 9
type input "0784941995"
type input "[PERSON_NAME]"
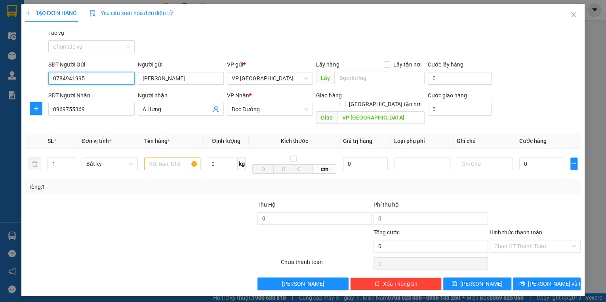
drag, startPoint x: 83, startPoint y: 79, endPoint x: 45, endPoint y: 82, distance: 38.6
click at [40, 82] on div "SĐT Người Gửi 0784941995 0784941995 Người gửi Nhật [PERSON_NAME] VP gửi * VP [G…" at bounding box center [303, 74] width 557 height 28
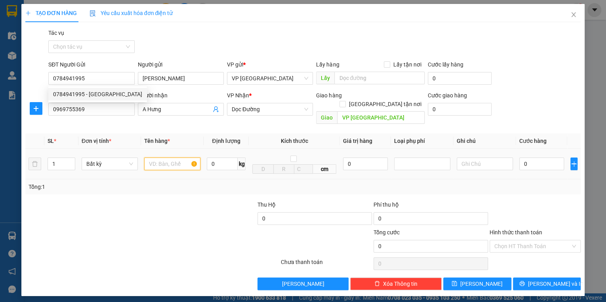
click at [165, 158] on input "text" at bounding box center [172, 164] width 56 height 13
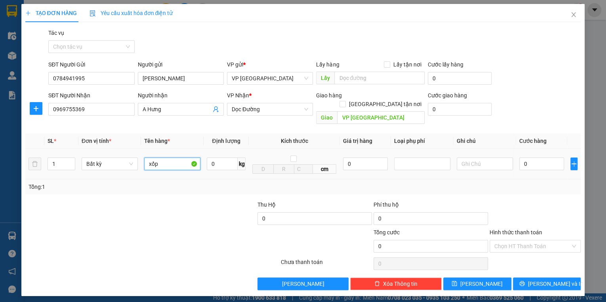
type input "xốp"
click at [547, 162] on div "0" at bounding box center [541, 164] width 45 height 16
click at [540, 158] on input "0" at bounding box center [541, 164] width 45 height 13
type input "6"
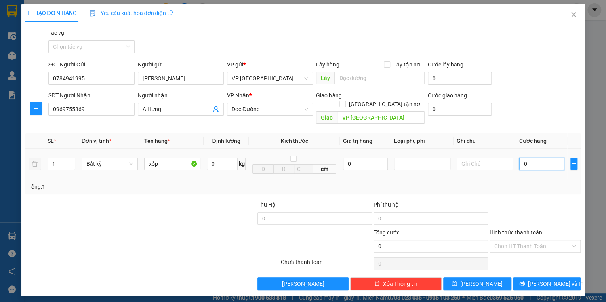
type input "6"
type input "60"
type input "600"
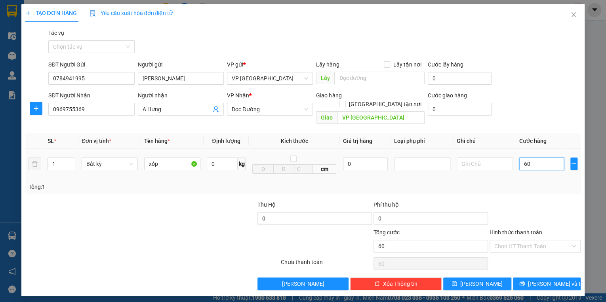
type input "600"
type input "6.000"
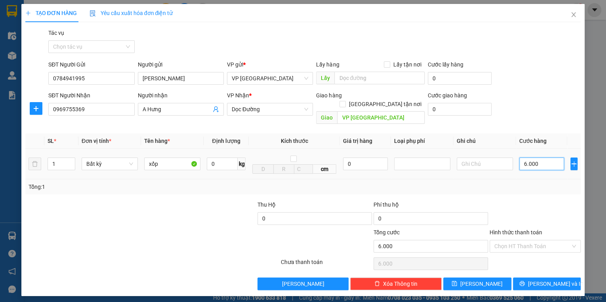
type input "60.000"
click at [549, 280] on span "[PERSON_NAME] và In" at bounding box center [555, 284] width 55 height 9
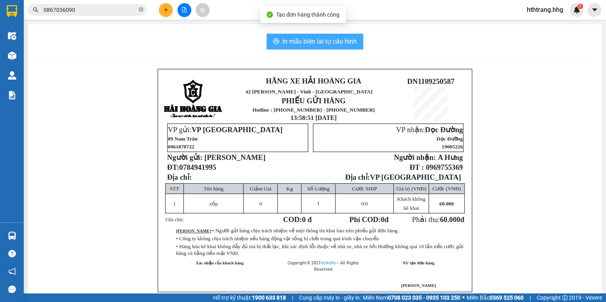
click at [331, 42] on span "In mẫu biên lai tự cấu hình" at bounding box center [319, 41] width 74 height 10
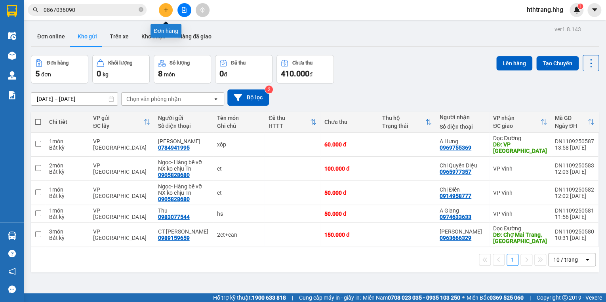
click at [168, 10] on icon "plus" at bounding box center [166, 10] width 6 height 6
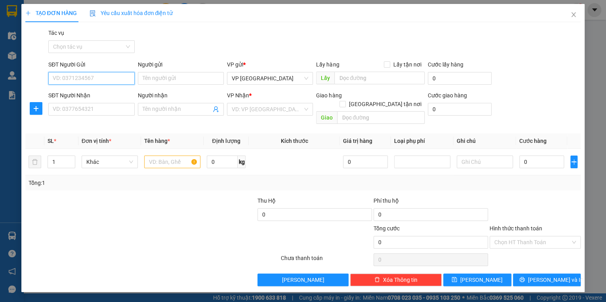
paste input "0784941995"
type input "0784941995"
click at [99, 97] on div "0784941995 - [GEOGRAPHIC_DATA]" at bounding box center [97, 94] width 89 height 9
type input "[PERSON_NAME]"
type input "0784941995"
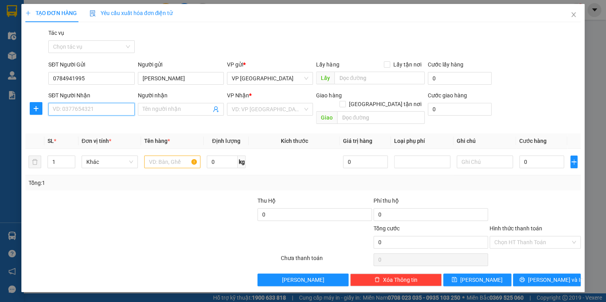
click at [93, 111] on input "SĐT Người Nhận" at bounding box center [91, 109] width 86 height 13
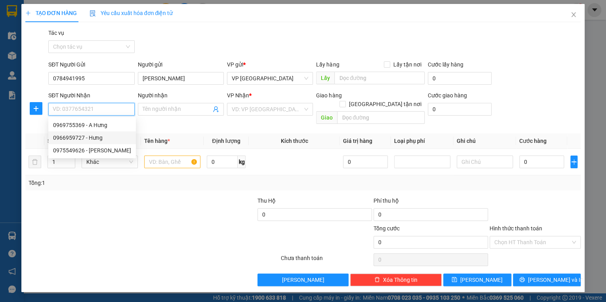
click at [76, 139] on div "0966959727 - Hưng" at bounding box center [92, 137] width 78 height 9
type input "0966959727"
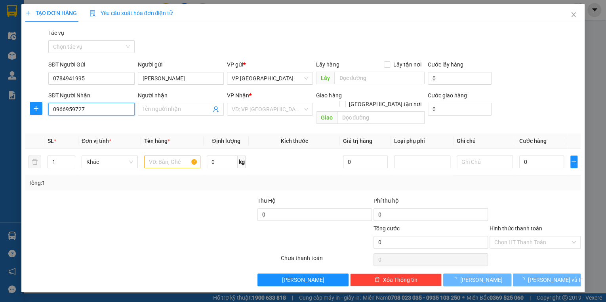
type input "Hưng"
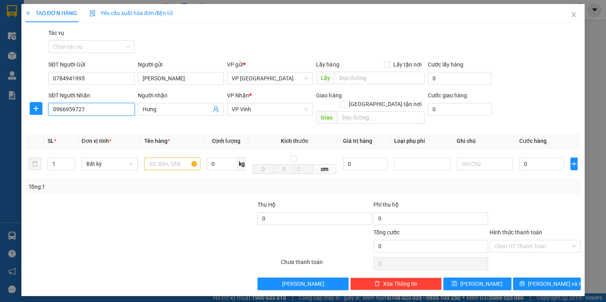
click at [93, 106] on input "0966959727" at bounding box center [91, 109] width 86 height 13
click at [86, 122] on div "0966959727 - Hưng" at bounding box center [91, 125] width 76 height 9
click at [345, 101] on input "[GEOGRAPHIC_DATA] tận nơi" at bounding box center [342, 104] width 6 height 6
checkbox input "true"
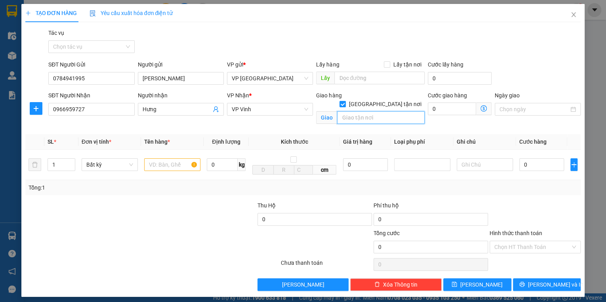
click at [359, 111] on input "text" at bounding box center [381, 117] width 88 height 13
type input "38 [PERSON_NAME] ,P. [GEOGRAPHIC_DATA]"
click at [436, 108] on input "0" at bounding box center [452, 109] width 48 height 13
type input "4"
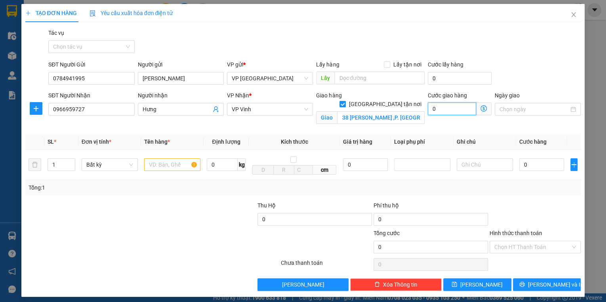
type input "4"
type input "40"
type input "400"
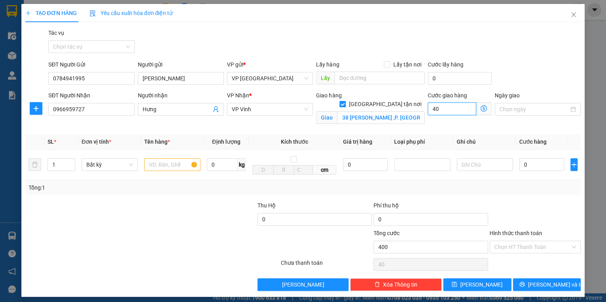
type input "400"
type input "4.000"
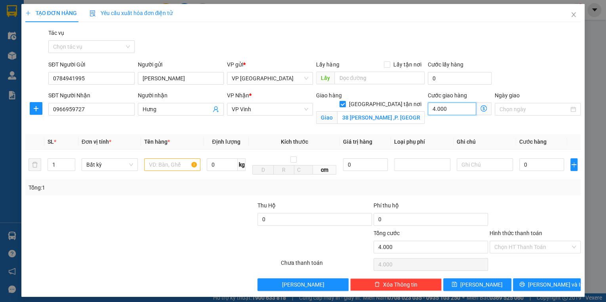
type input "40.000"
type input "2"
click at [69, 160] on span "up" at bounding box center [71, 162] width 5 height 5
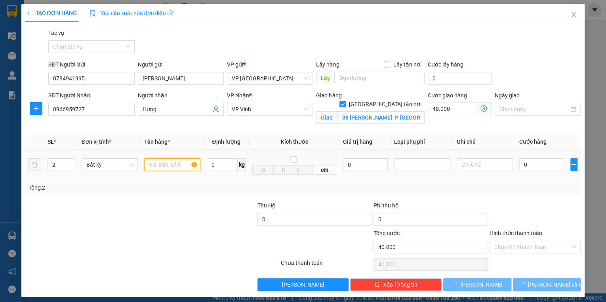
click at [162, 165] on input "text" at bounding box center [172, 164] width 56 height 13
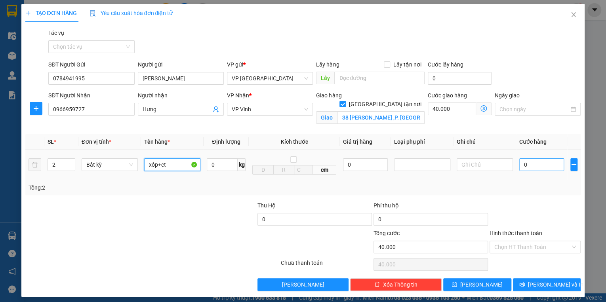
type input "xốp+ct"
click at [521, 159] on input "0" at bounding box center [541, 164] width 45 height 13
type input "1"
type input "40.001"
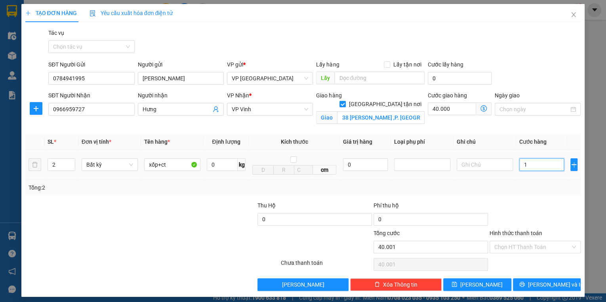
type input "12"
type input "40.012"
type input "120"
type input "40.120"
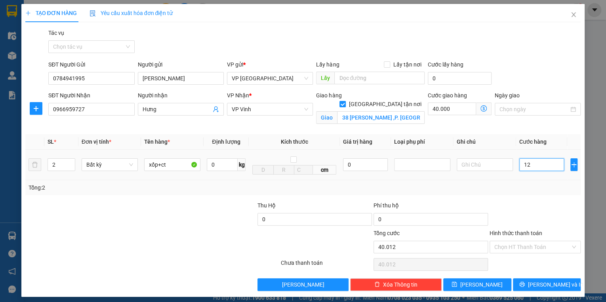
type input "40.120"
type input "1.200"
type input "41.200"
type input "12.000"
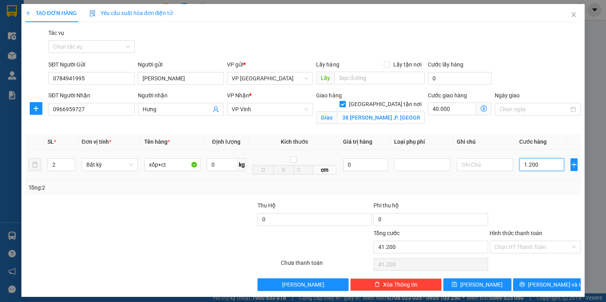
type input "52.000"
type input "120.000"
type input "160.000"
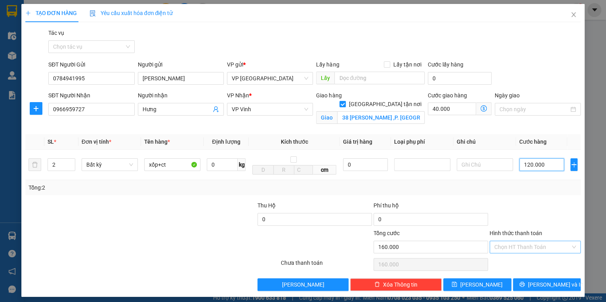
type input "120.000"
click at [539, 246] on input "Hình thức thanh toán" at bounding box center [532, 247] width 76 height 12
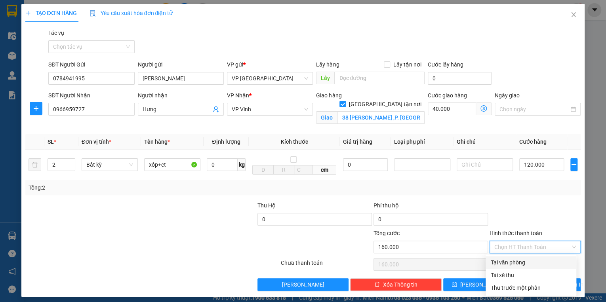
click at [536, 260] on div "Tại văn phòng" at bounding box center [530, 262] width 81 height 9
type input "0"
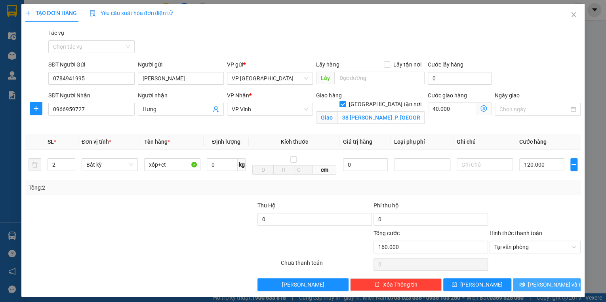
click at [542, 284] on span "[PERSON_NAME] và In" at bounding box center [555, 284] width 55 height 9
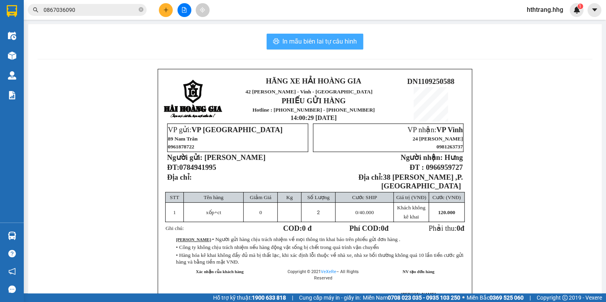
click at [325, 42] on span "In mẫu biên lai tự cấu hình" at bounding box center [319, 41] width 74 height 10
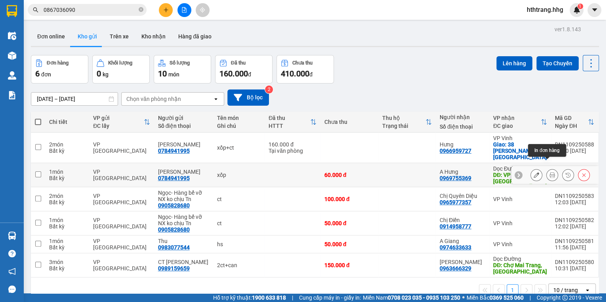
click at [549, 172] on icon at bounding box center [552, 175] width 6 height 6
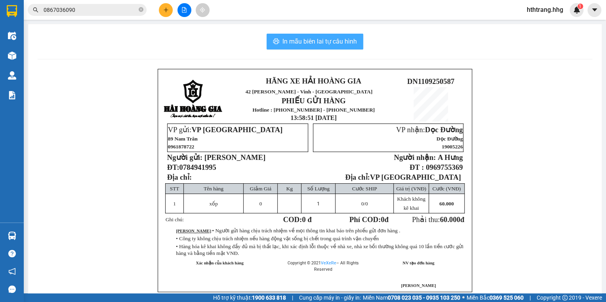
click at [328, 42] on span "In mẫu biên lai tự cấu hình" at bounding box center [319, 41] width 74 height 10
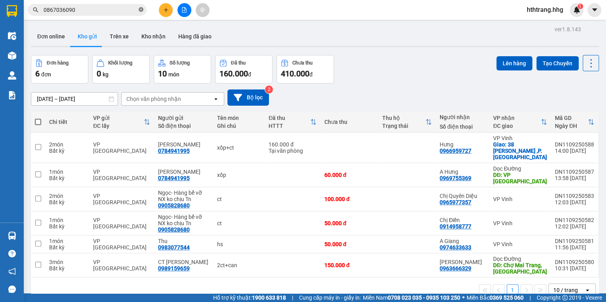
click at [139, 10] on icon "close-circle" at bounding box center [141, 9] width 5 height 5
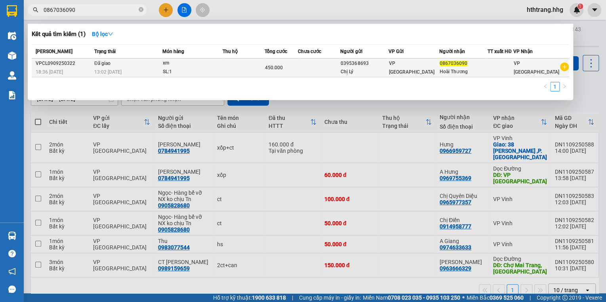
type input "0867036090"
click at [309, 67] on td at bounding box center [319, 68] width 42 height 19
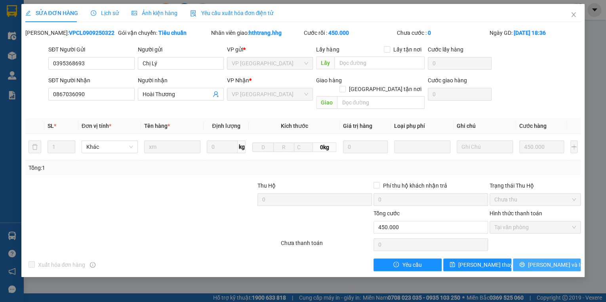
click at [547, 261] on span "[PERSON_NAME] và In" at bounding box center [555, 265] width 55 height 9
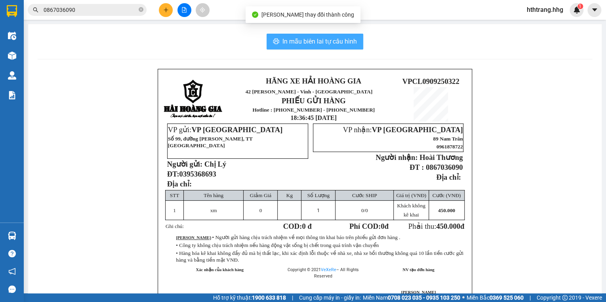
click at [325, 41] on span "In mẫu biên lai tự cấu hình" at bounding box center [319, 41] width 74 height 10
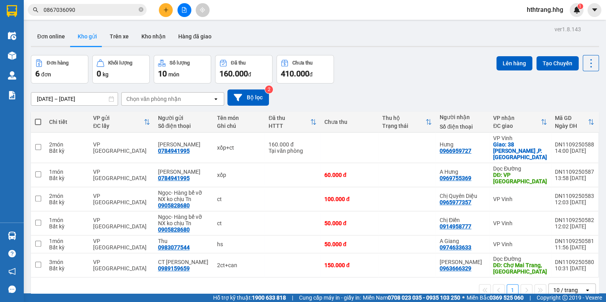
click at [545, 8] on span "hthtrang.hhg" at bounding box center [545, 10] width 49 height 10
click at [547, 21] on span "Đăng xuất" at bounding box center [548, 24] width 33 height 9
